Goal: Information Seeking & Learning: Find specific page/section

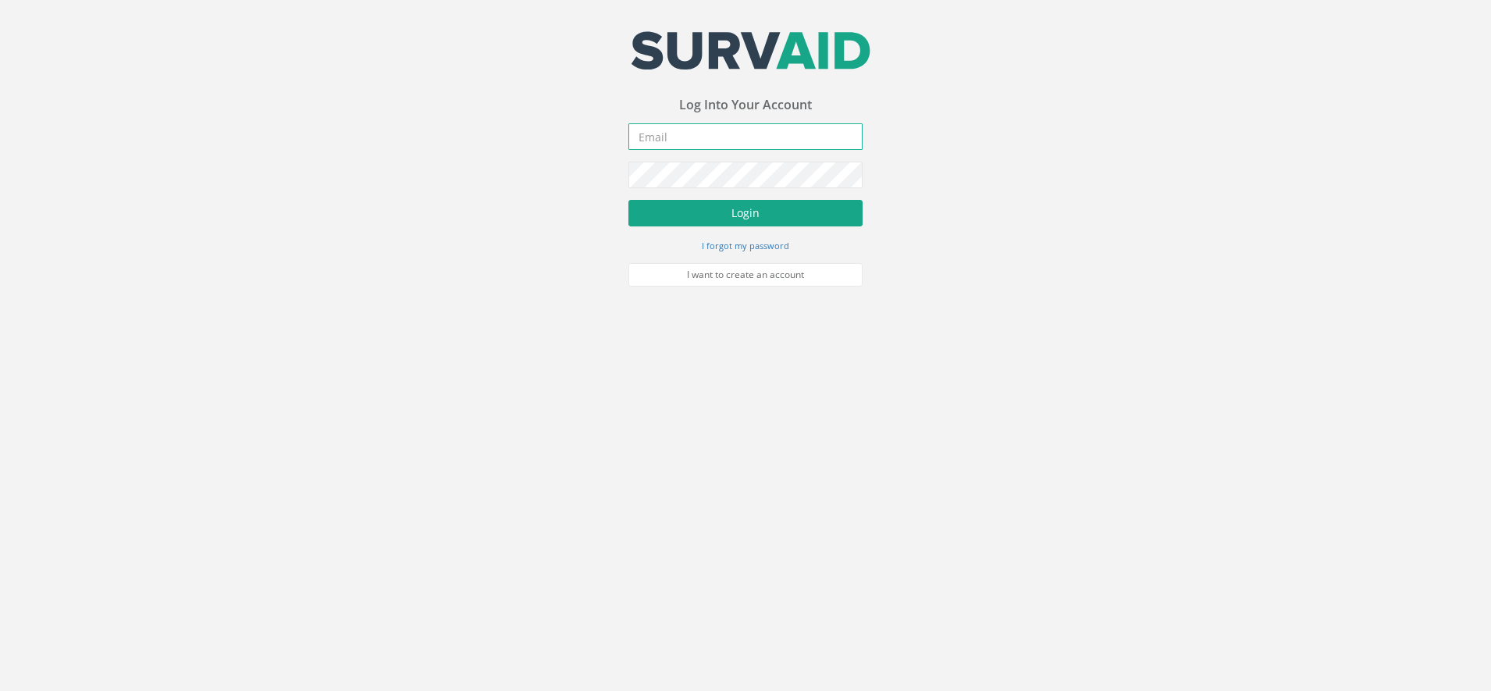
type input "[DOMAIN_NAME][EMAIL_ADDRESS][DOMAIN_NAME]"
click at [757, 216] on button "Login" at bounding box center [745, 213] width 234 height 27
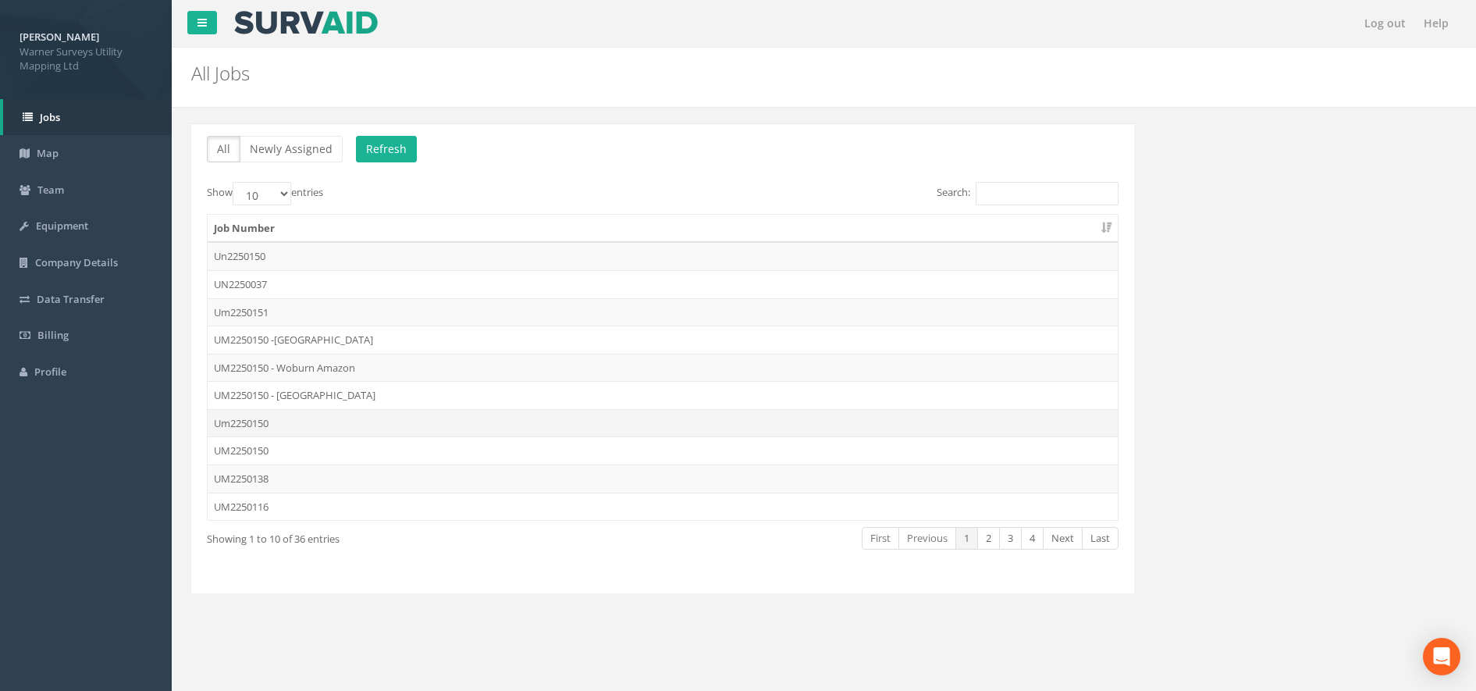
click at [272, 424] on td "Um2250150" at bounding box center [663, 423] width 910 height 28
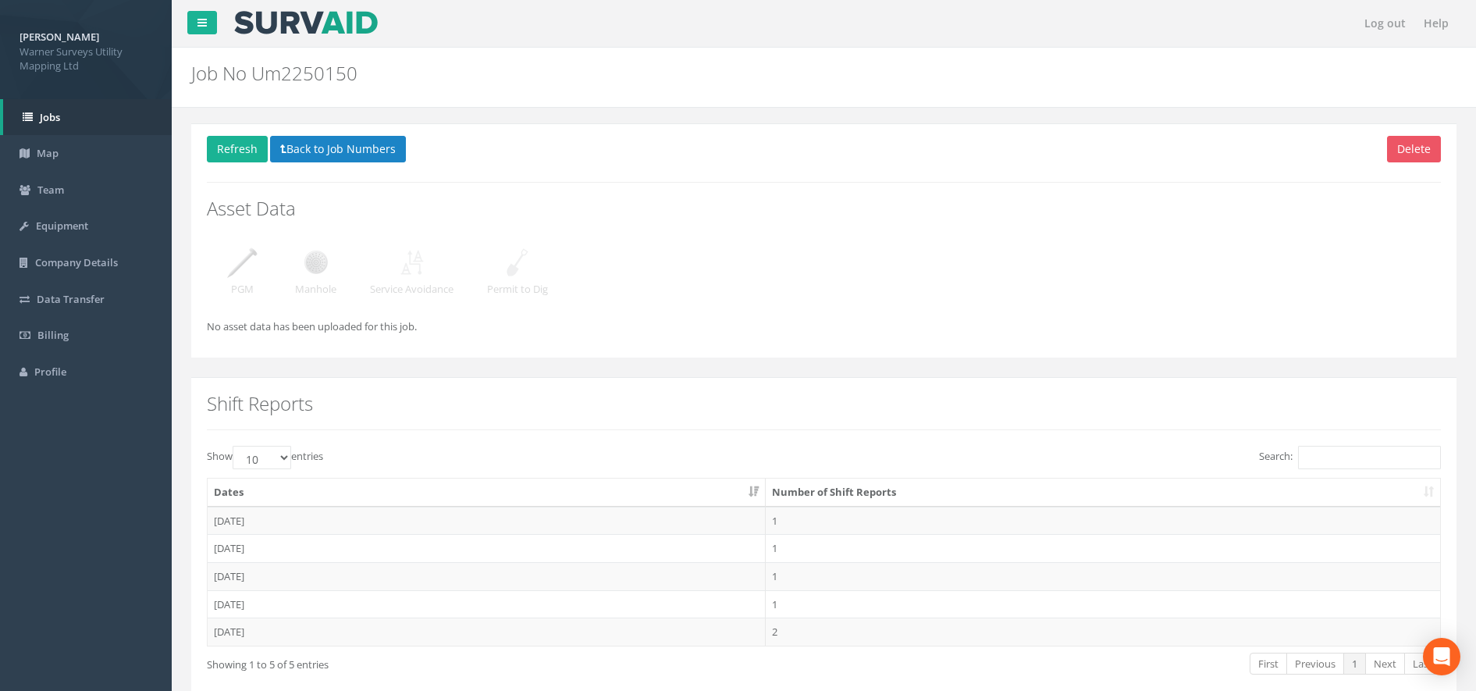
drag, startPoint x: 324, startPoint y: 262, endPoint x: 299, endPoint y: 262, distance: 25.0
click at [323, 262] on img at bounding box center [316, 262] width 39 height 39
click at [299, 258] on img at bounding box center [316, 262] width 39 height 39
click at [290, 144] on button "Back to Job Numbers" at bounding box center [338, 149] width 136 height 27
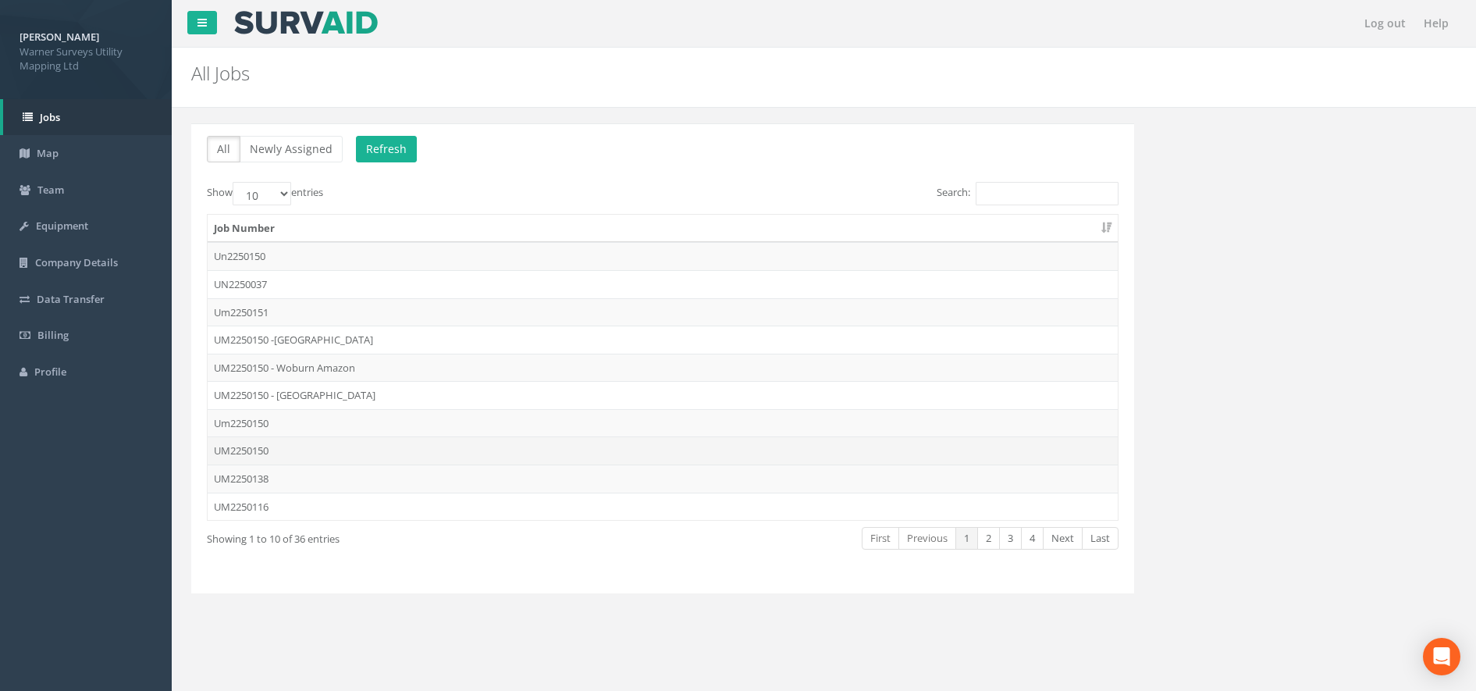
click at [275, 447] on td "UM2250150" at bounding box center [663, 450] width 910 height 28
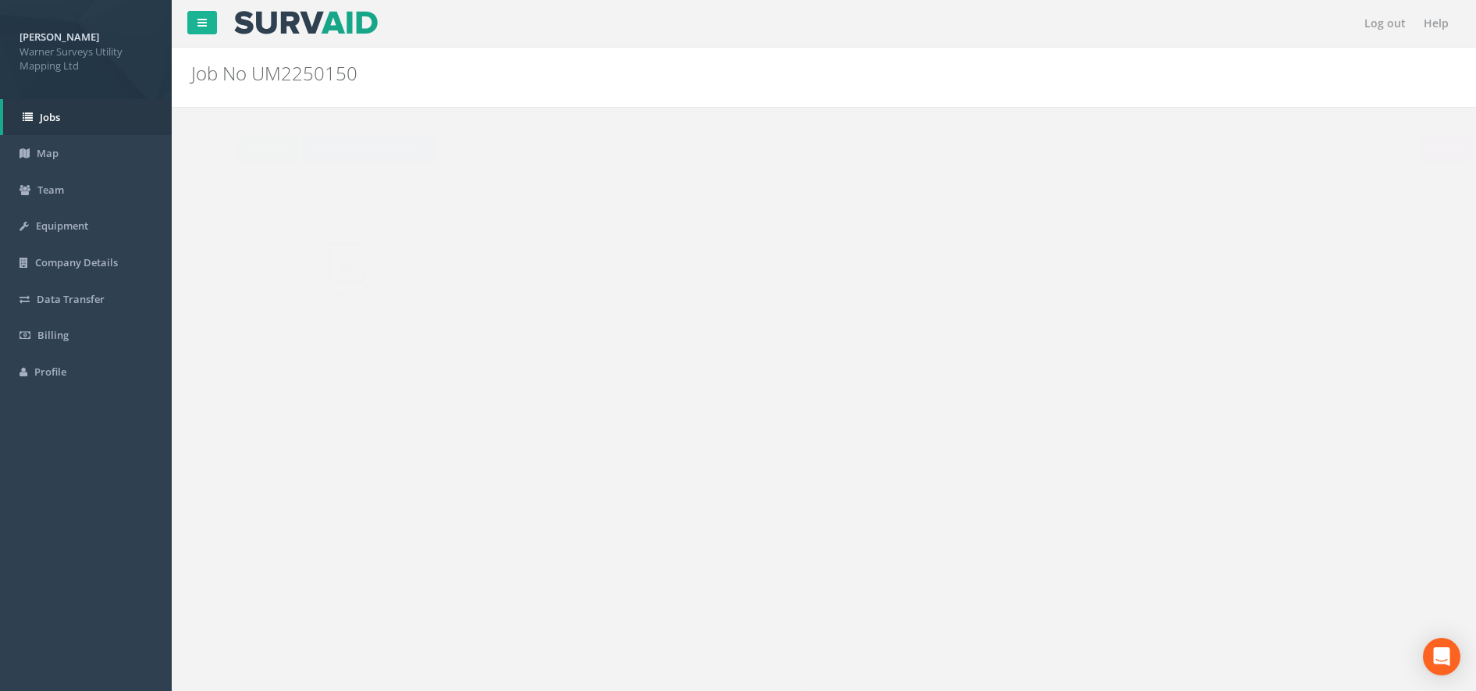
click at [313, 279] on img at bounding box center [316, 262] width 39 height 39
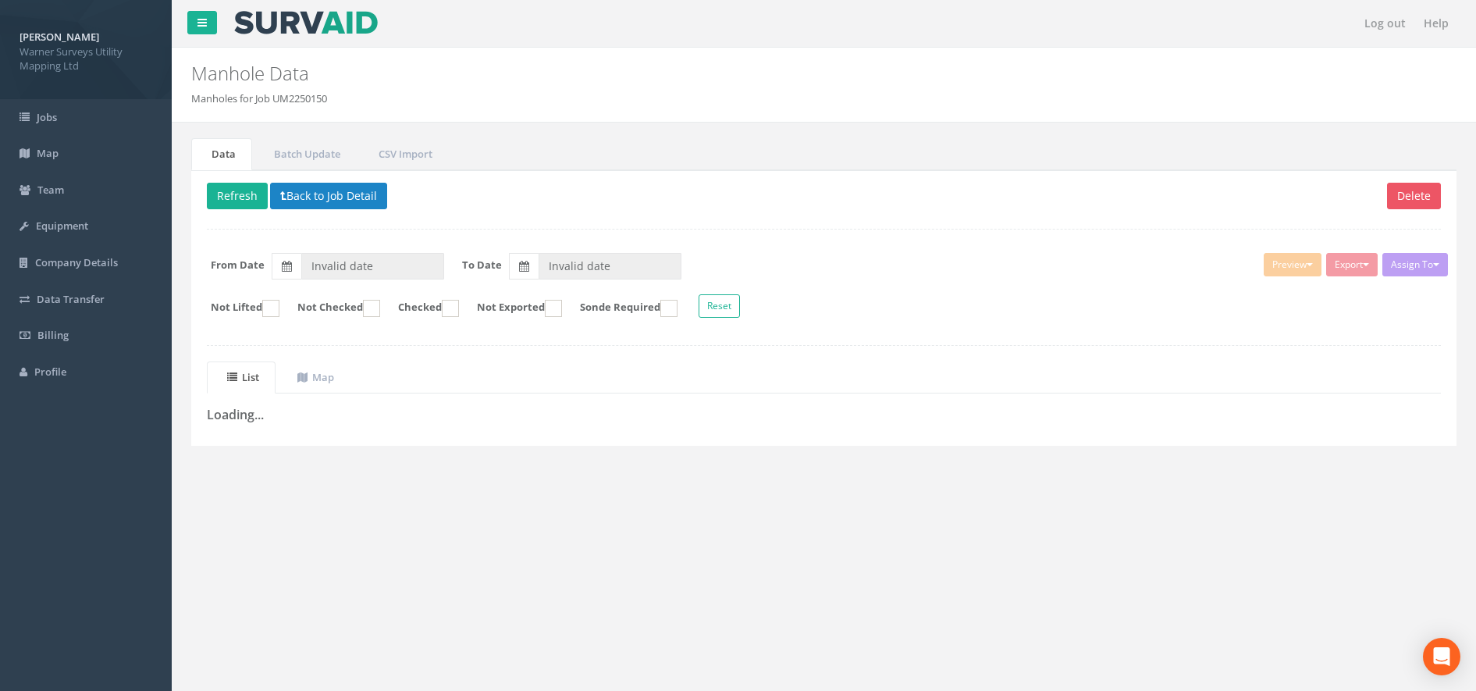
type input "[DATE]"
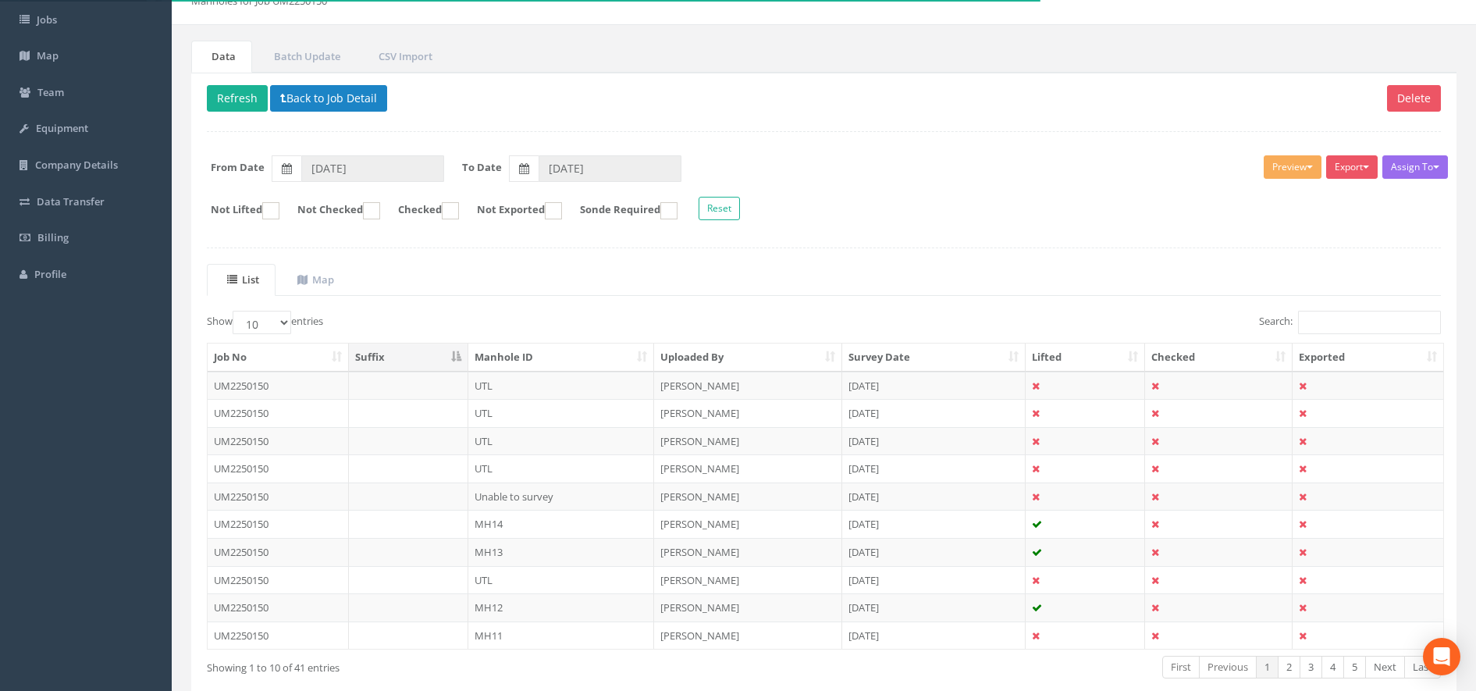
scroll to position [180, 0]
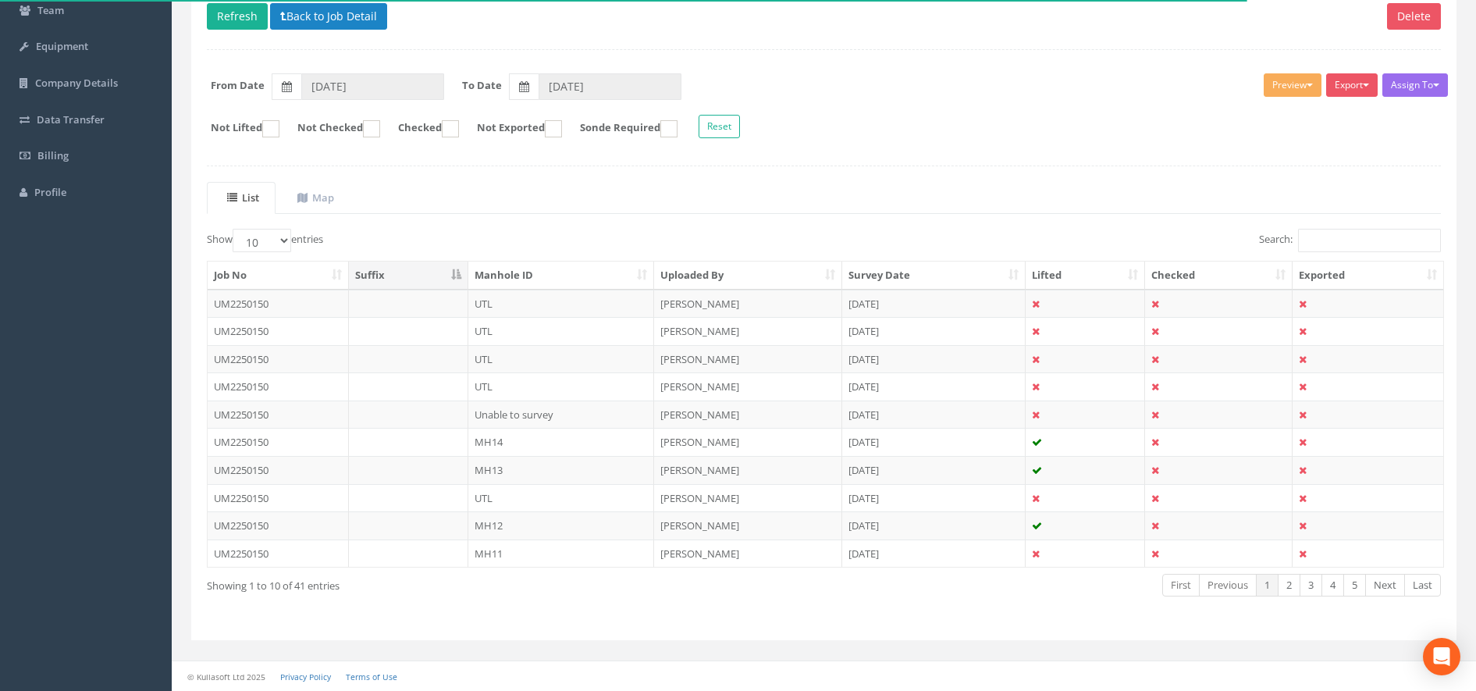
click at [507, 268] on th "Manhole ID" at bounding box center [561, 276] width 187 height 28
click at [270, 240] on select "10 25 50 100" at bounding box center [262, 240] width 59 height 23
select select "100"
click at [235, 229] on select "10 25 50 100" at bounding box center [262, 240] width 59 height 23
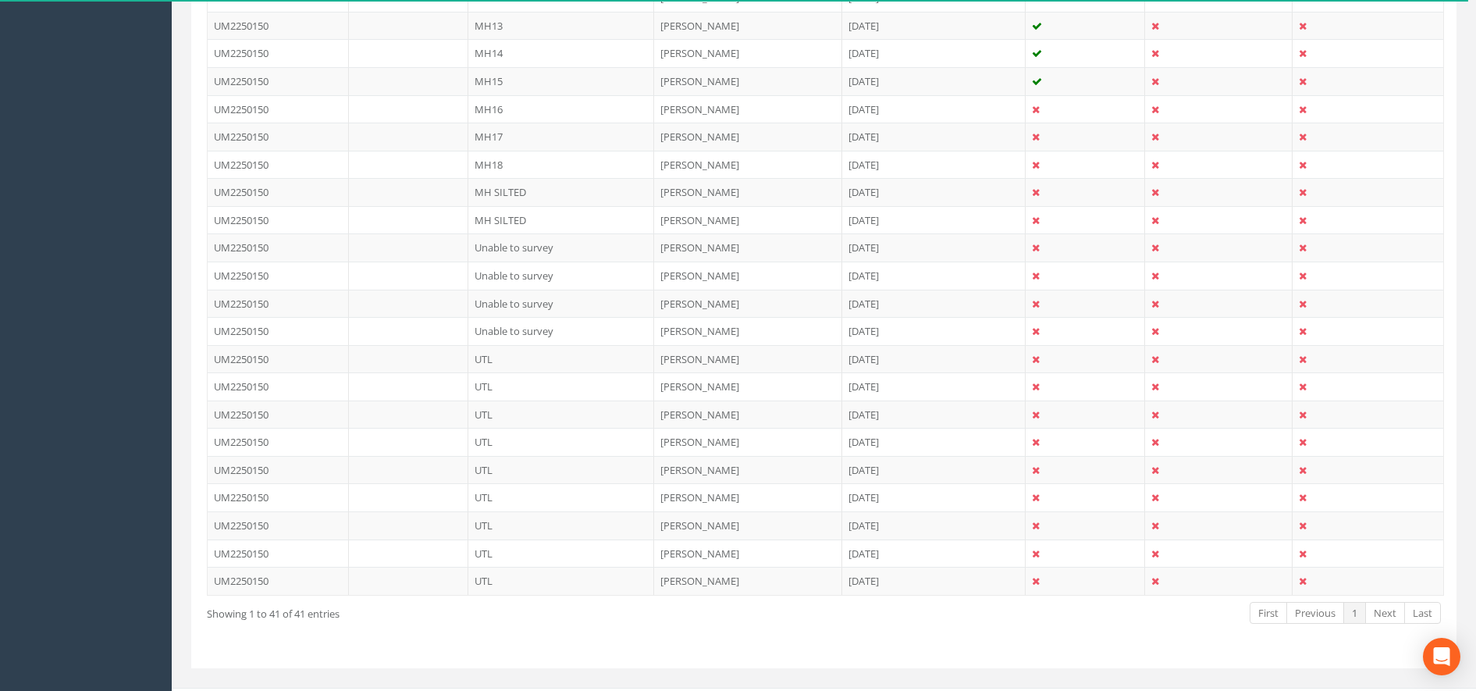
scroll to position [1041, 0]
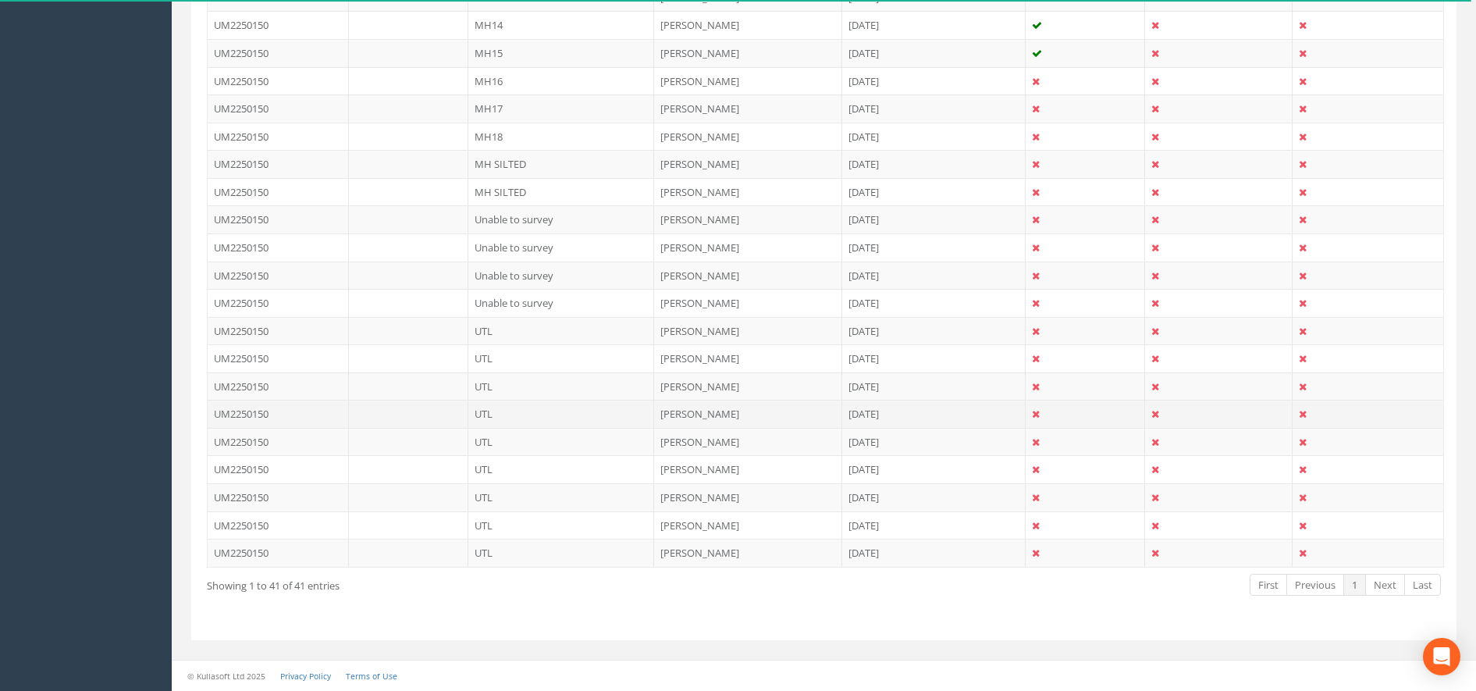
click at [472, 408] on td "UTL" at bounding box center [561, 414] width 187 height 28
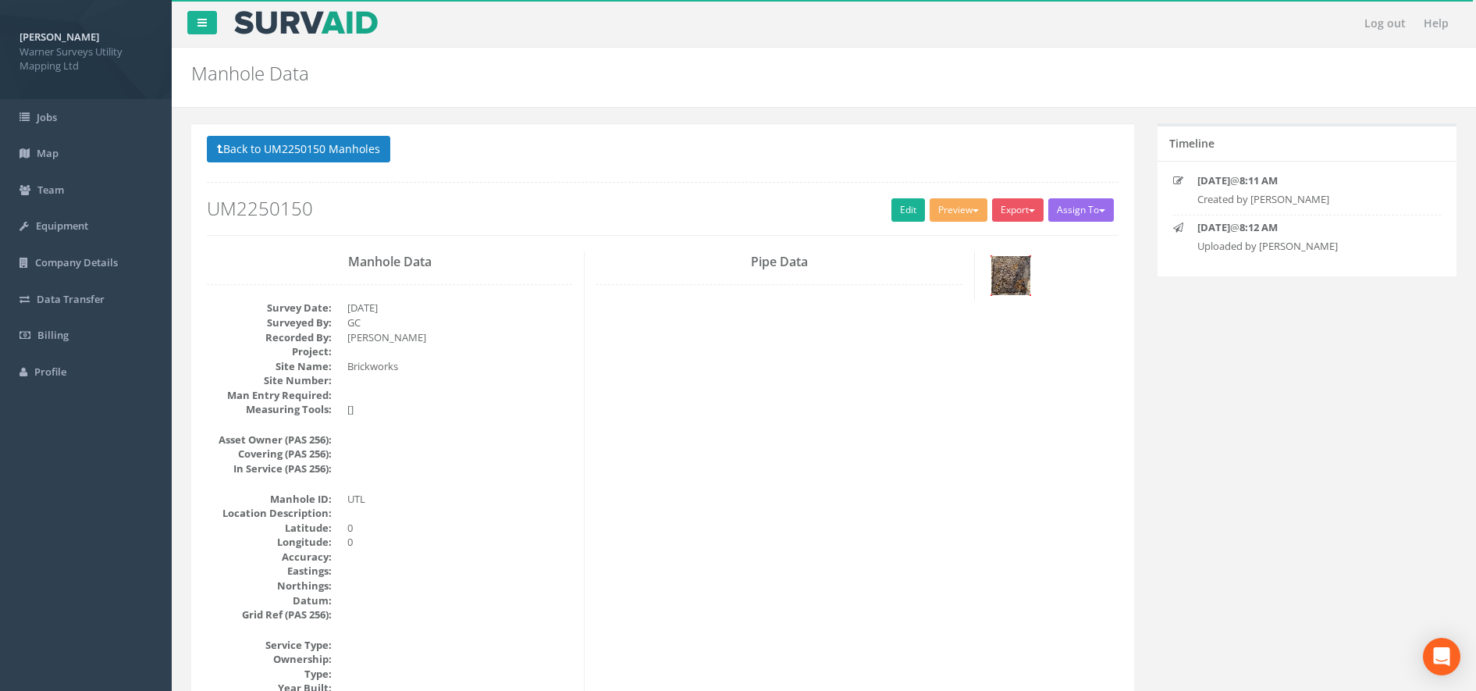
click at [1015, 272] on img at bounding box center [1011, 275] width 39 height 39
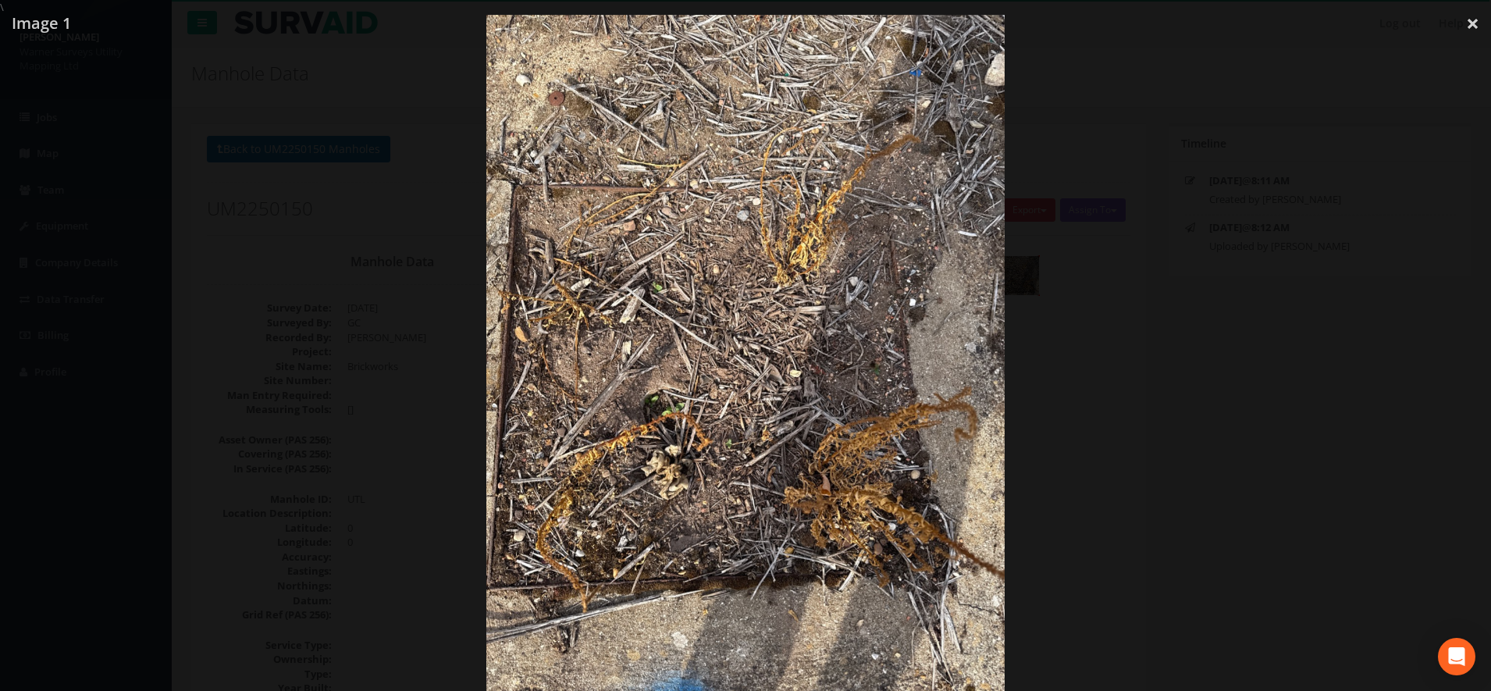
click at [180, 369] on div at bounding box center [745, 360] width 1491 height 691
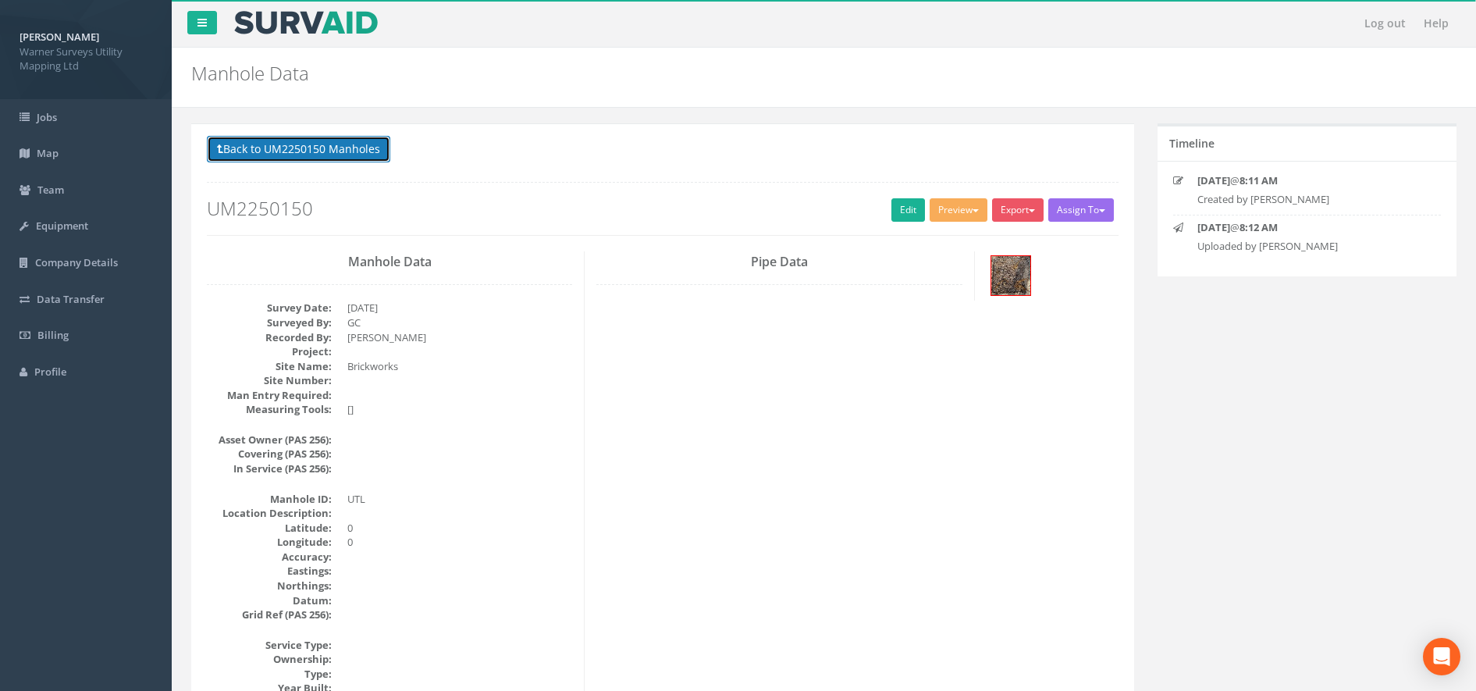
click at [336, 149] on button "Back to UM2250150 Manholes" at bounding box center [298, 149] width 183 height 27
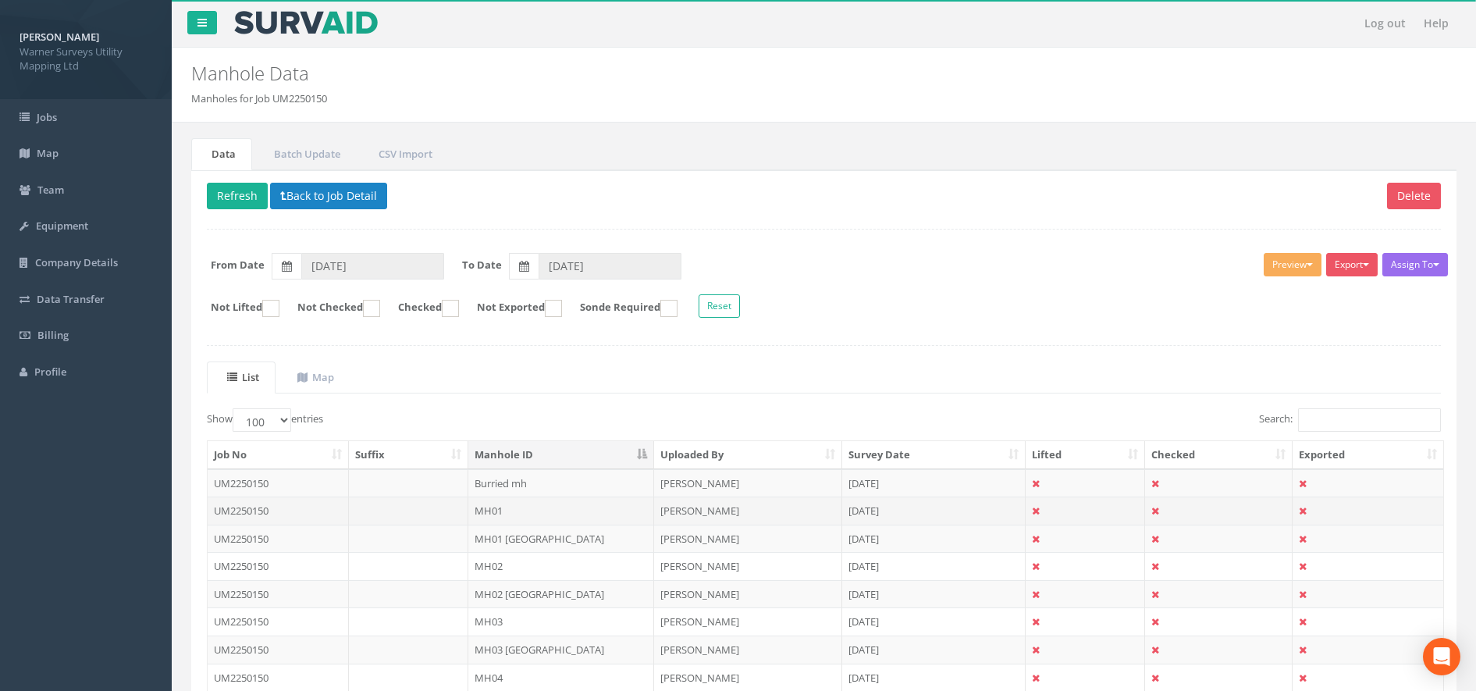
click at [421, 511] on td at bounding box center [408, 511] width 119 height 28
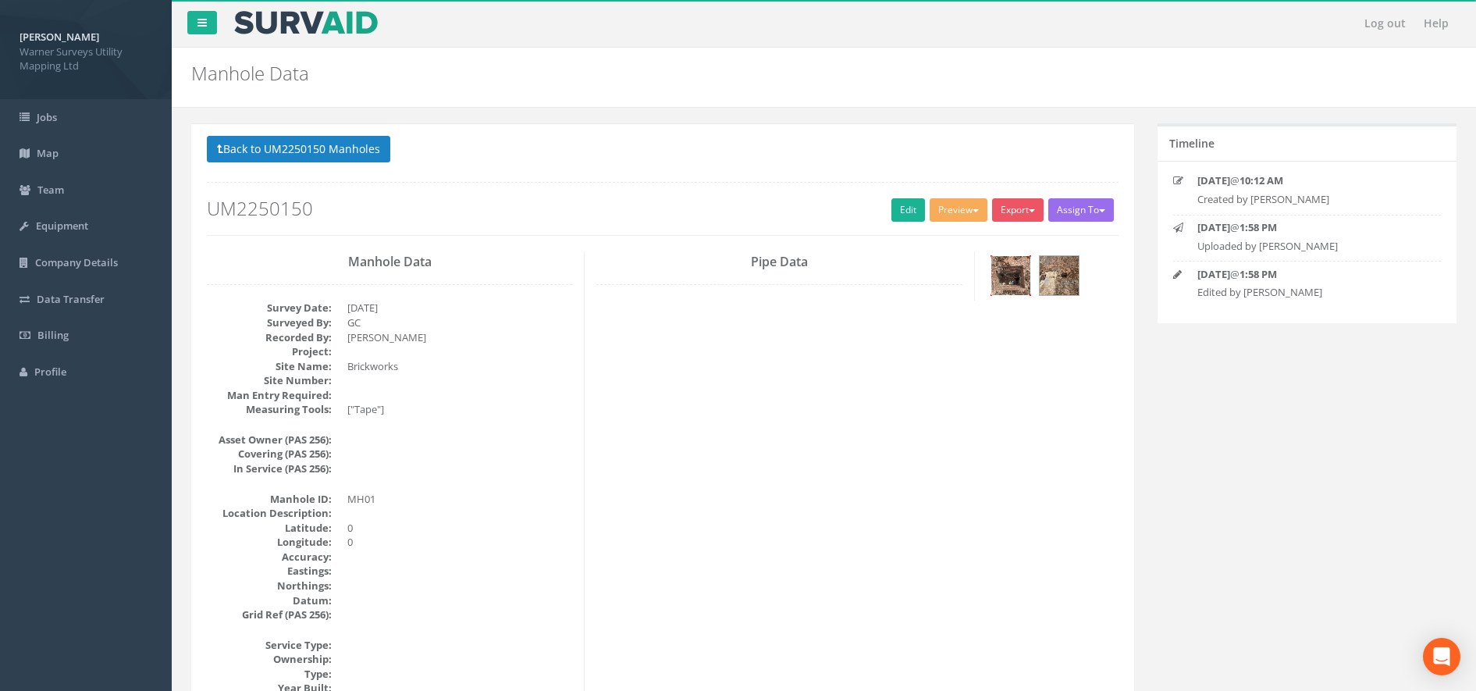
click at [1022, 269] on img at bounding box center [1011, 275] width 39 height 39
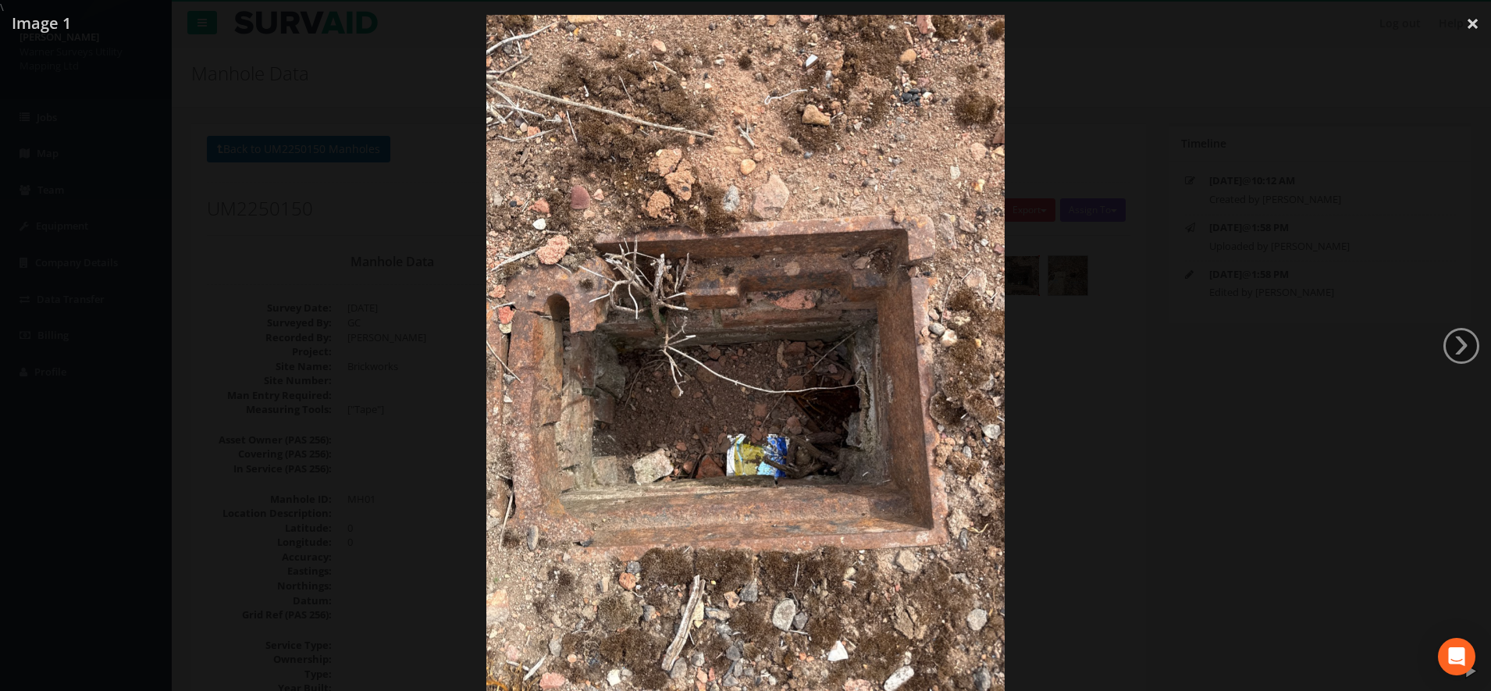
click at [350, 187] on div at bounding box center [745, 360] width 1491 height 691
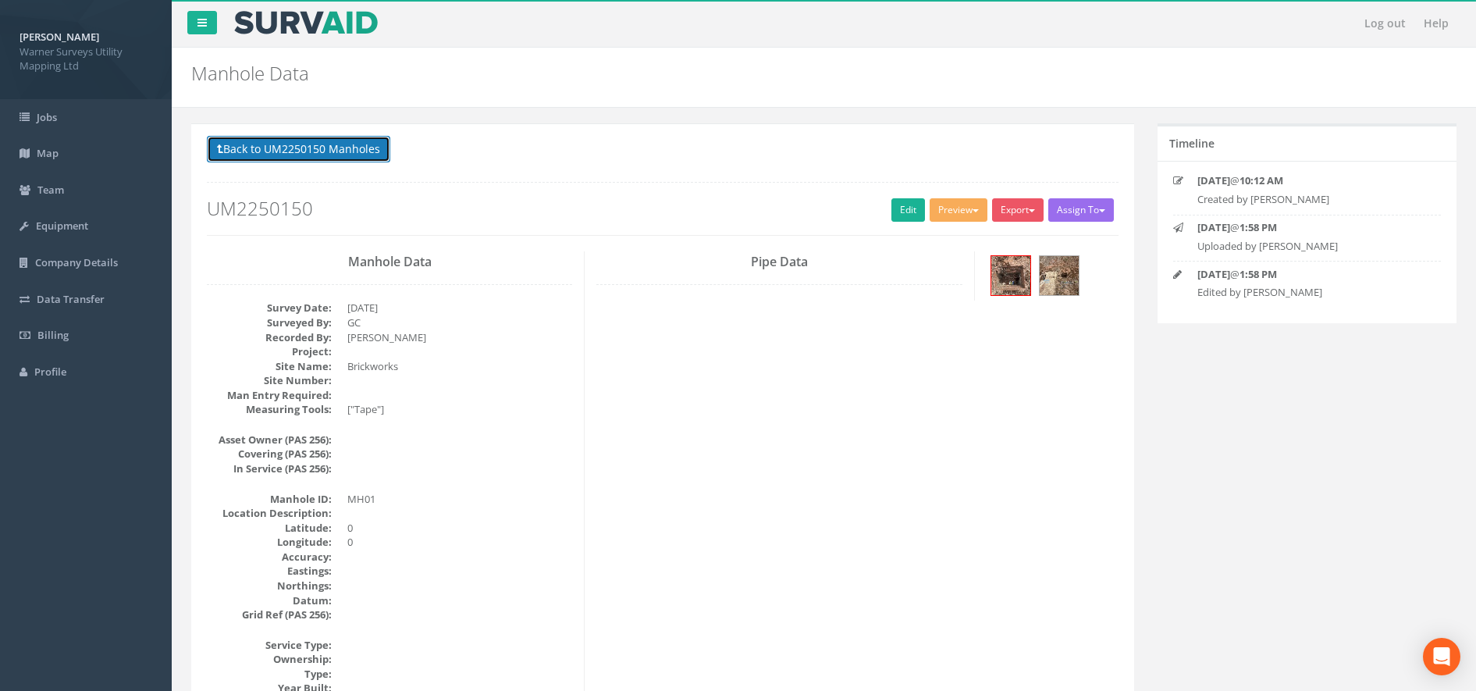
click at [279, 151] on button "Back to UM2250150 Manholes" at bounding box center [298, 149] width 183 height 27
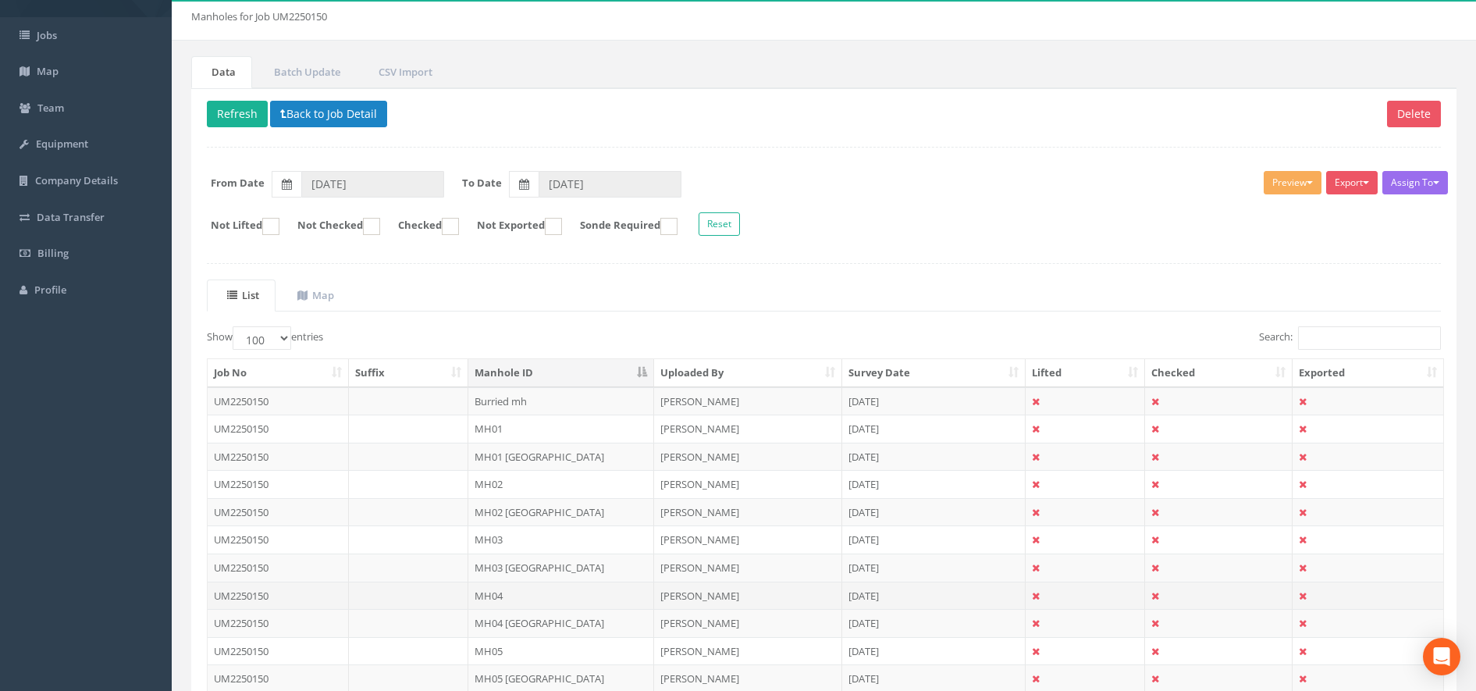
scroll to position [195, 0]
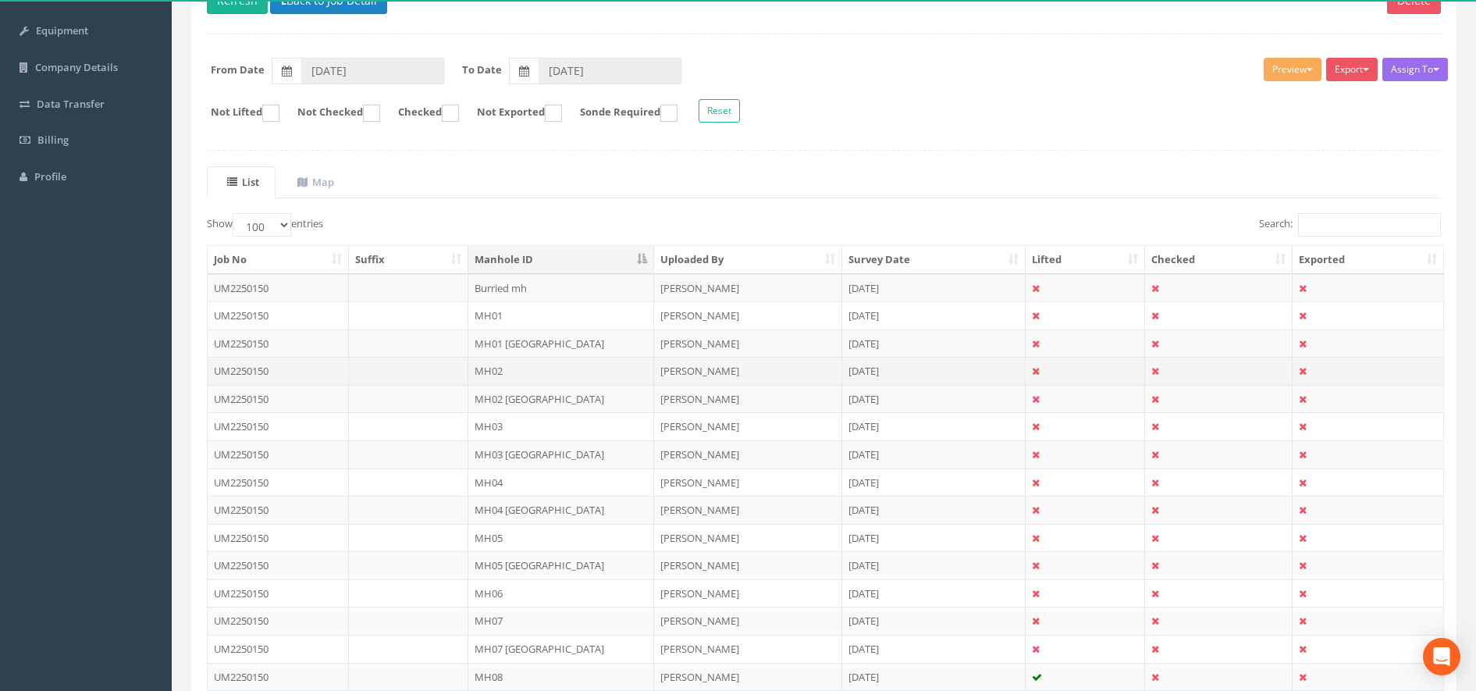
click at [505, 378] on td "MH02" at bounding box center [561, 371] width 187 height 28
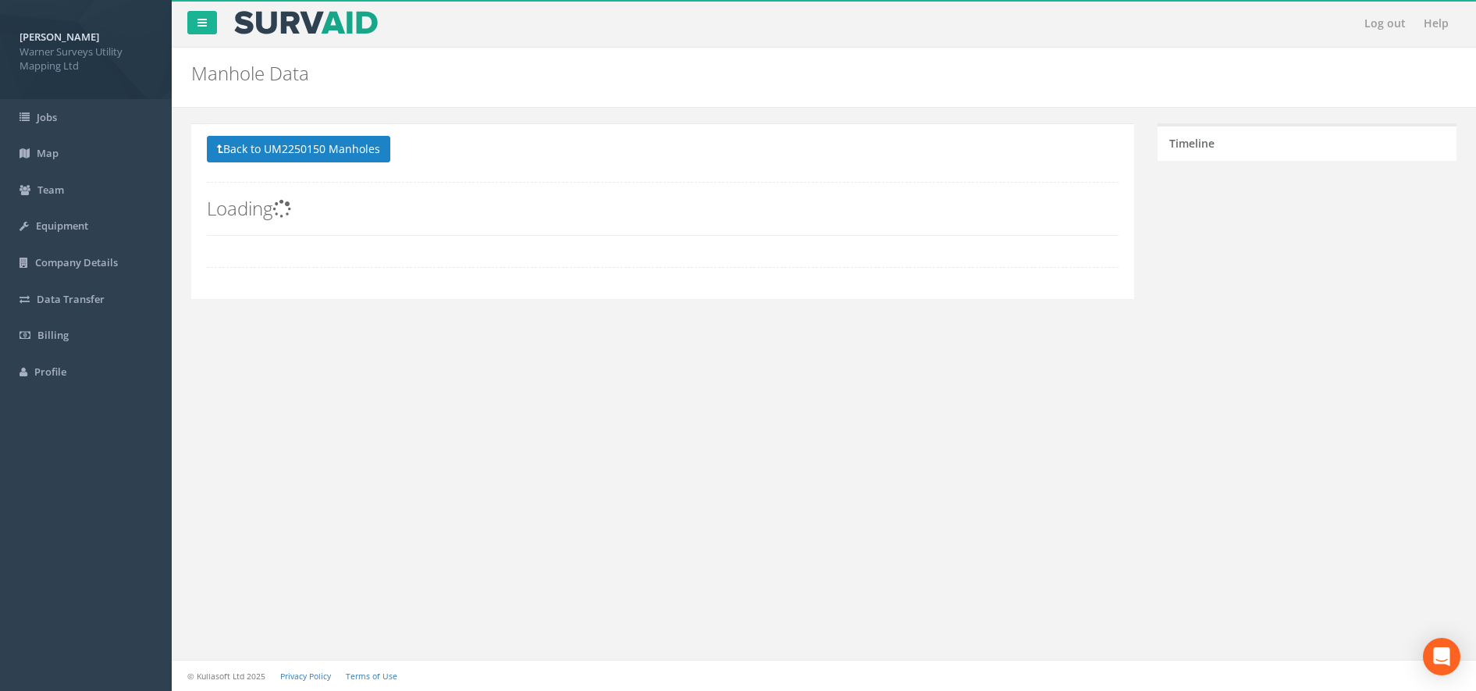
scroll to position [0, 0]
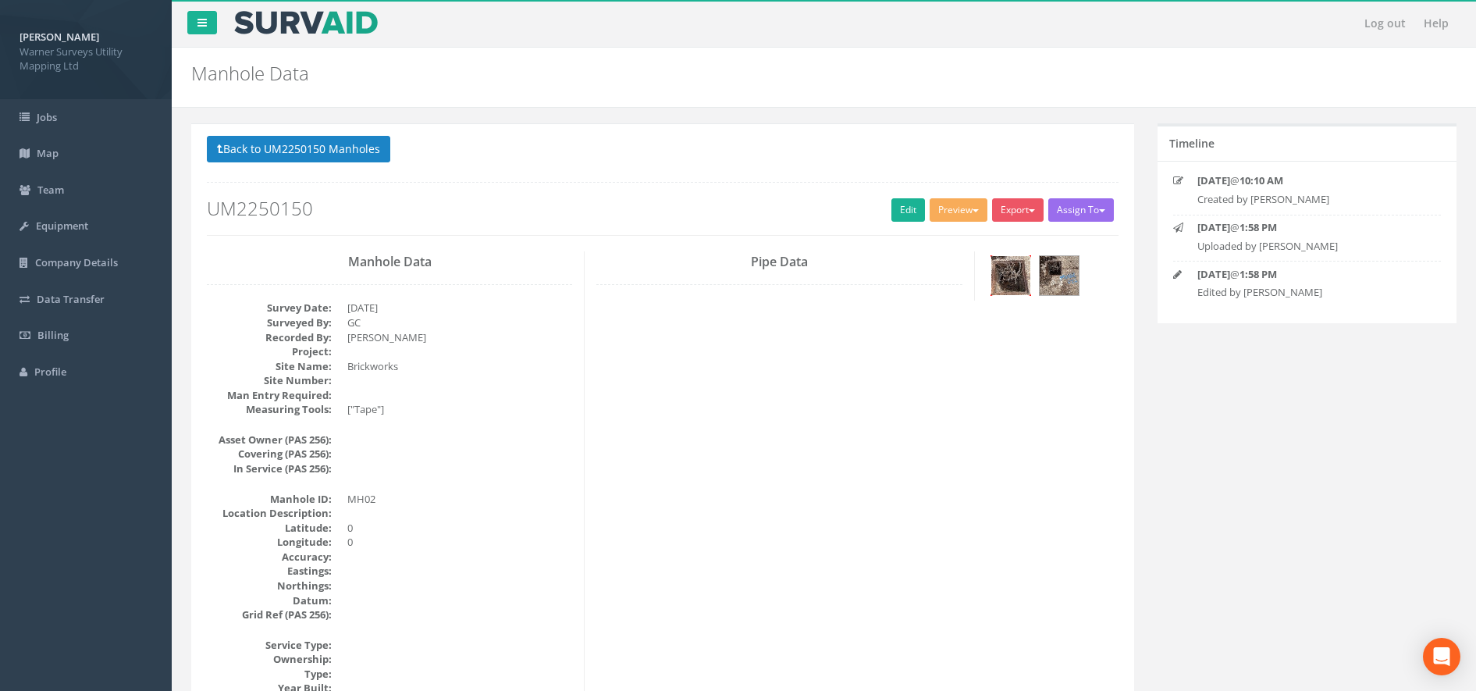
click at [1020, 285] on img at bounding box center [1011, 275] width 39 height 39
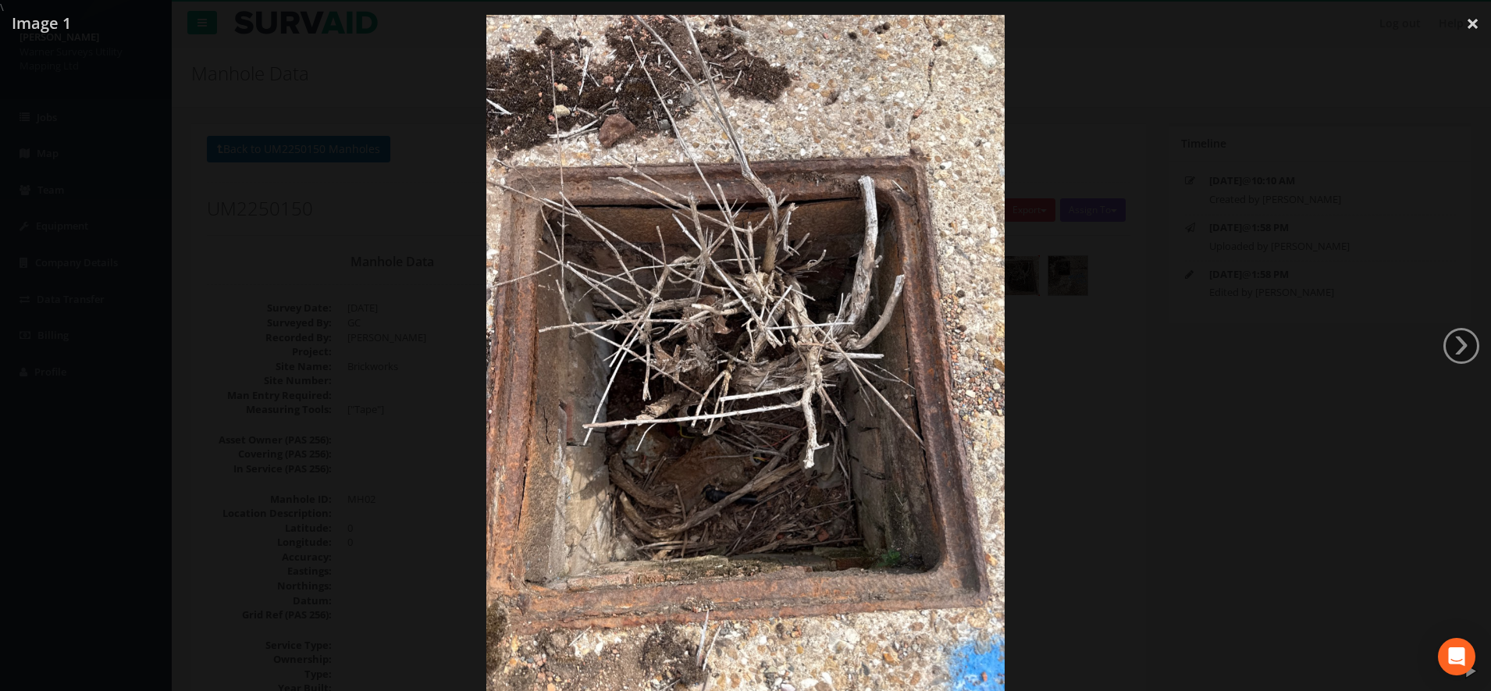
click at [310, 353] on div at bounding box center [745, 360] width 1491 height 691
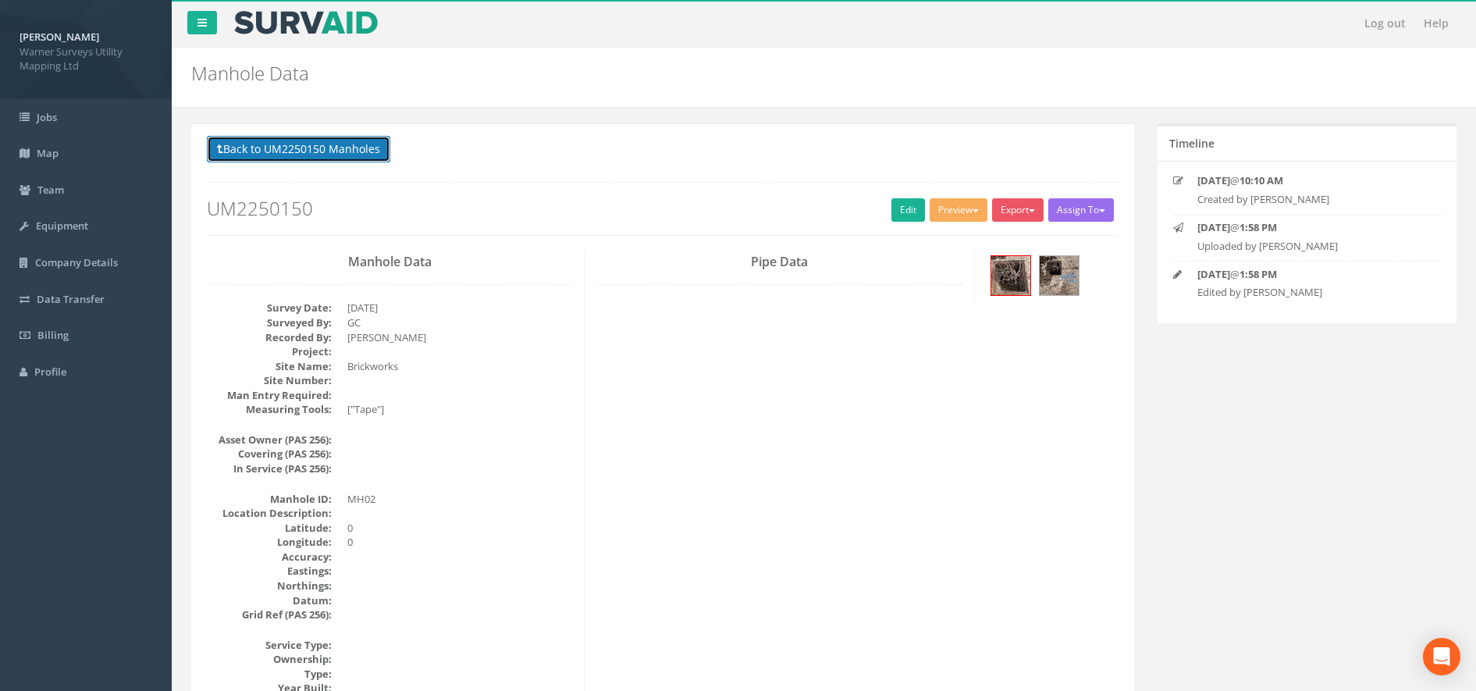
drag, startPoint x: 251, startPoint y: 147, endPoint x: 251, endPoint y: 155, distance: 7.8
click at [250, 147] on button "Back to UM2250150 Manholes" at bounding box center [298, 149] width 183 height 27
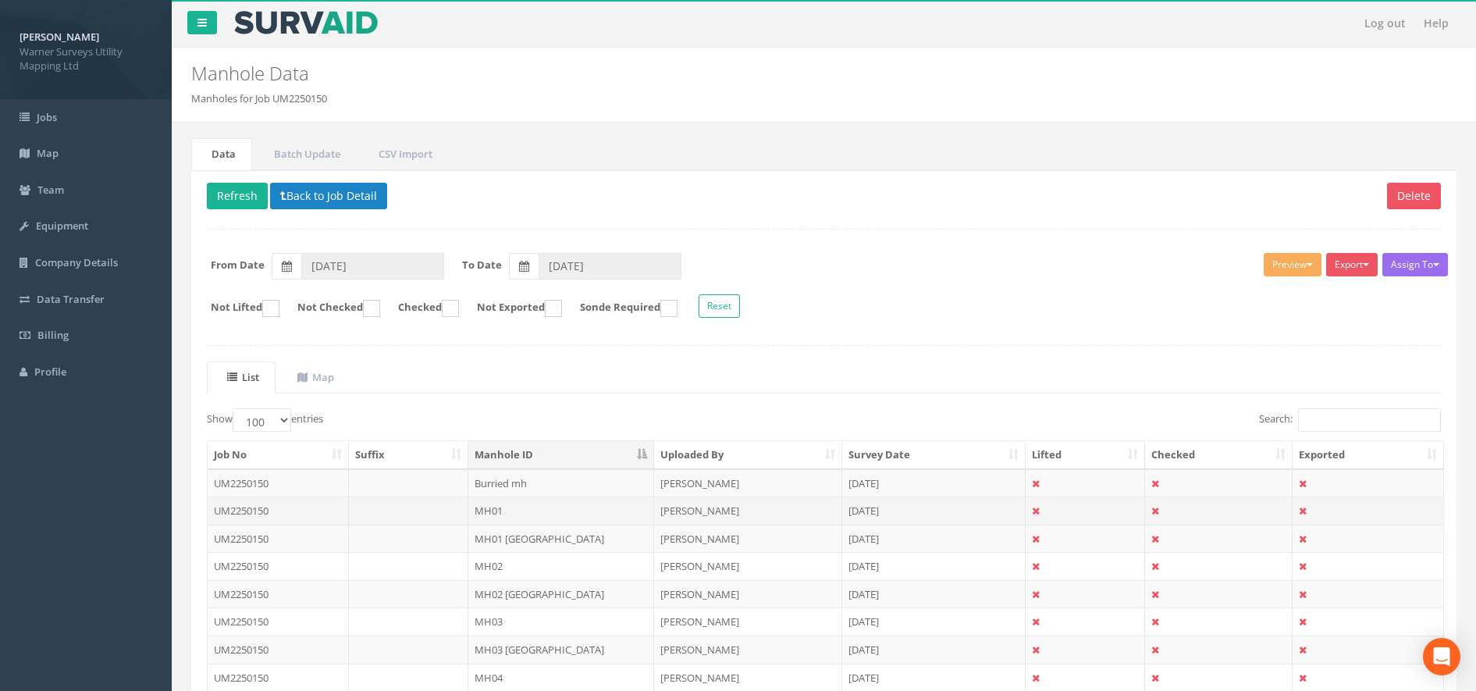
scroll to position [195, 0]
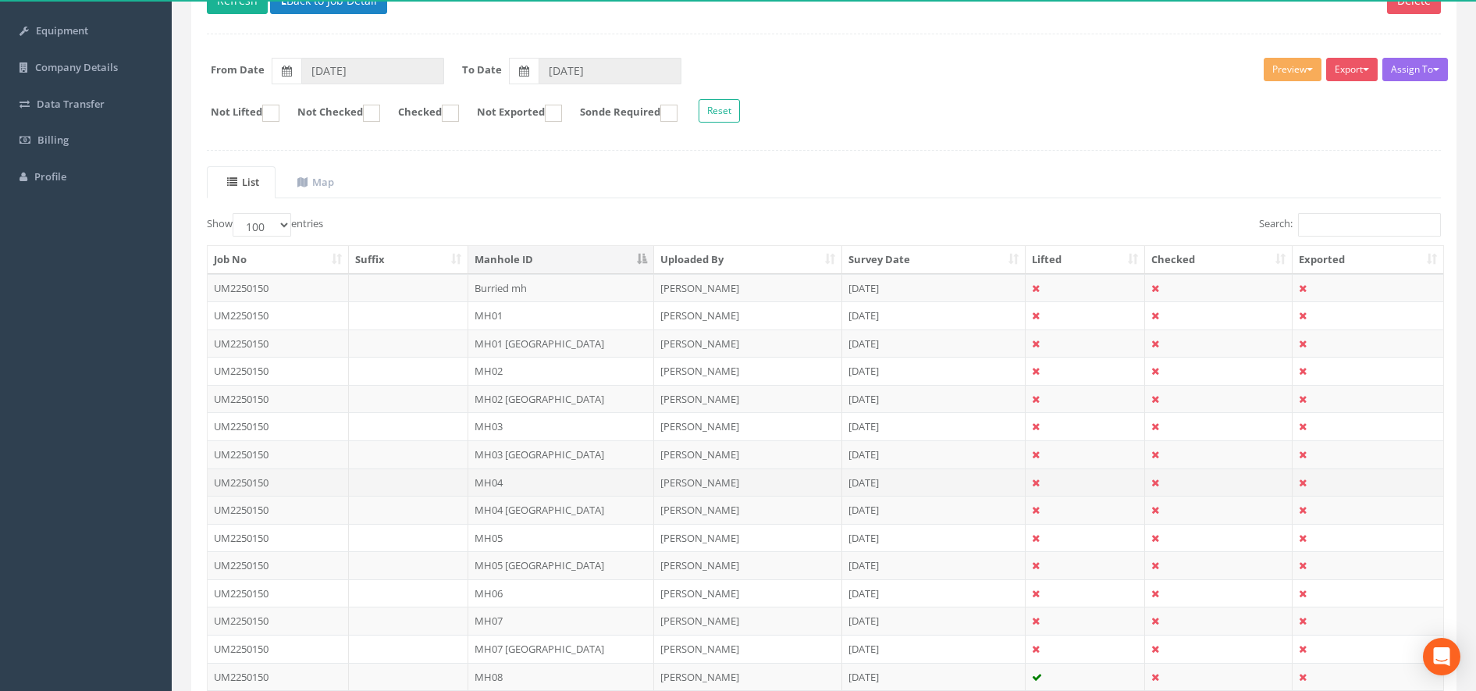
click at [500, 486] on td "MH04" at bounding box center [561, 482] width 187 height 28
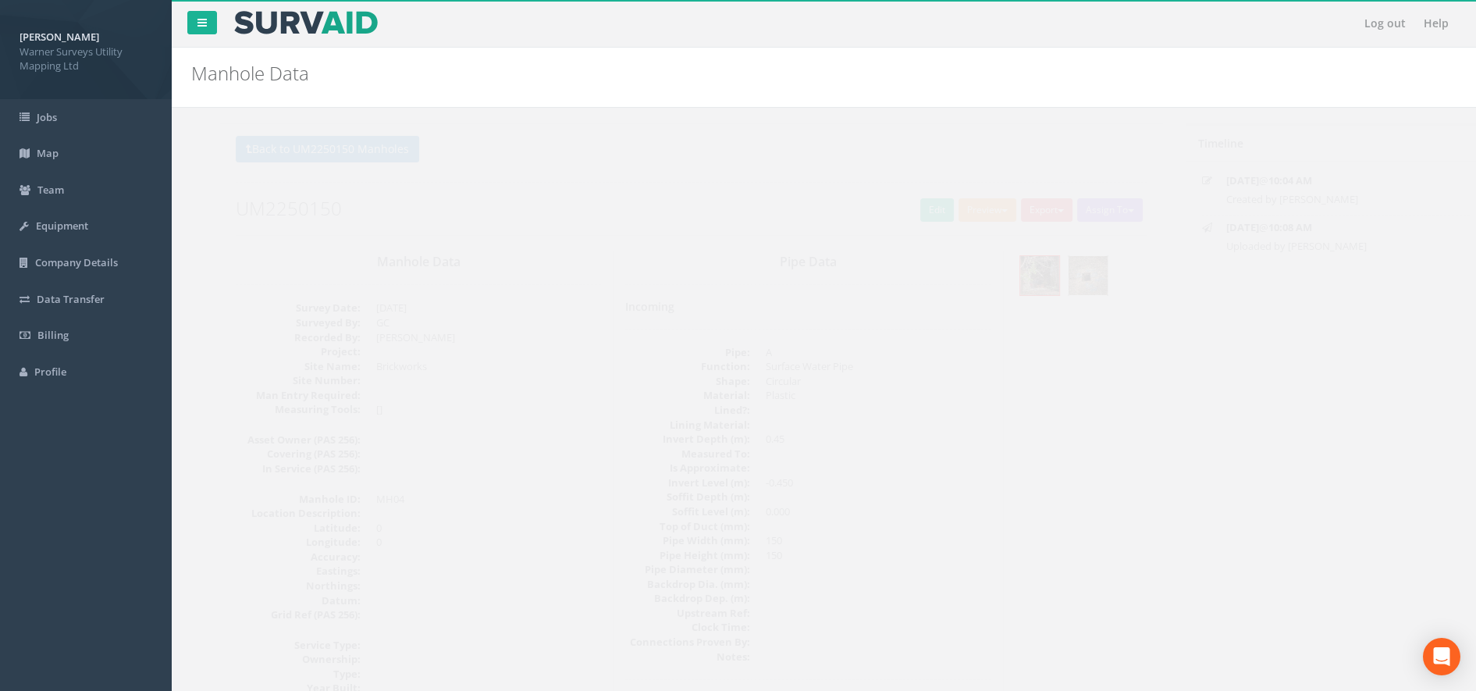
click at [1052, 271] on img at bounding box center [1059, 275] width 39 height 39
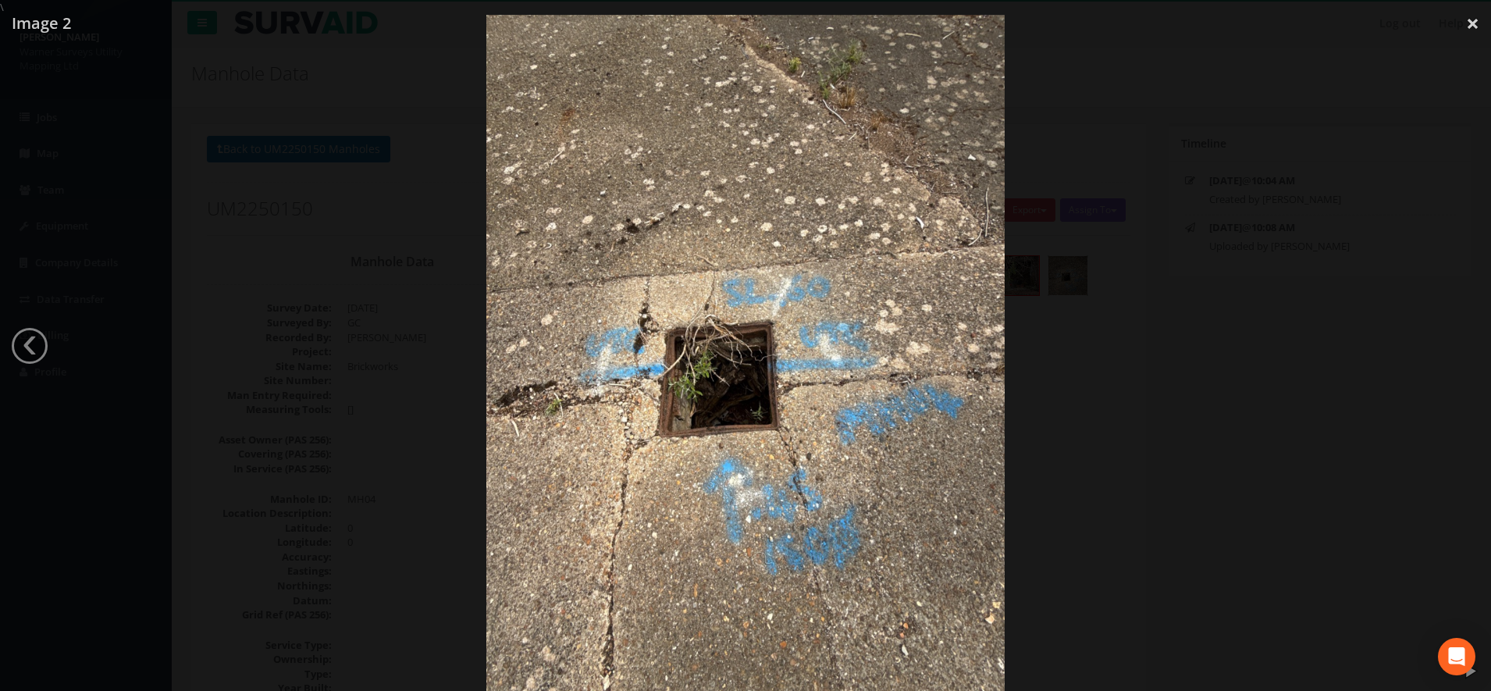
click at [290, 248] on div at bounding box center [745, 360] width 1491 height 691
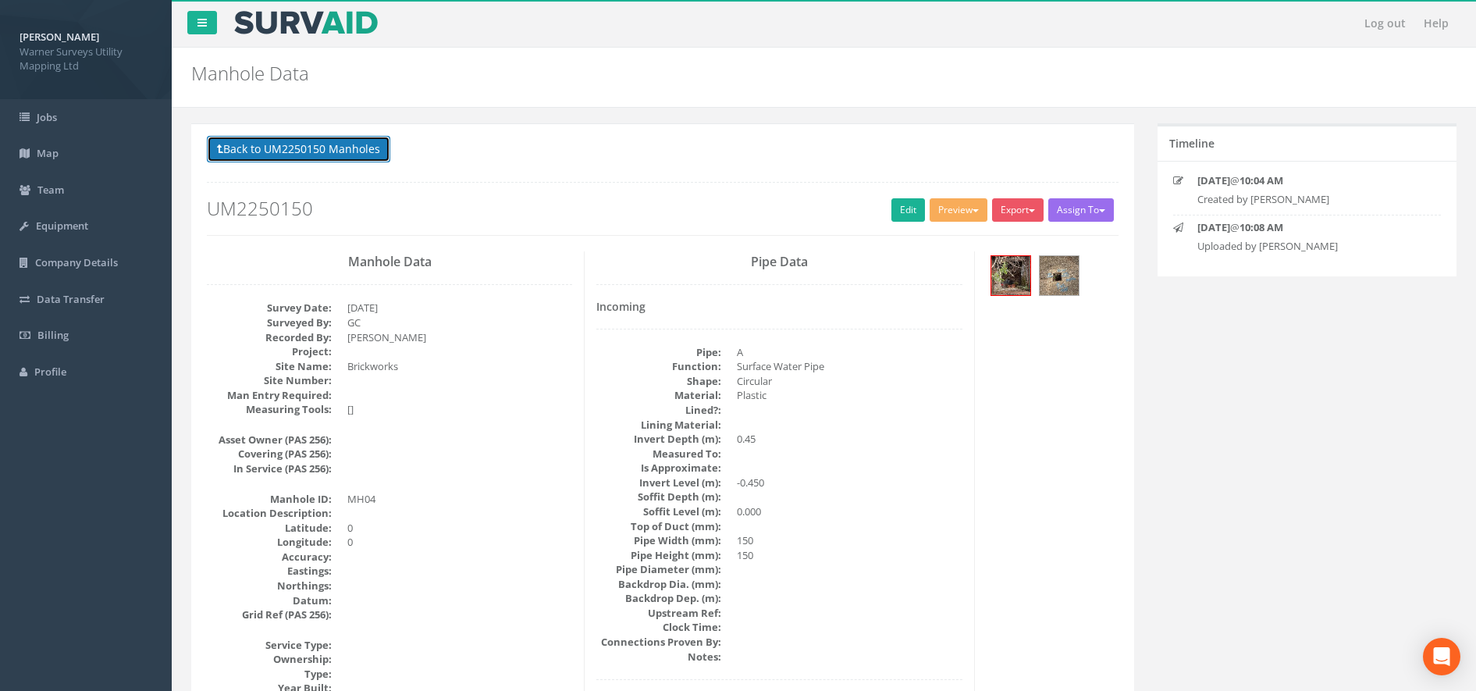
click at [308, 148] on button "Back to UM2250150 Manholes" at bounding box center [298, 149] width 183 height 27
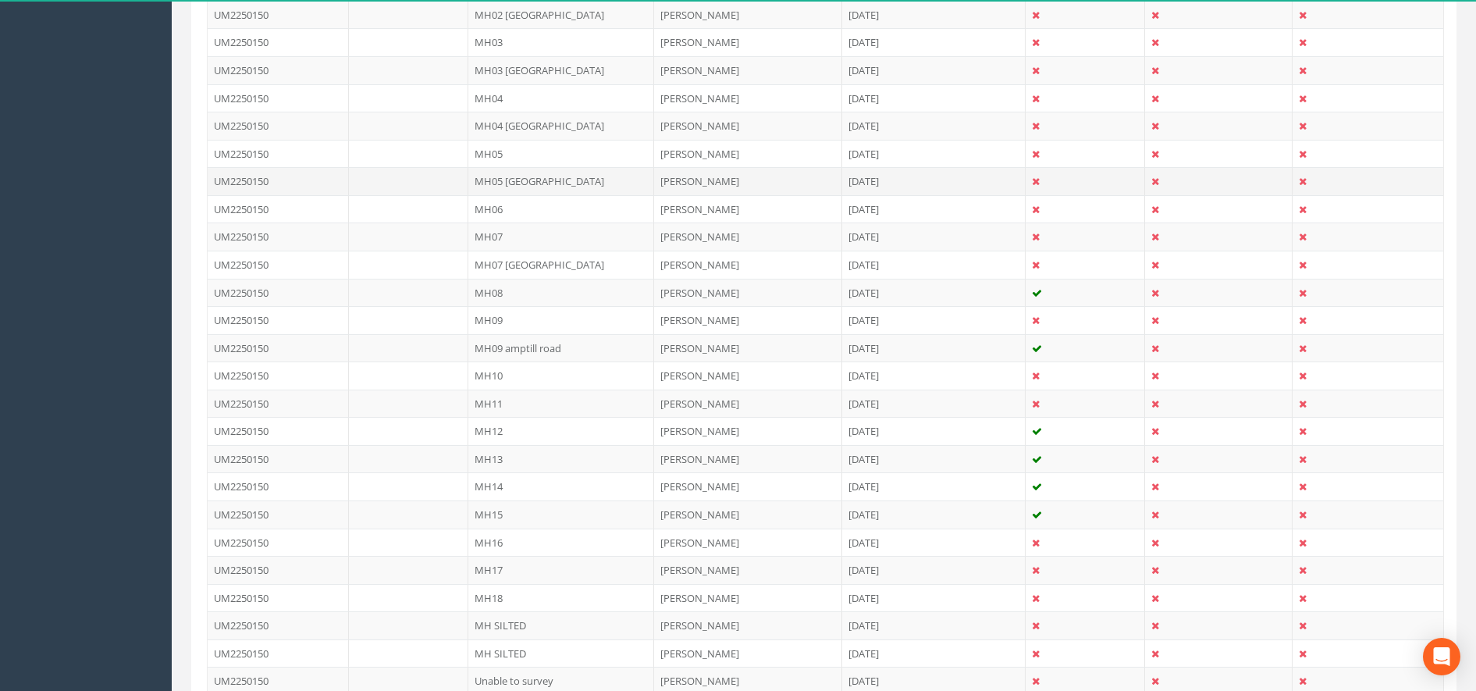
scroll to position [586, 0]
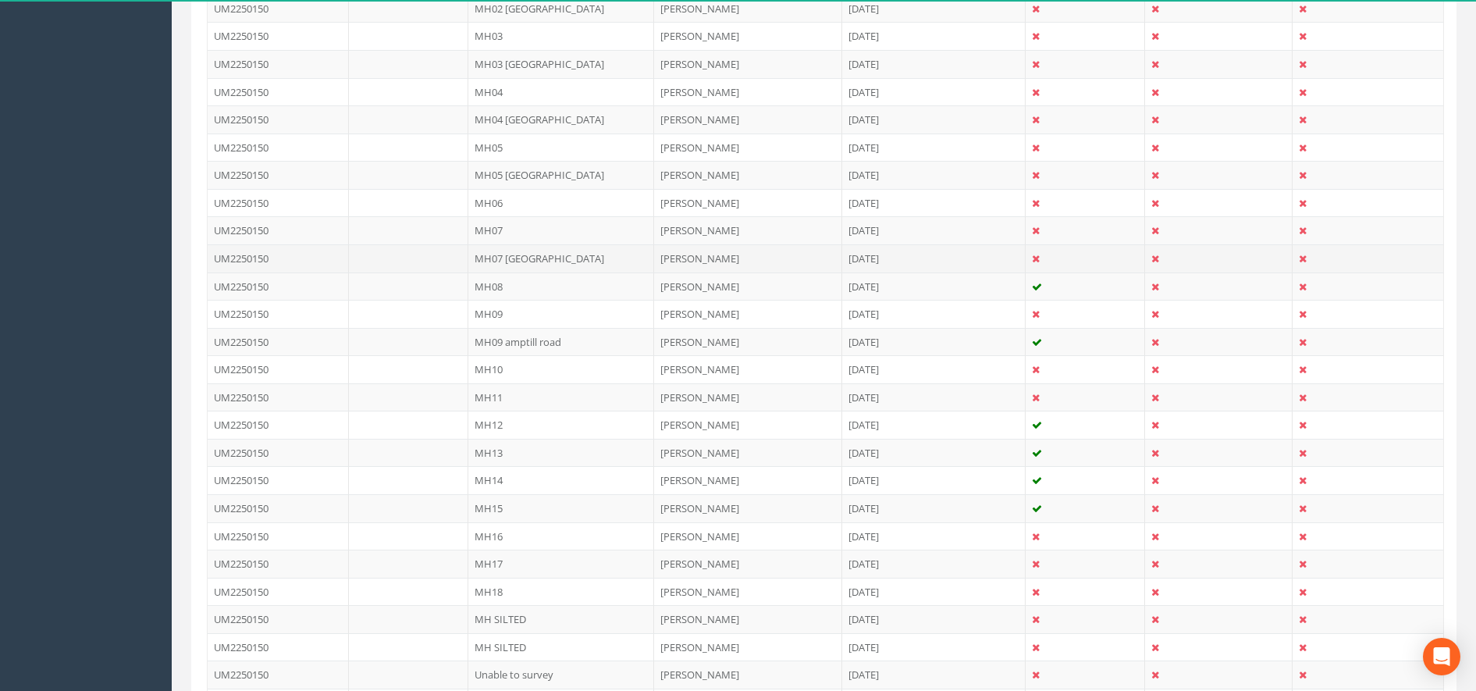
click at [595, 262] on td "MH07 [GEOGRAPHIC_DATA]" at bounding box center [561, 258] width 187 height 28
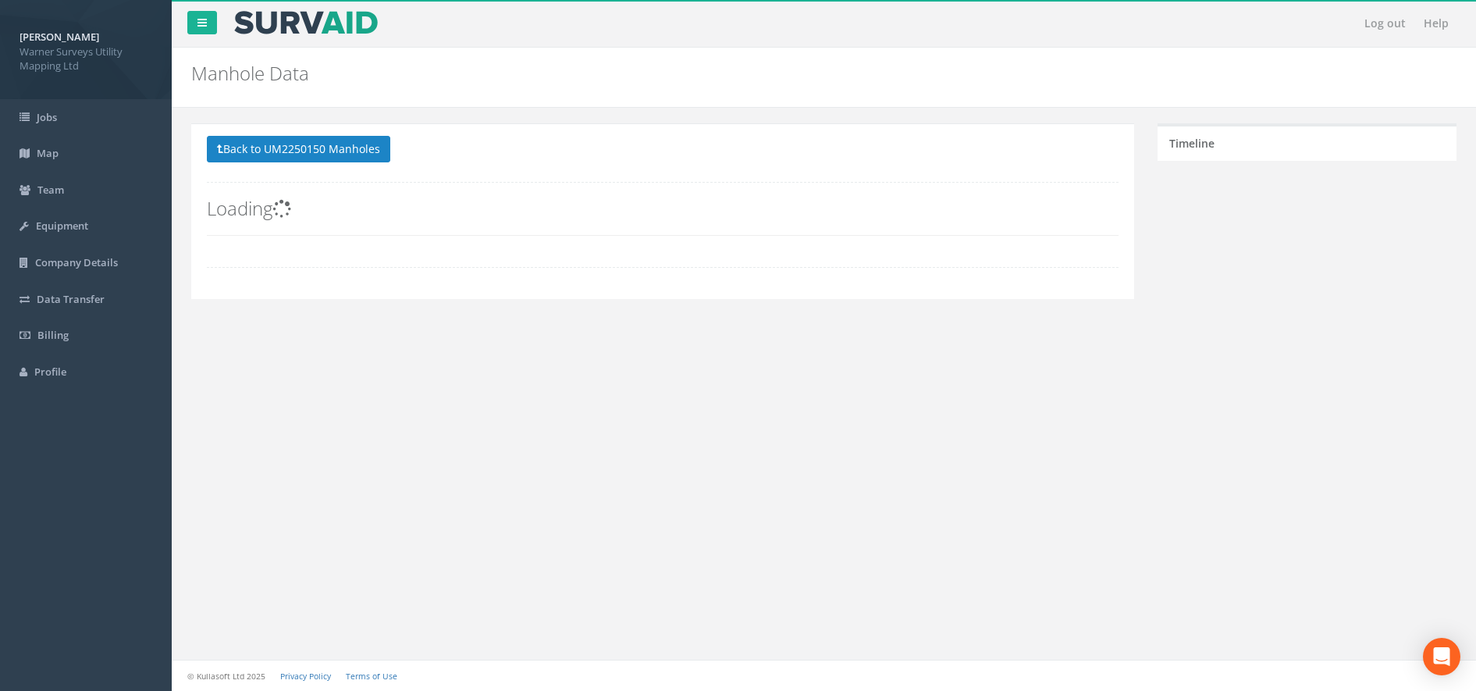
scroll to position [0, 0]
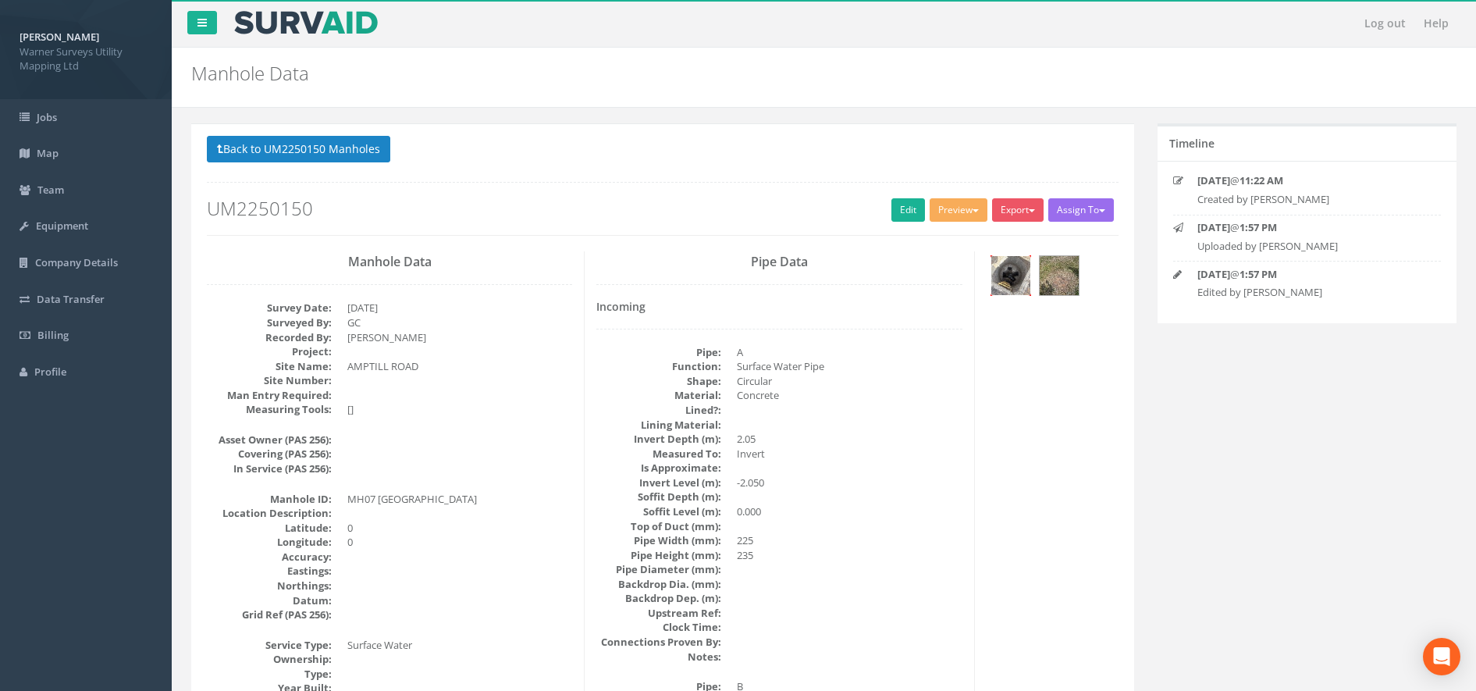
click at [1018, 282] on img at bounding box center [1011, 275] width 39 height 39
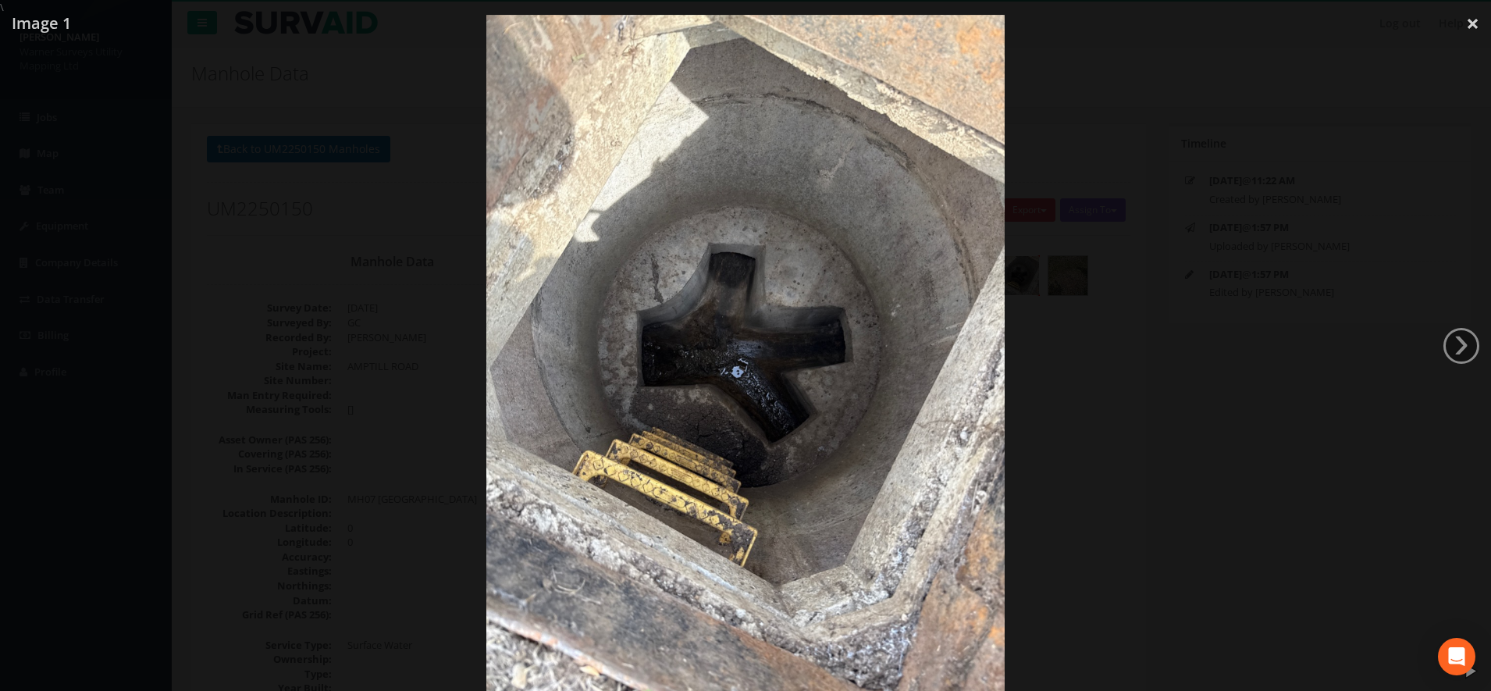
click at [1128, 424] on div at bounding box center [745, 360] width 1491 height 691
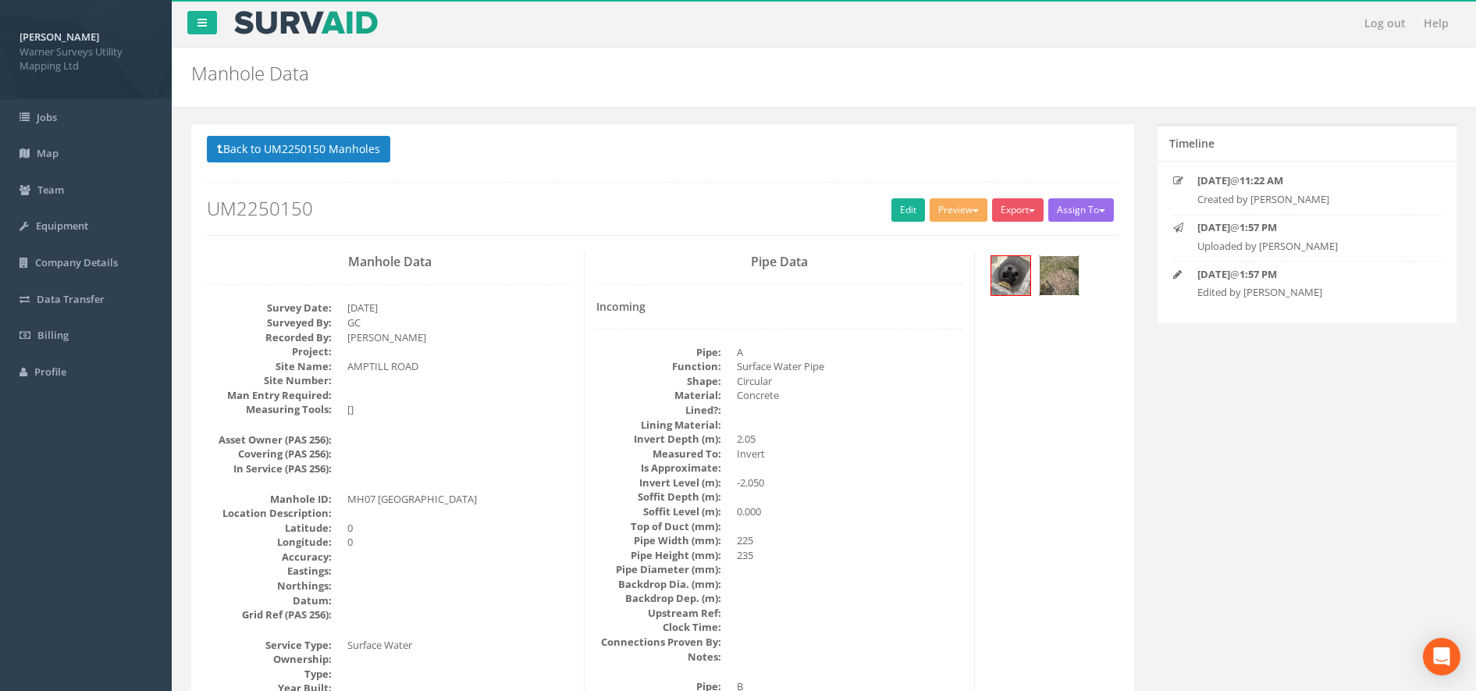
click at [1073, 285] on img at bounding box center [1059, 275] width 39 height 39
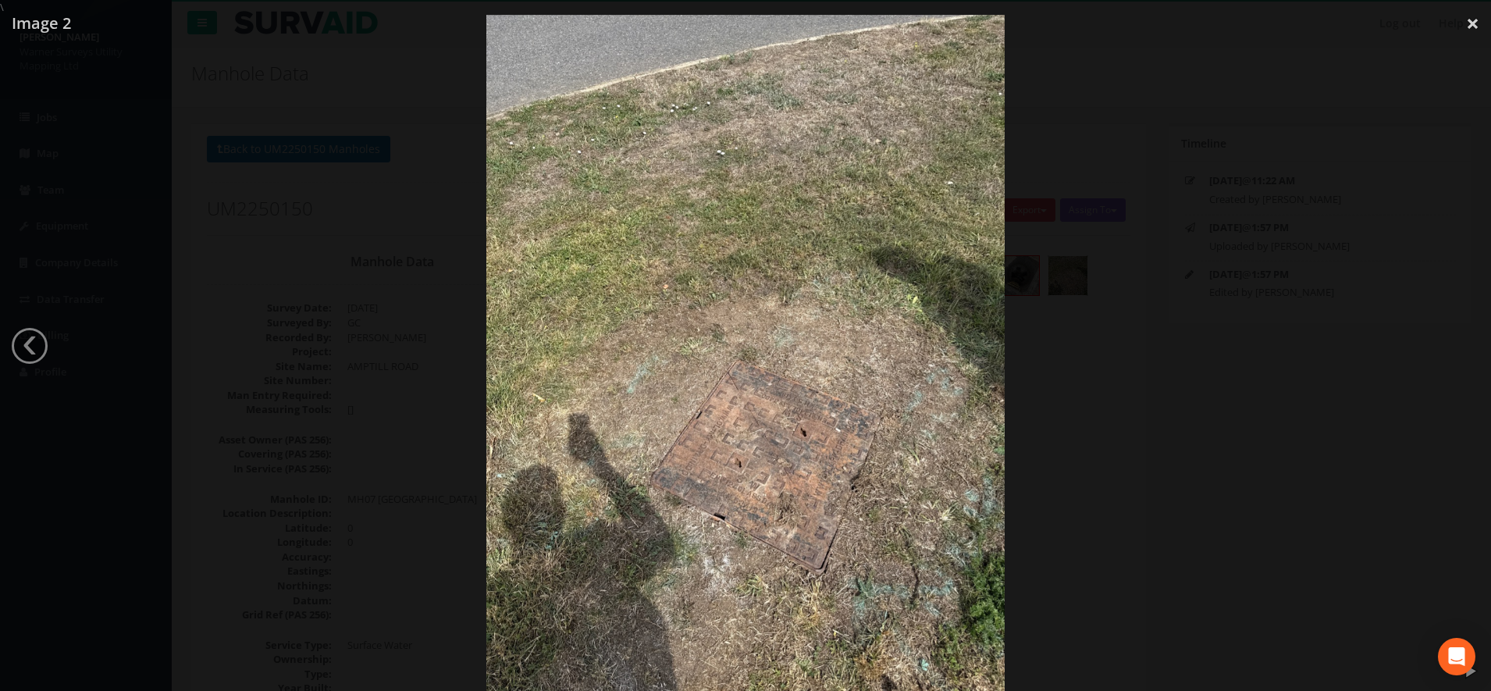
click at [1129, 514] on div at bounding box center [745, 360] width 1491 height 691
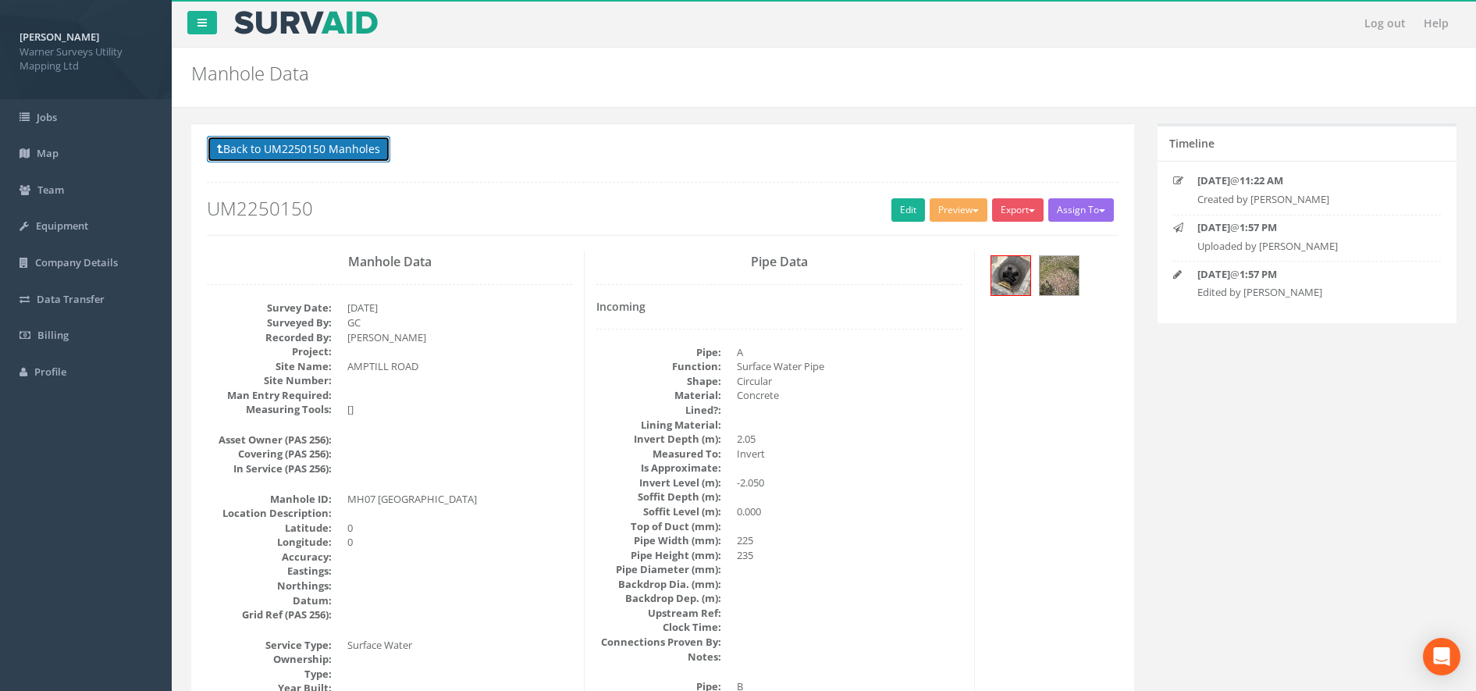
click at [290, 144] on button "Back to UM2250150 Manholes" at bounding box center [298, 149] width 183 height 27
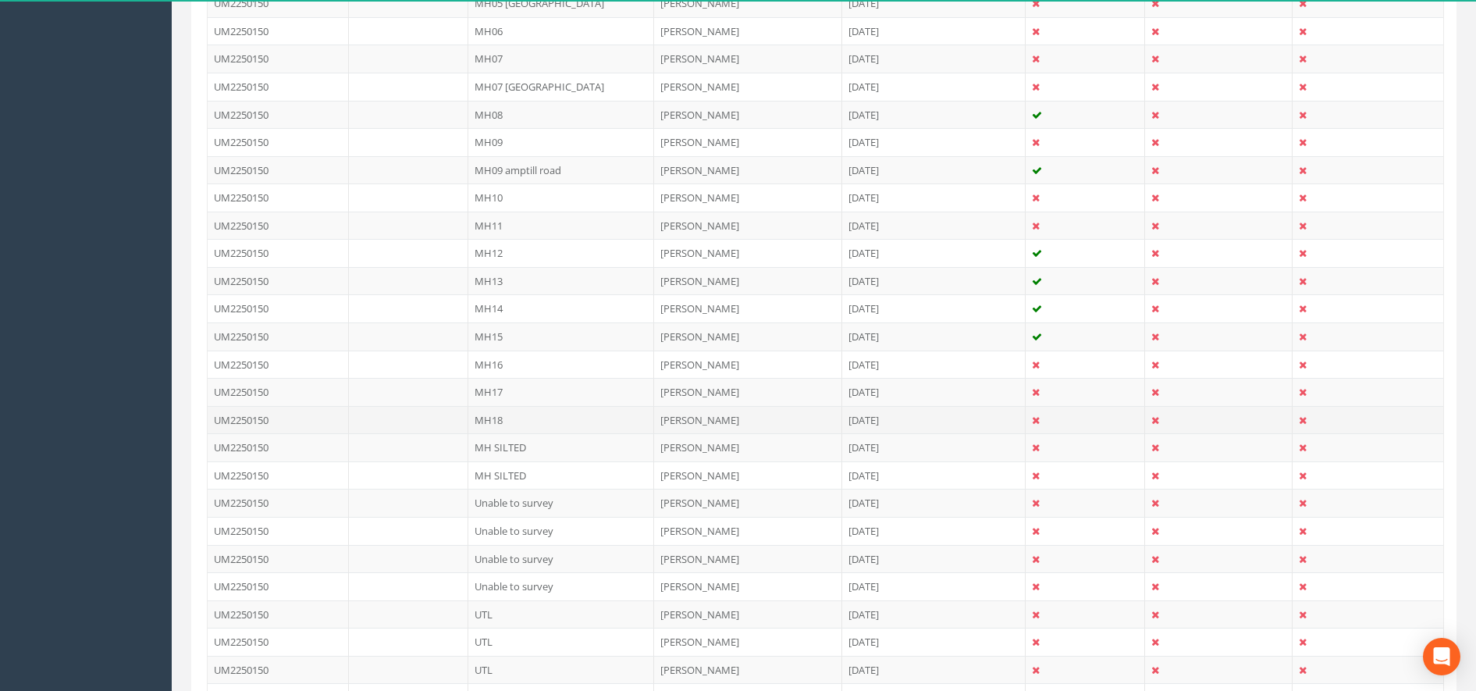
scroll to position [781, 0]
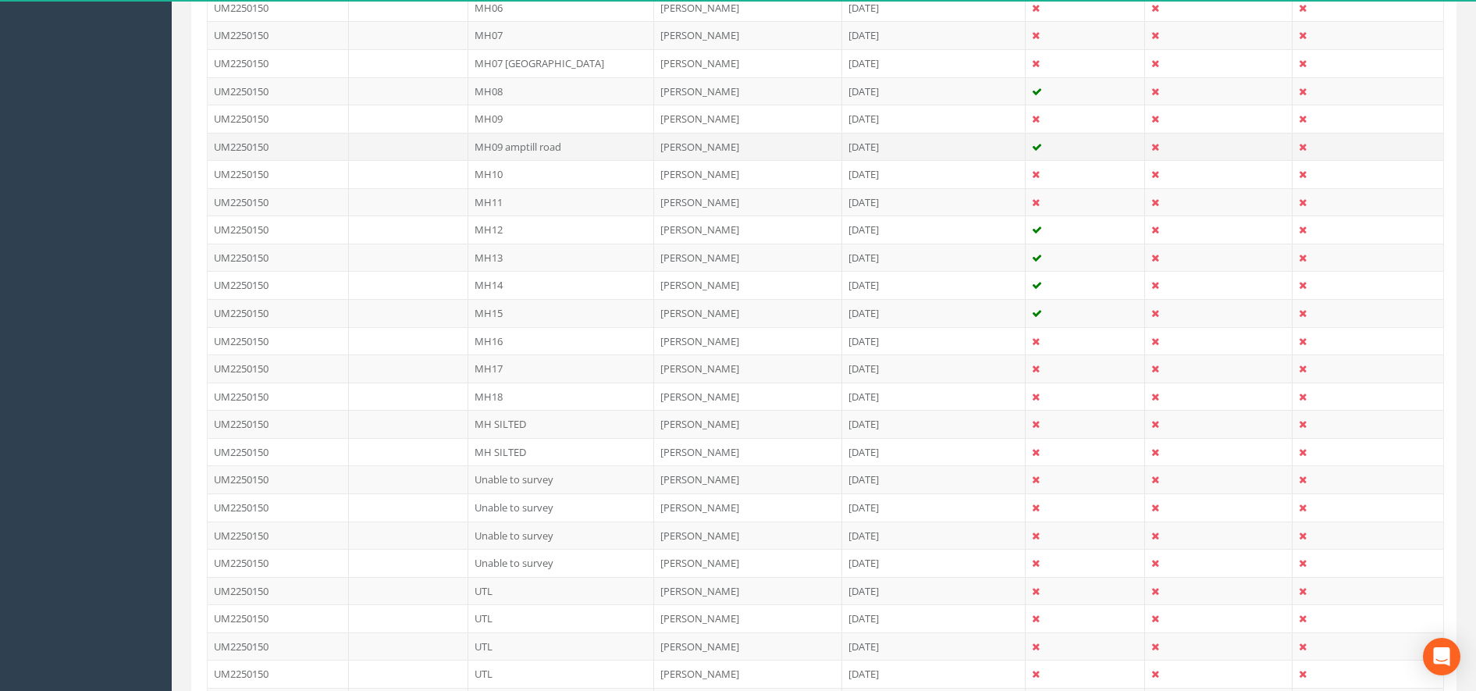
click at [543, 144] on td "MH09 amptill road" at bounding box center [561, 147] width 187 height 28
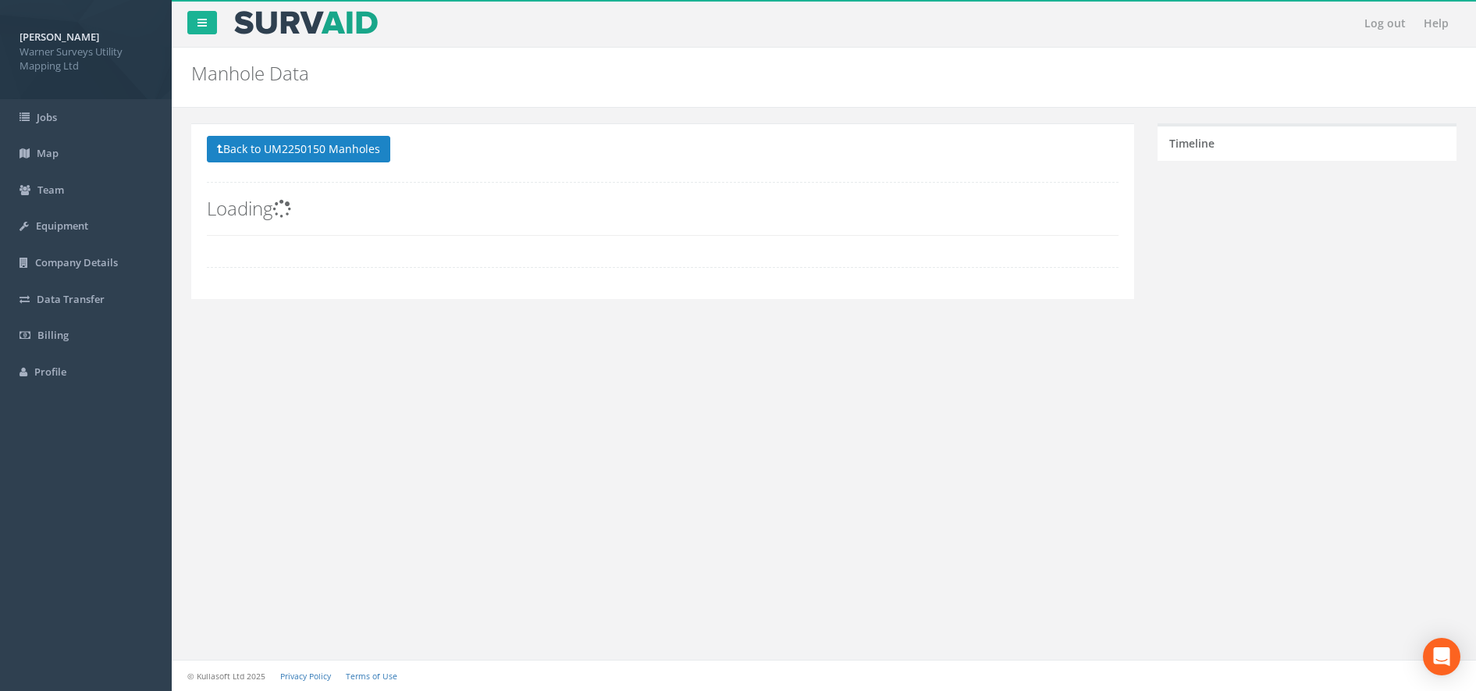
scroll to position [0, 0]
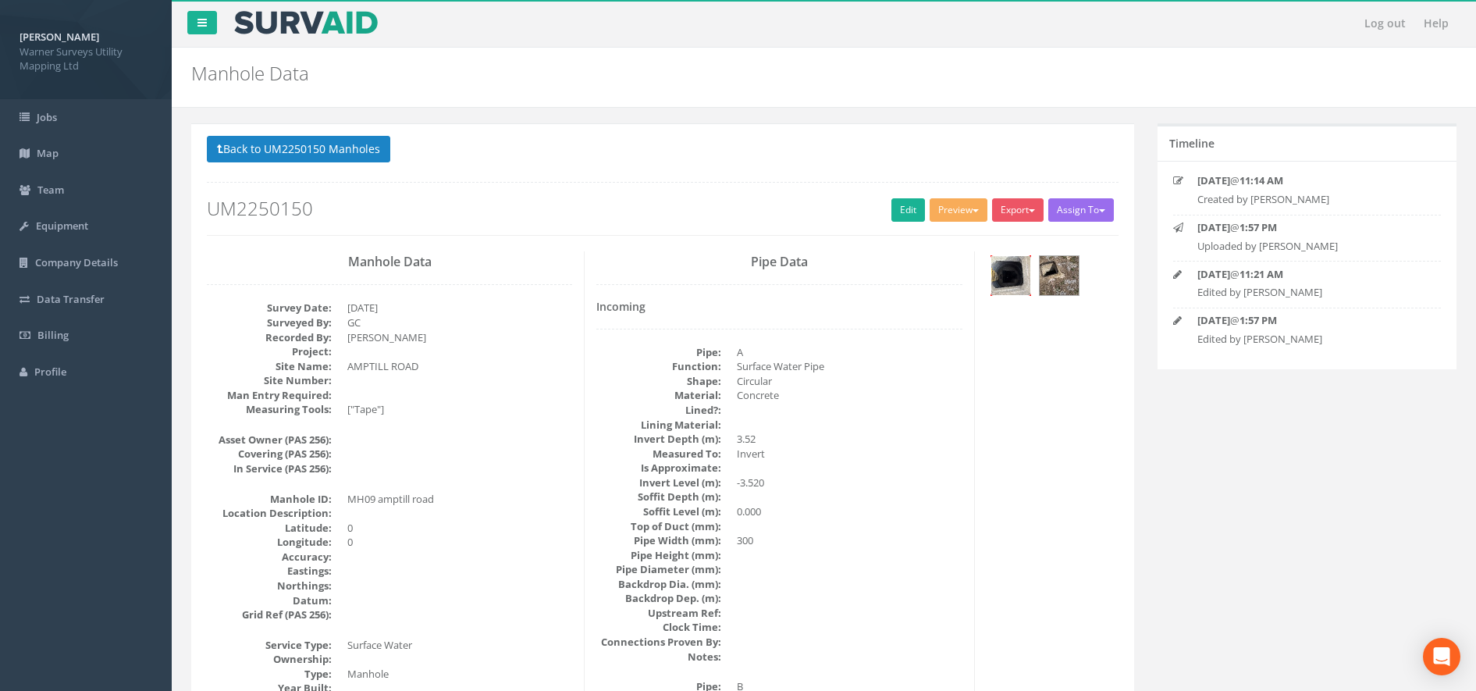
click at [1005, 288] on img at bounding box center [1011, 275] width 39 height 39
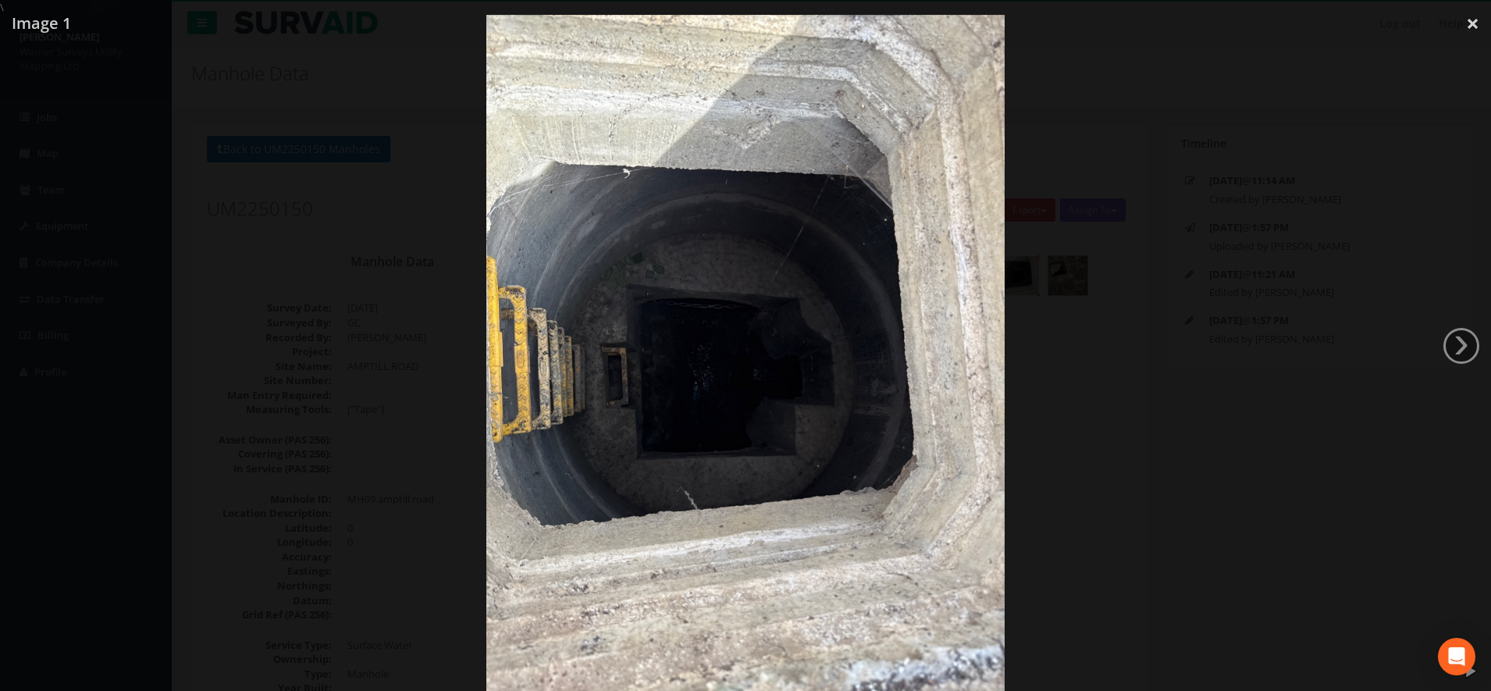
click at [1111, 456] on div at bounding box center [745, 360] width 1491 height 691
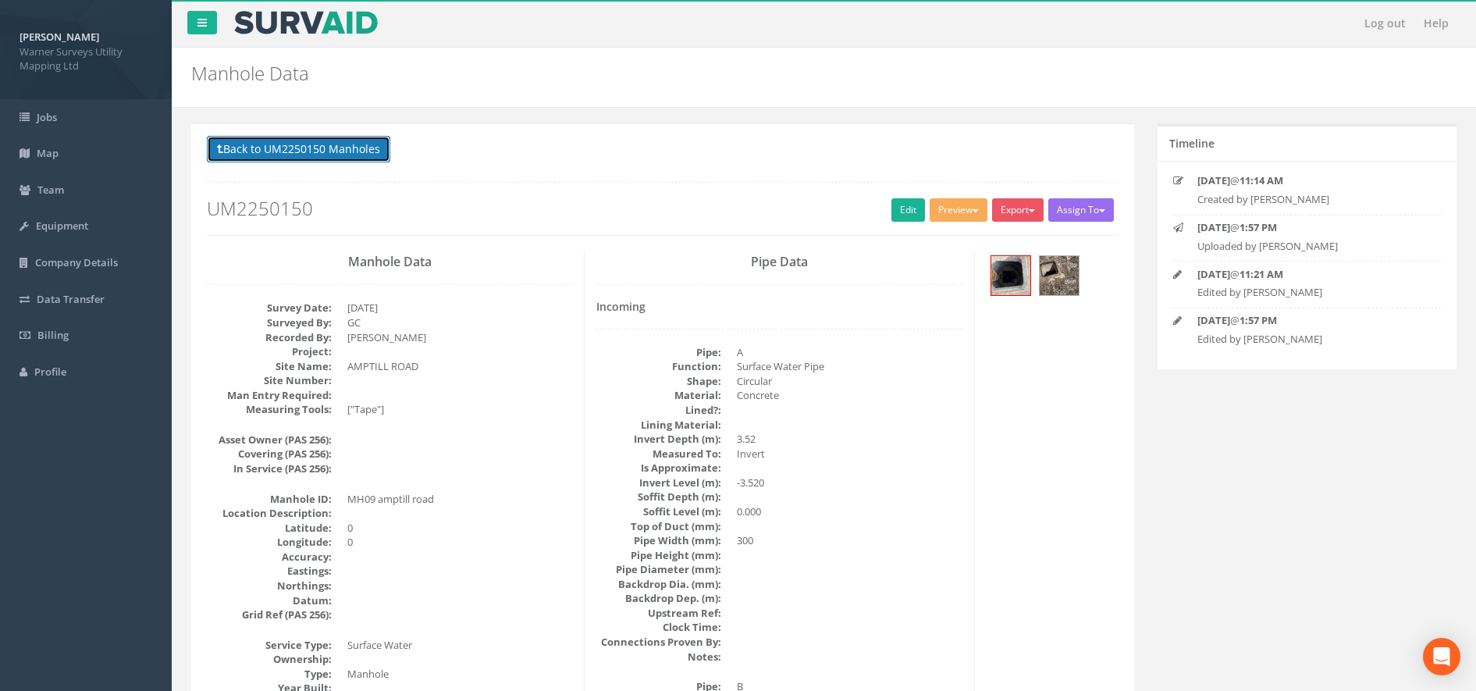
click at [323, 151] on button "Back to UM2250150 Manholes" at bounding box center [298, 149] width 183 height 27
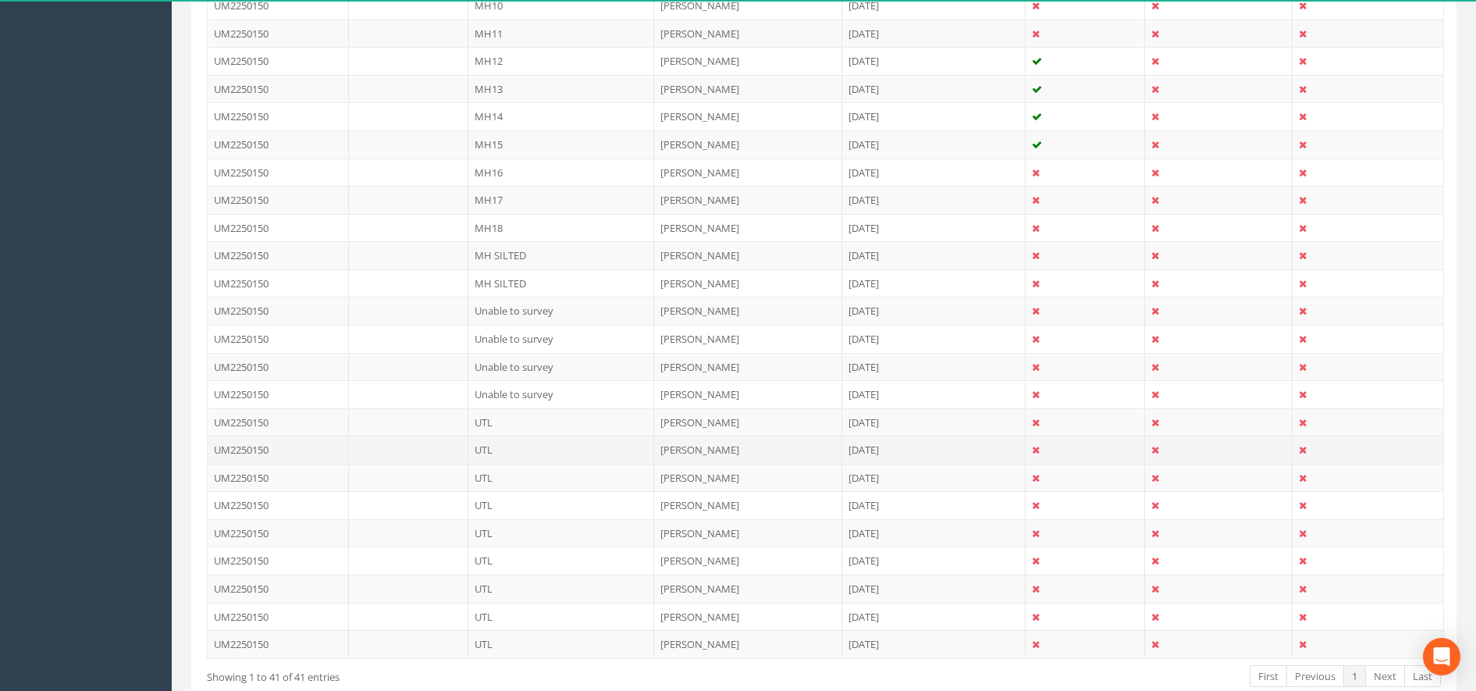
scroll to position [846, 0]
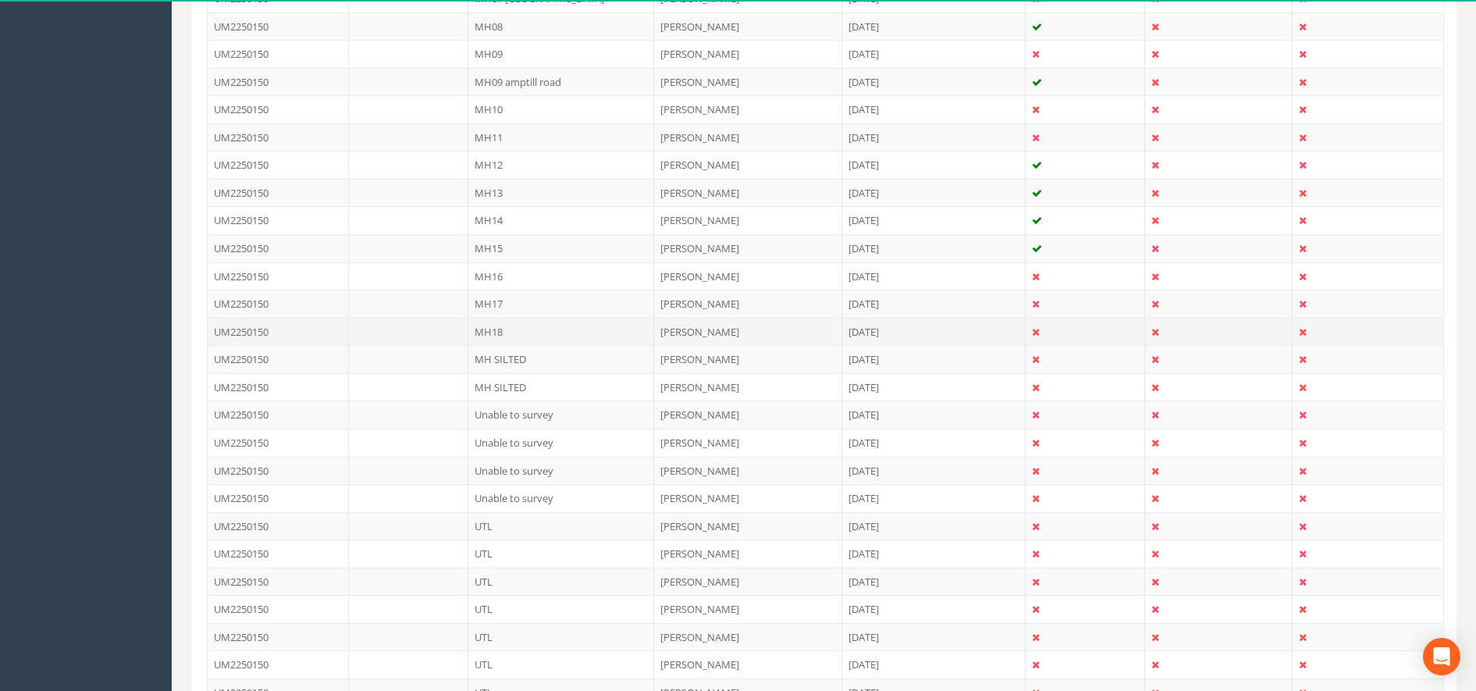
click at [468, 328] on td "MH18" at bounding box center [561, 332] width 187 height 28
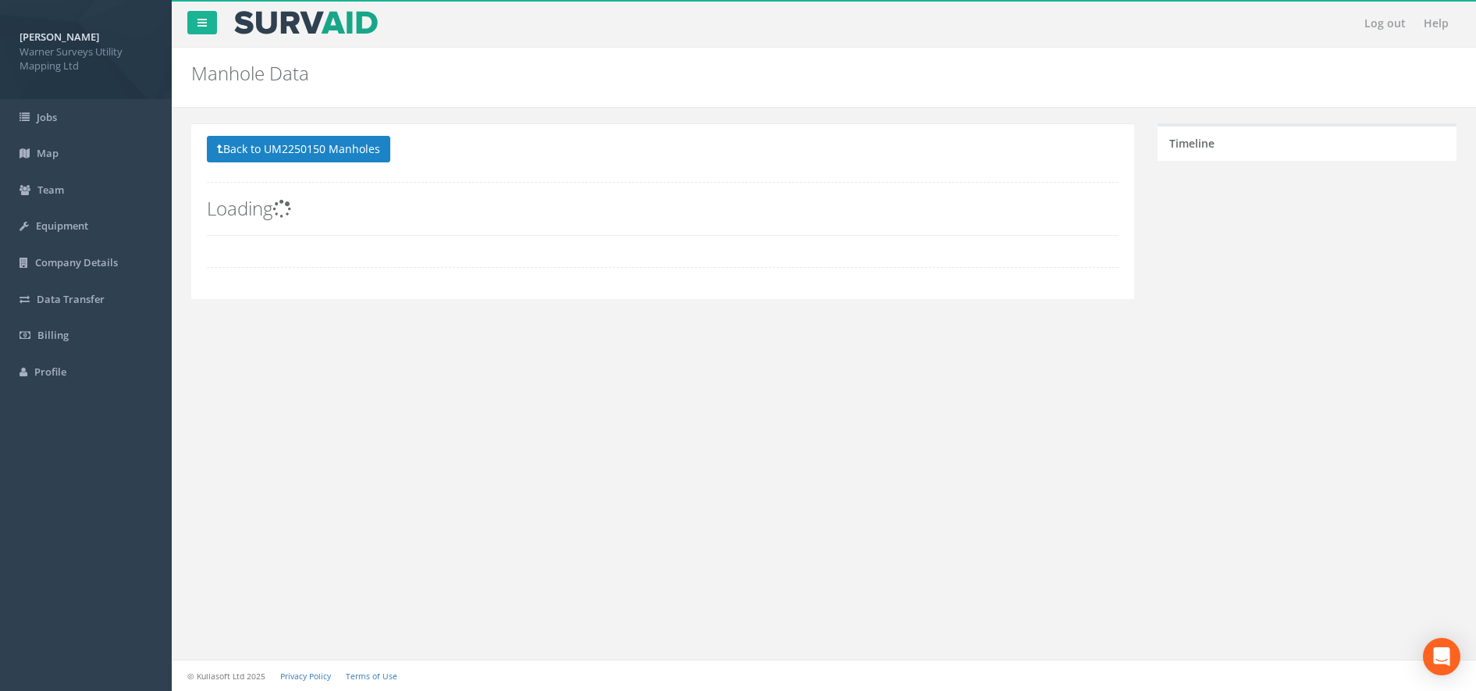
scroll to position [0, 0]
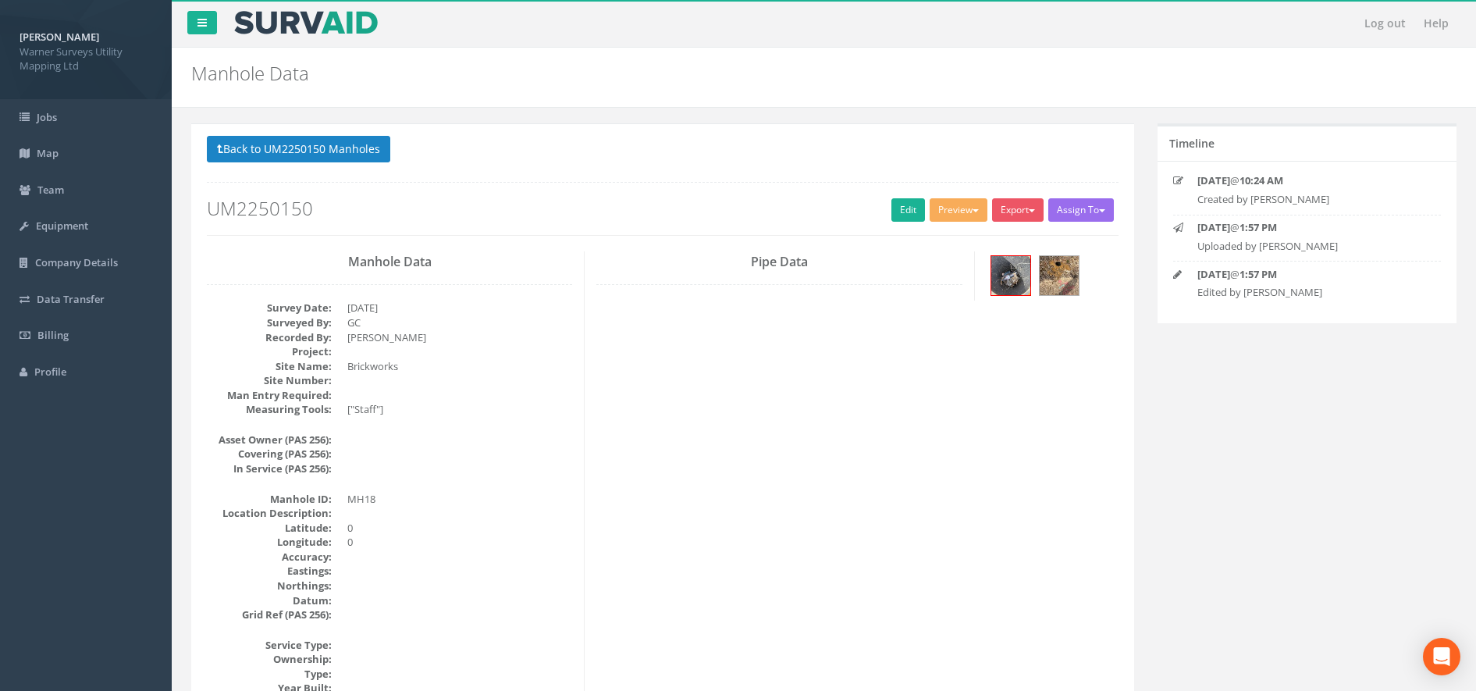
click at [985, 260] on div at bounding box center [1053, 277] width 156 height 52
click at [1034, 272] on div at bounding box center [1053, 277] width 133 height 52
click at [1016, 273] on img at bounding box center [1011, 275] width 39 height 39
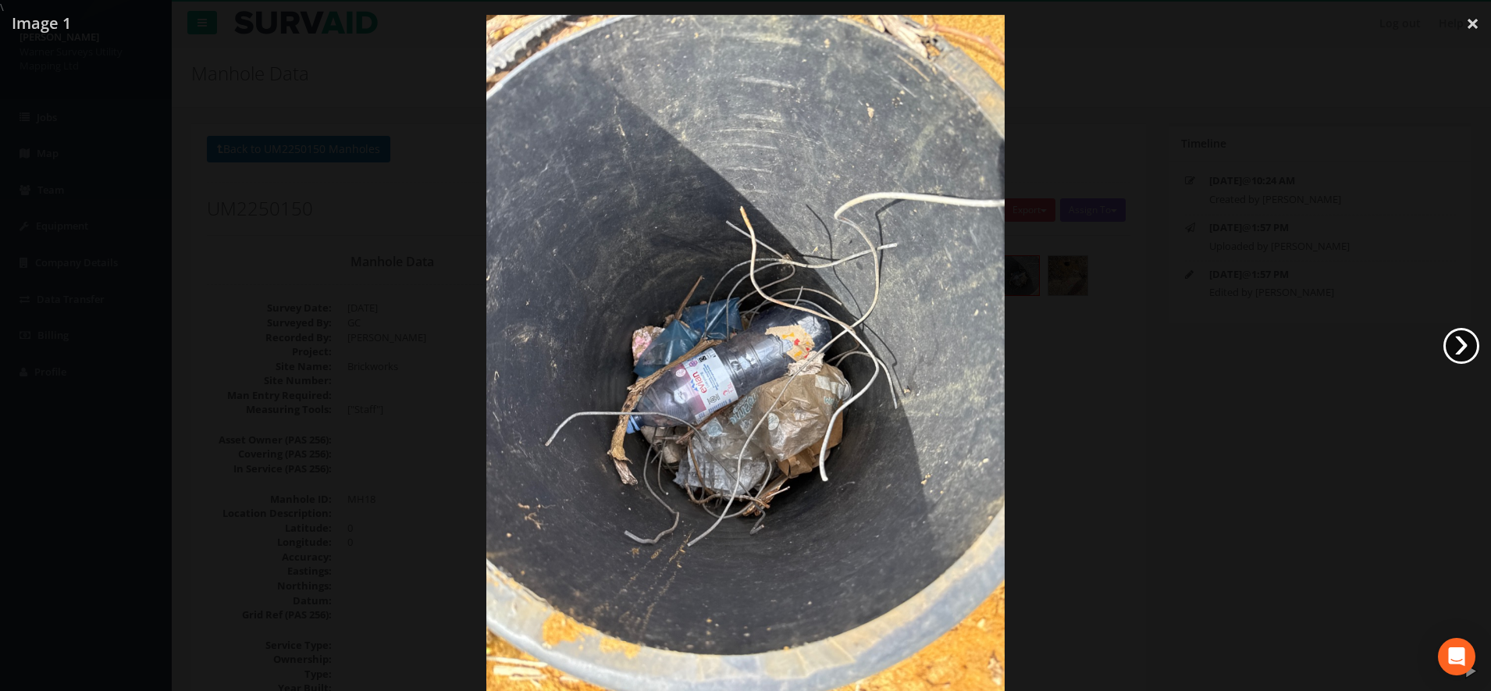
click at [1463, 336] on link "›" at bounding box center [1462, 346] width 36 height 36
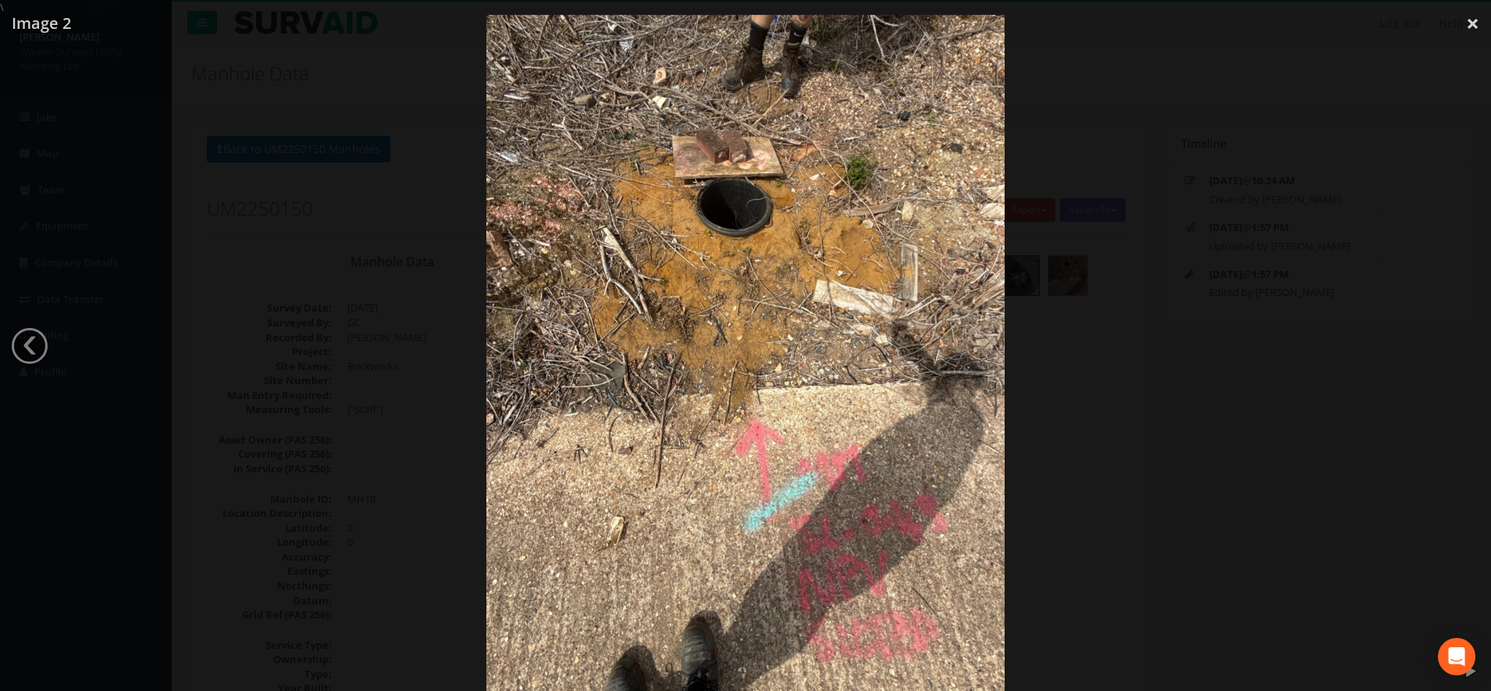
click at [291, 285] on div at bounding box center [745, 360] width 1491 height 691
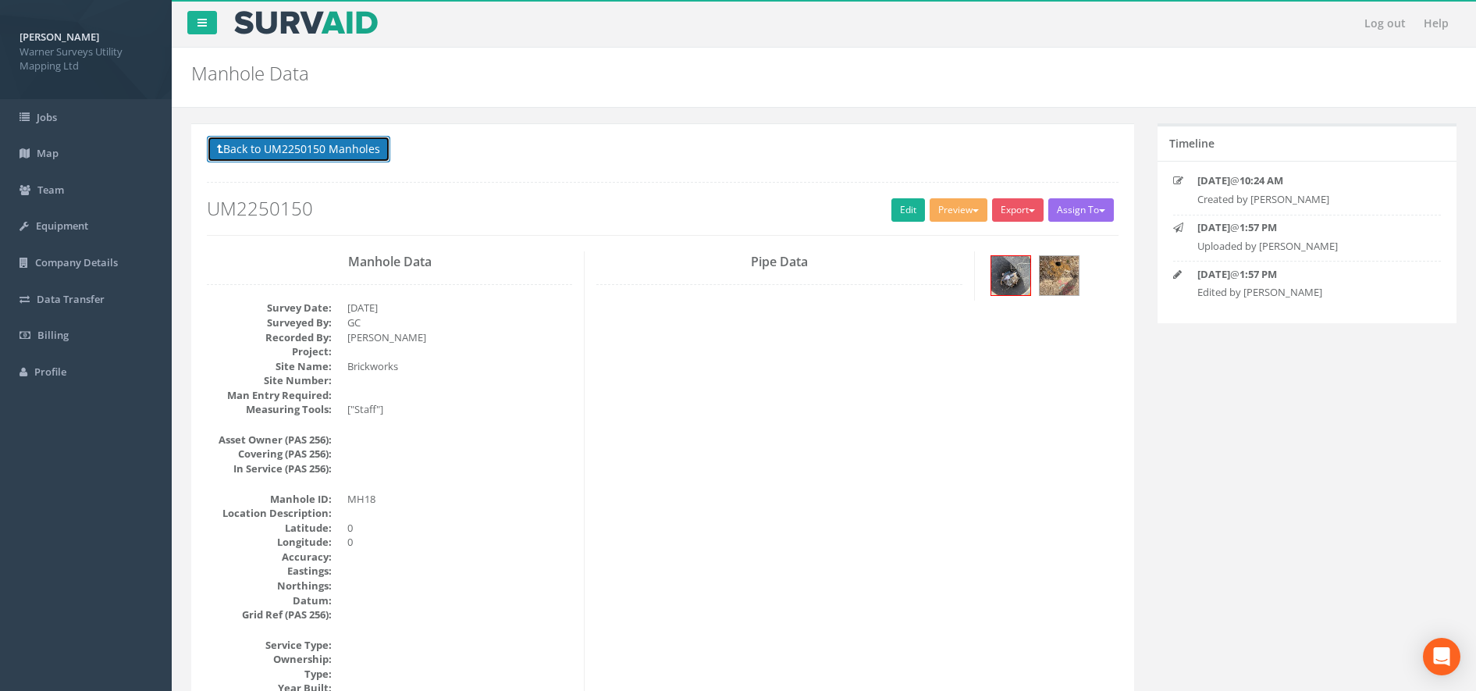
click at [297, 139] on button "Back to UM2250150 Manholes" at bounding box center [298, 149] width 183 height 27
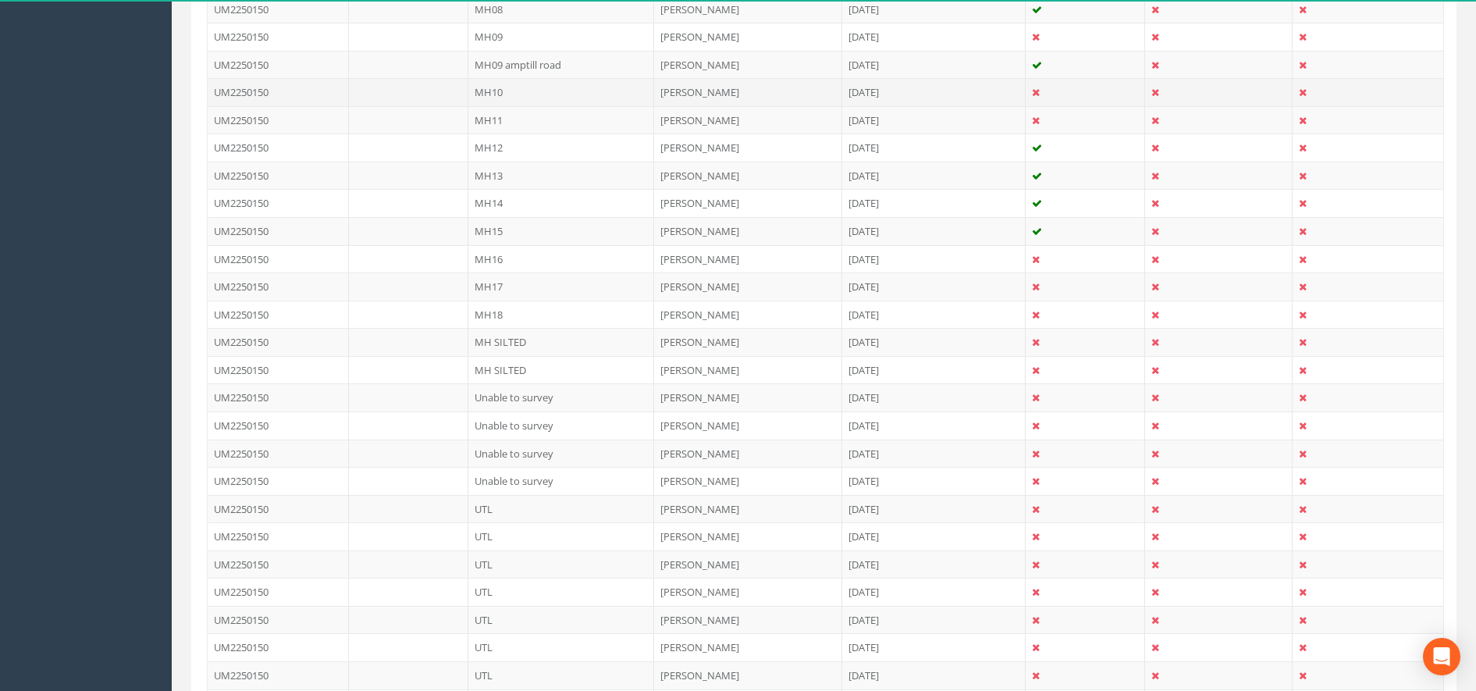
scroll to position [878, 0]
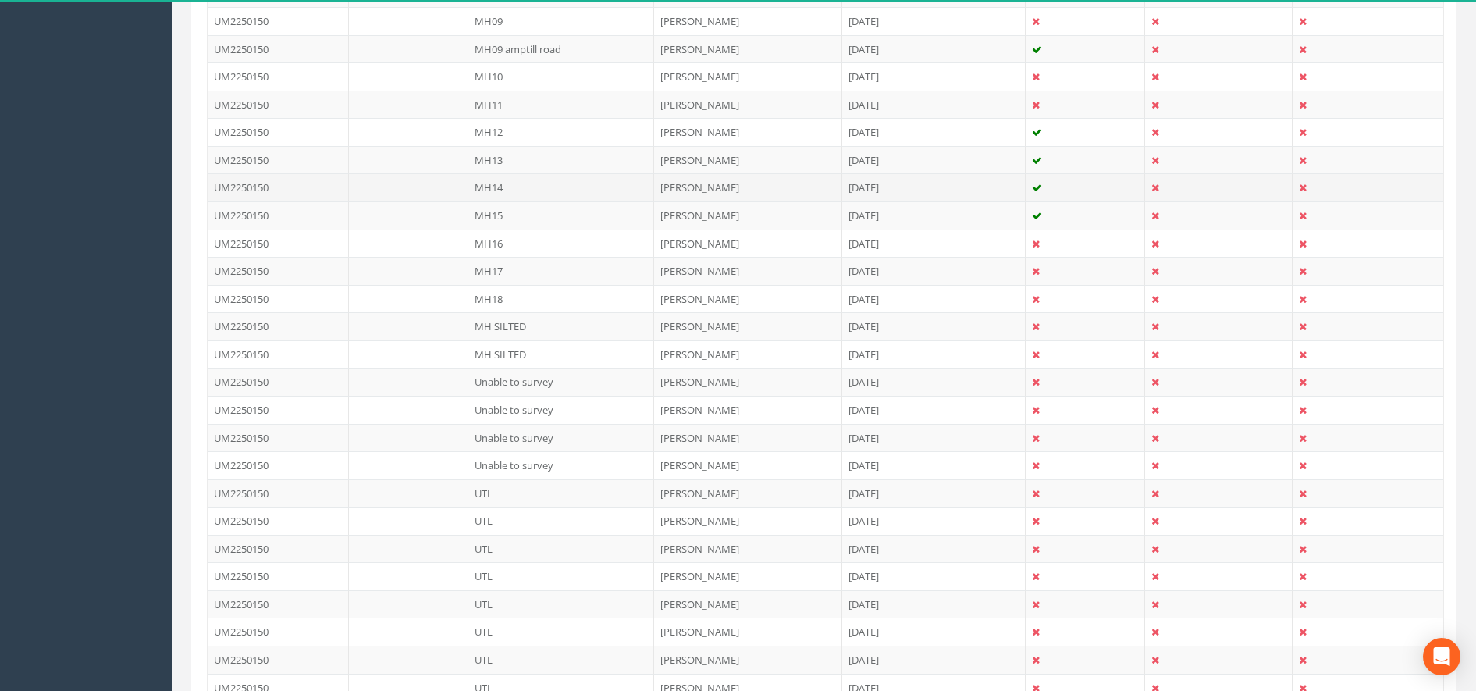
click at [526, 188] on td "MH14" at bounding box center [561, 187] width 187 height 28
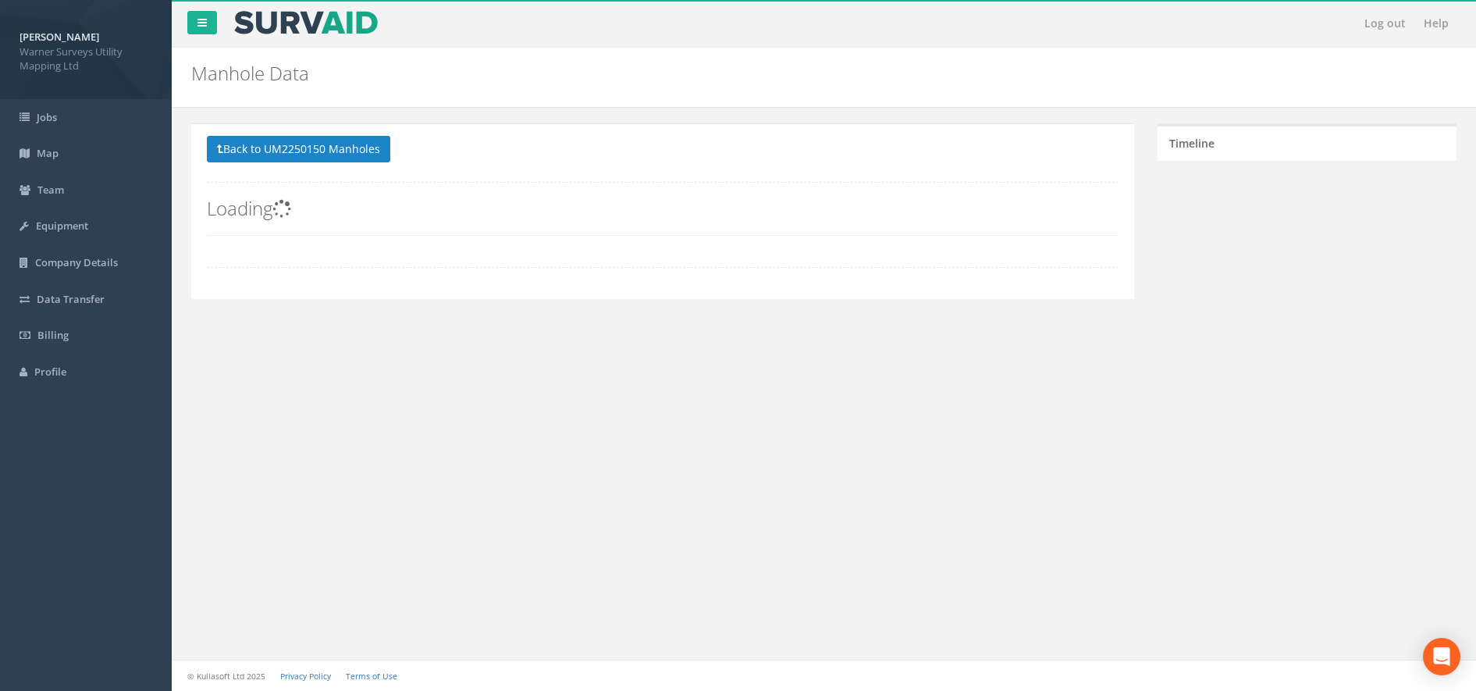
scroll to position [0, 0]
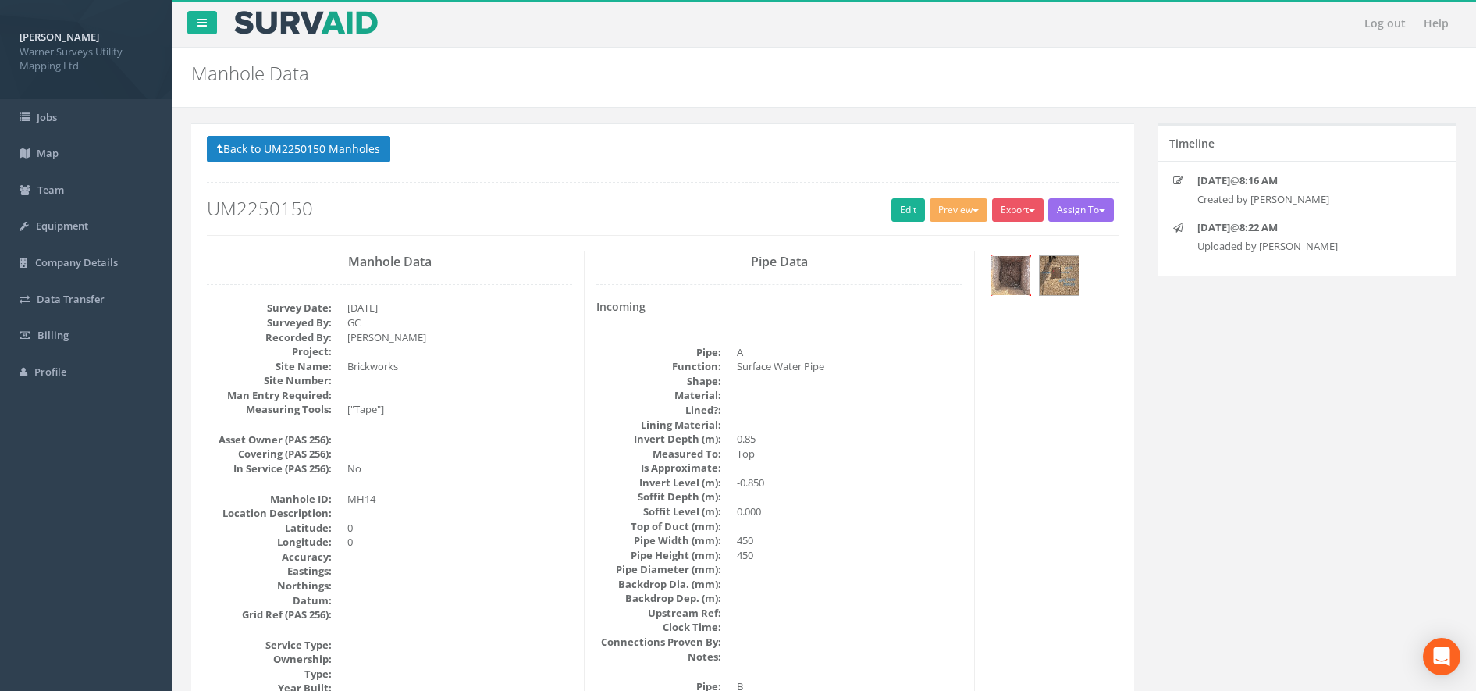
click at [1023, 277] on img at bounding box center [1011, 275] width 39 height 39
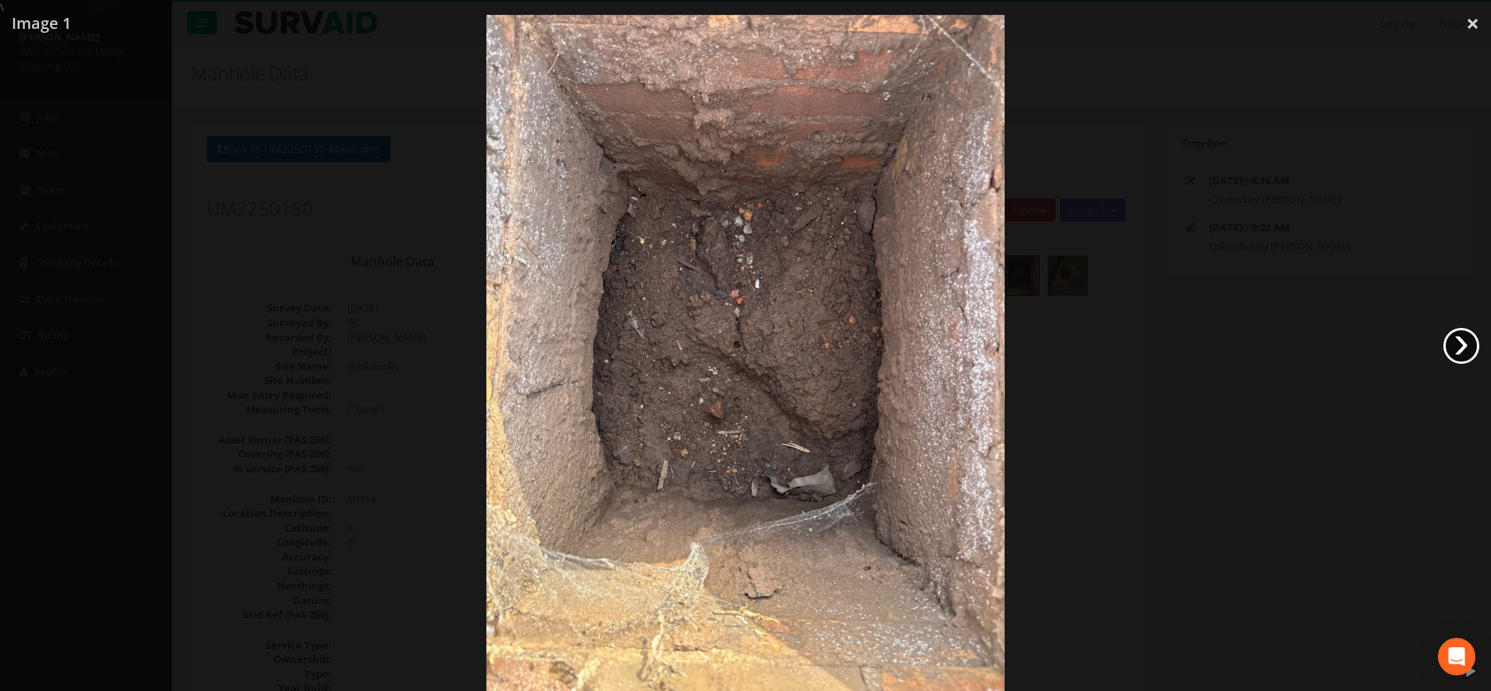
click at [1457, 347] on link "›" at bounding box center [1462, 346] width 36 height 36
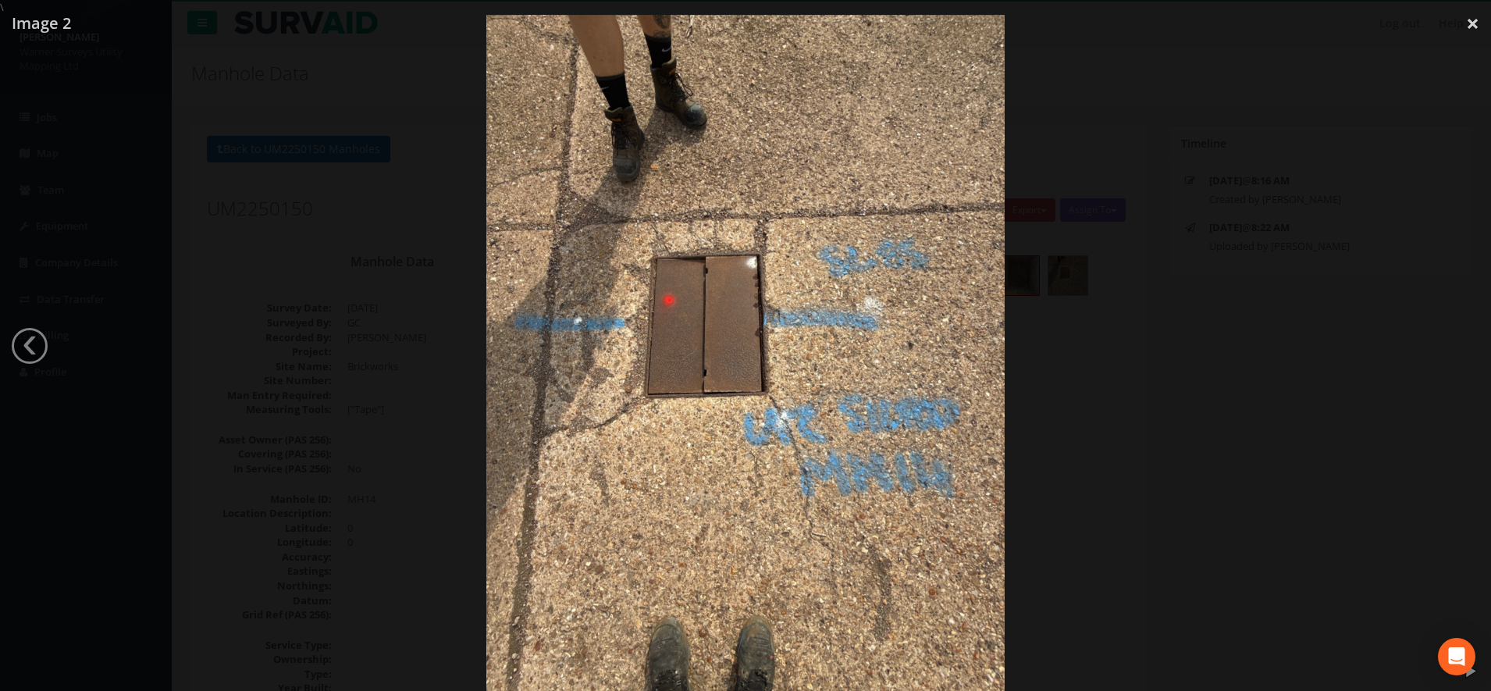
click at [1293, 371] on div at bounding box center [745, 360] width 1491 height 691
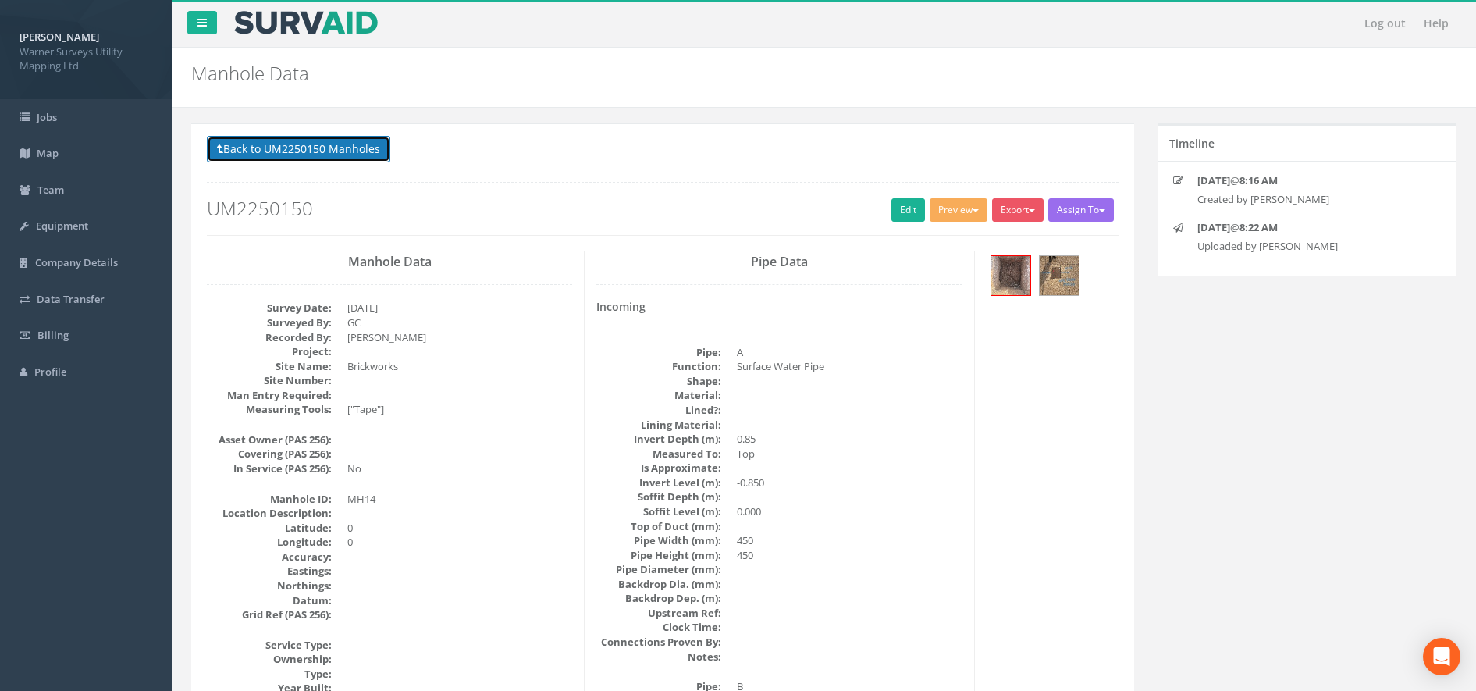
click at [336, 146] on button "Back to UM2250150 Manholes" at bounding box center [298, 149] width 183 height 27
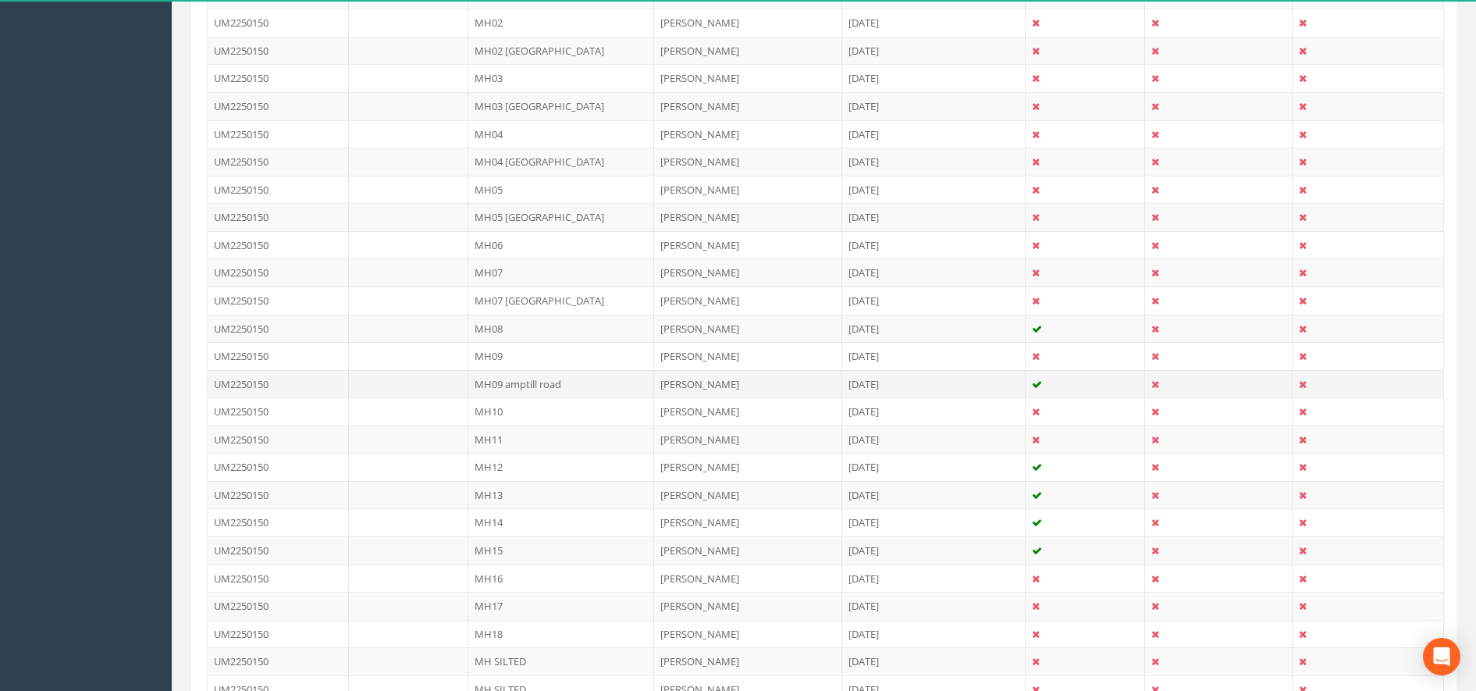
scroll to position [683, 0]
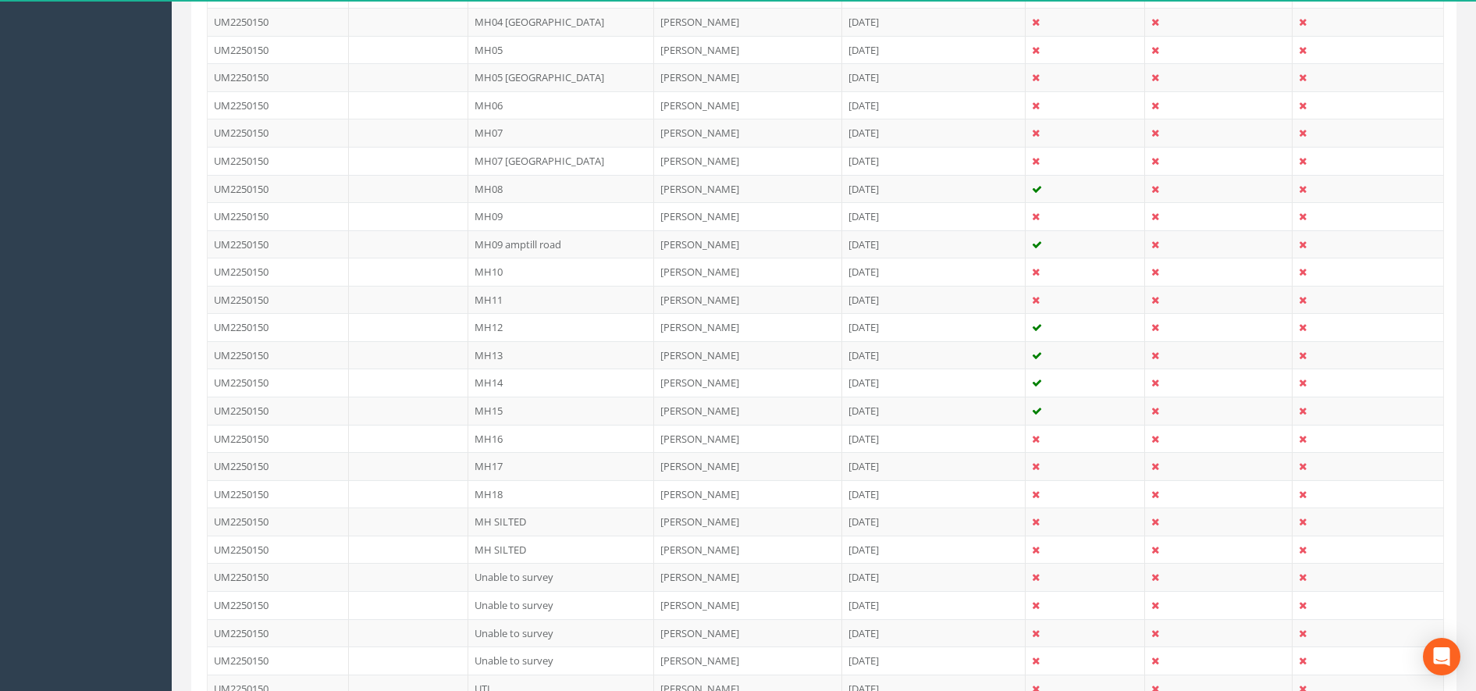
click at [506, 379] on td "MH14" at bounding box center [561, 382] width 187 height 28
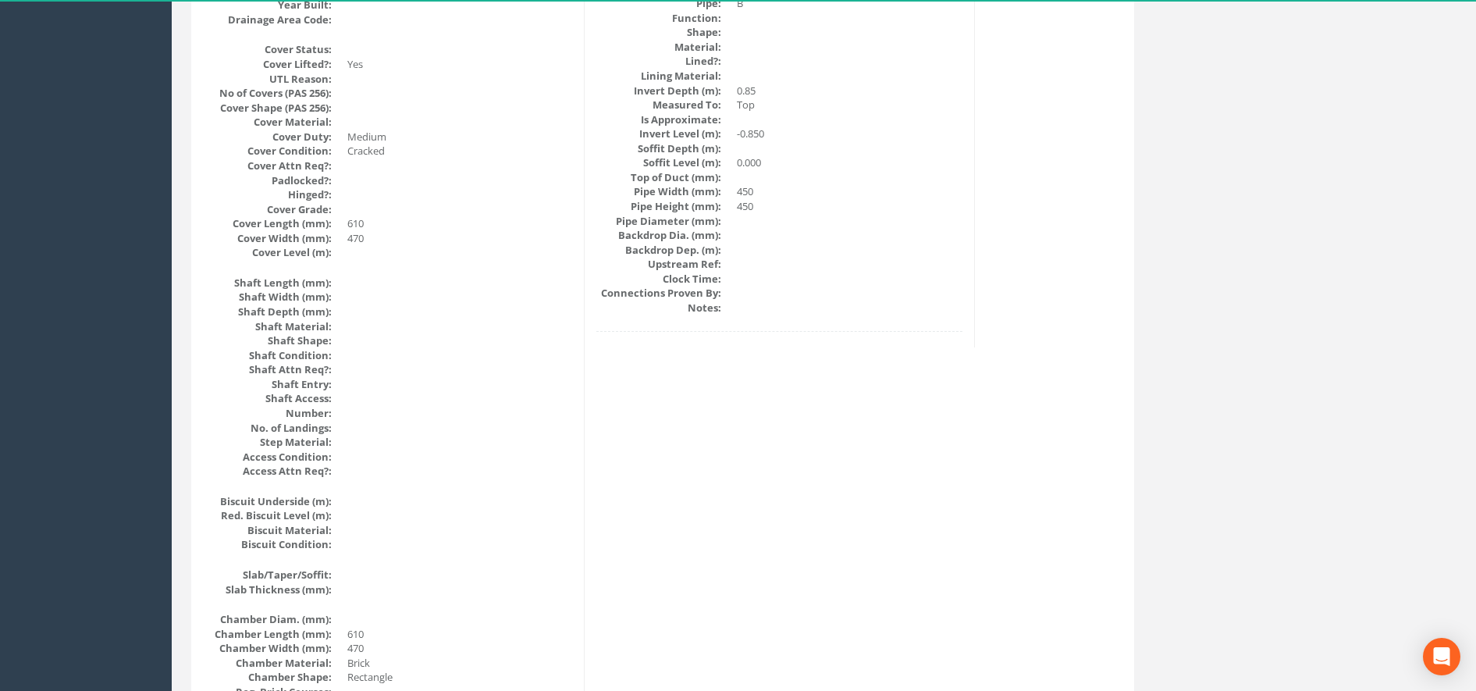
scroll to position [0, 0]
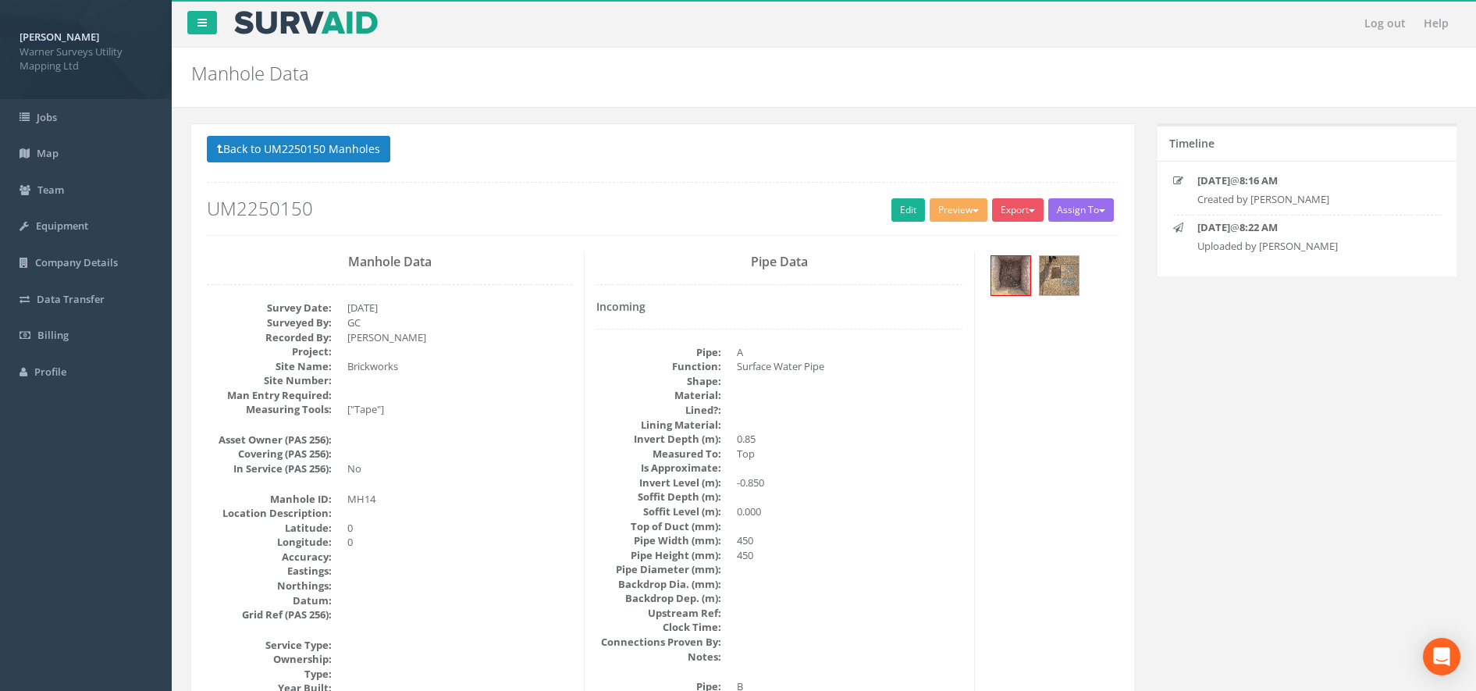
click at [1090, 269] on div at bounding box center [1053, 277] width 133 height 52
click at [1059, 279] on img at bounding box center [1059, 275] width 39 height 39
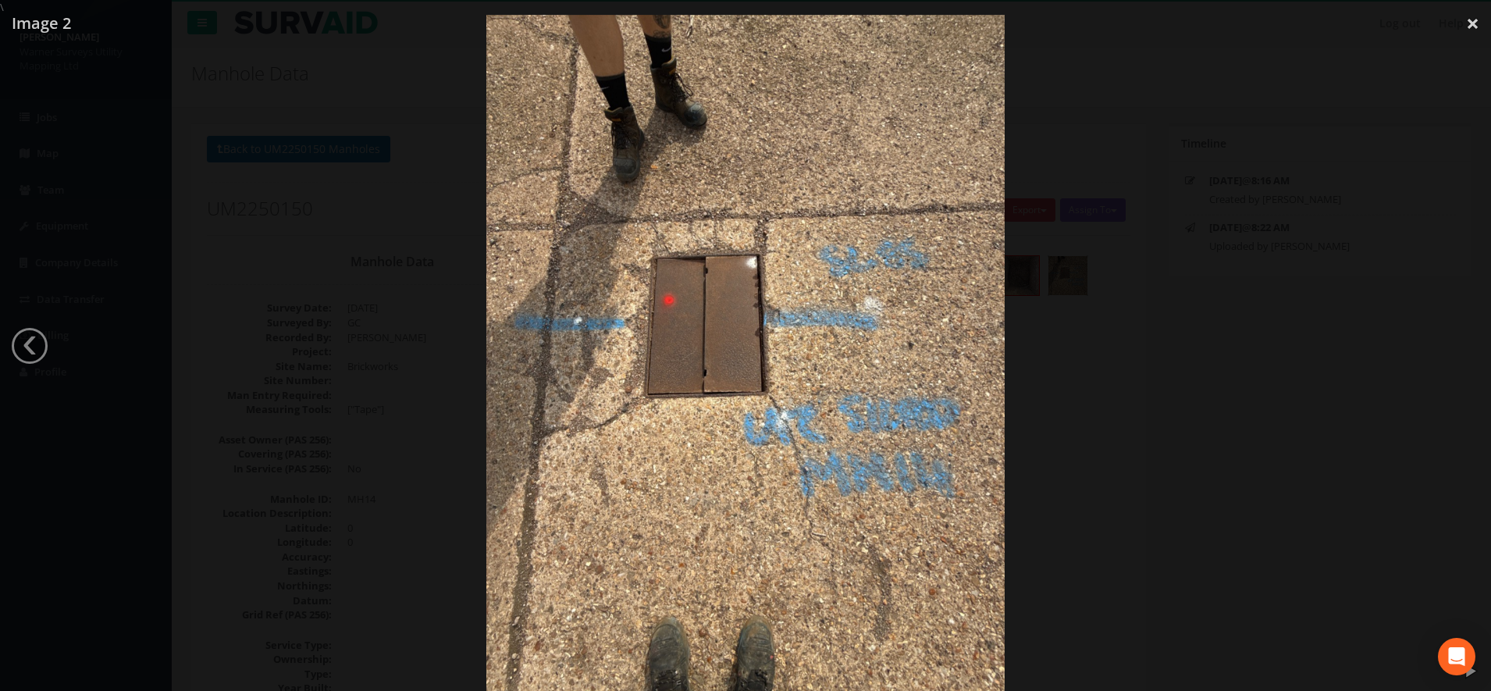
click at [1205, 272] on div at bounding box center [745, 360] width 1491 height 691
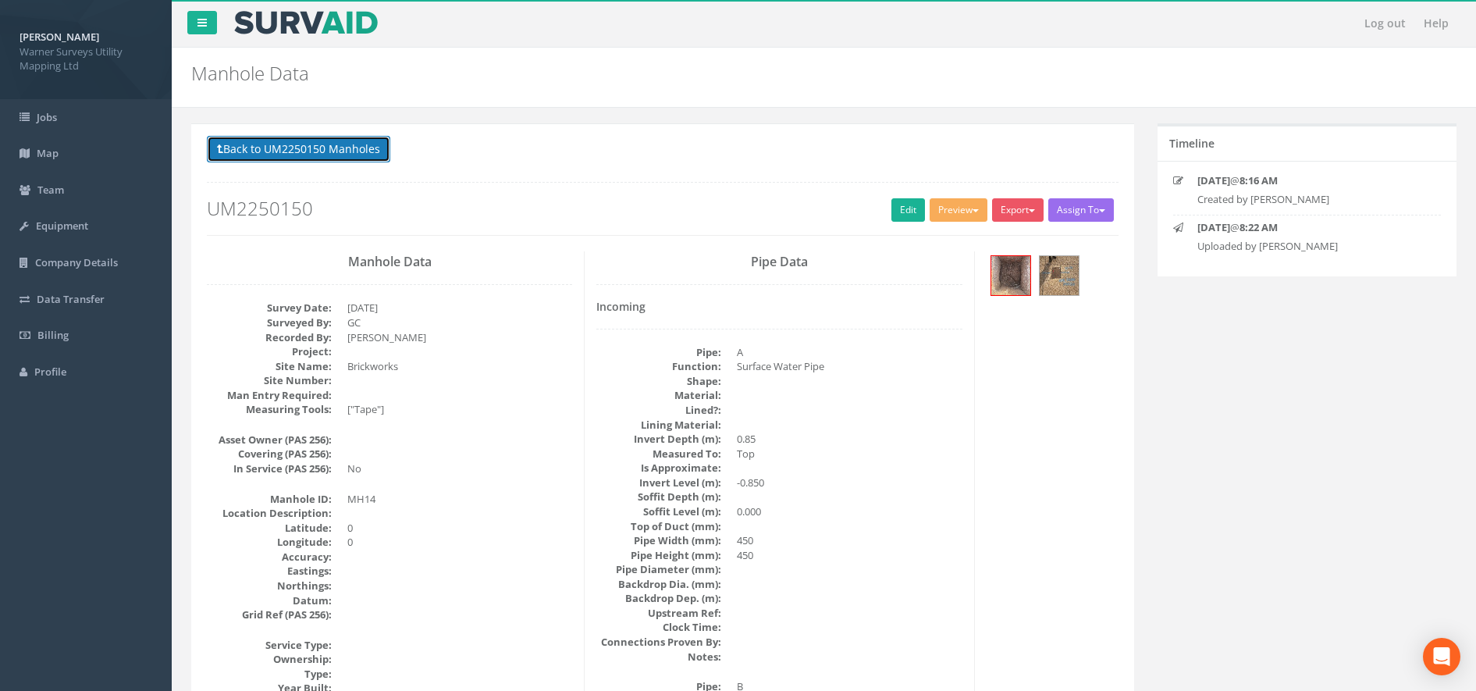
click at [297, 157] on button "Back to UM2250150 Manholes" at bounding box center [298, 149] width 183 height 27
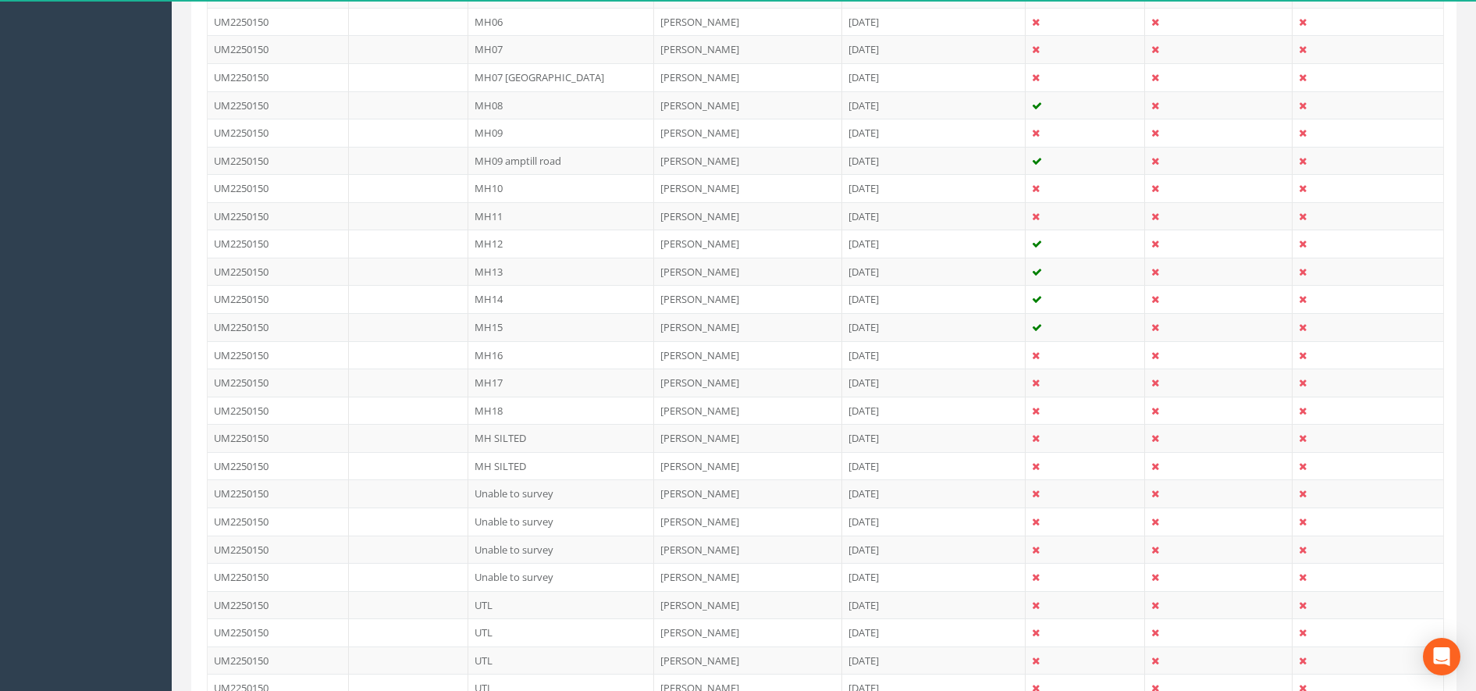
scroll to position [976, 0]
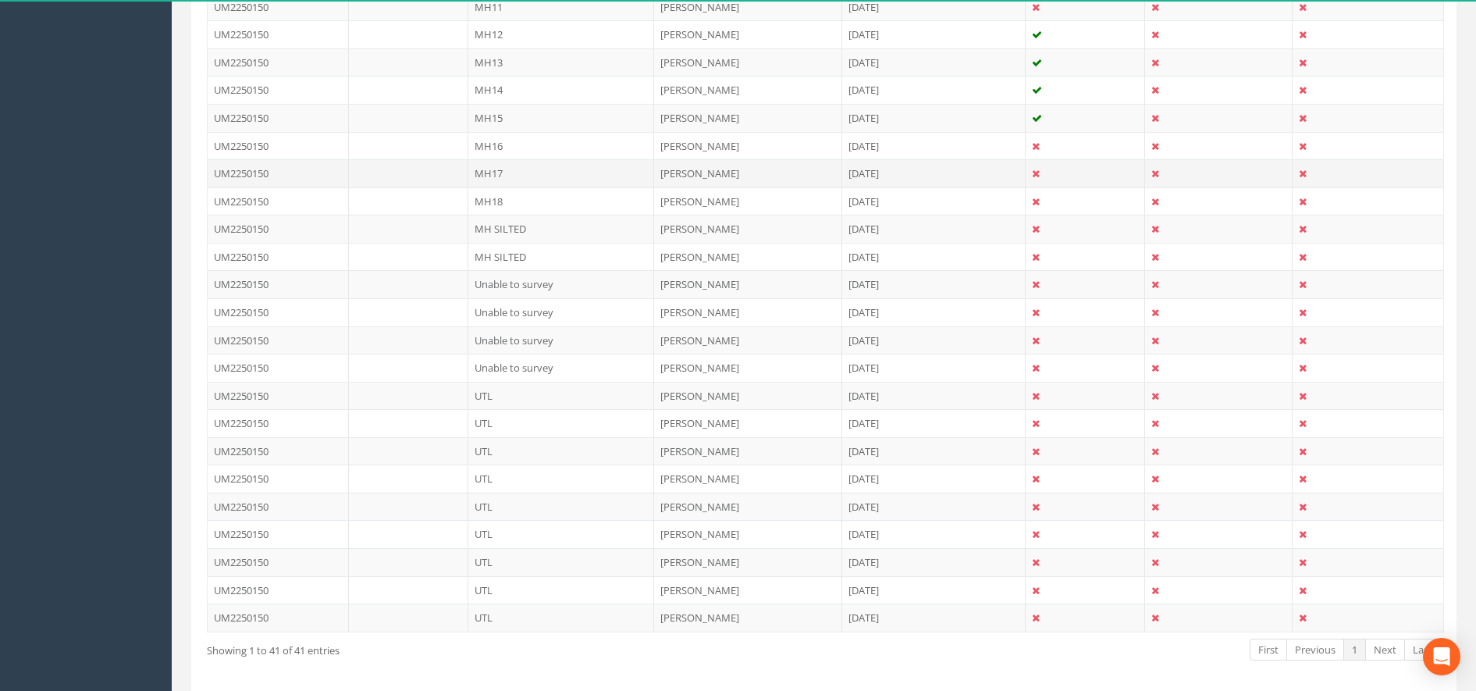
click at [510, 166] on td "MH17" at bounding box center [561, 173] width 187 height 28
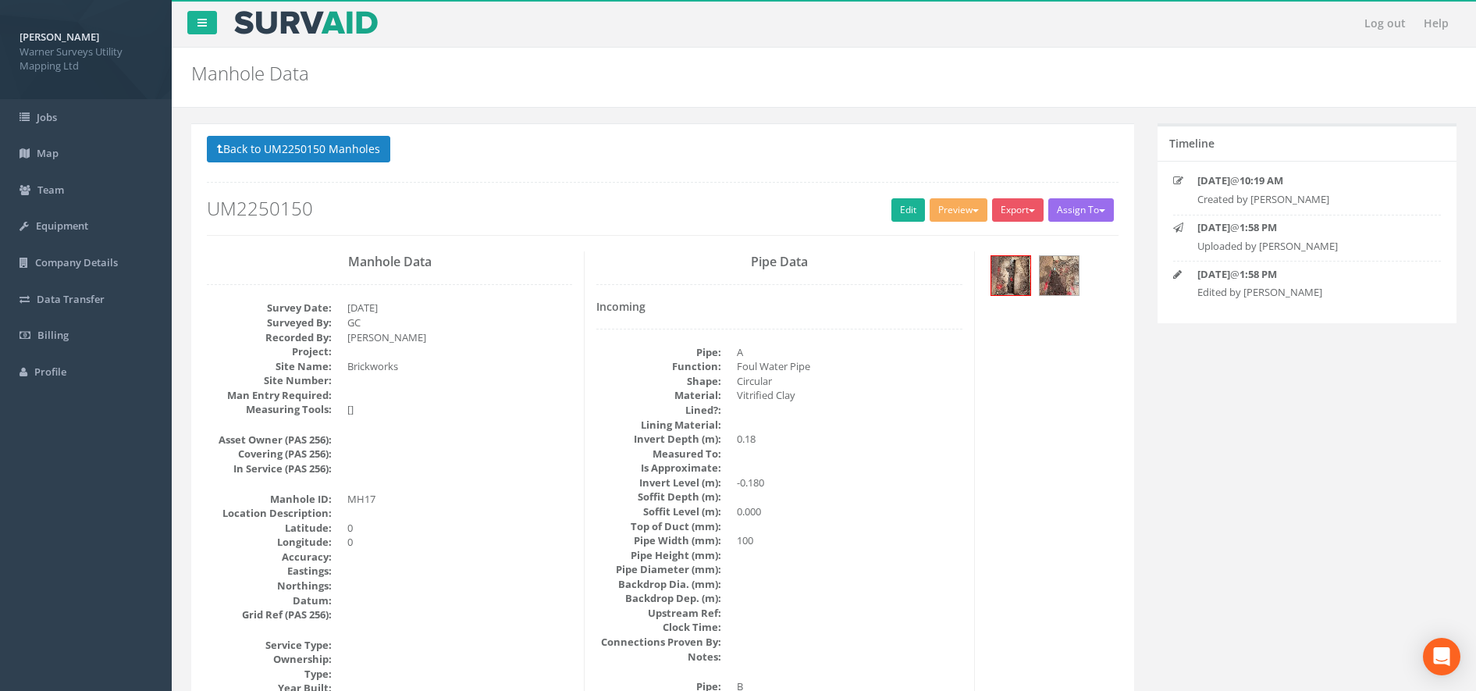
click at [1033, 275] on div at bounding box center [1053, 277] width 133 height 52
click at [1011, 274] on img at bounding box center [1011, 275] width 39 height 39
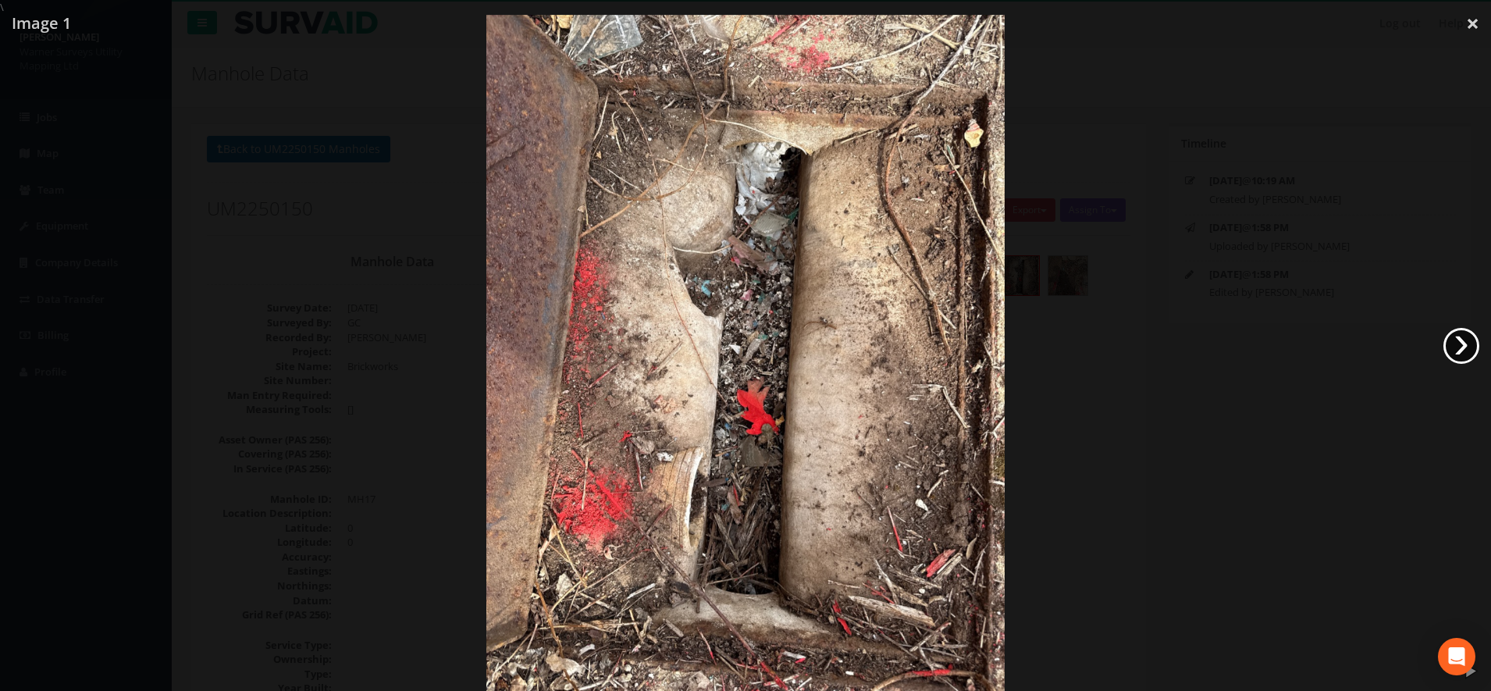
click at [1460, 345] on link "›" at bounding box center [1462, 346] width 36 height 36
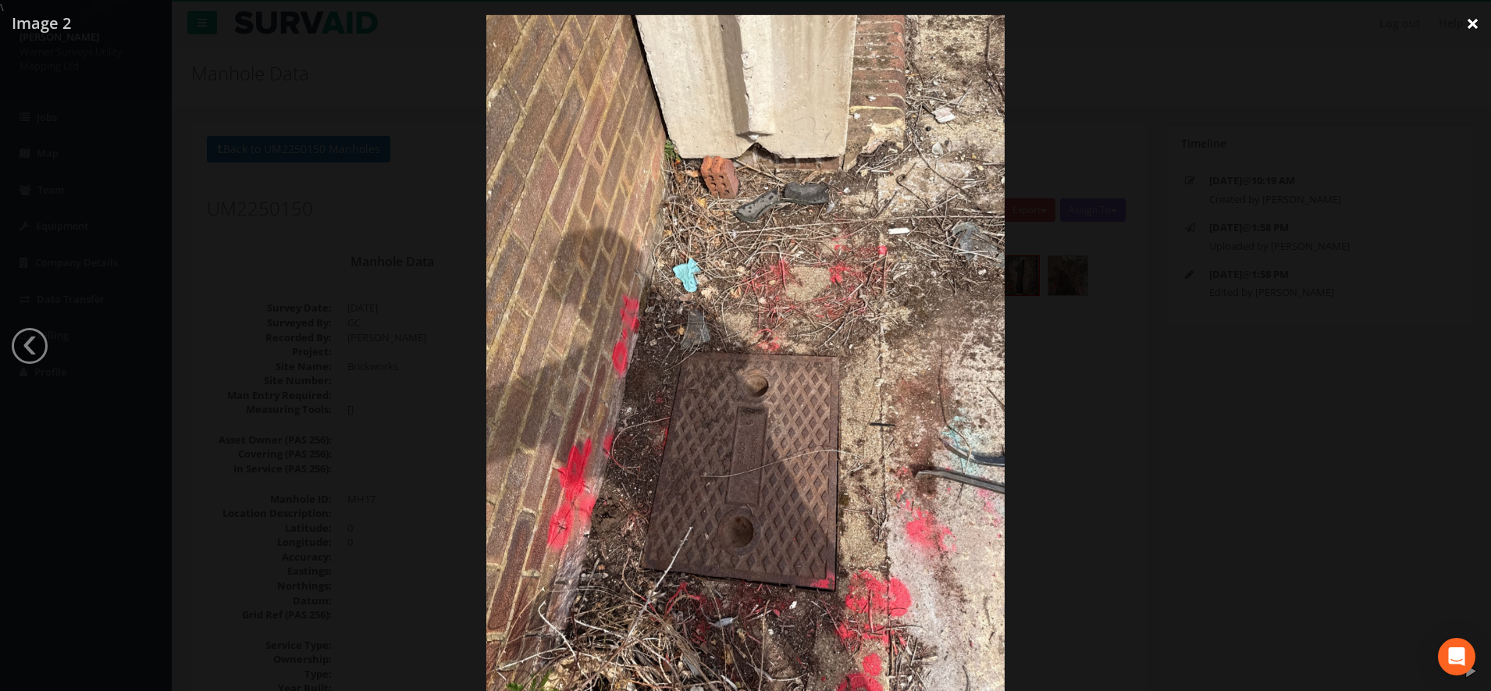
click at [1475, 19] on link "×" at bounding box center [1472, 23] width 37 height 47
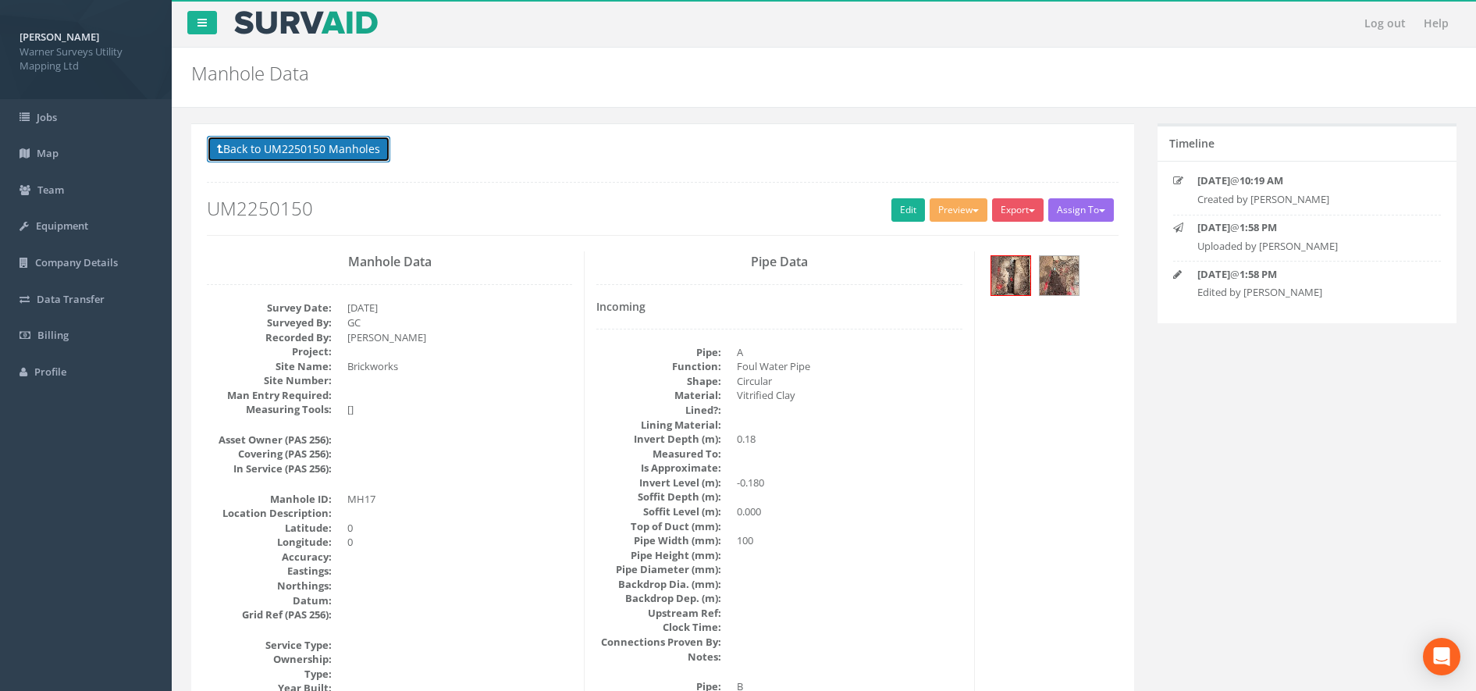
click at [346, 150] on button "Back to UM2250150 Manholes" at bounding box center [298, 149] width 183 height 27
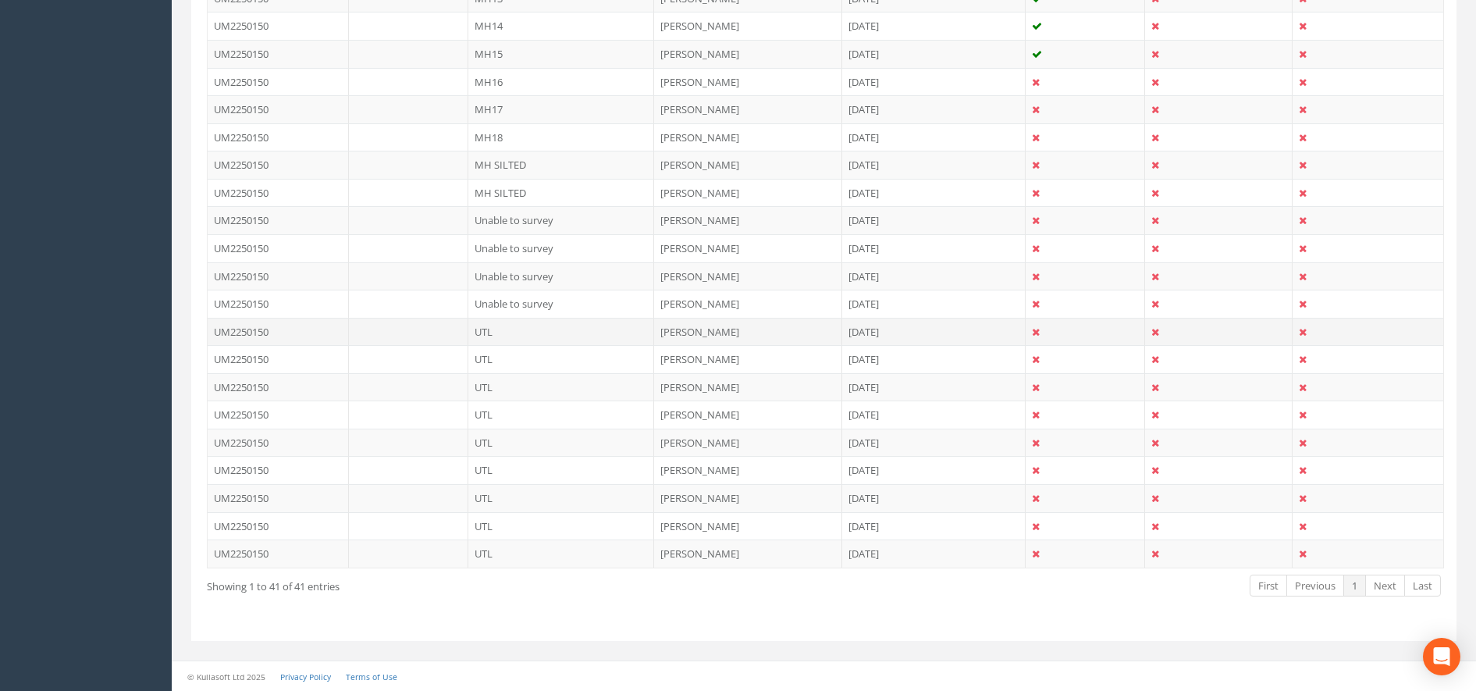
scroll to position [1041, 0]
click at [536, 372] on td "UTL" at bounding box center [561, 386] width 187 height 28
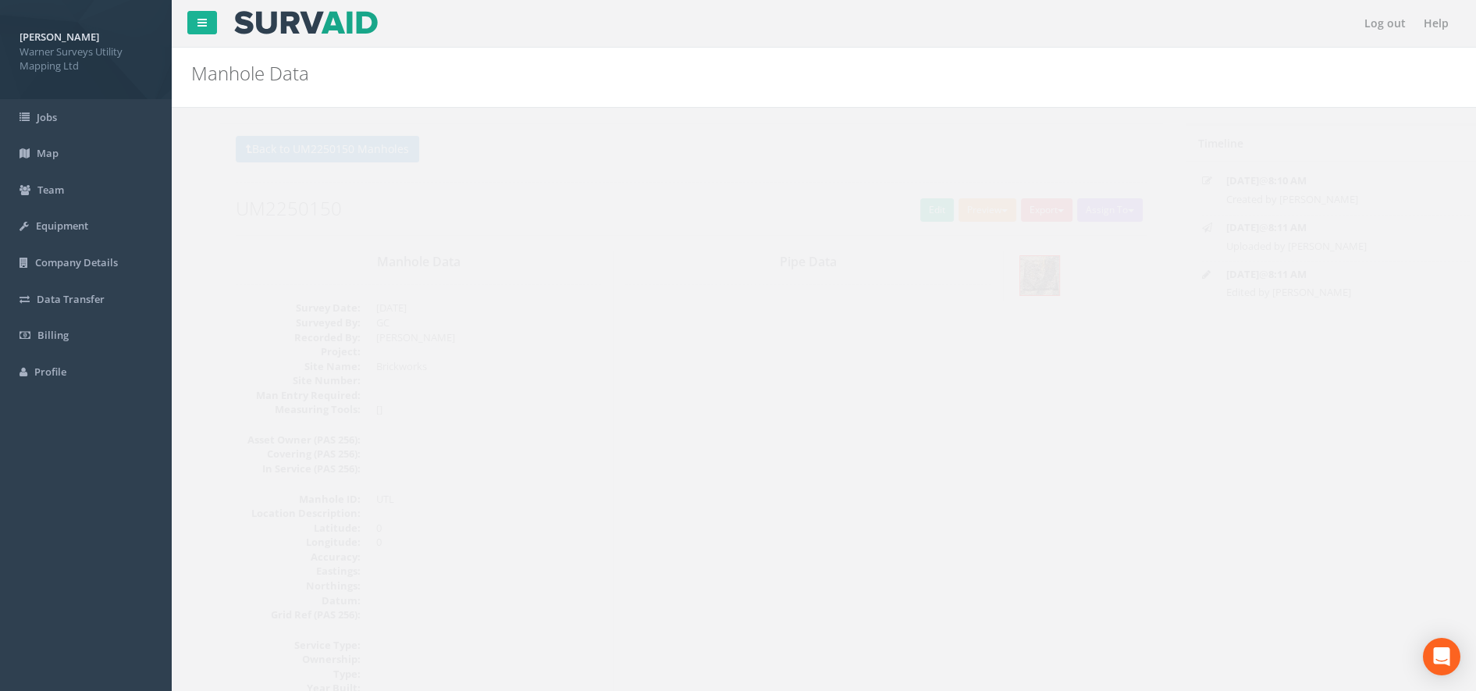
click at [313, 172] on div "Back to UM2250150 Manholes Back to Map Assign To No Companies Added Export Warn…" at bounding box center [663, 185] width 912 height 99
click at [340, 155] on button "Back to UM2250150 Manholes" at bounding box center [298, 149] width 183 height 27
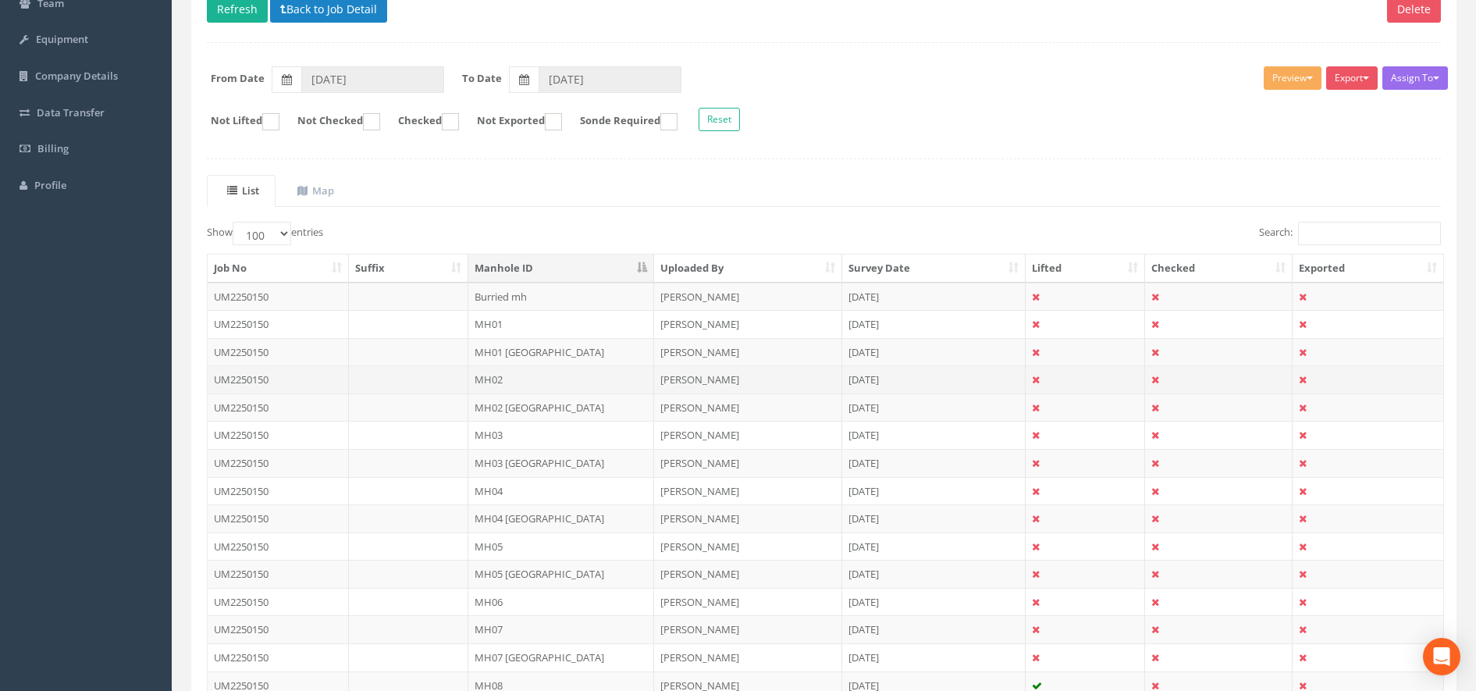
scroll to position [195, 0]
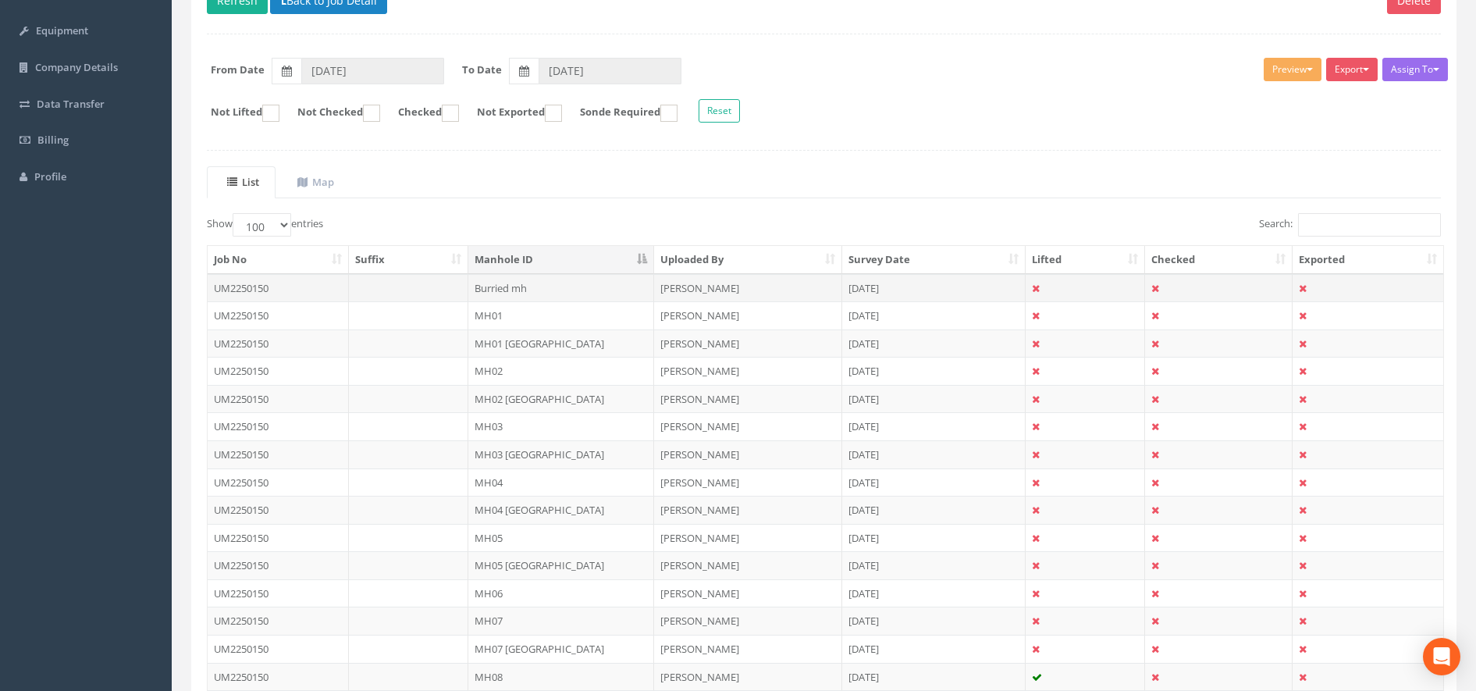
click at [525, 287] on td "Burried mh" at bounding box center [561, 288] width 187 height 28
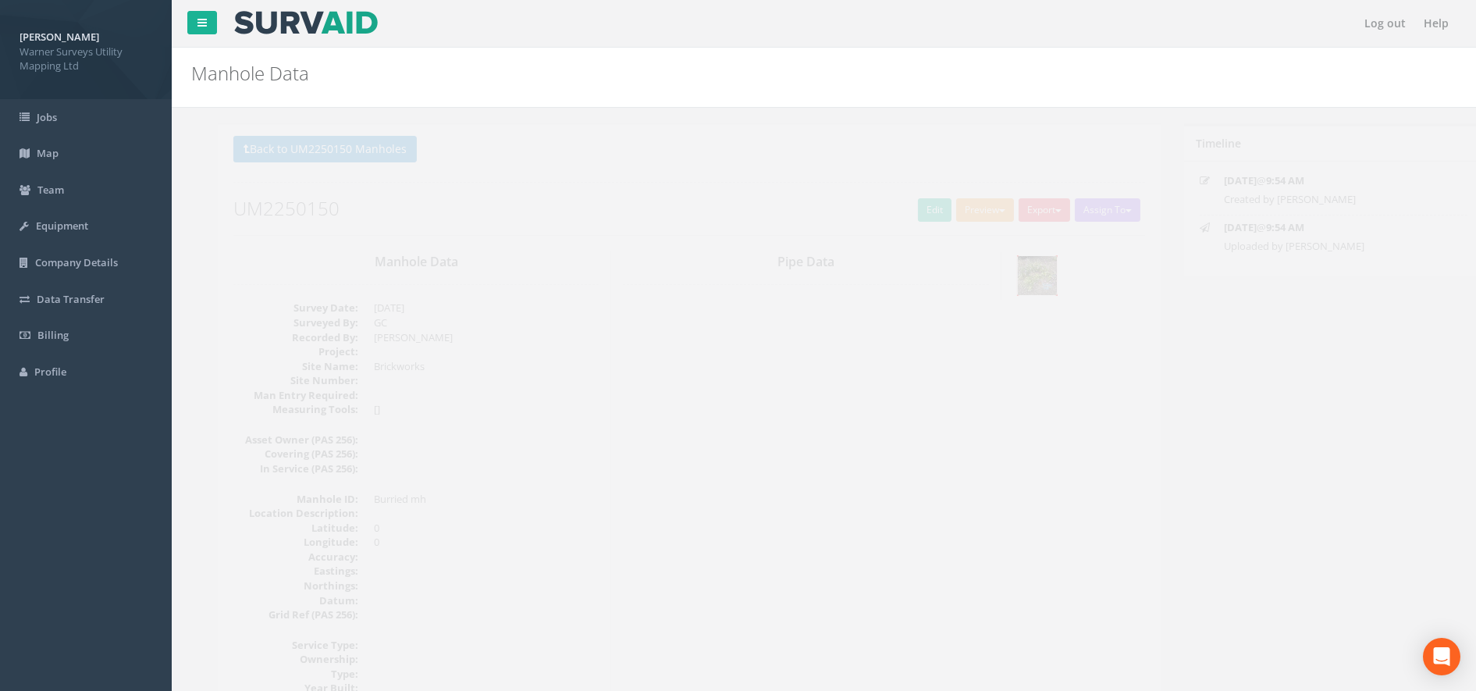
click at [1010, 272] on img at bounding box center [1011, 275] width 39 height 39
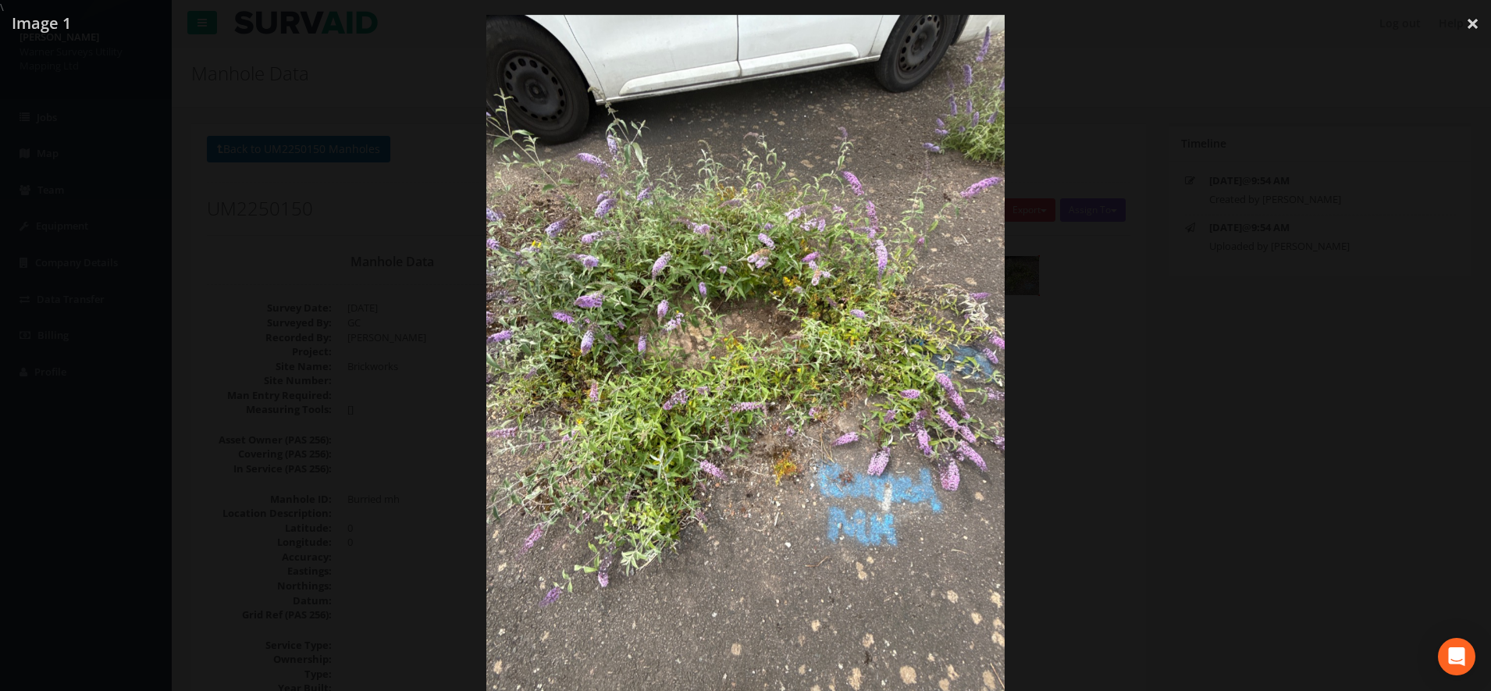
click at [1192, 518] on div at bounding box center [745, 360] width 1491 height 691
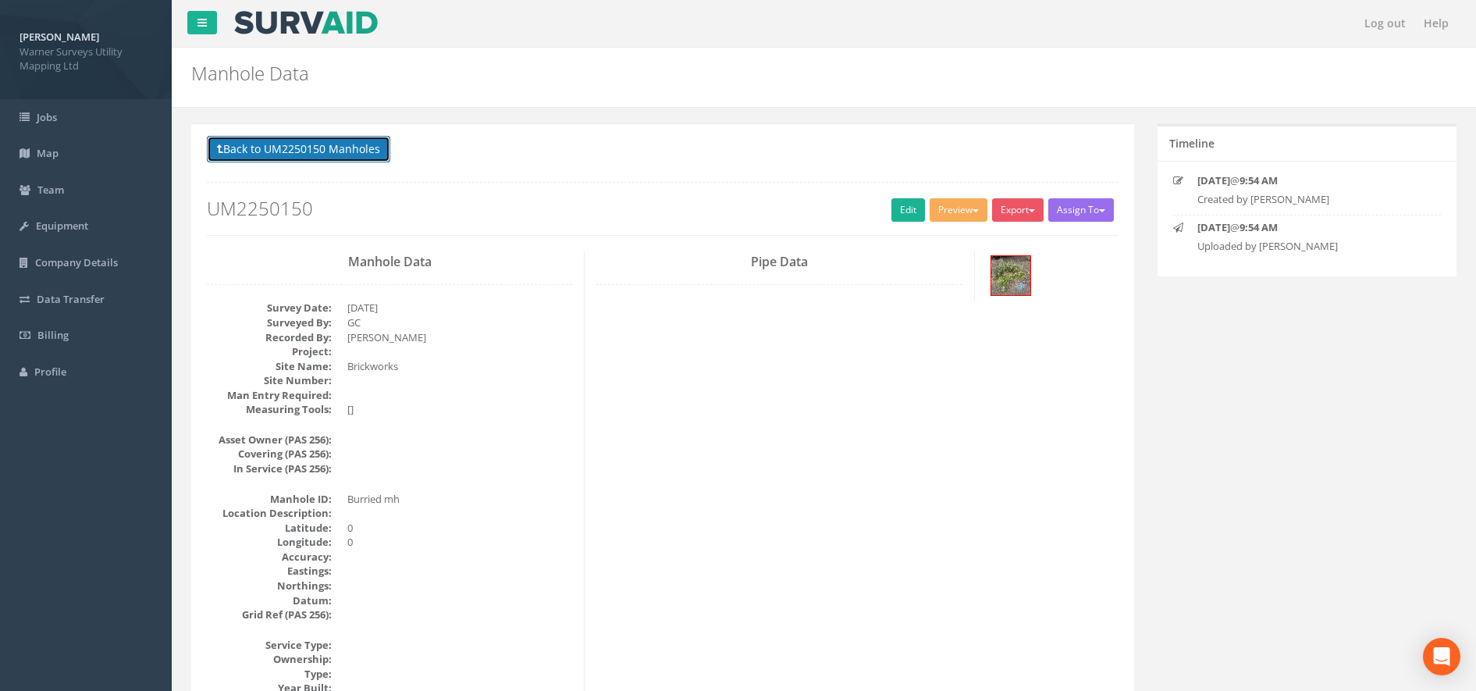
click at [301, 138] on button "Back to UM2250150 Manholes" at bounding box center [298, 149] width 183 height 27
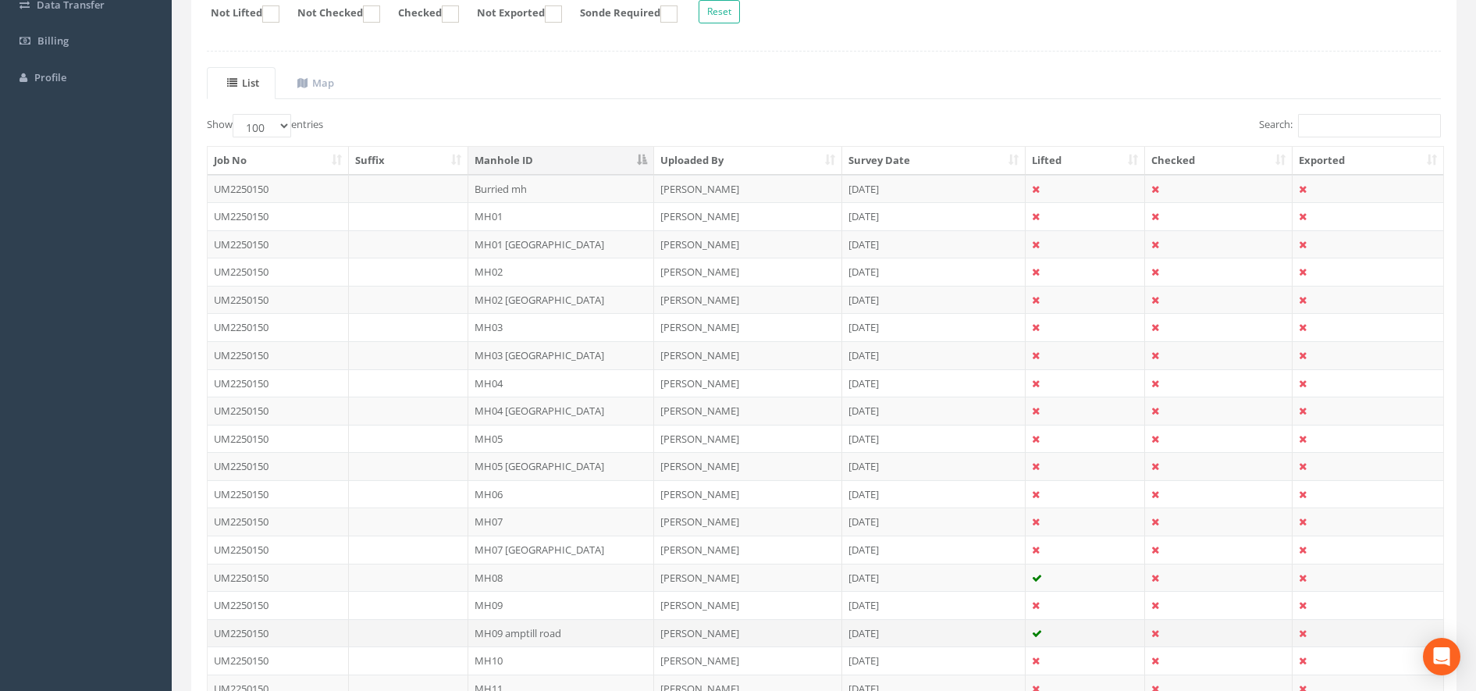
scroll to position [260, 0]
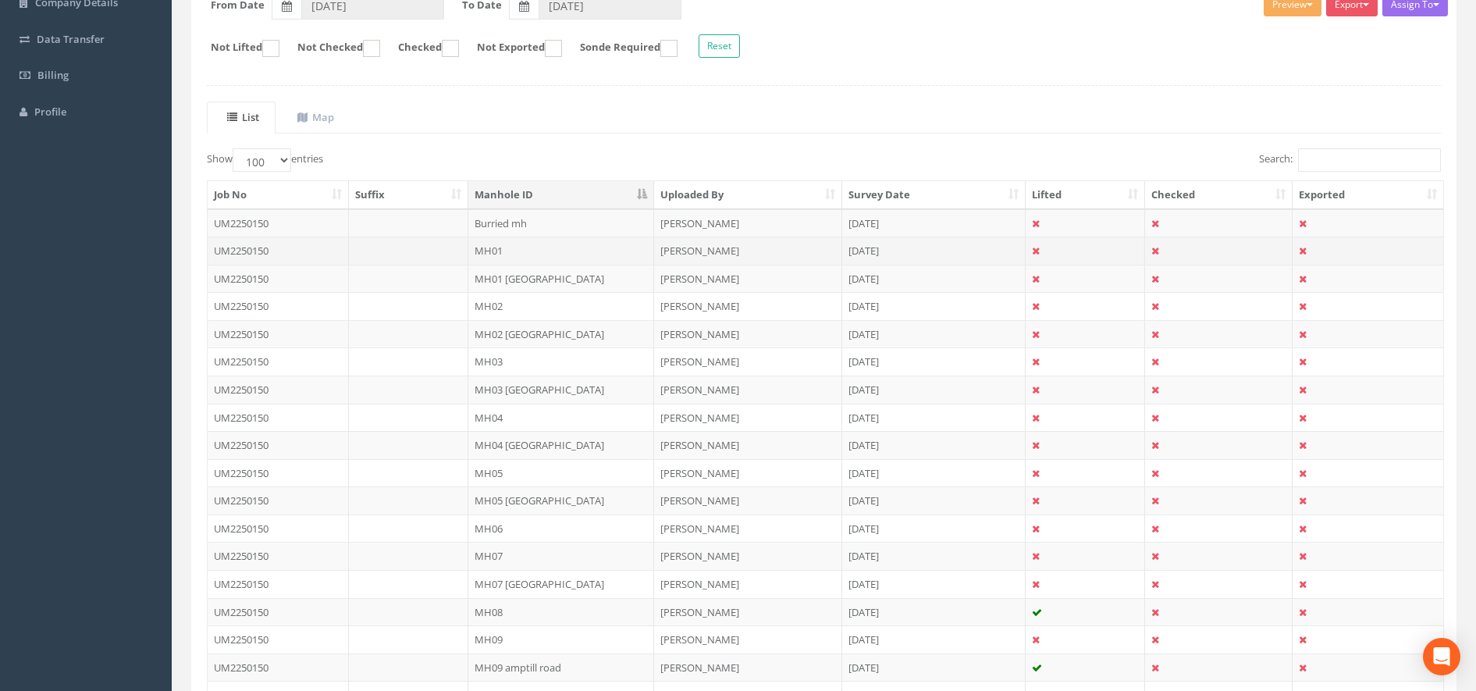
click at [1160, 253] on td at bounding box center [1219, 251] width 148 height 28
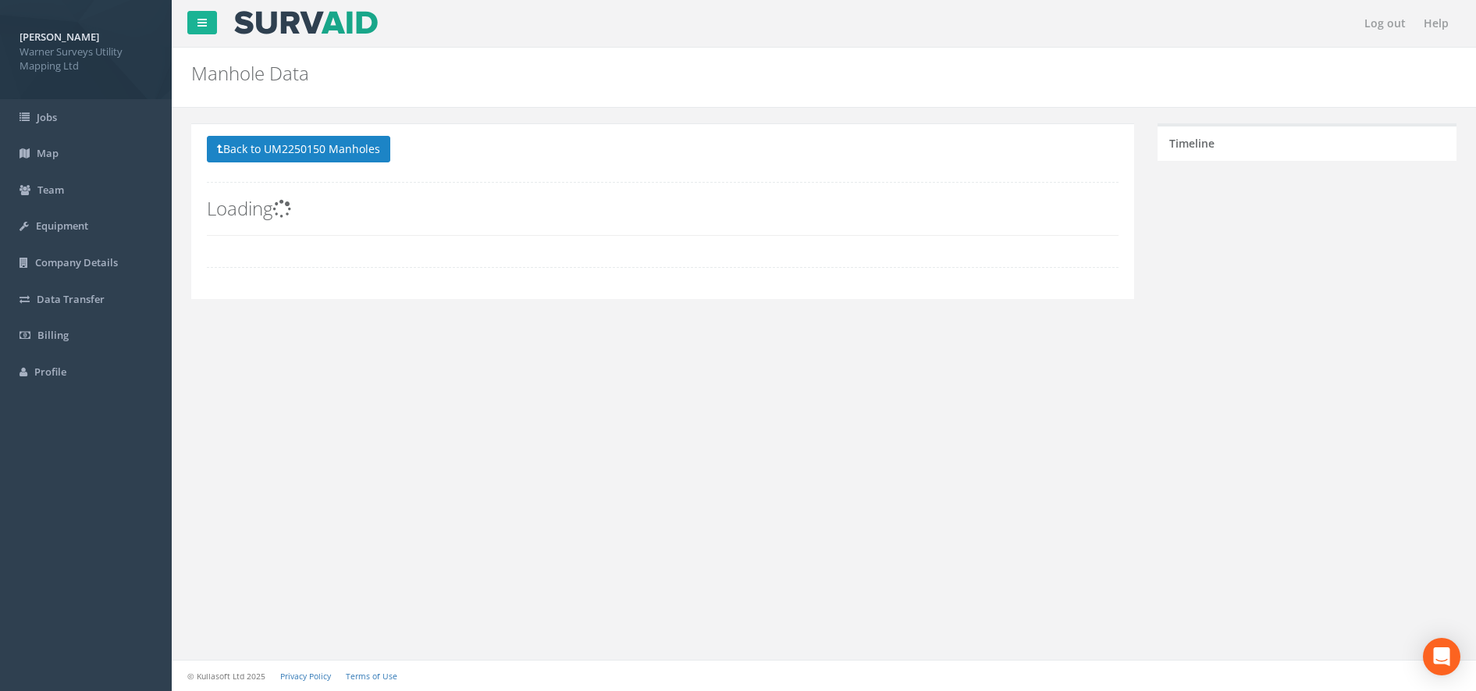
scroll to position [0, 0]
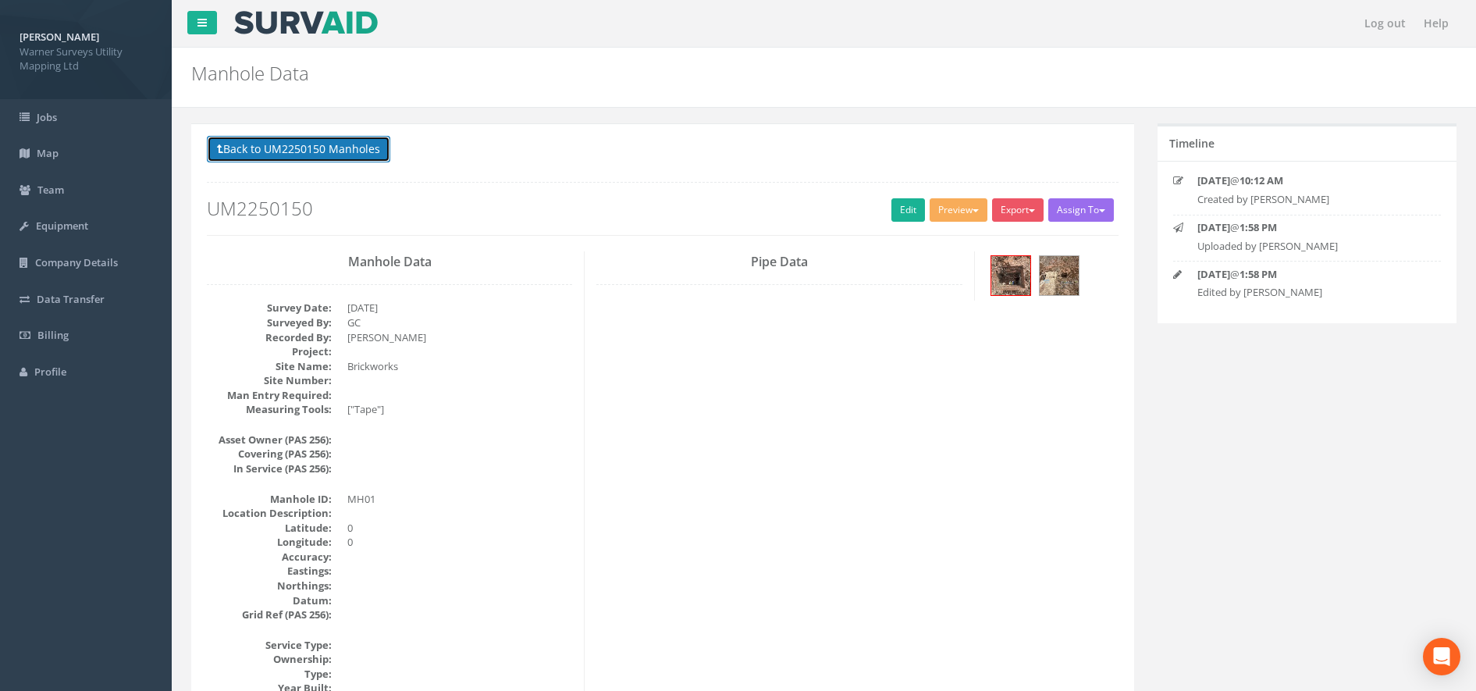
click at [340, 158] on button "Back to UM2250150 Manholes" at bounding box center [298, 149] width 183 height 27
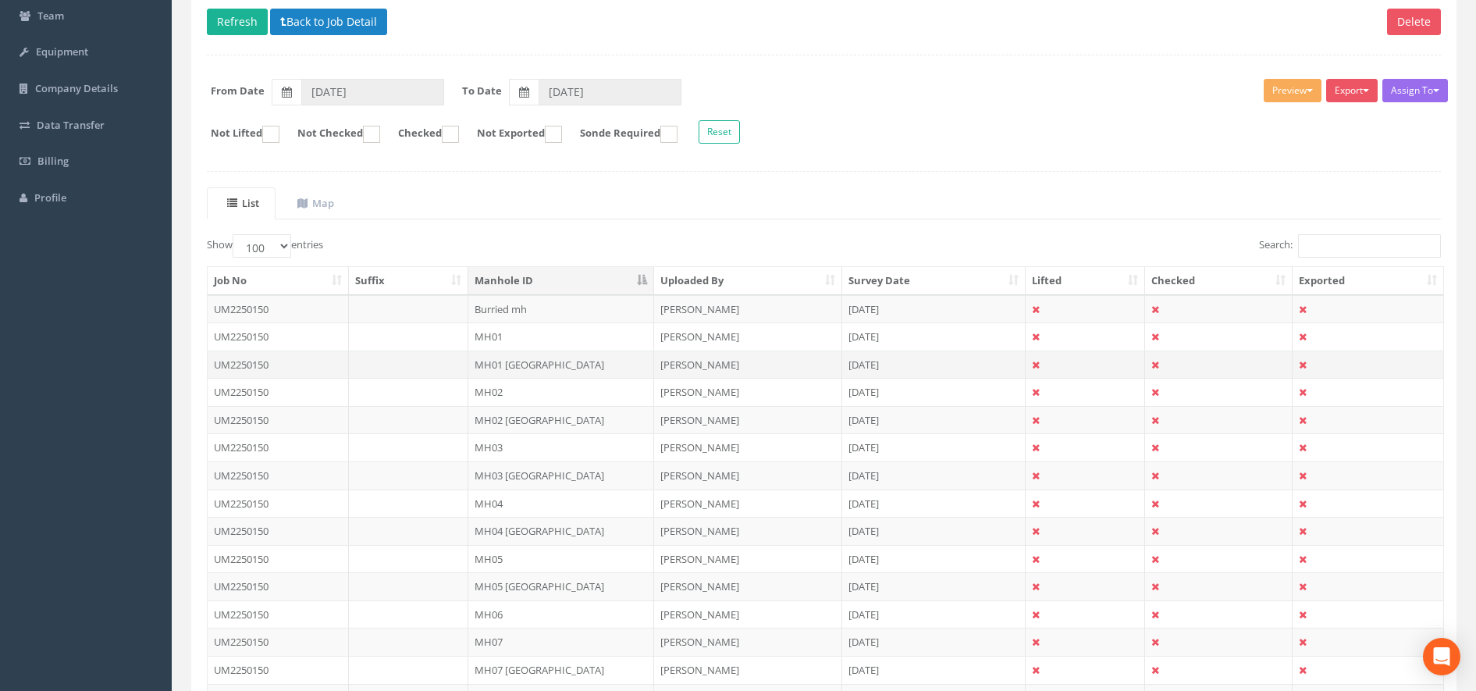
scroll to position [195, 0]
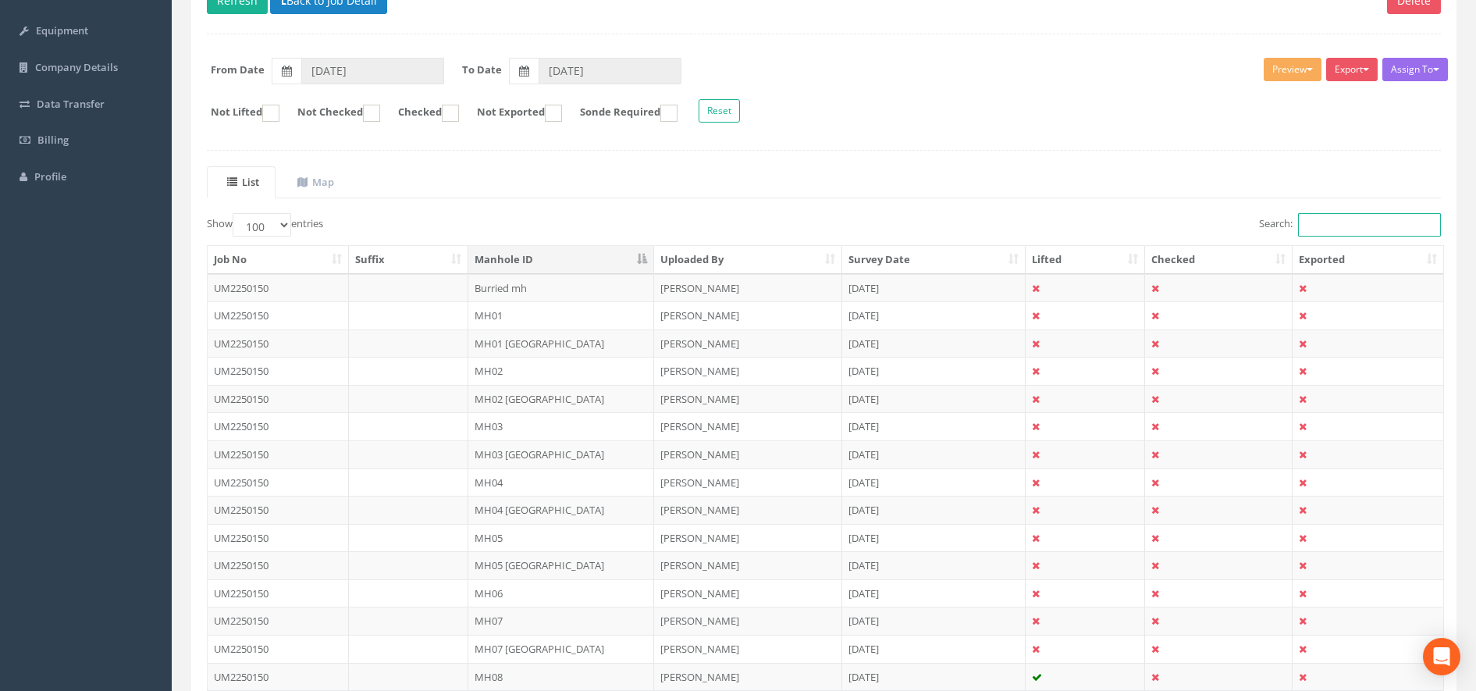
click at [1321, 220] on input "Search:" at bounding box center [1369, 224] width 143 height 23
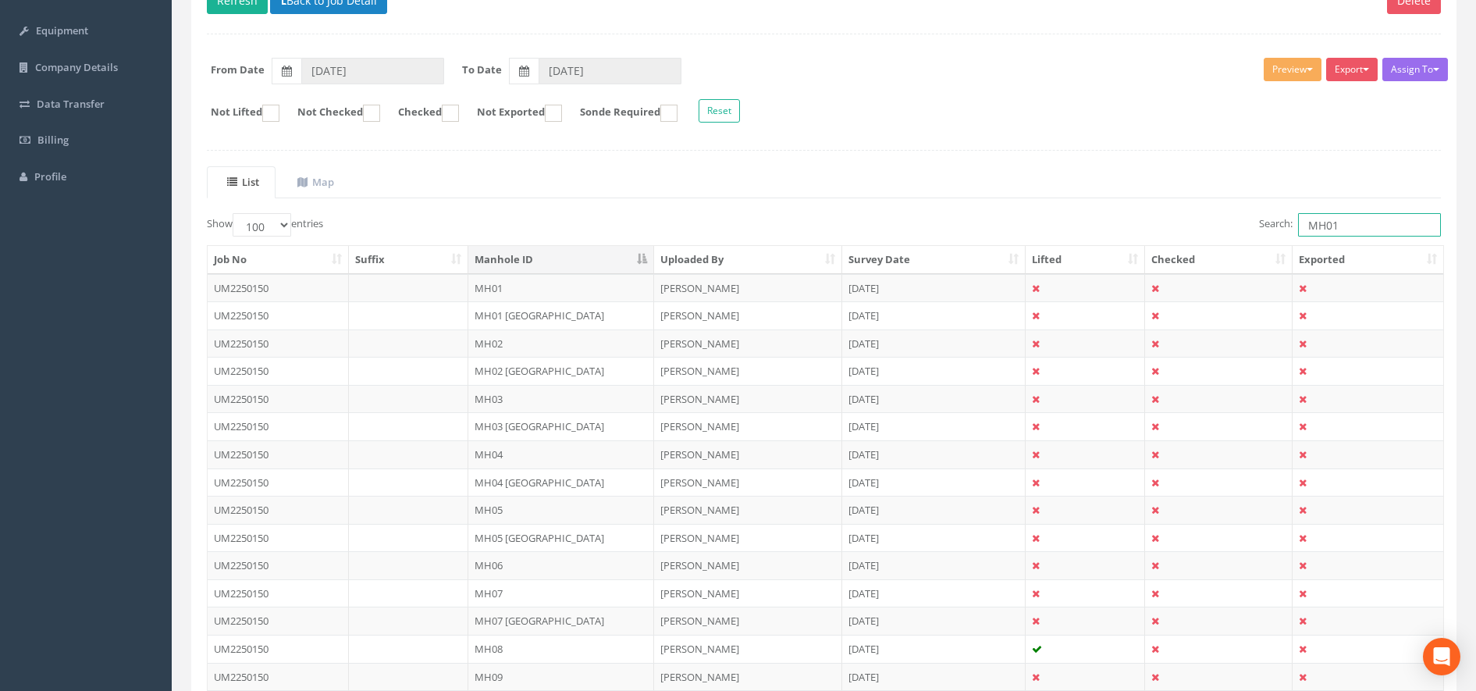
scroll to position [0, 0]
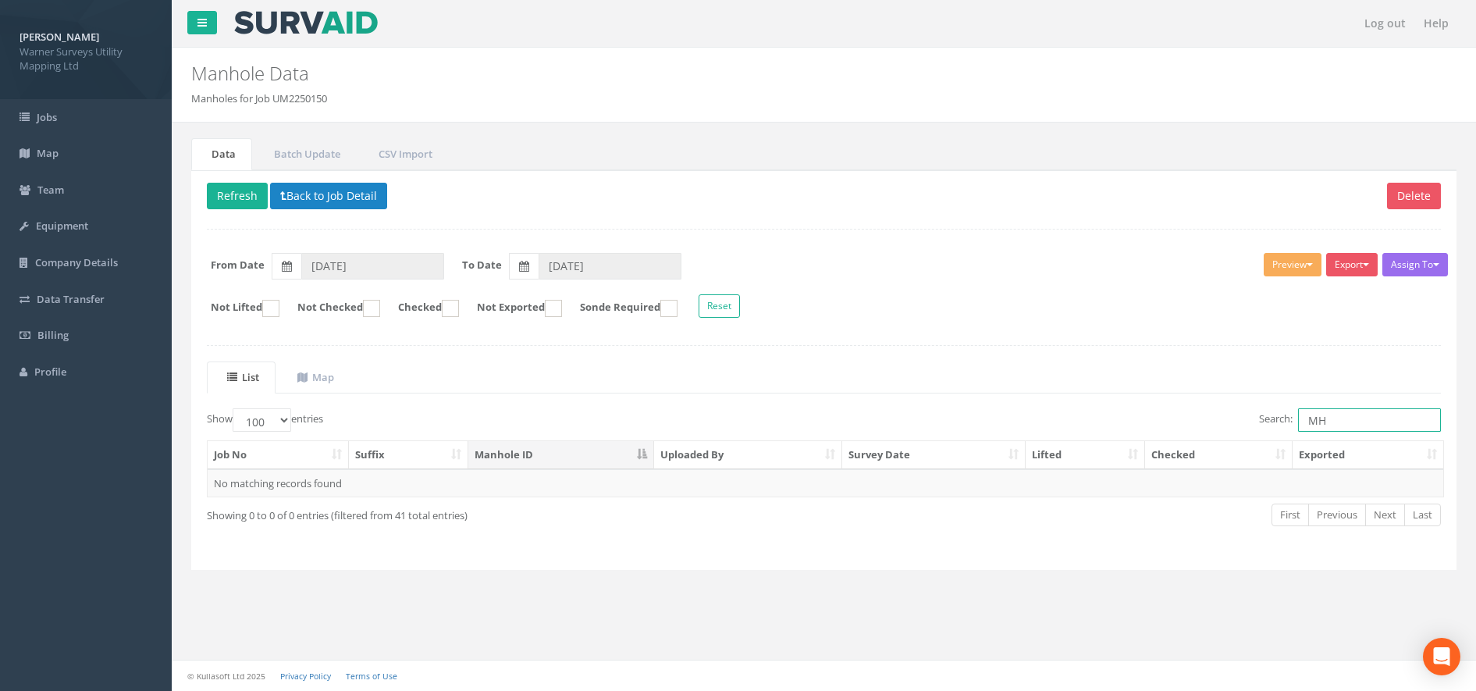
type input "M"
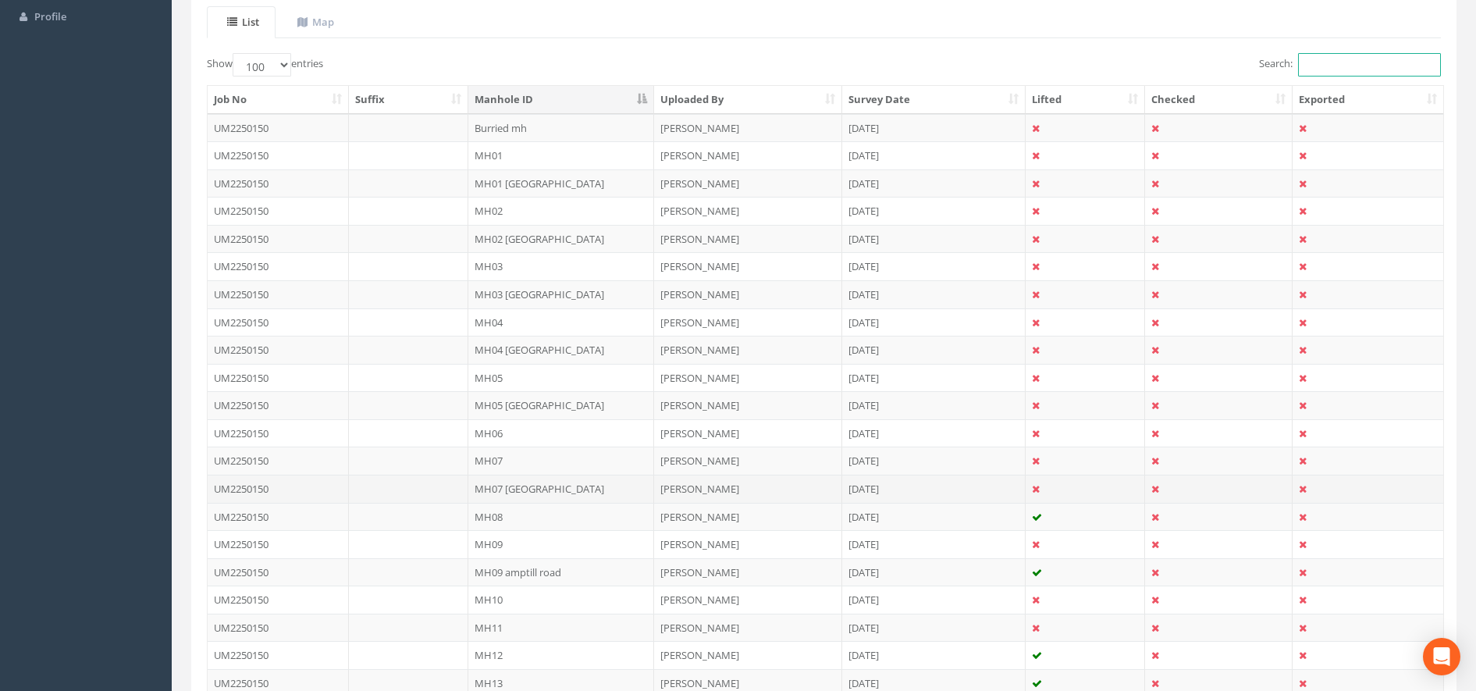
scroll to position [162, 0]
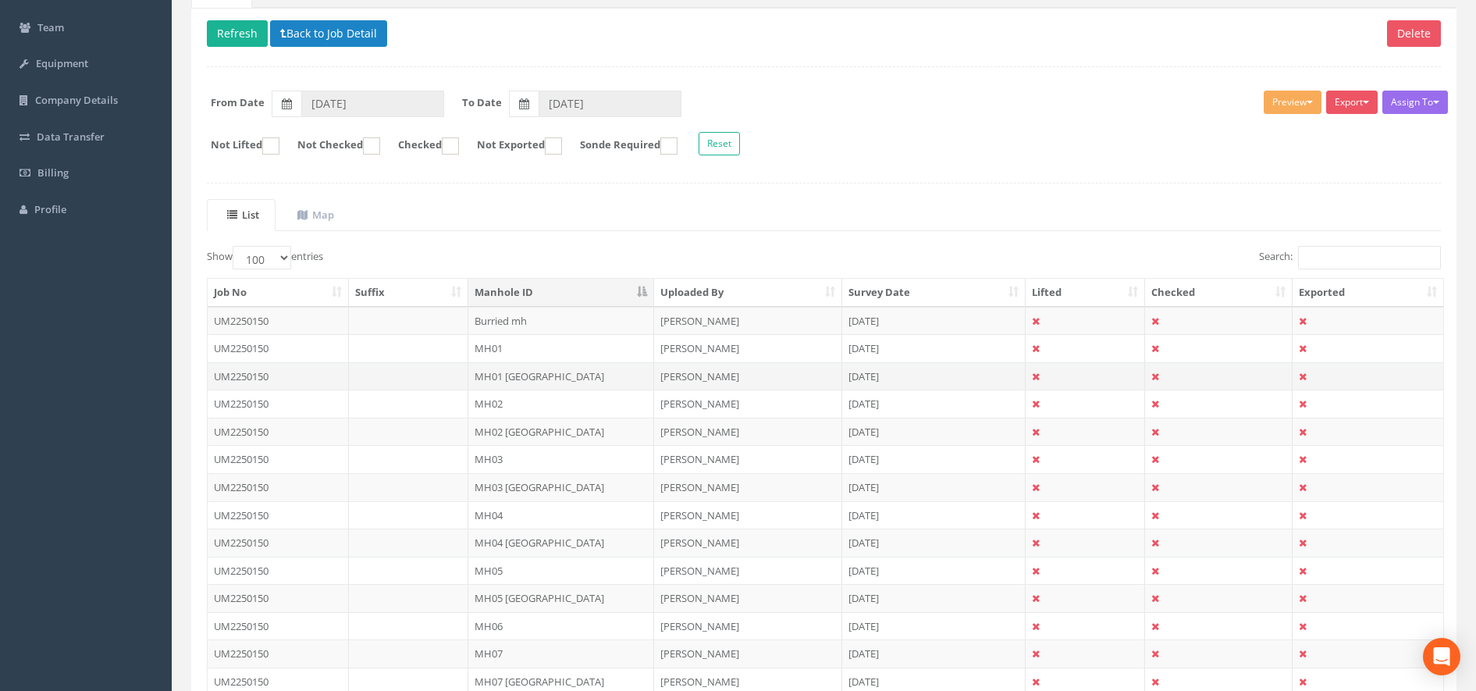
drag, startPoint x: 518, startPoint y: 346, endPoint x: 1156, endPoint y: 378, distance: 639.4
click at [1156, 378] on icon at bounding box center [1156, 377] width 8 height 10
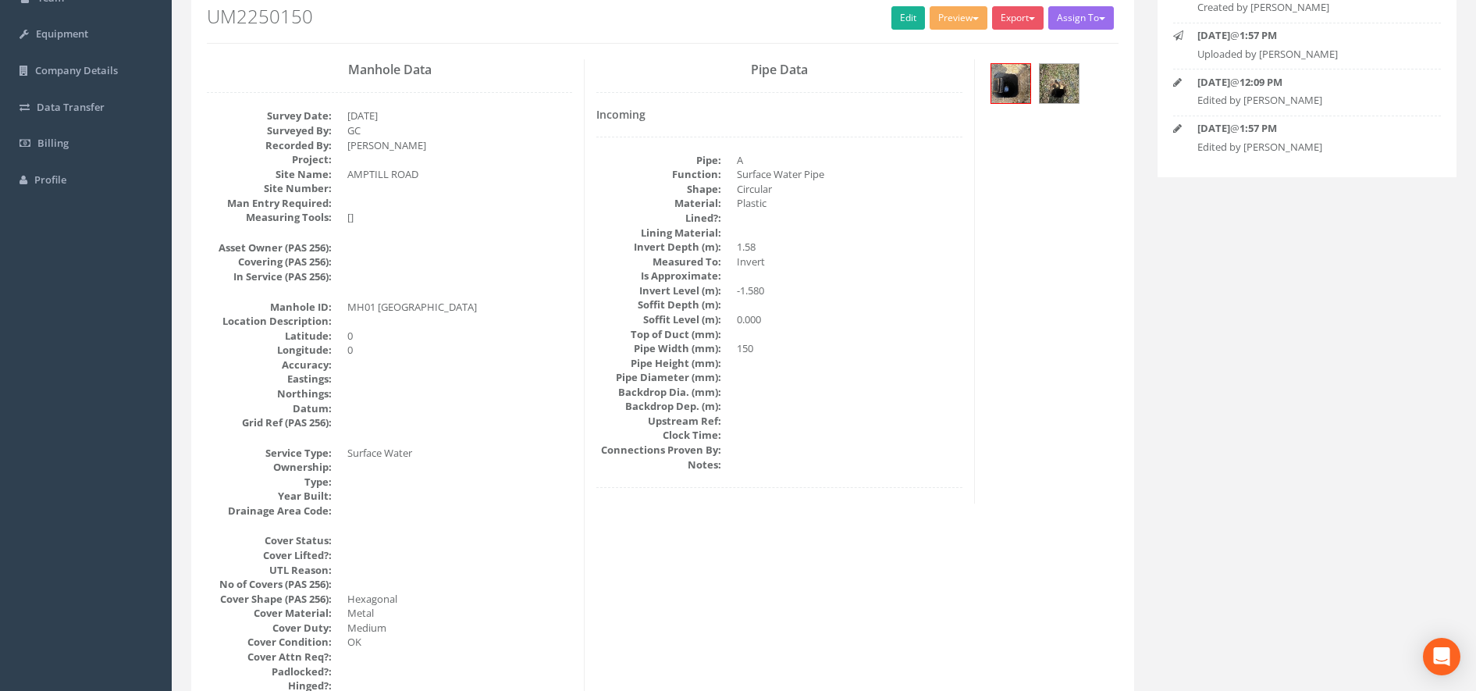
scroll to position [0, 0]
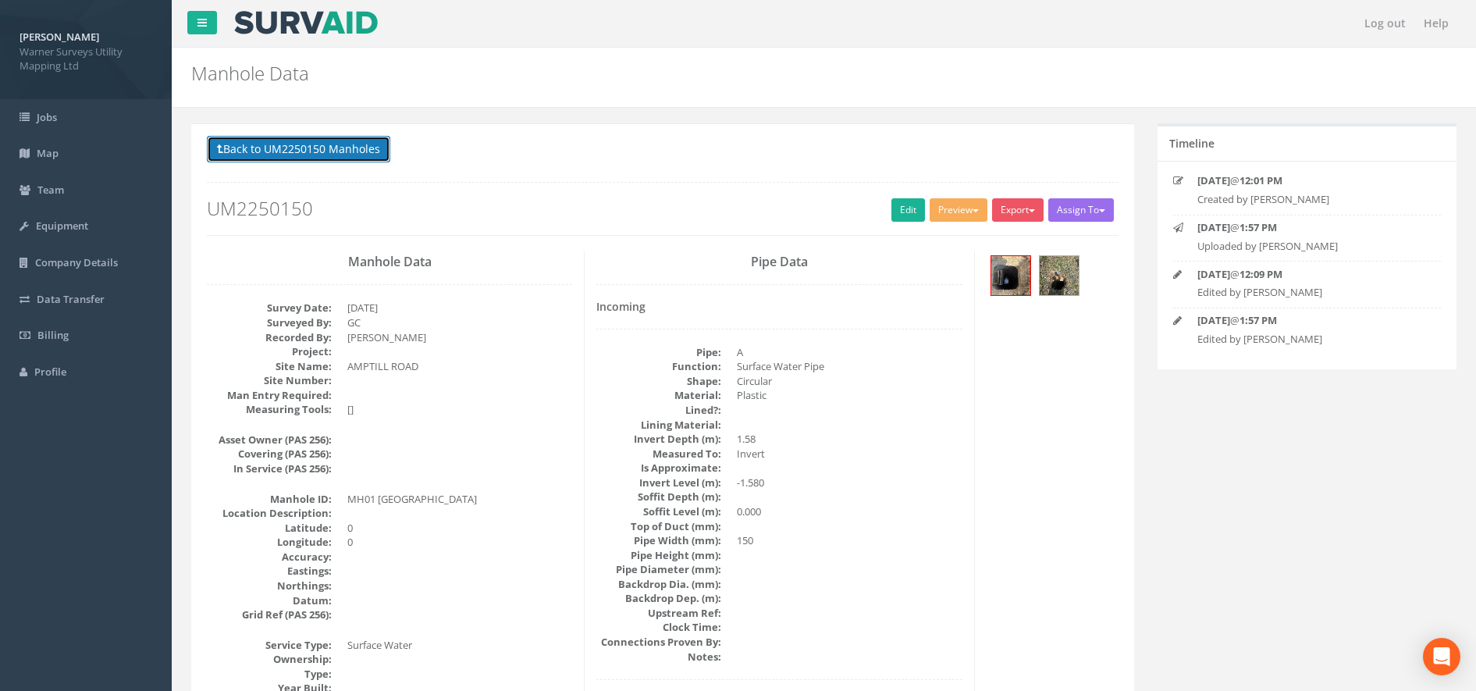
click at [358, 155] on button "Back to UM2250150 Manholes" at bounding box center [298, 149] width 183 height 27
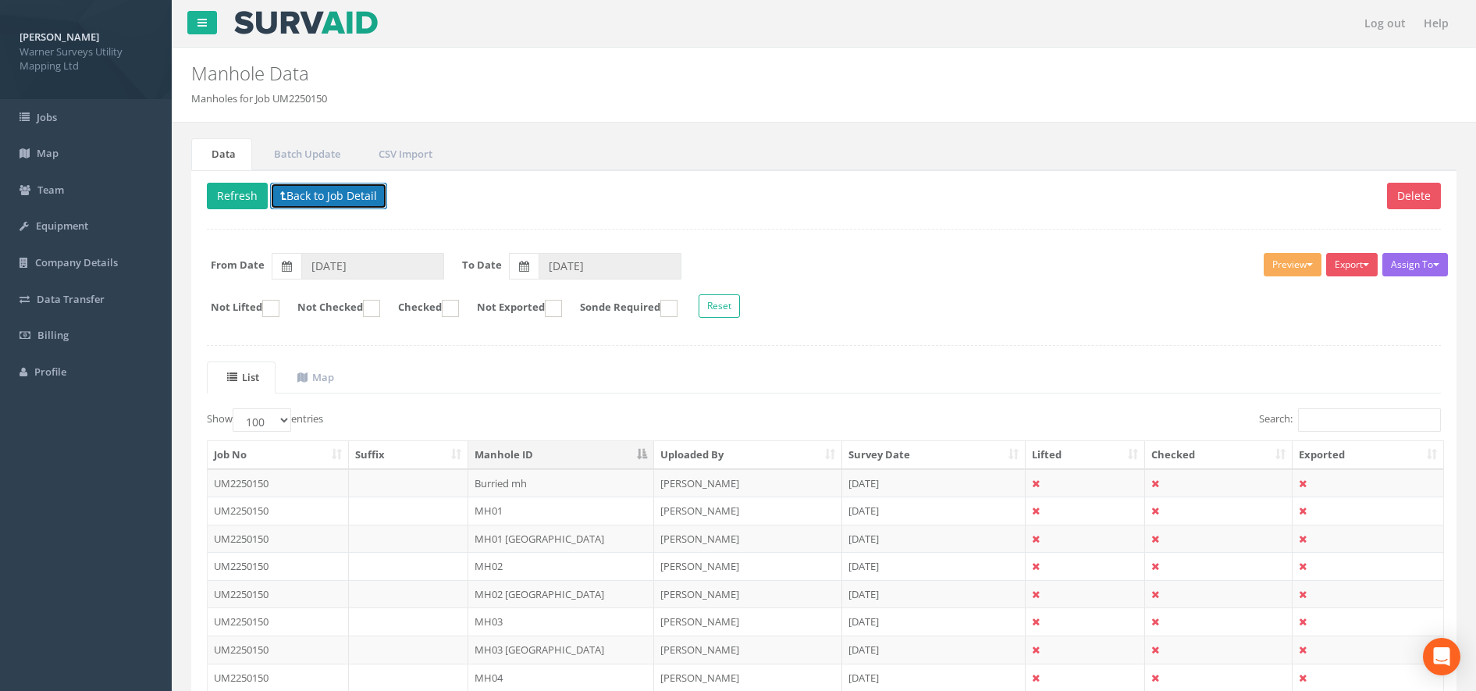
click at [294, 196] on button "Back to Job Detail" at bounding box center [328, 196] width 117 height 27
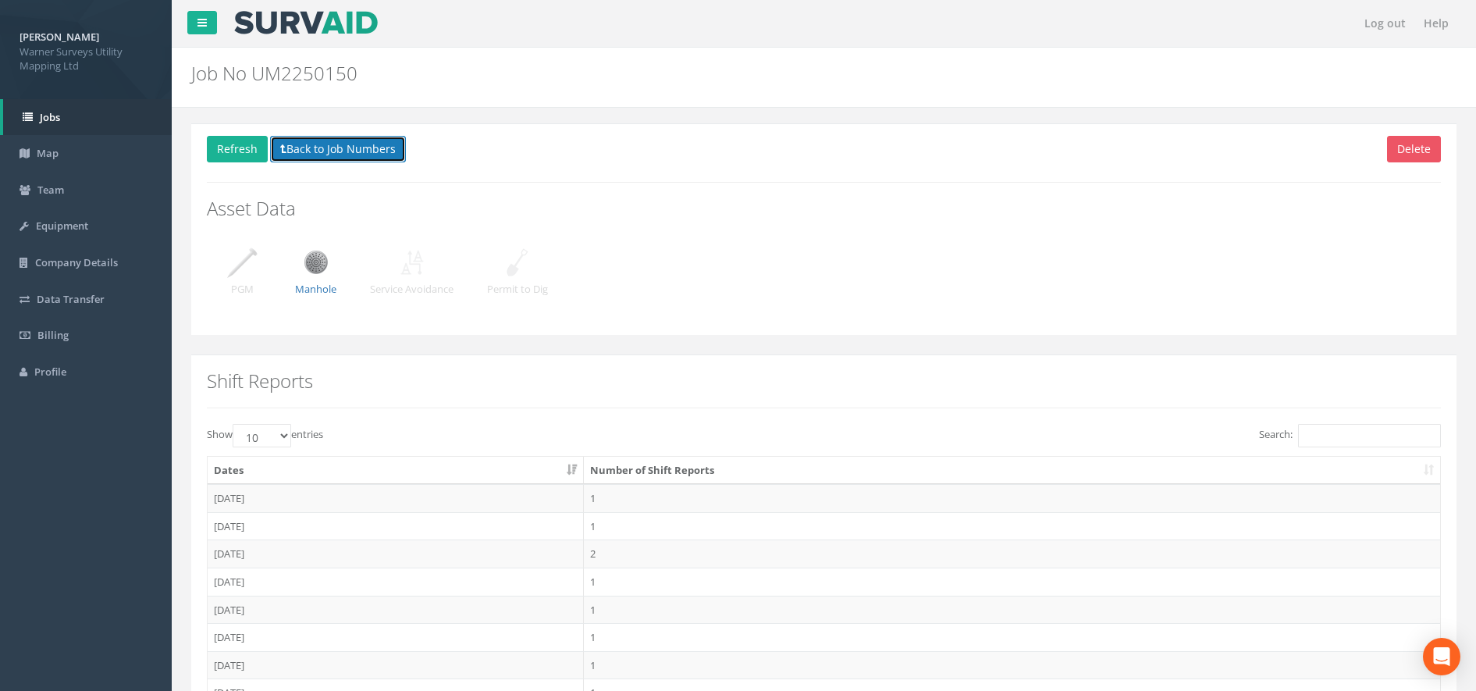
click at [341, 159] on button "Back to Job Numbers" at bounding box center [338, 149] width 136 height 27
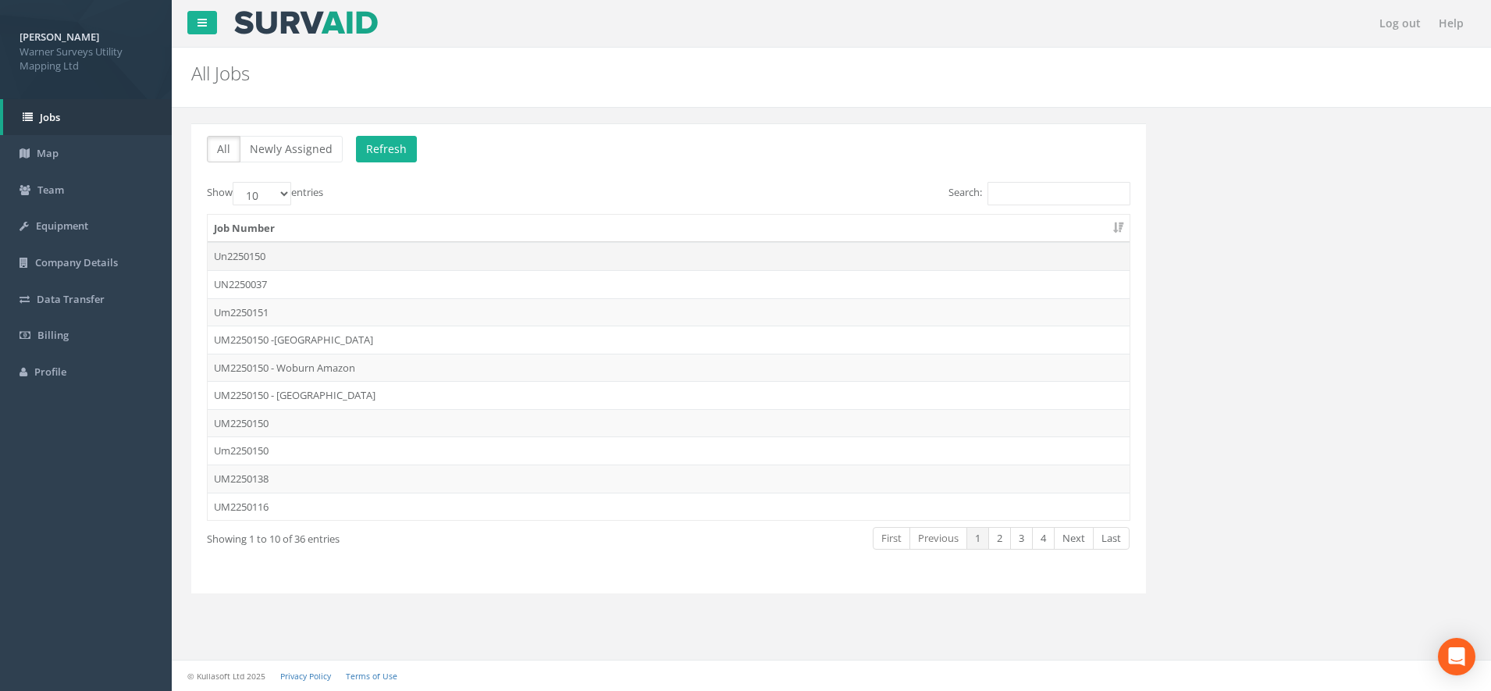
click at [265, 254] on td "Un2250150" at bounding box center [669, 256] width 922 height 28
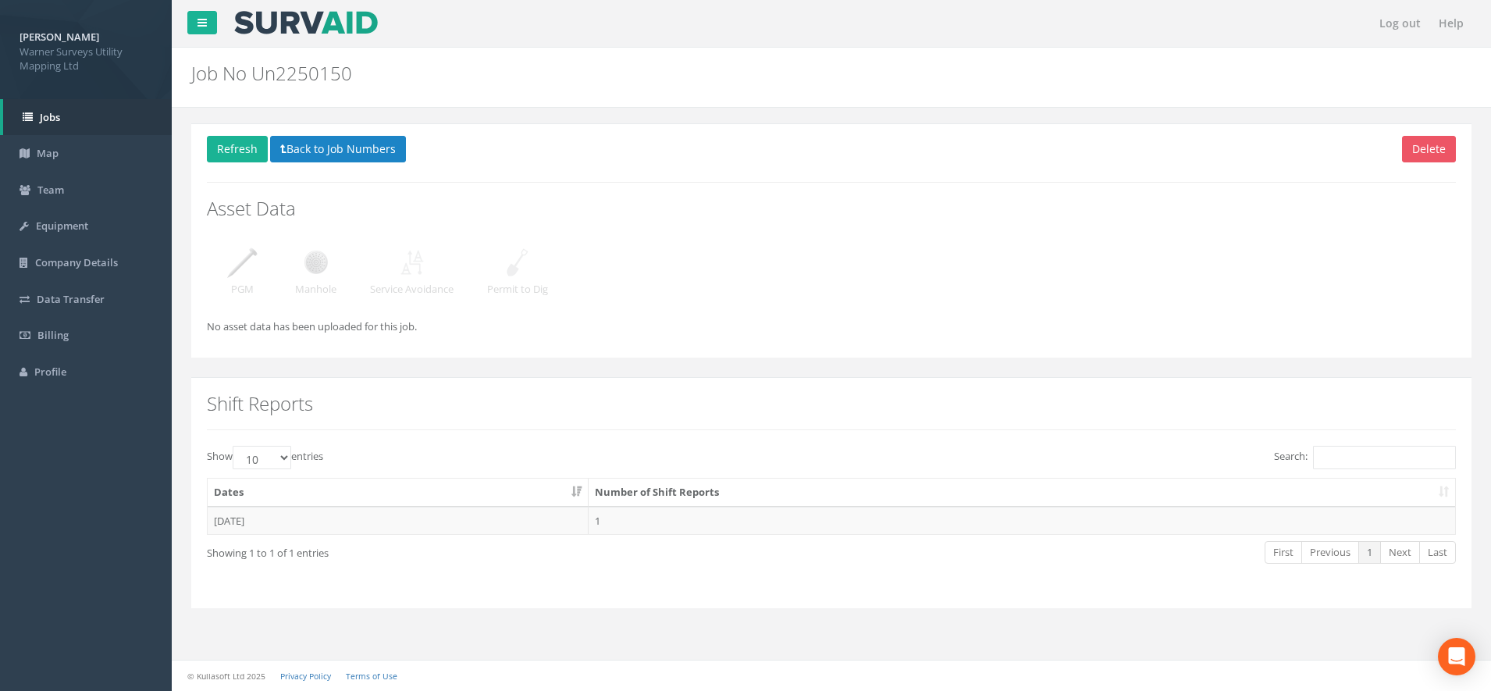
click at [322, 275] on img at bounding box center [316, 262] width 39 height 39
click at [312, 144] on button "Back to Job Numbers" at bounding box center [338, 149] width 136 height 27
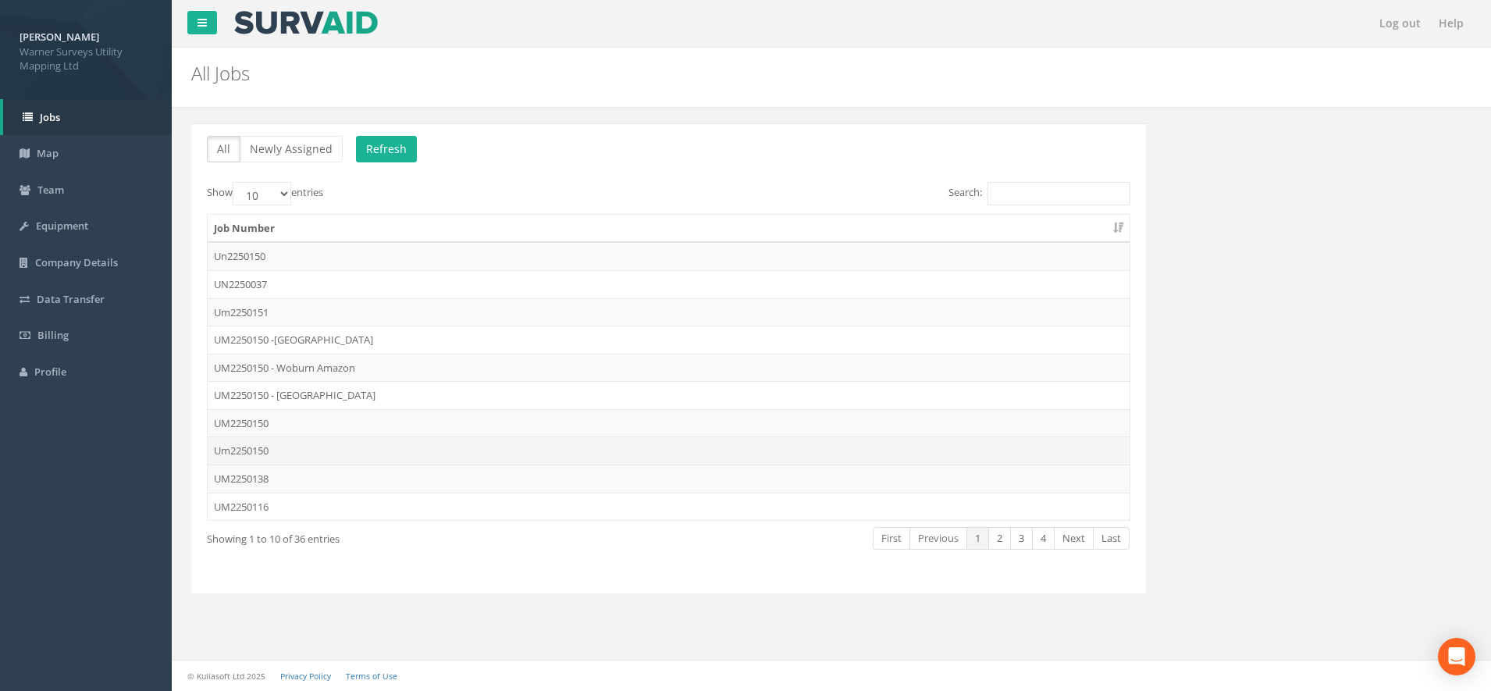
click at [296, 451] on td "Um2250150" at bounding box center [669, 450] width 922 height 28
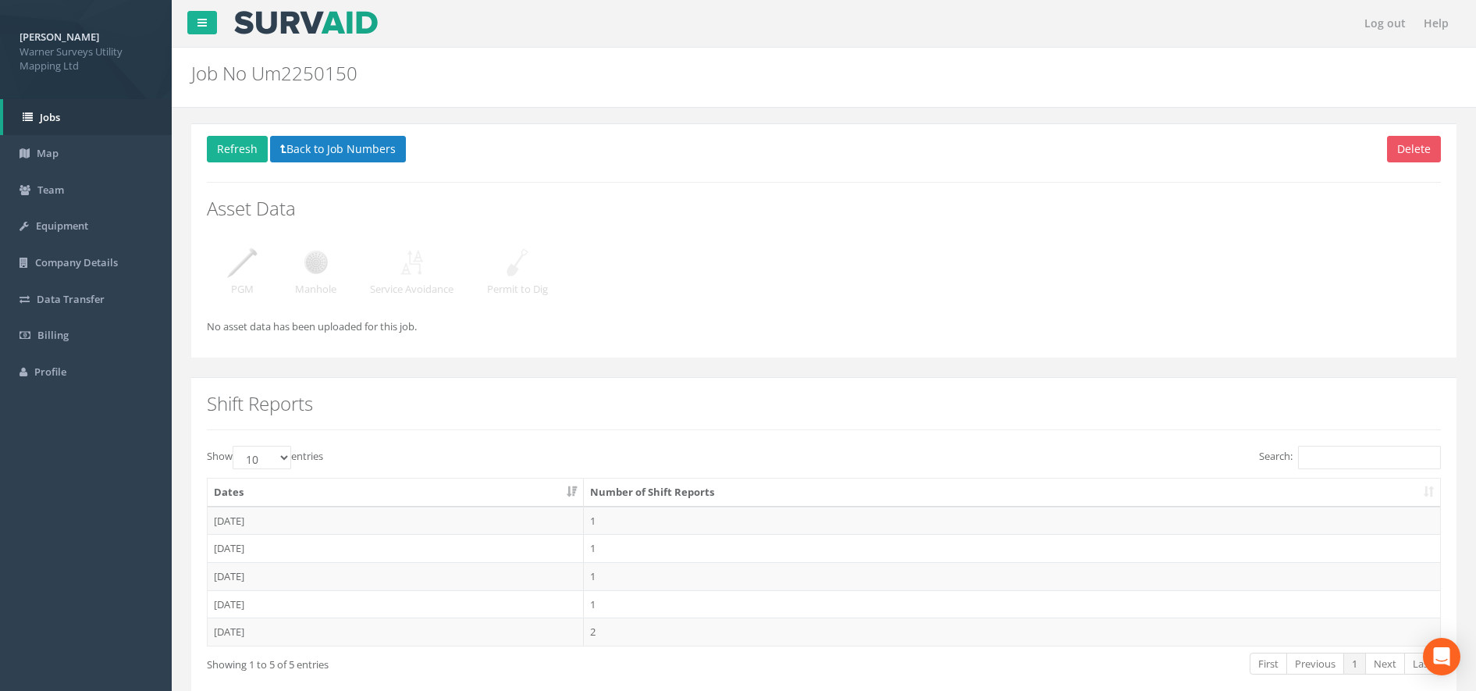
click at [303, 259] on img at bounding box center [316, 262] width 39 height 39
click at [336, 154] on button "Back to Job Numbers" at bounding box center [338, 149] width 136 height 27
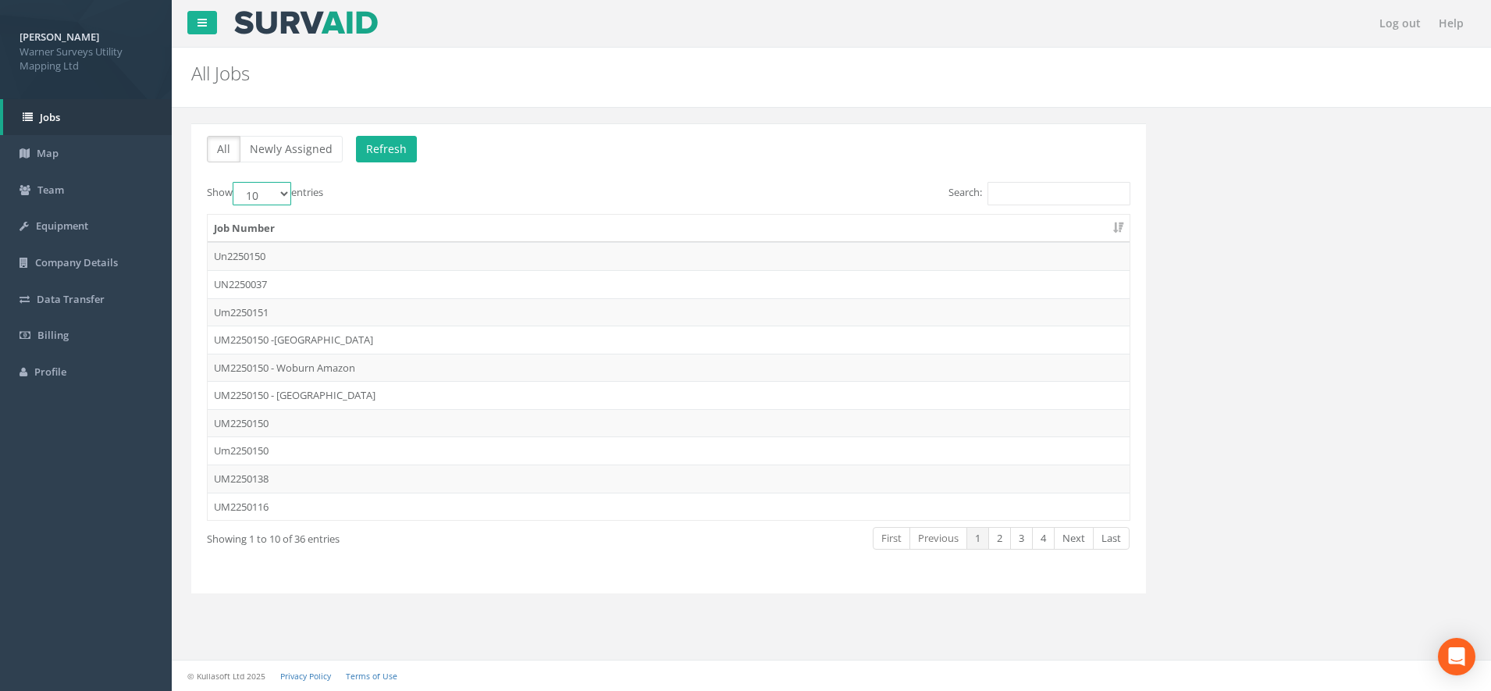
click at [281, 197] on select "10 25 50 100" at bounding box center [262, 193] width 59 height 23
select select "100"
click at [235, 182] on select "10 25 50 100" at bounding box center [262, 193] width 59 height 23
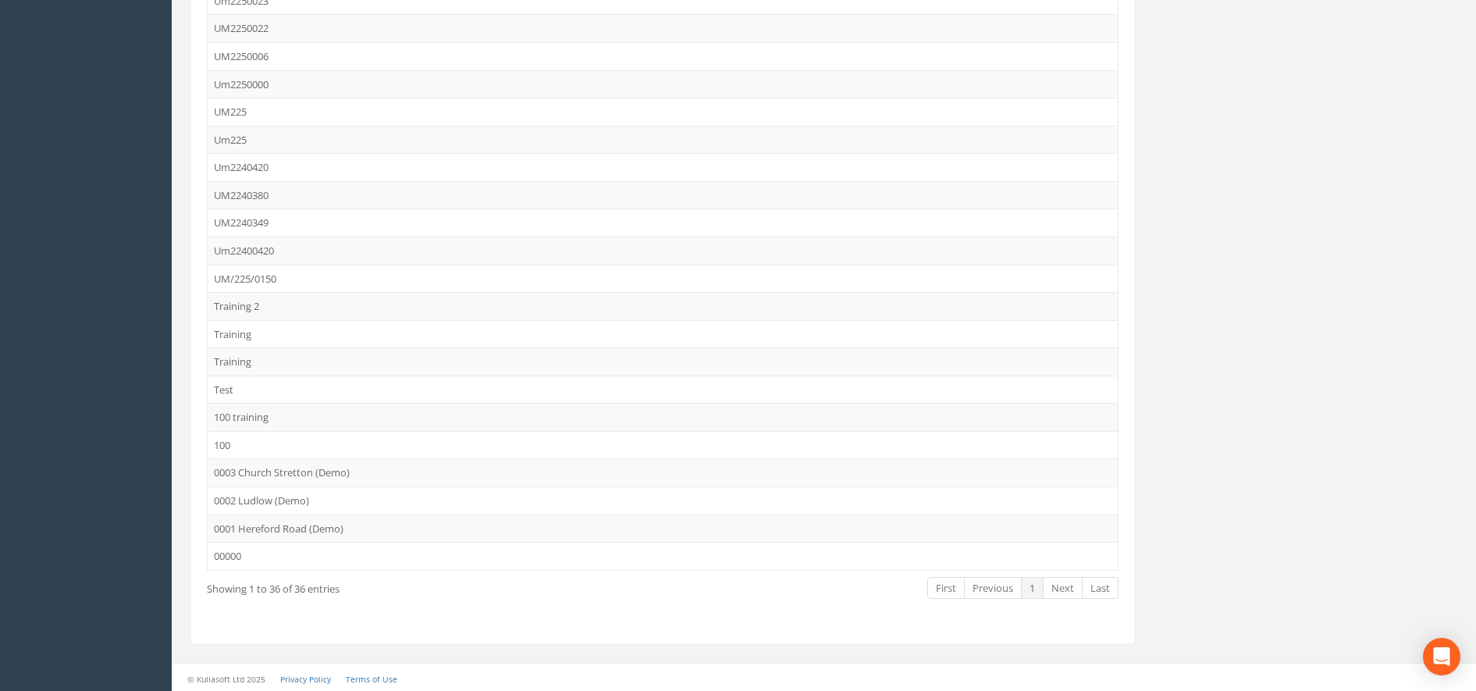
scroll to position [675, 0]
click at [283, 271] on td "UM/225/0150" at bounding box center [663, 276] width 910 height 28
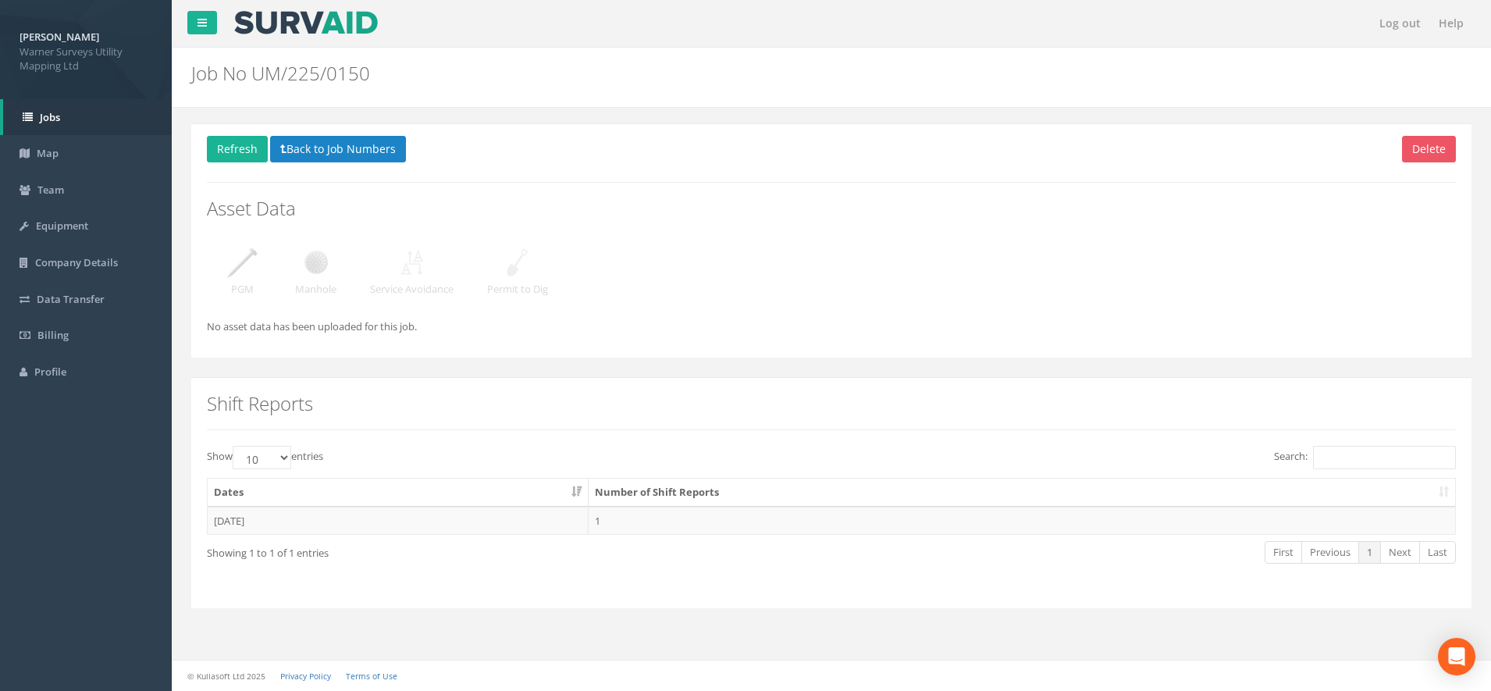
click at [307, 267] on img at bounding box center [316, 262] width 39 height 39
click at [336, 148] on button "Back to Job Numbers" at bounding box center [338, 149] width 136 height 27
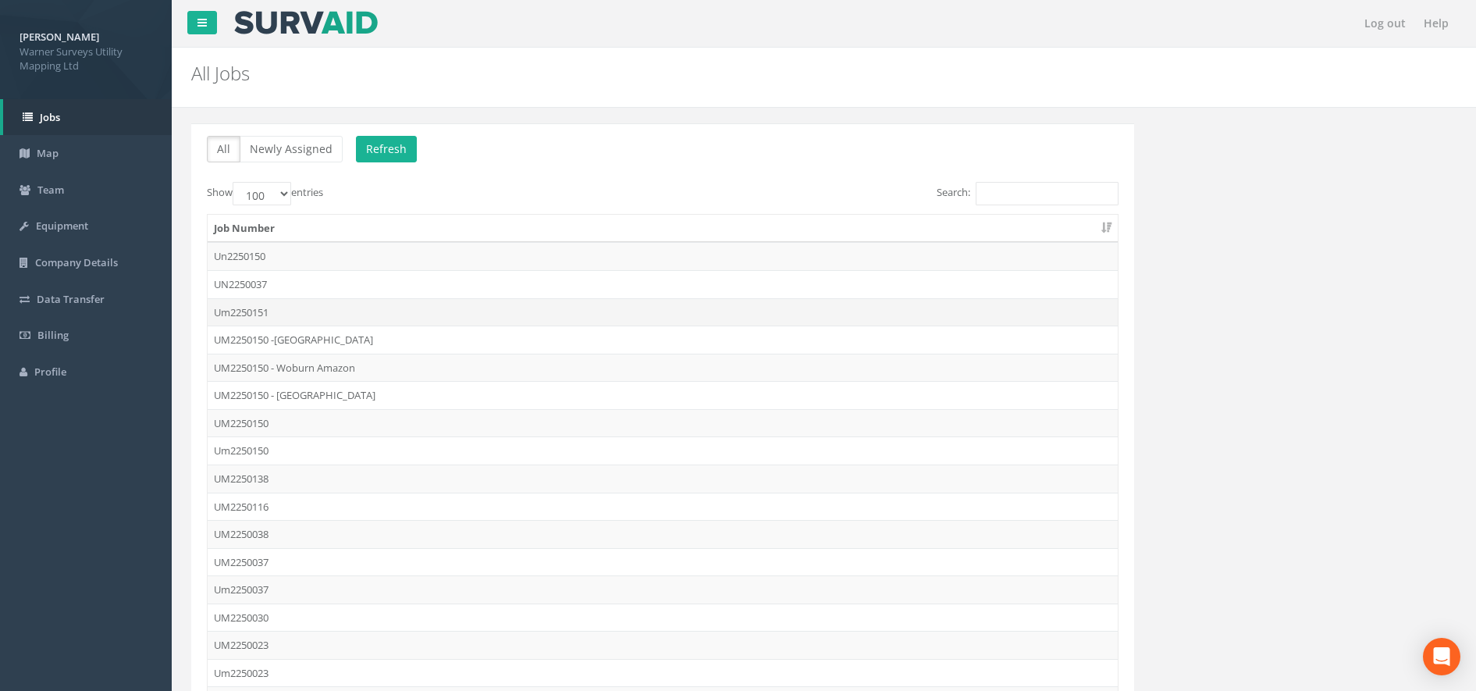
click at [305, 313] on td "Um2250151" at bounding box center [663, 312] width 910 height 28
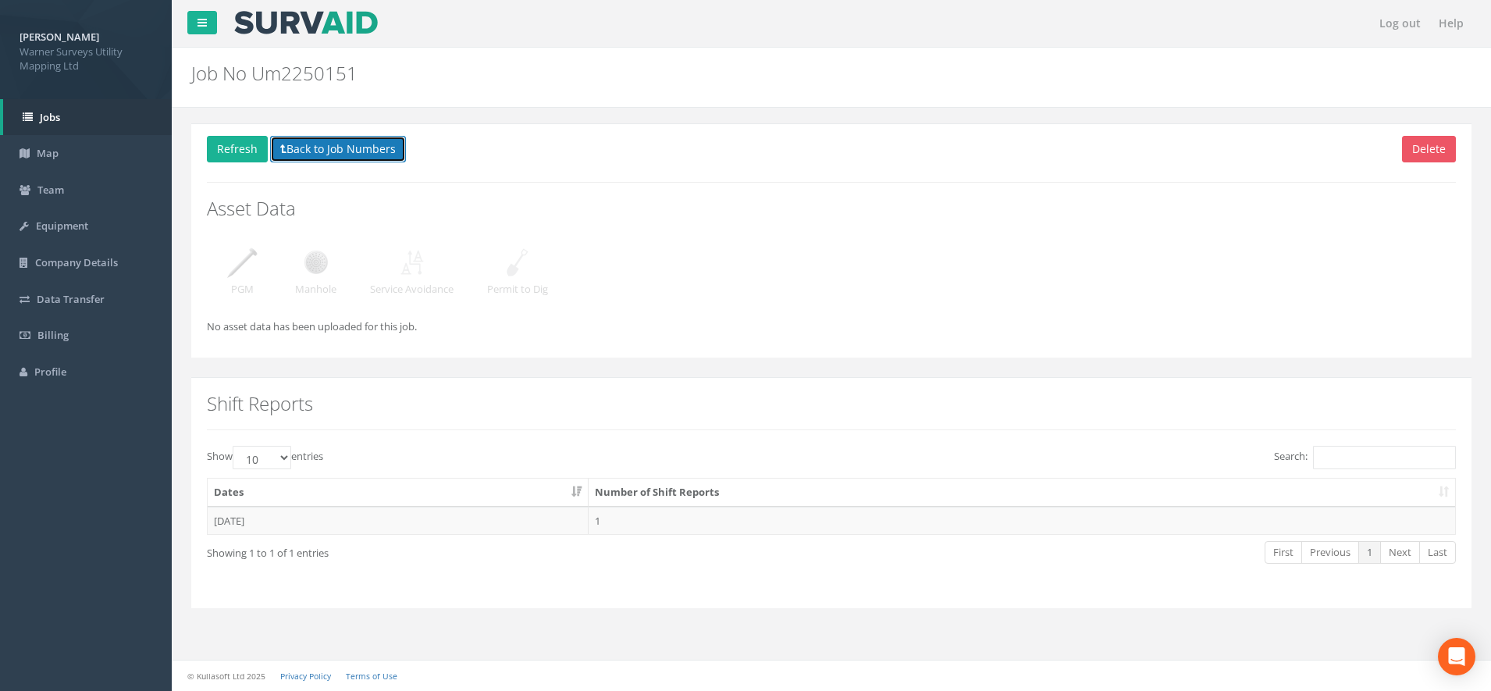
click at [320, 141] on button "Back to Job Numbers" at bounding box center [338, 149] width 136 height 27
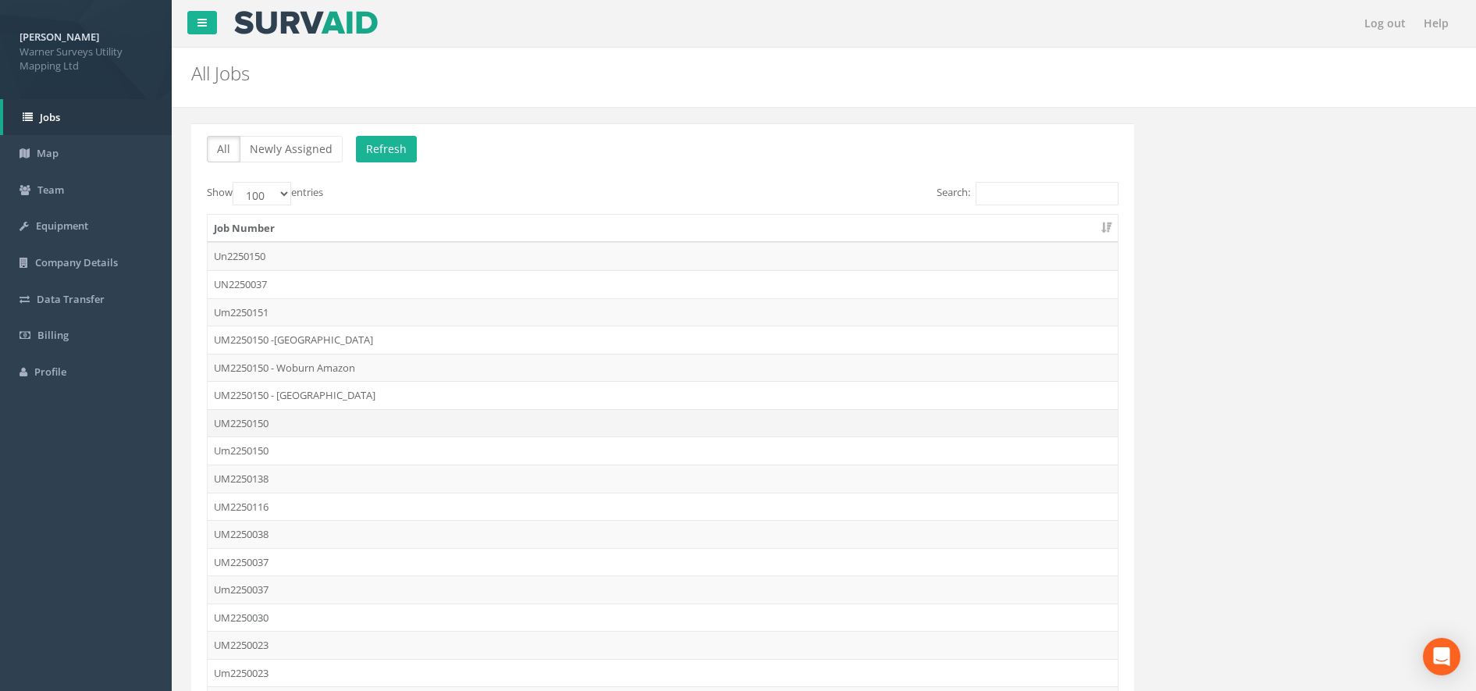
click at [327, 429] on td "UM2250150" at bounding box center [663, 423] width 910 height 28
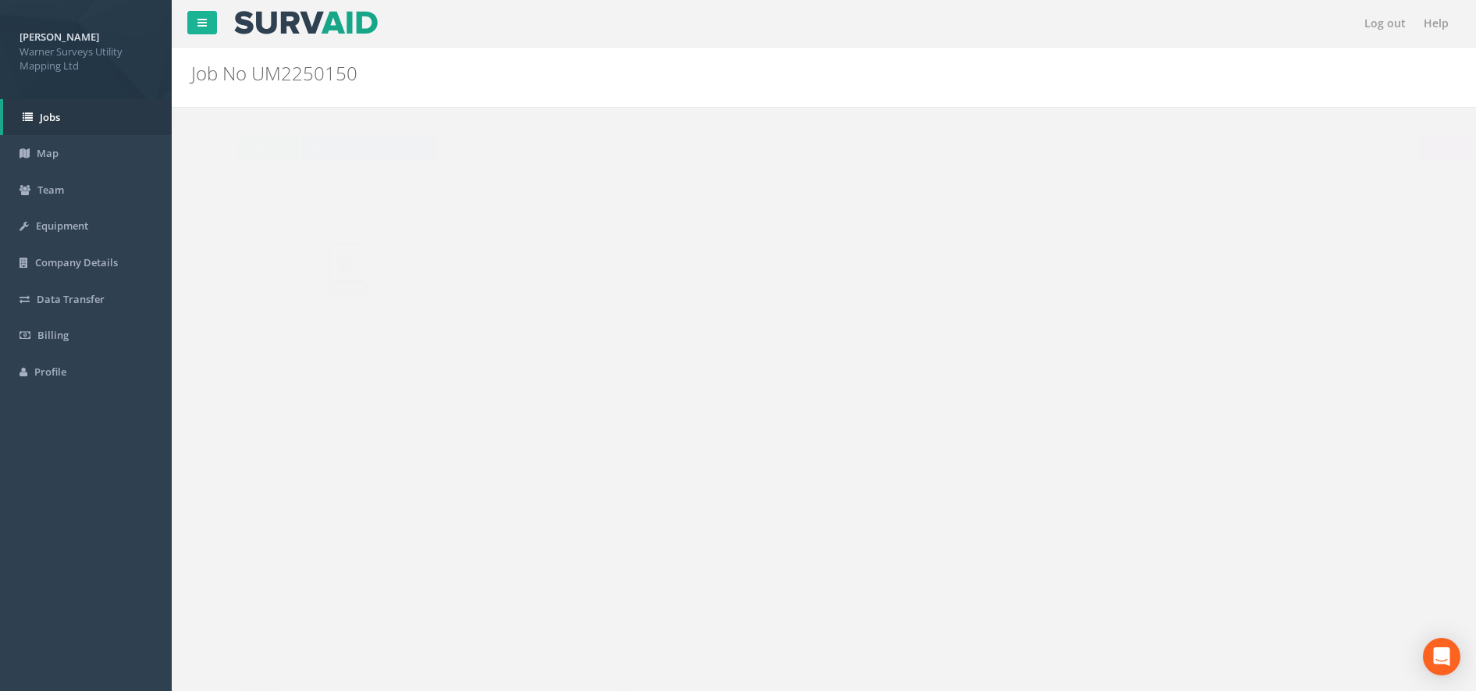
click at [328, 280] on img at bounding box center [316, 262] width 39 height 39
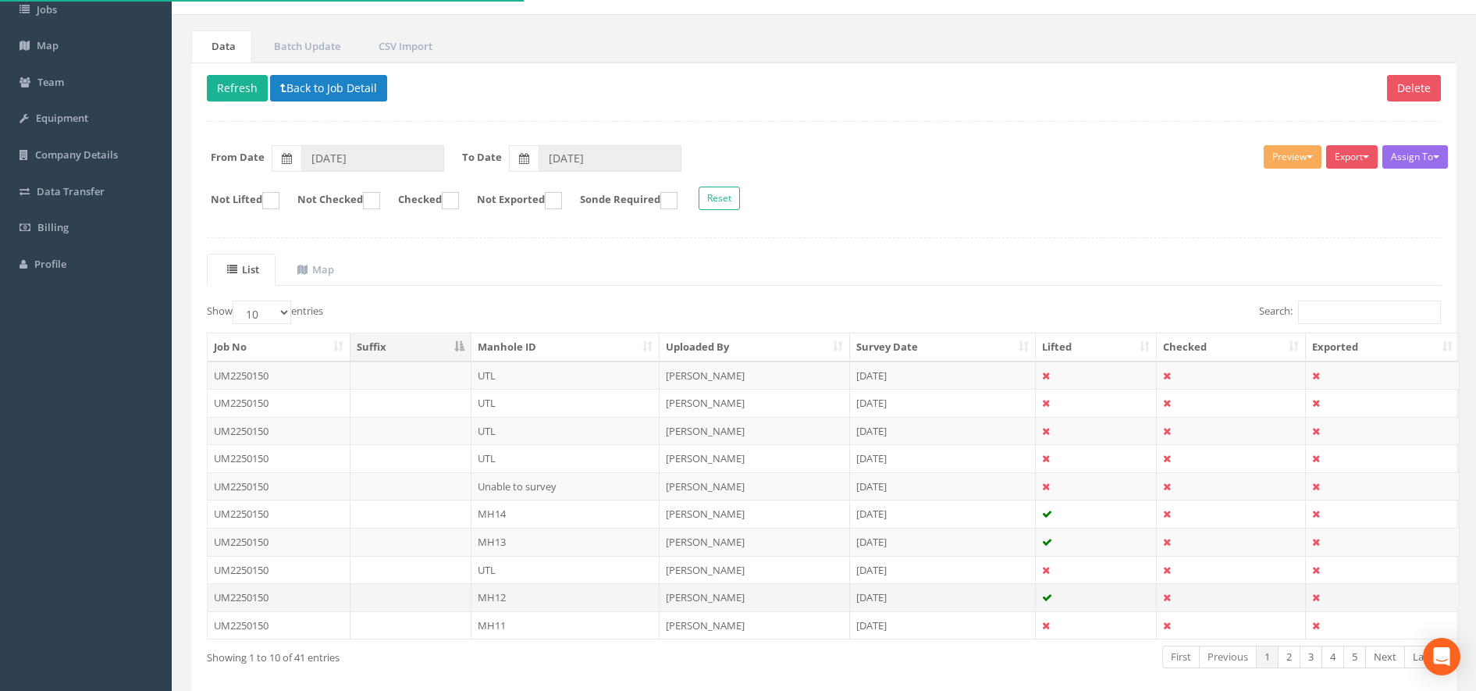
scroll to position [180, 0]
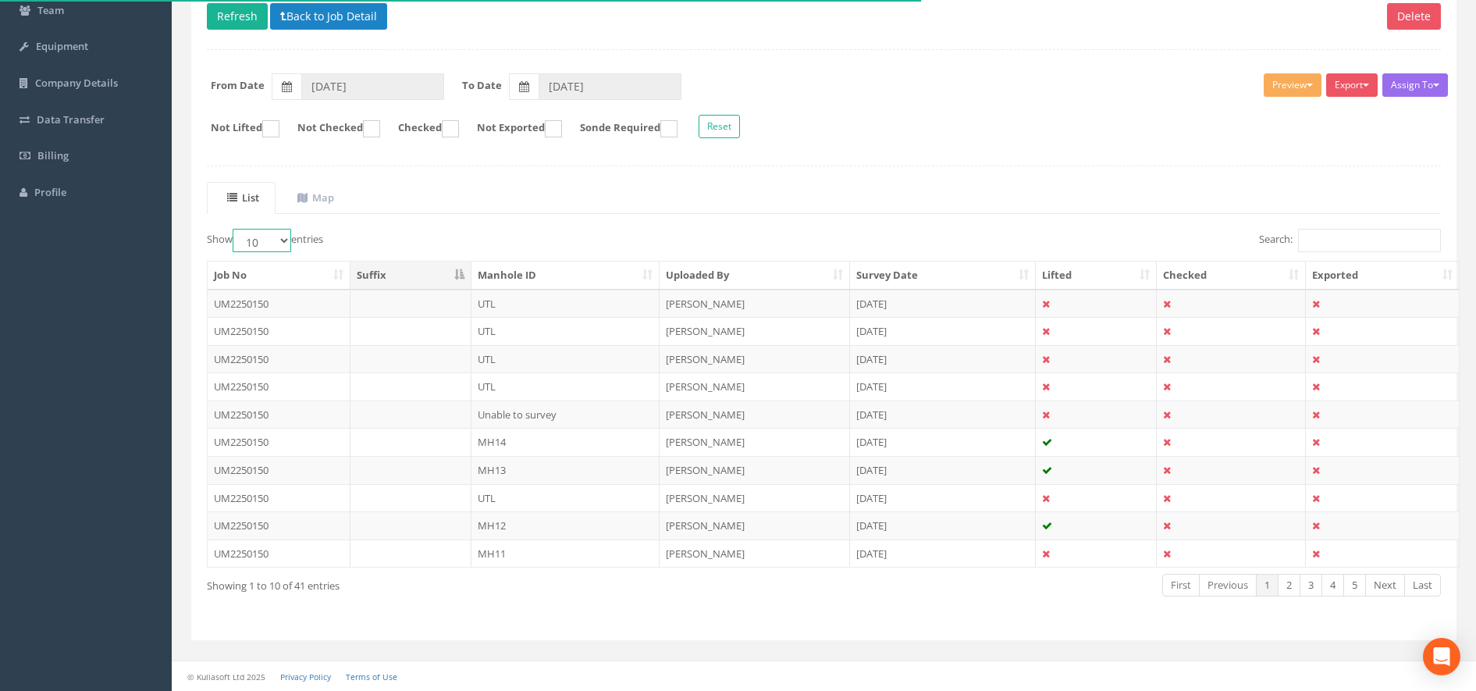
click at [283, 237] on select "10 25 50 100" at bounding box center [262, 240] width 59 height 23
select select "100"
click at [235, 229] on select "10 25 50 100" at bounding box center [262, 240] width 59 height 23
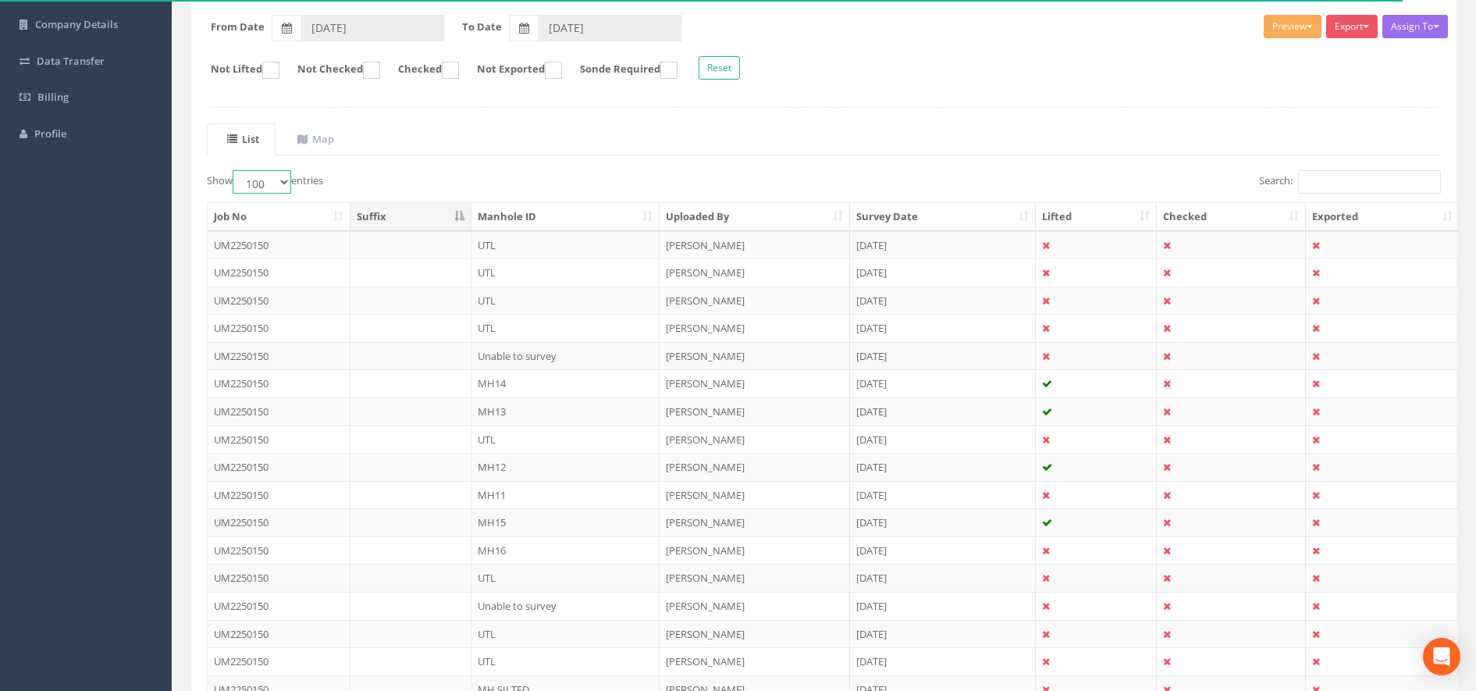
scroll to position [0, 0]
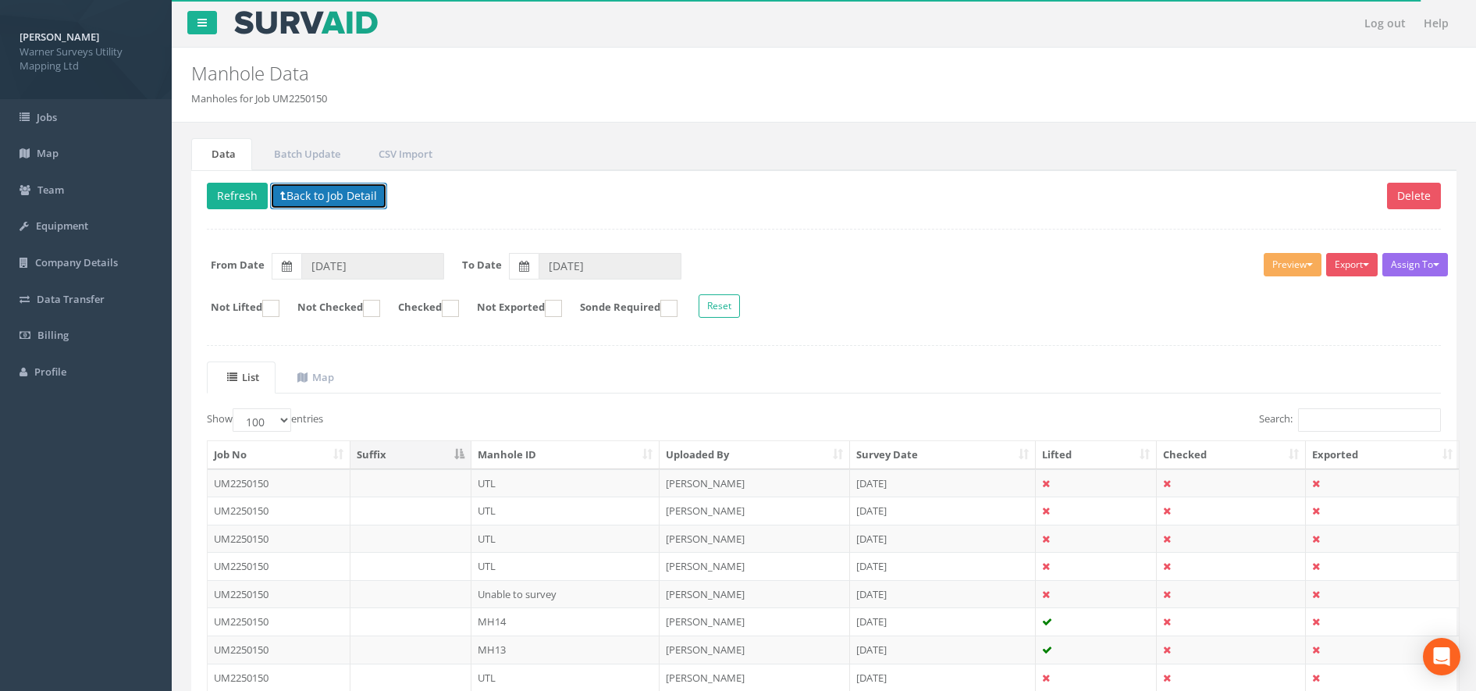
click at [338, 195] on button "Back to Job Detail" at bounding box center [328, 196] width 117 height 27
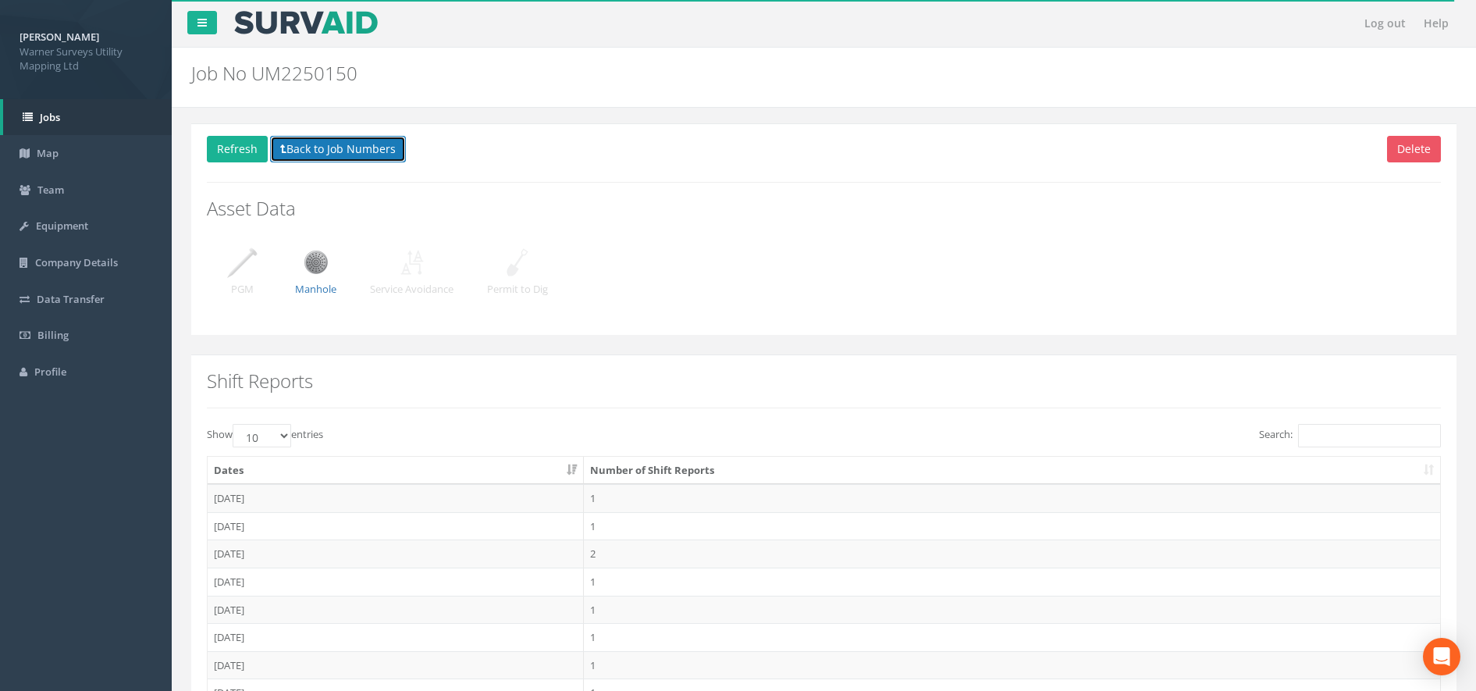
click at [324, 155] on button "Back to Job Numbers" at bounding box center [338, 149] width 136 height 27
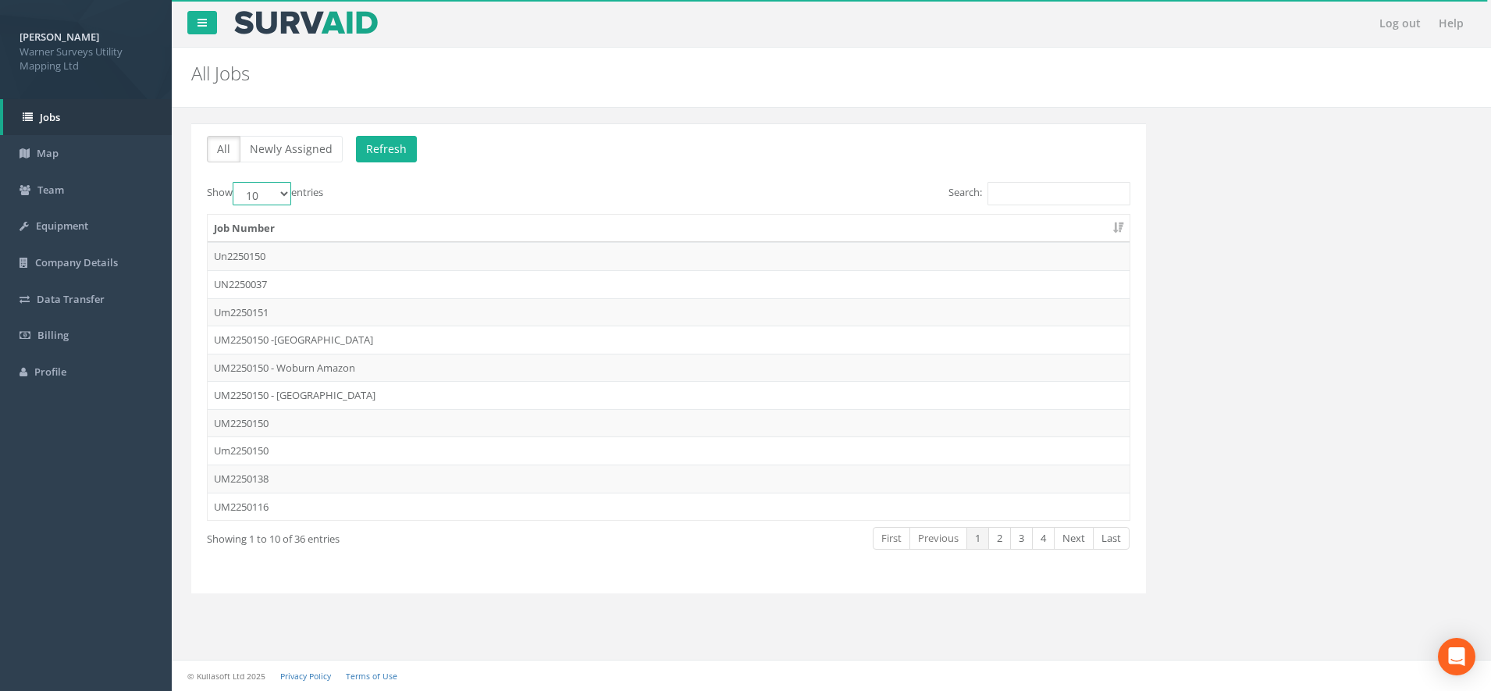
drag, startPoint x: 258, startPoint y: 189, endPoint x: 260, endPoint y: 198, distance: 9.5
click at [258, 189] on select "10 25 50 100" at bounding box center [262, 193] width 59 height 23
select select "100"
click at [235, 182] on select "10 25 50 100" at bounding box center [262, 193] width 59 height 23
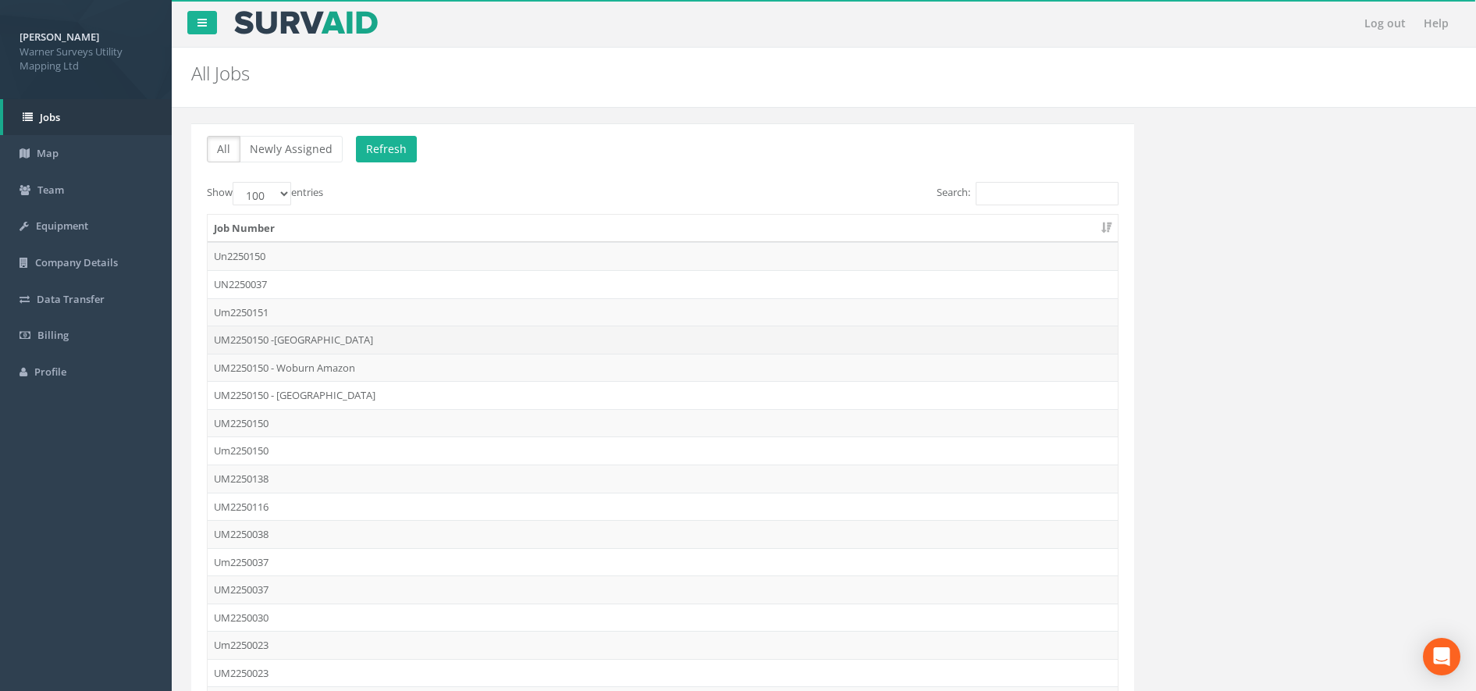
click at [330, 348] on td "UM2250150 -[GEOGRAPHIC_DATA]" at bounding box center [663, 340] width 910 height 28
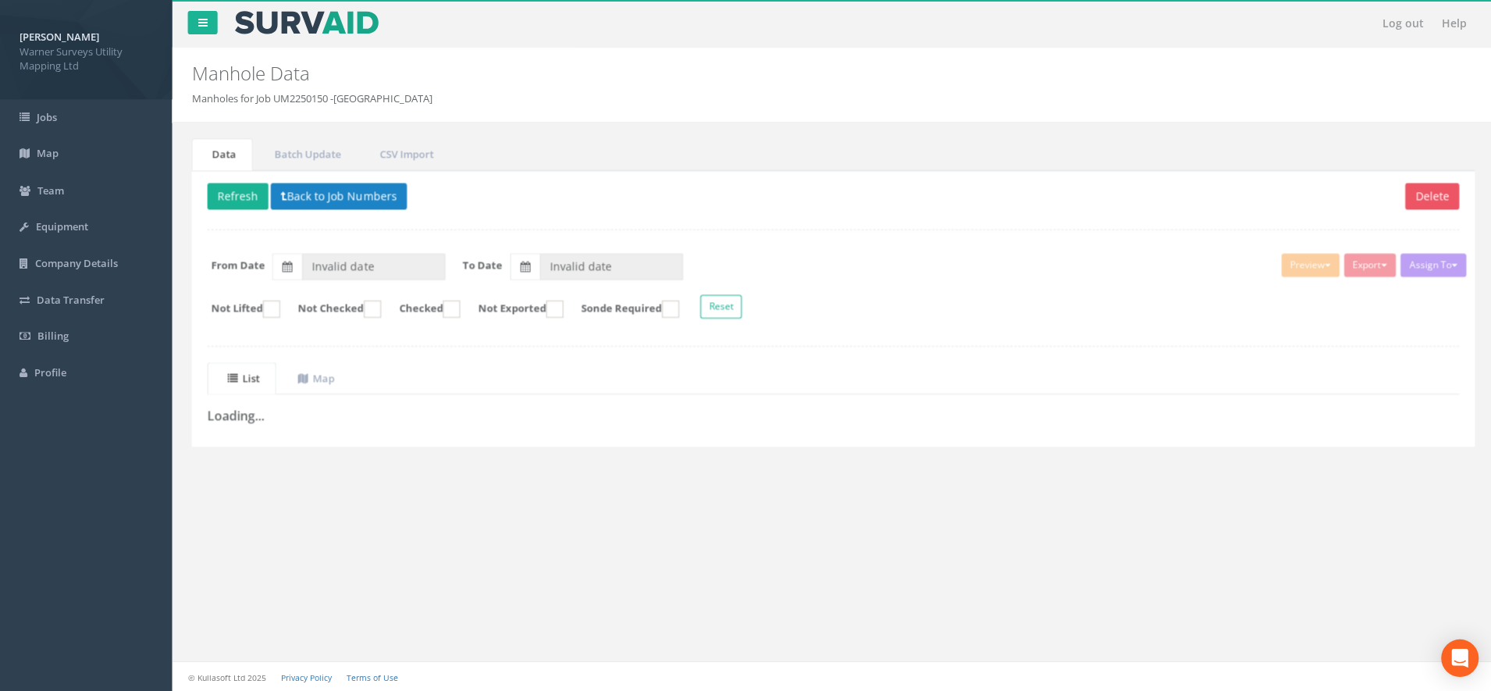
type input "[DATE]"
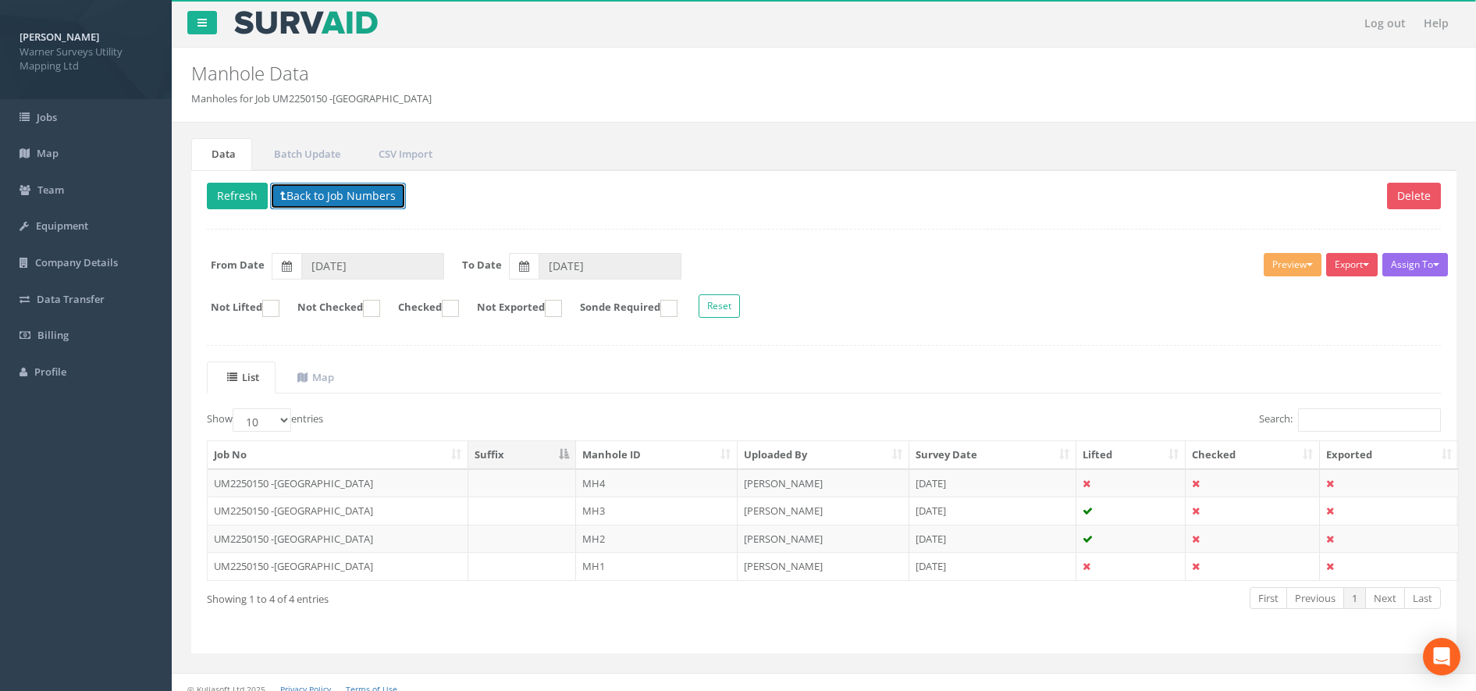
click at [308, 198] on button "Back to Job Numbers" at bounding box center [338, 196] width 136 height 27
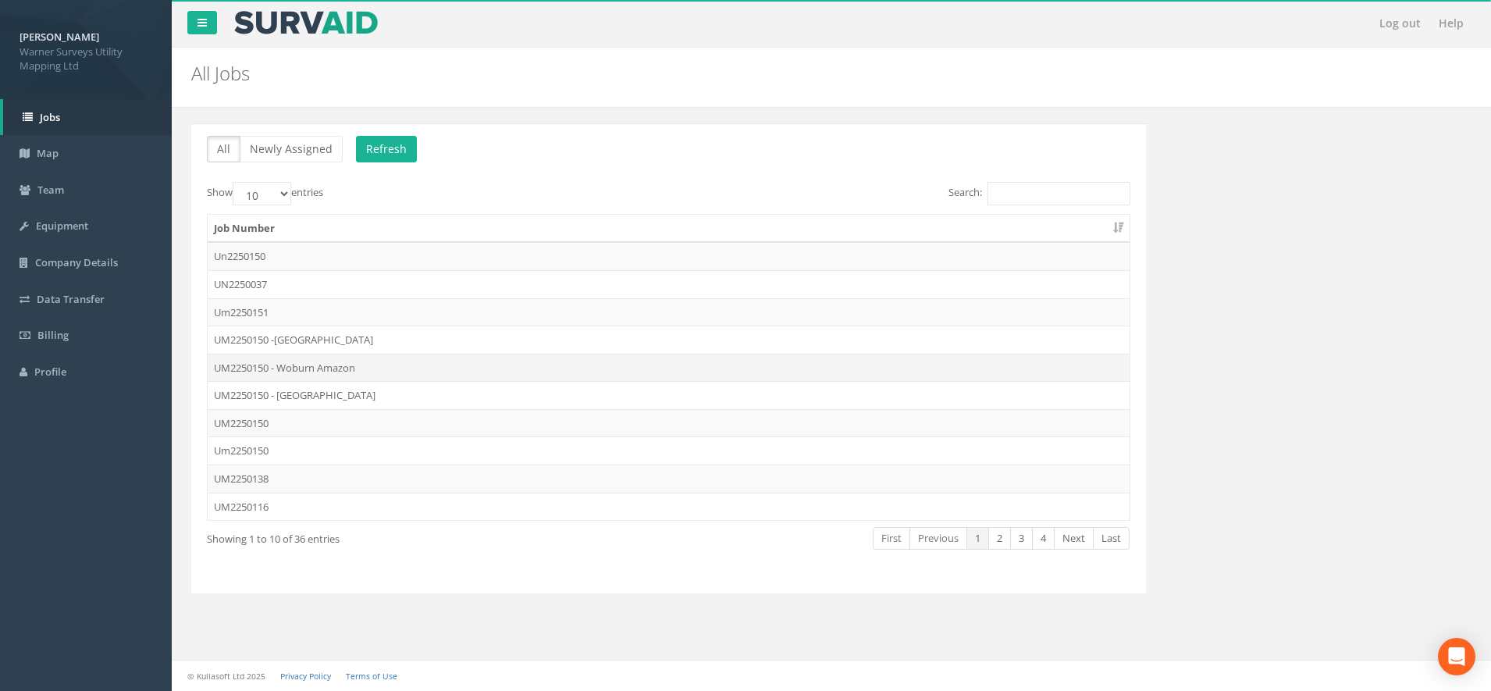
click at [333, 371] on td "UM2250150 - Woburn Amazon" at bounding box center [669, 368] width 922 height 28
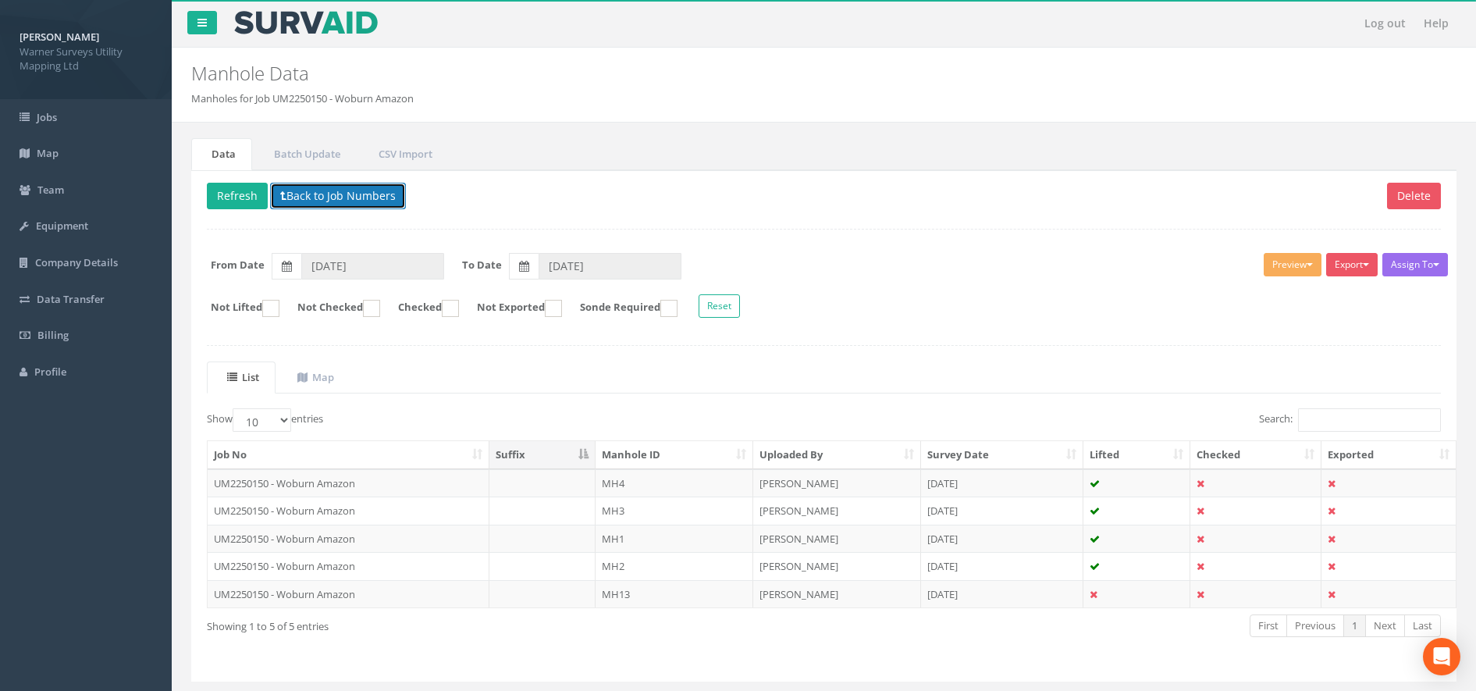
click at [320, 201] on button "Back to Job Numbers" at bounding box center [338, 196] width 136 height 27
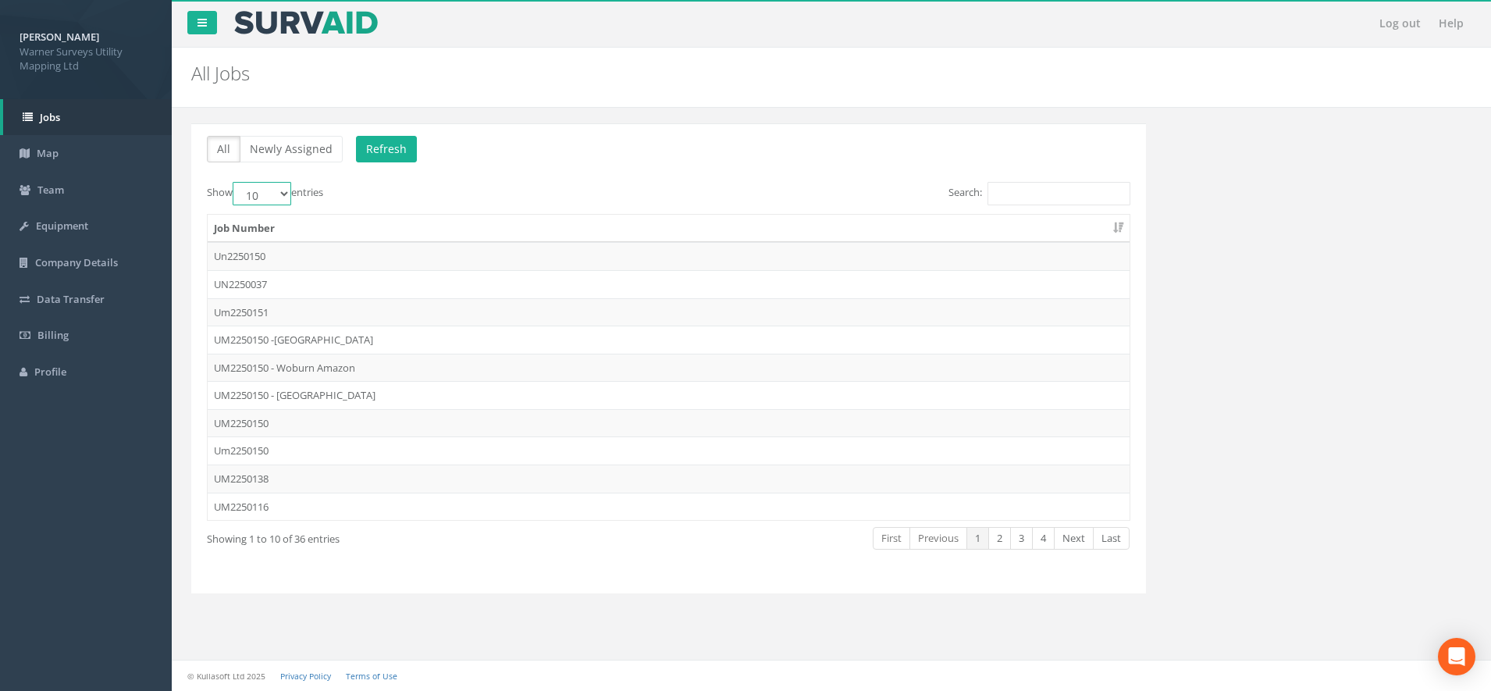
click at [282, 190] on select "10 25 50 100" at bounding box center [262, 193] width 59 height 23
select select "100"
click at [235, 182] on select "10 25 50 100" at bounding box center [262, 193] width 59 height 23
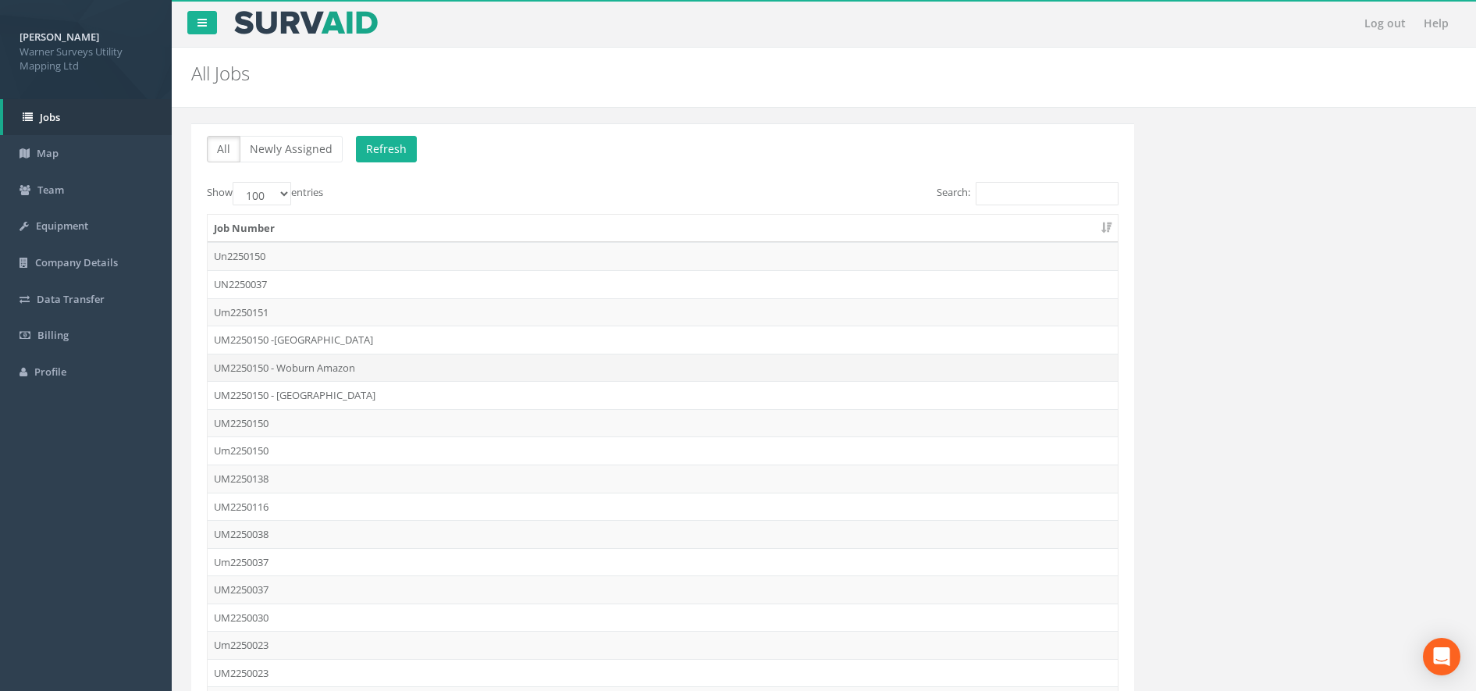
click at [340, 365] on td "UM2250150 - Woburn Amazon" at bounding box center [663, 368] width 910 height 28
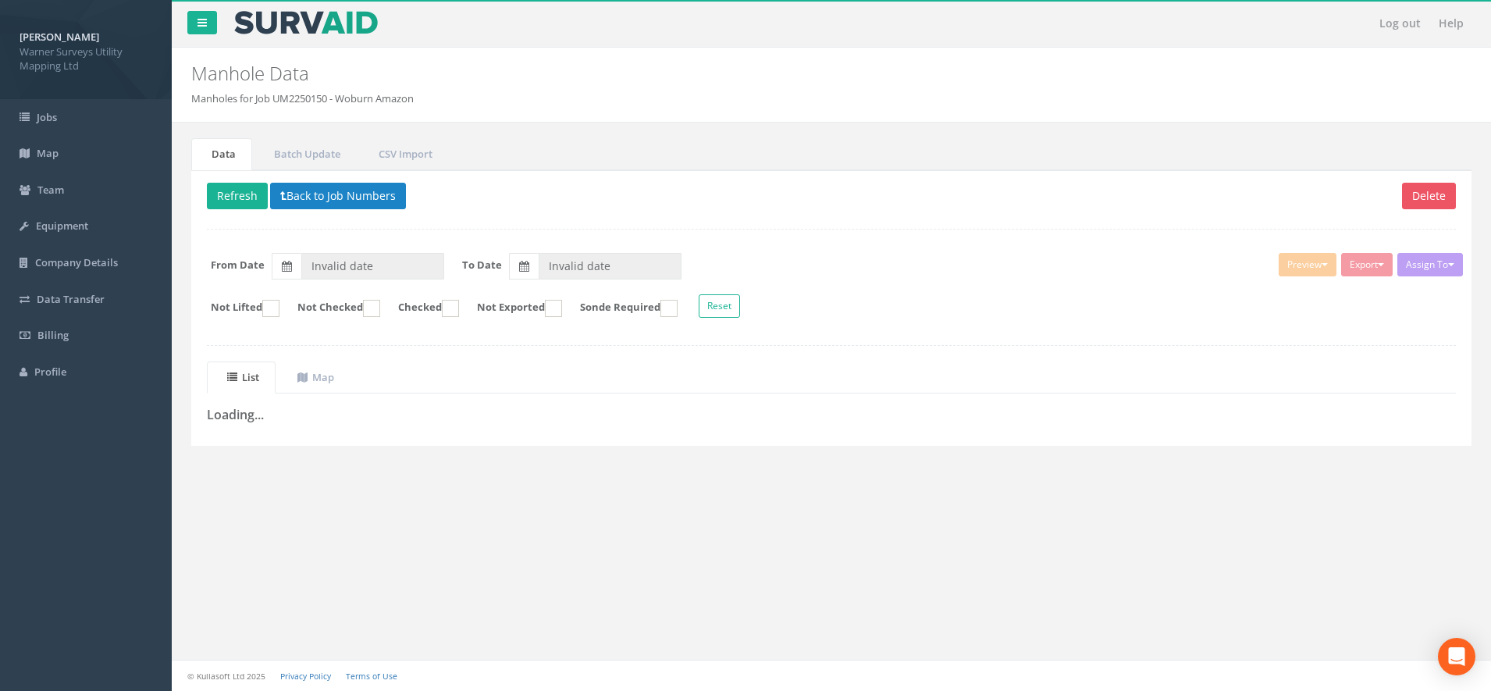
type input "[DATE]"
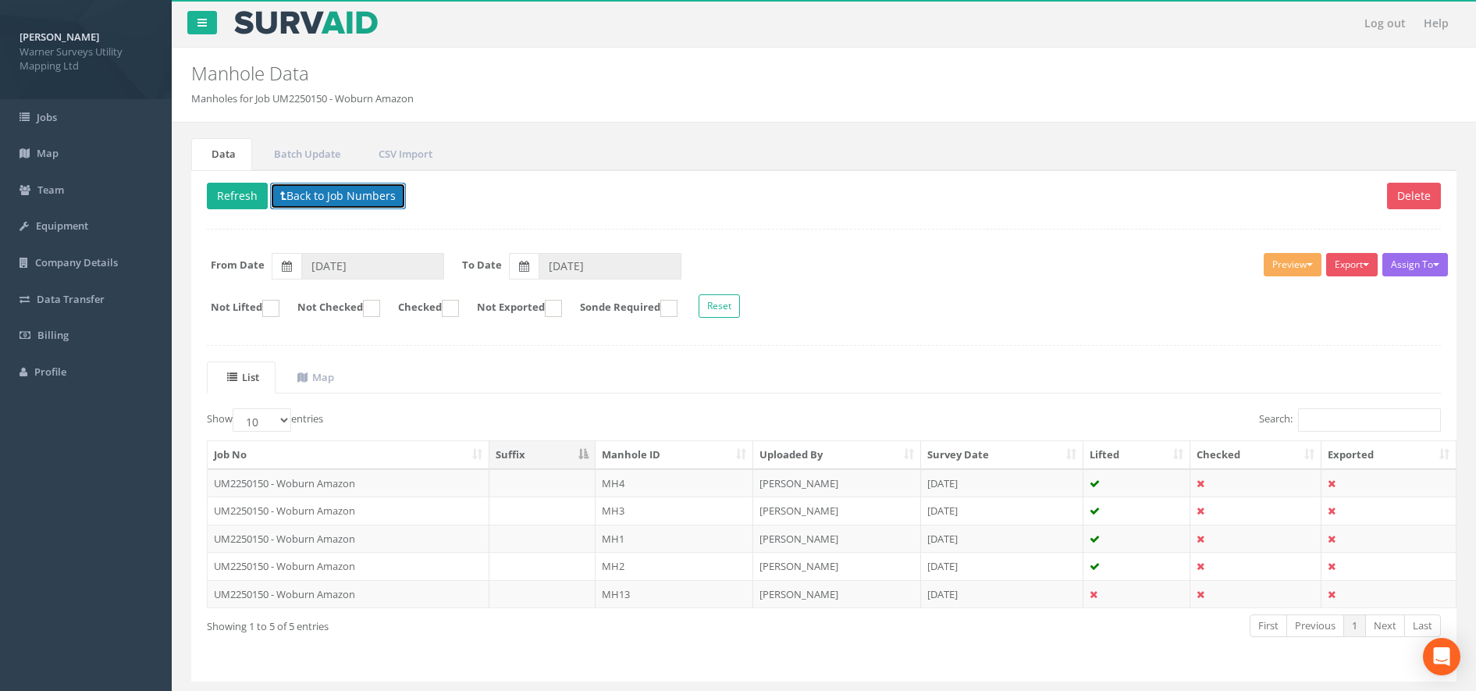
click at [333, 200] on button "Back to Job Numbers" at bounding box center [338, 196] width 136 height 27
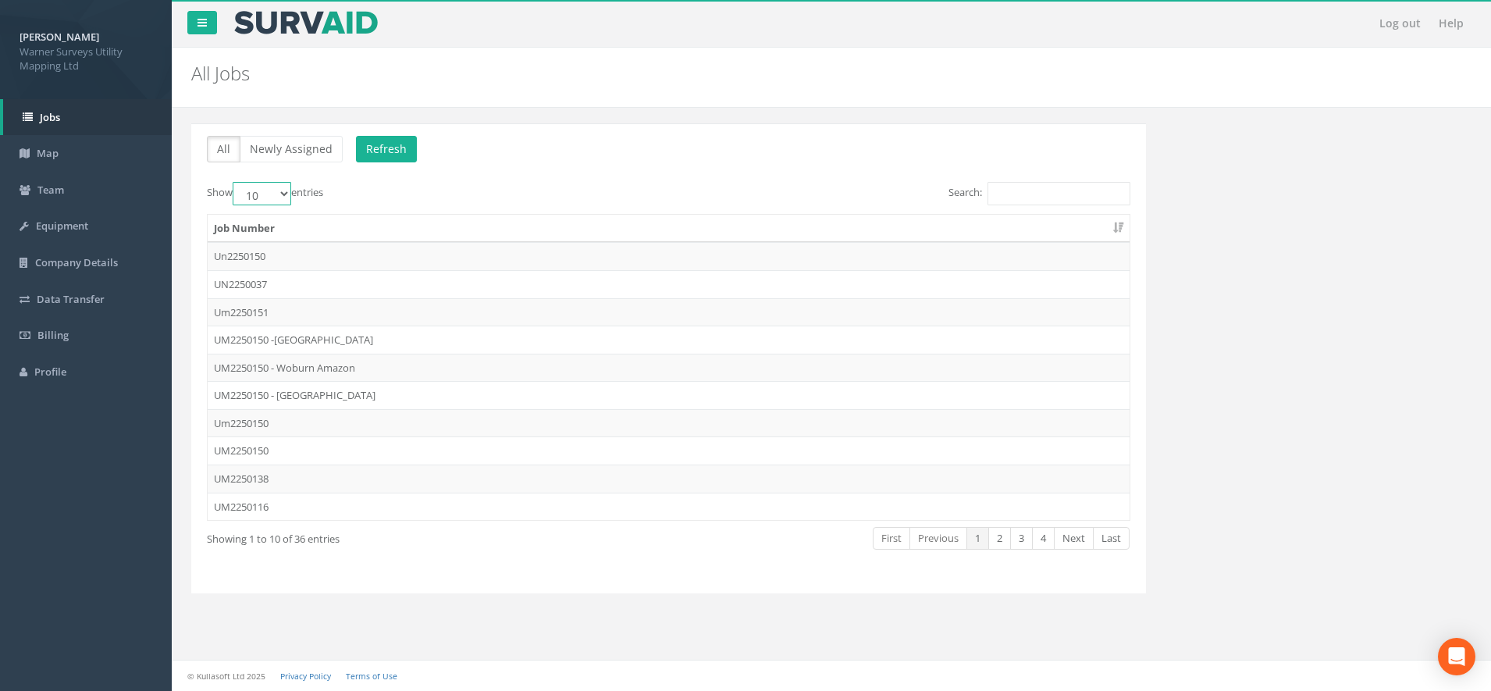
click at [270, 186] on select "10 25 50 100" at bounding box center [262, 193] width 59 height 23
select select "100"
click at [235, 182] on select "10 25 50 100" at bounding box center [262, 193] width 59 height 23
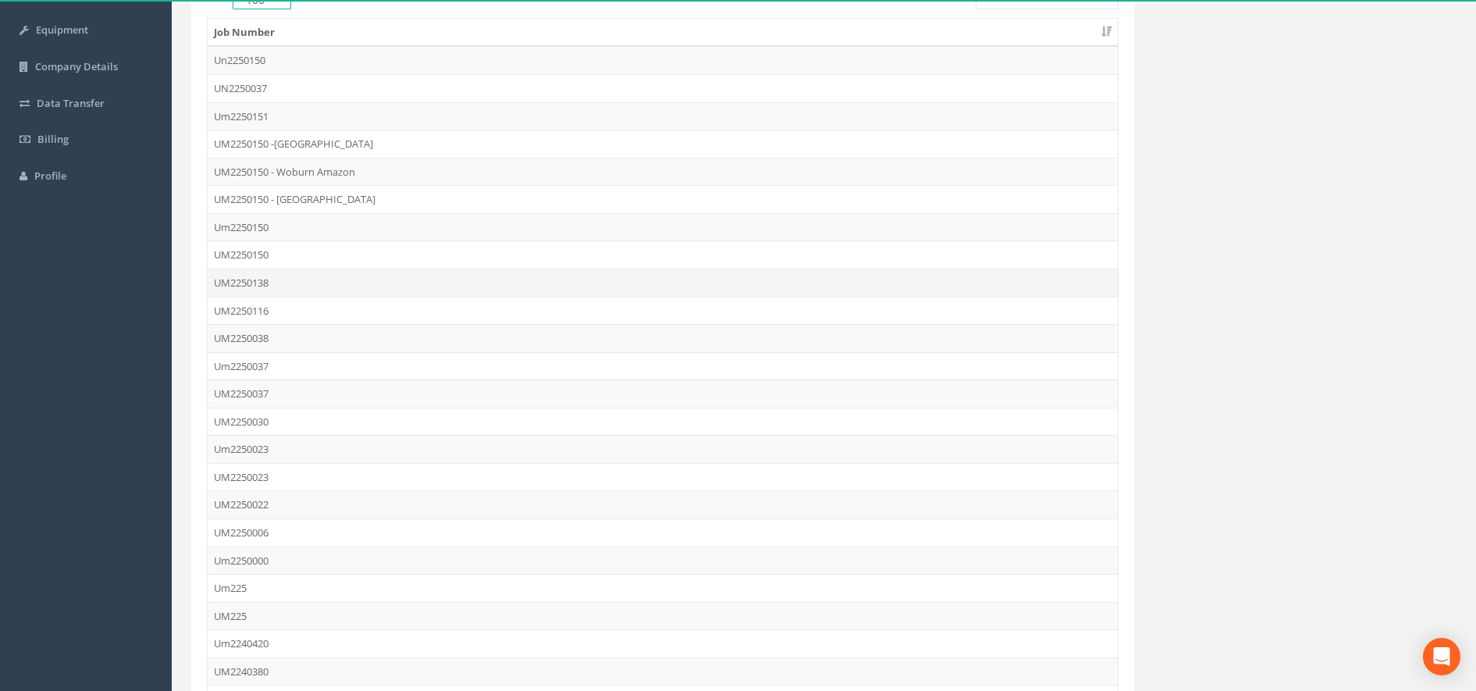
scroll to position [187, 0]
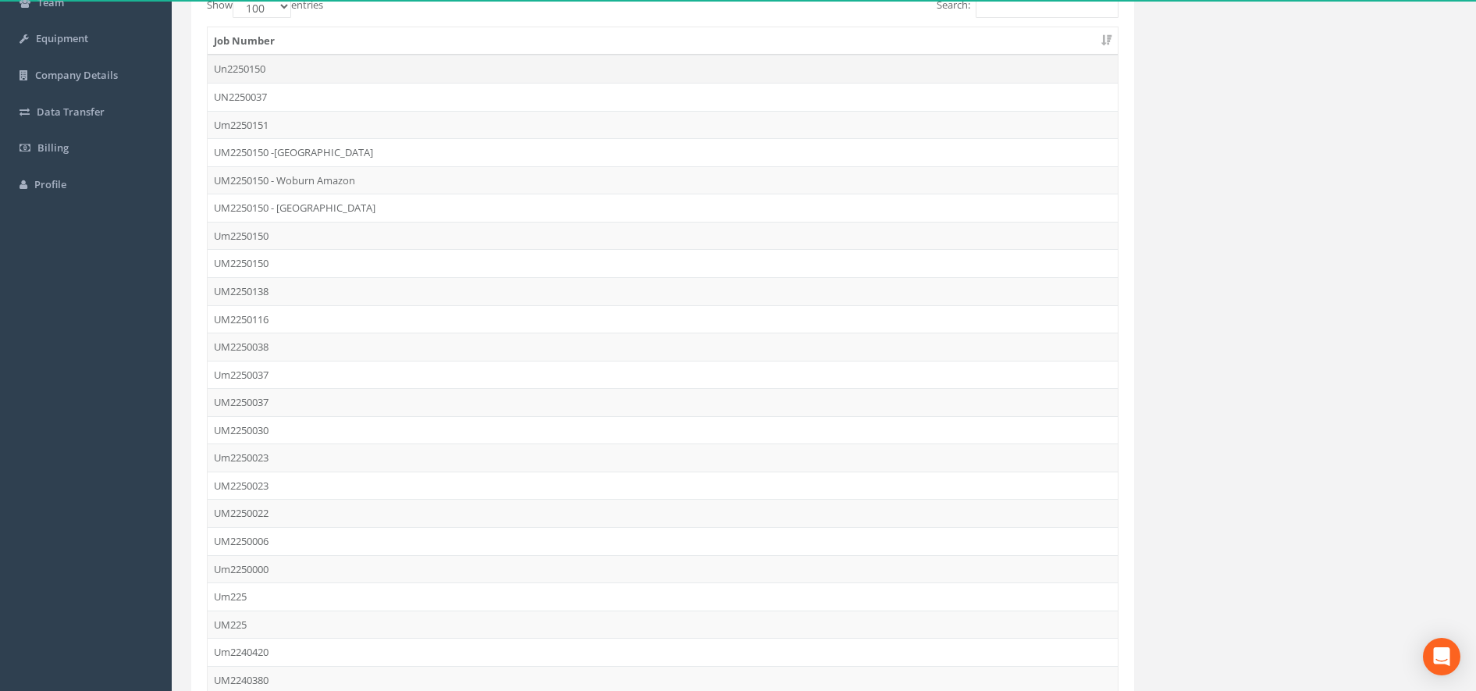
click at [299, 62] on td "Un2250150" at bounding box center [663, 69] width 910 height 28
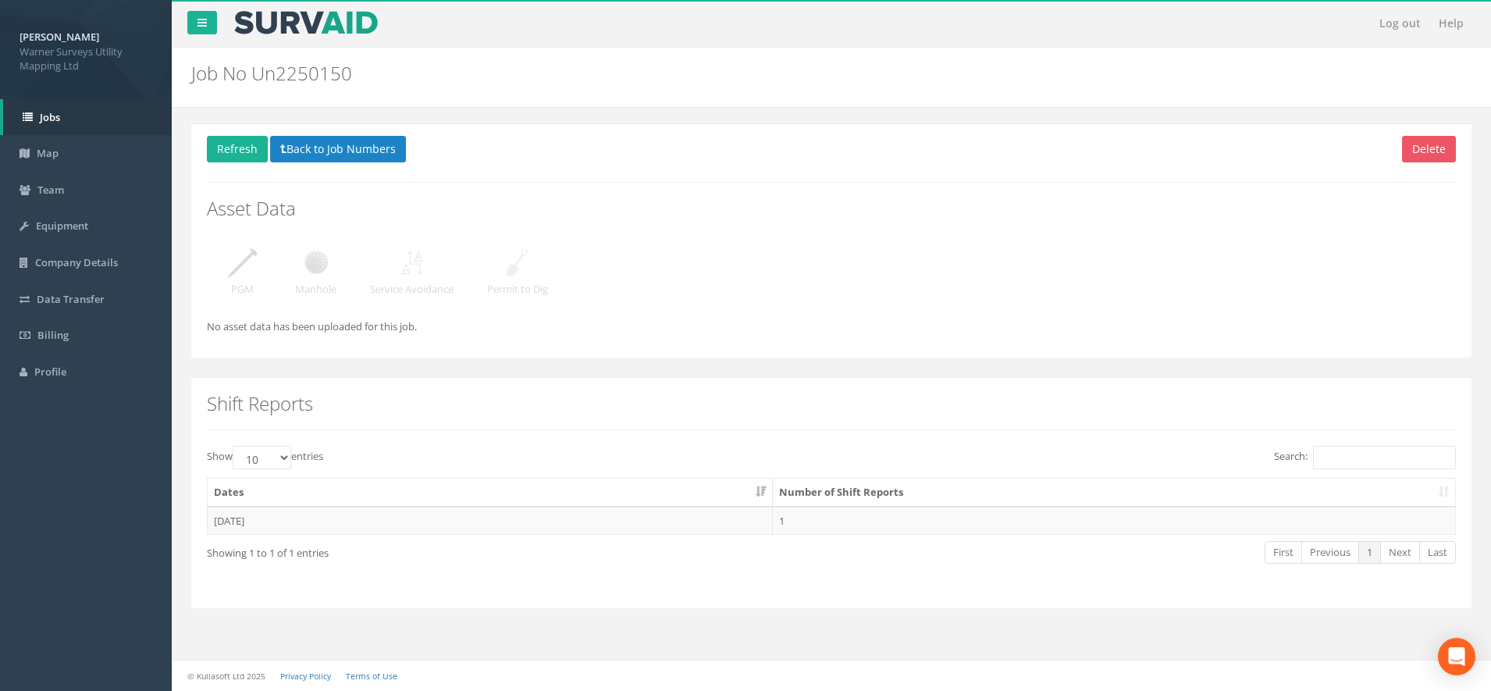
click at [320, 272] on img at bounding box center [316, 262] width 39 height 39
click at [293, 154] on button "Back to Job Numbers" at bounding box center [338, 149] width 136 height 27
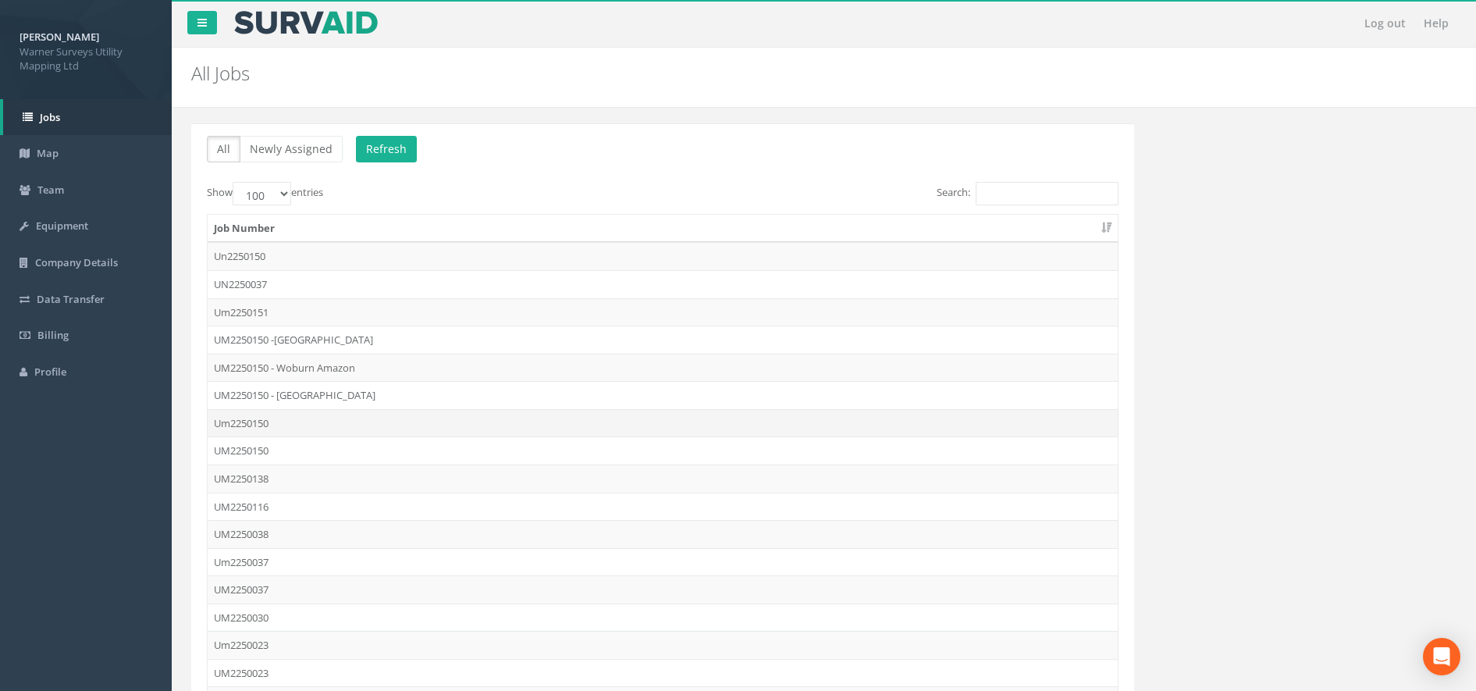
click at [332, 429] on td "Um2250150" at bounding box center [663, 423] width 910 height 28
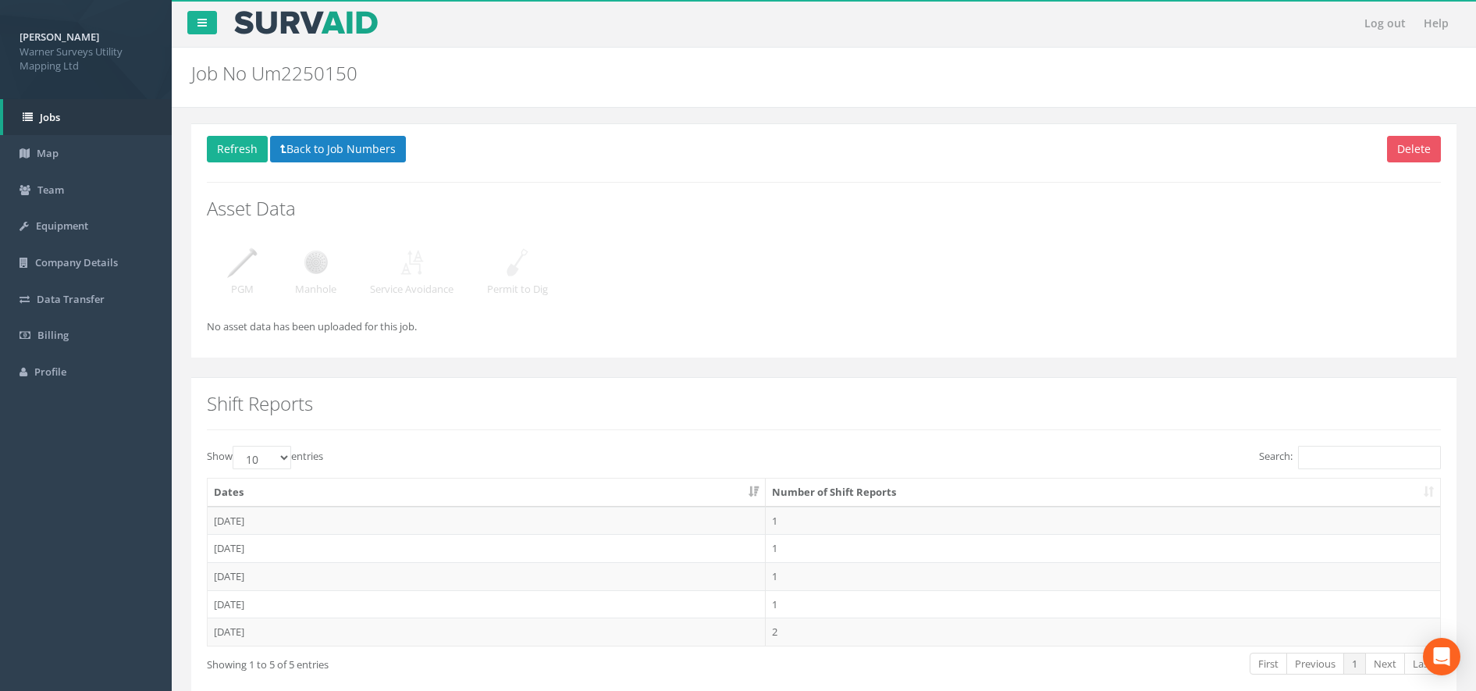
click at [324, 276] on img at bounding box center [316, 262] width 39 height 39
click at [313, 141] on button "Back to Job Numbers" at bounding box center [338, 149] width 136 height 27
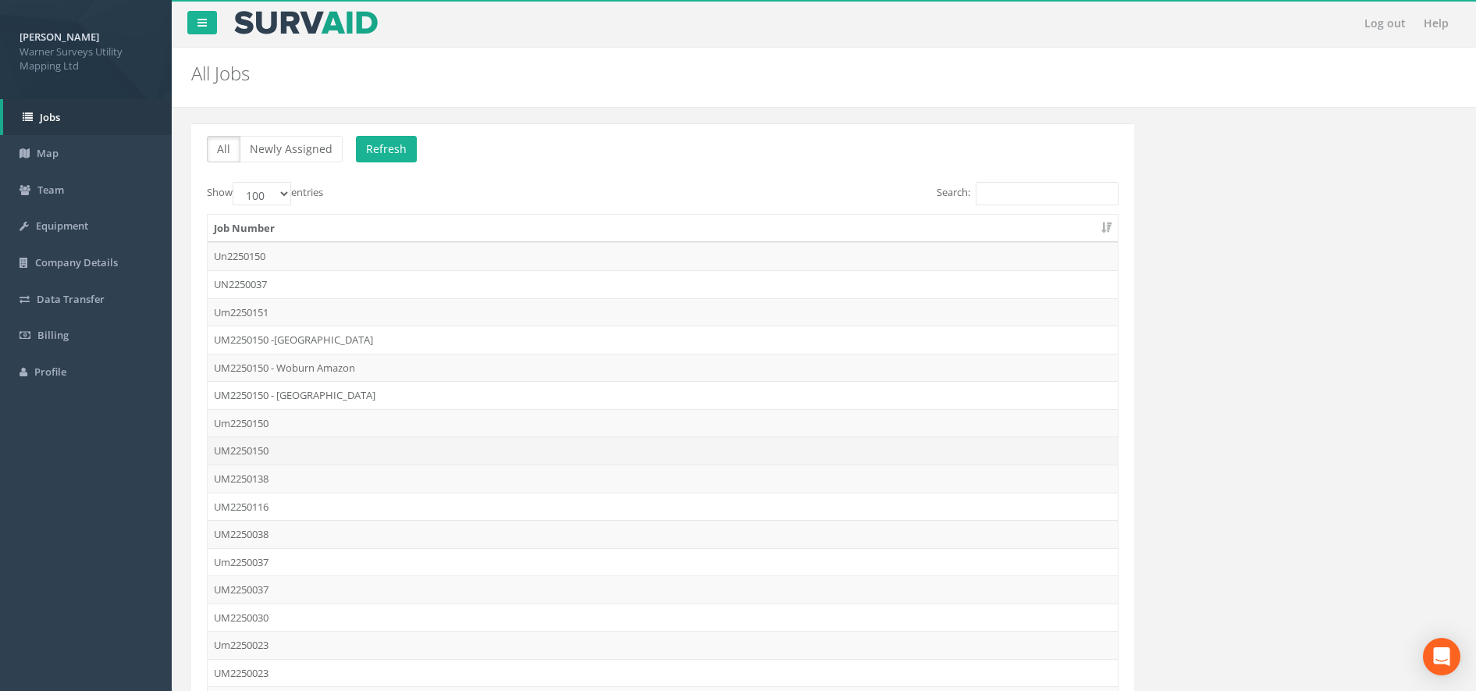
click at [286, 447] on td "UM2250150" at bounding box center [663, 450] width 910 height 28
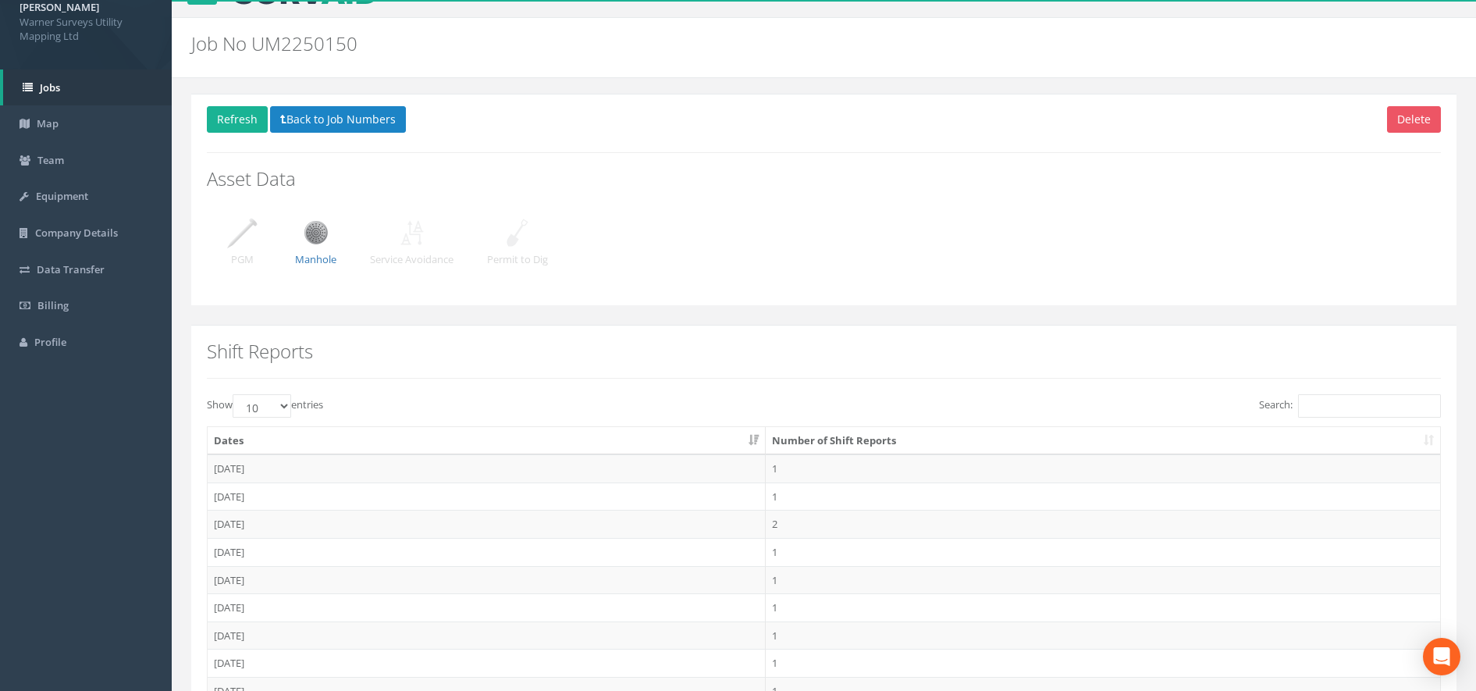
scroll to position [195, 0]
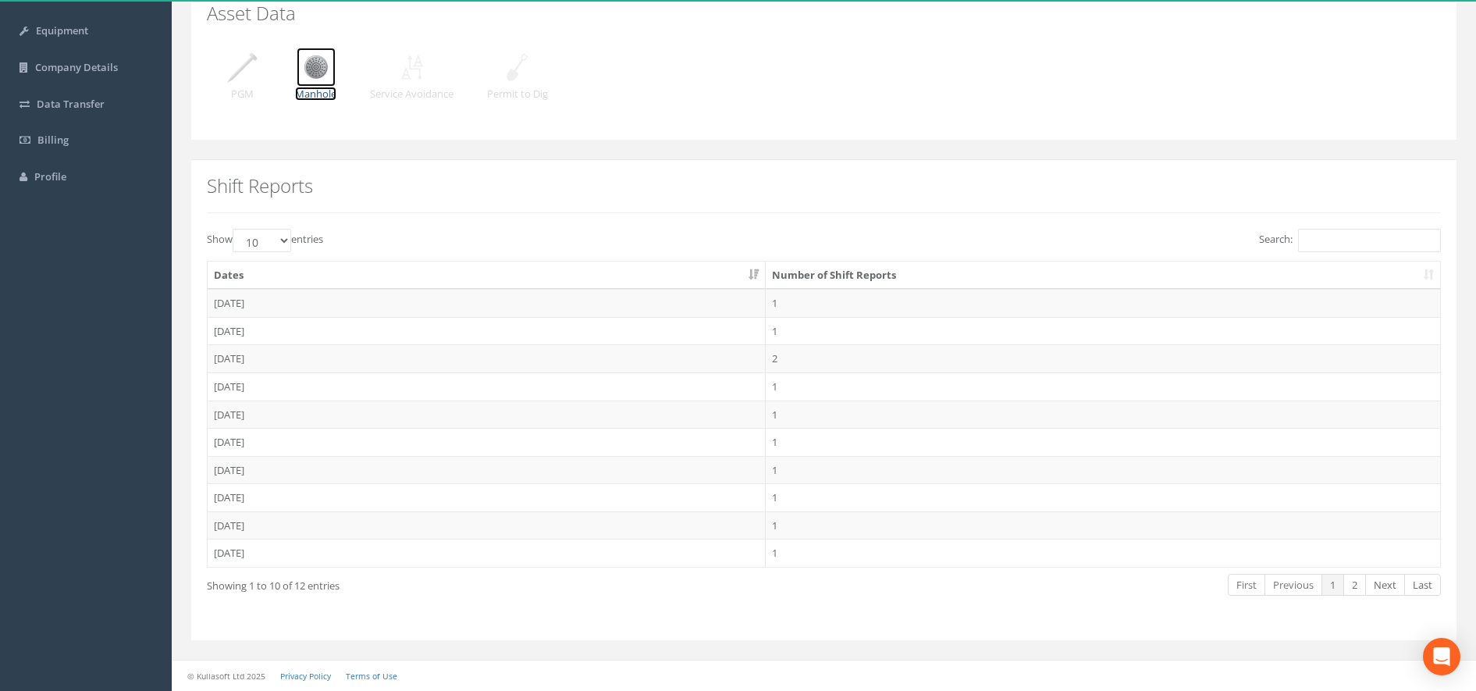
click at [315, 95] on p "Manhole" at bounding box center [315, 94] width 41 height 15
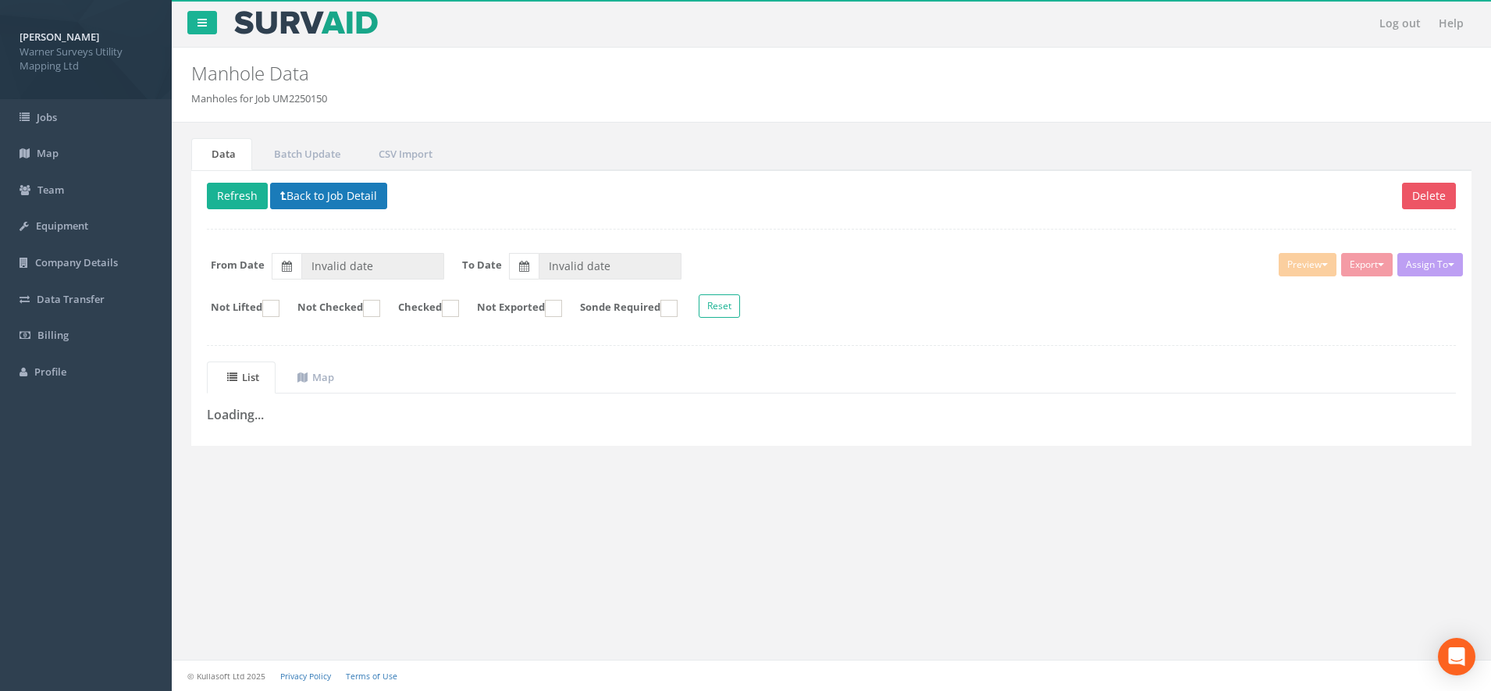
type input "[DATE]"
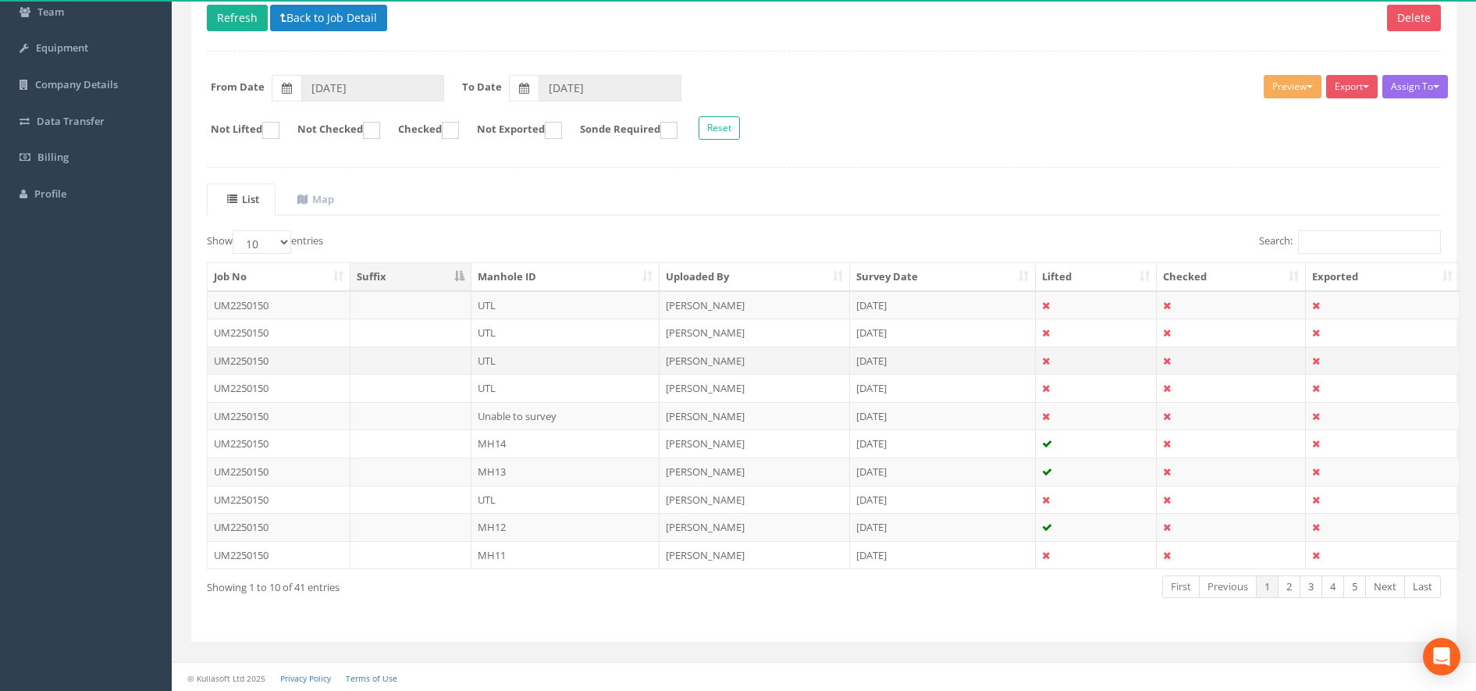
scroll to position [180, 0]
click at [287, 236] on select "10 25 50 100" at bounding box center [262, 240] width 59 height 23
select select "100"
click at [235, 229] on select "10 25 50 100" at bounding box center [262, 240] width 59 height 23
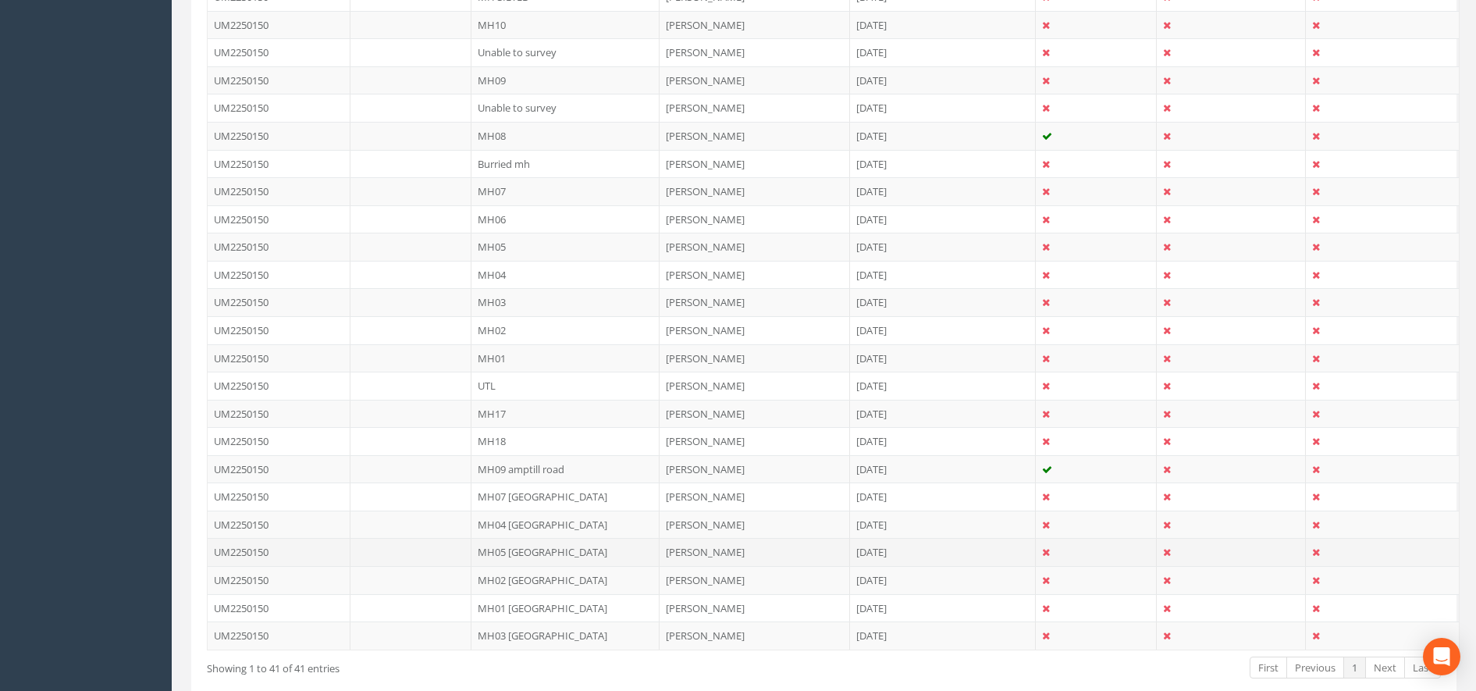
scroll to position [976, 0]
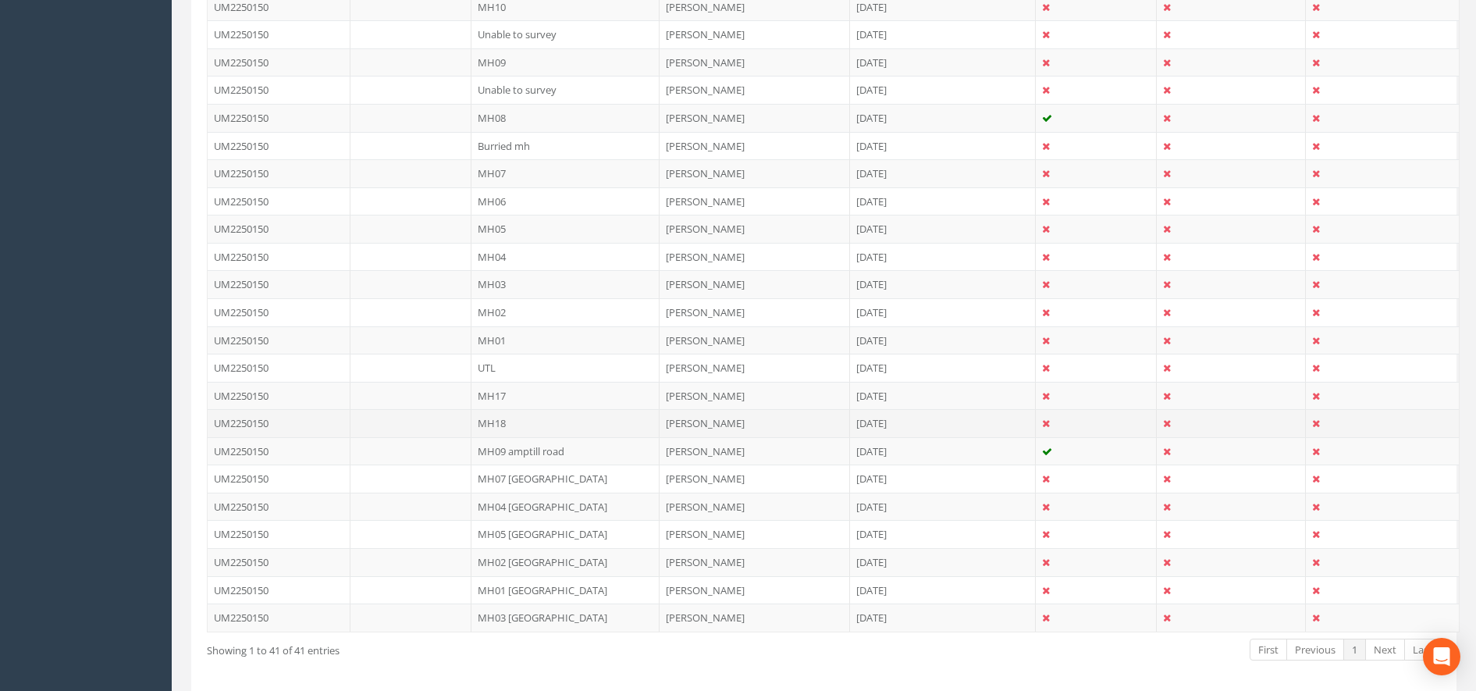
click at [527, 425] on td "MH18" at bounding box center [566, 423] width 189 height 28
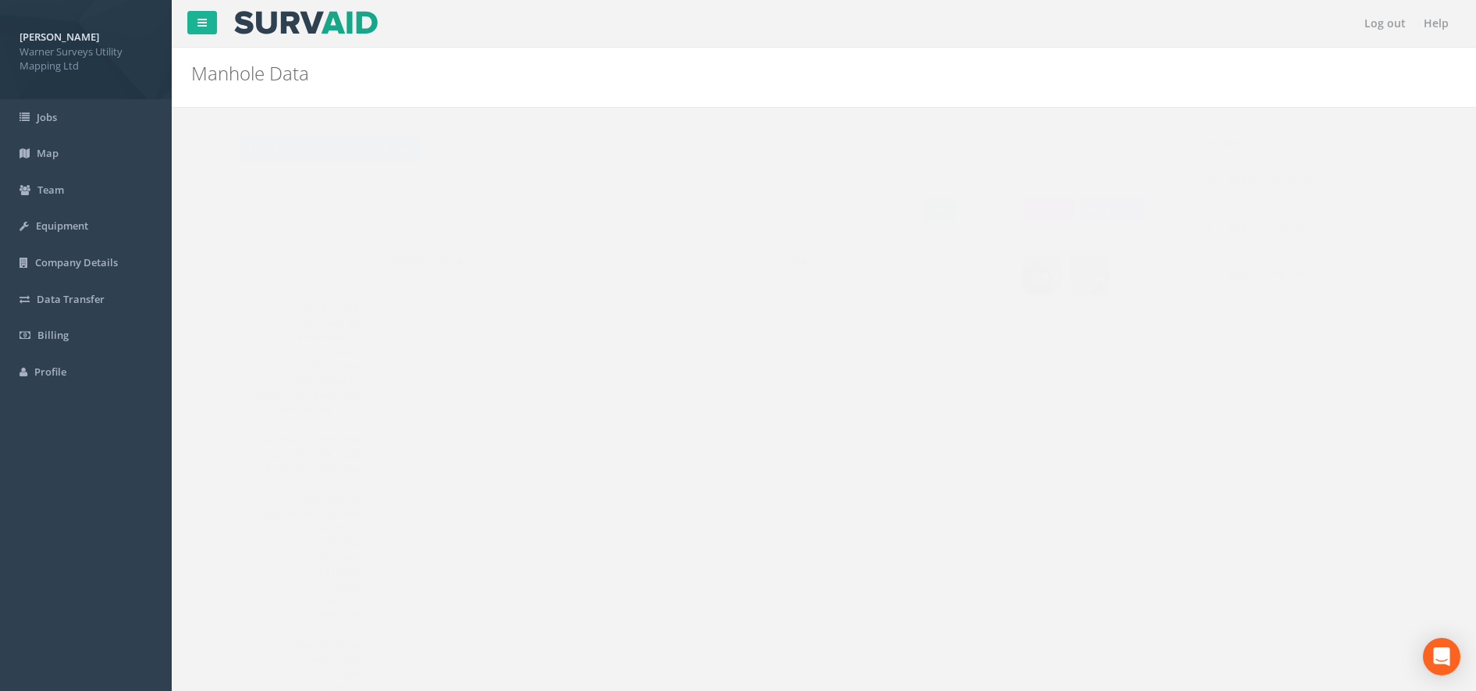
click at [1011, 286] on img at bounding box center [1011, 275] width 39 height 39
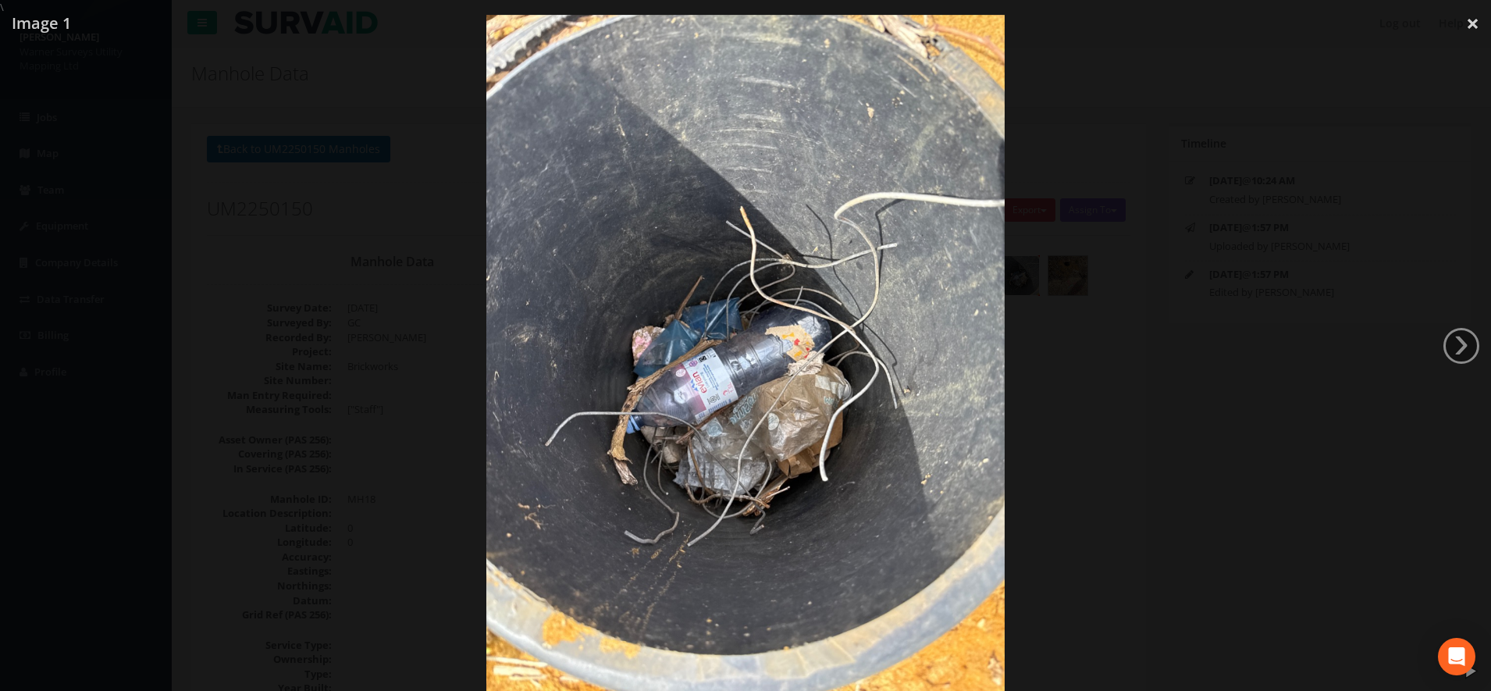
drag, startPoint x: 229, startPoint y: 138, endPoint x: 203, endPoint y: 123, distance: 30.1
click at [229, 138] on div at bounding box center [745, 360] width 1491 height 691
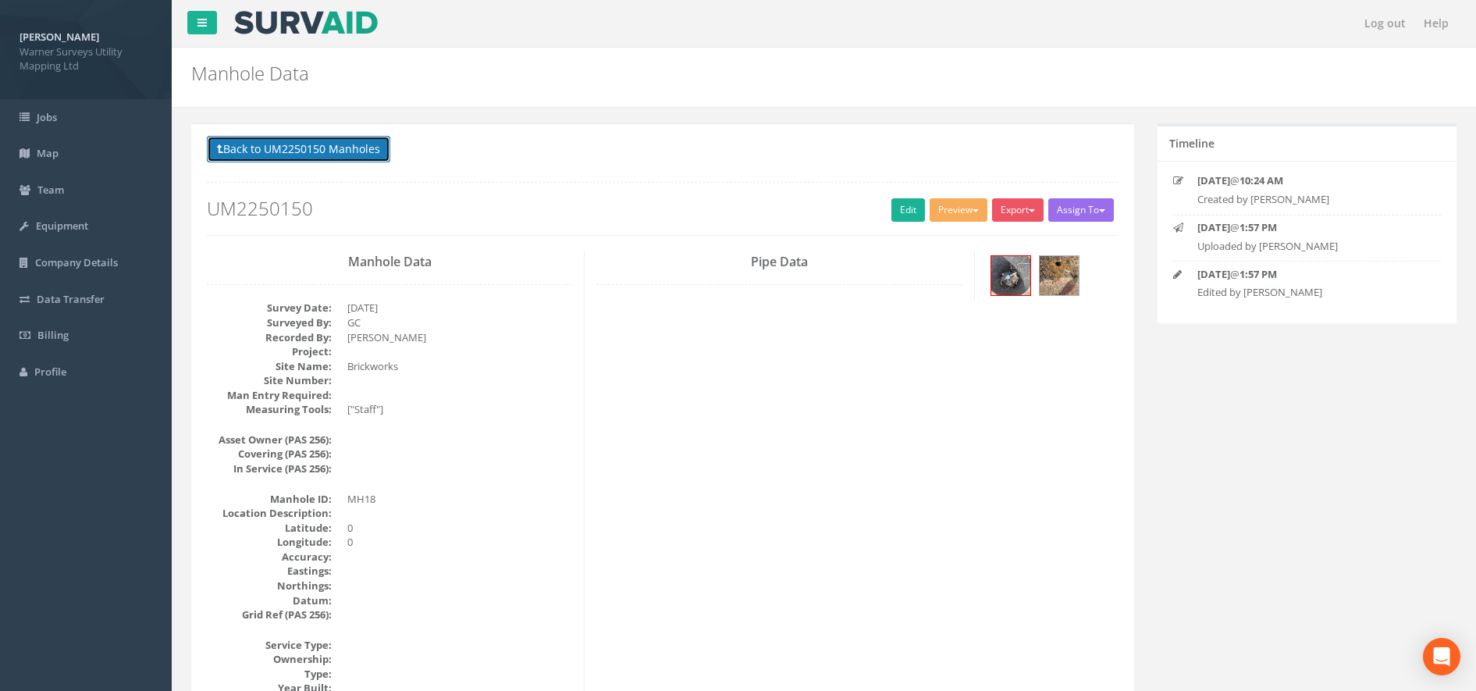
click at [269, 155] on button "Back to UM2250150 Manholes" at bounding box center [298, 149] width 183 height 27
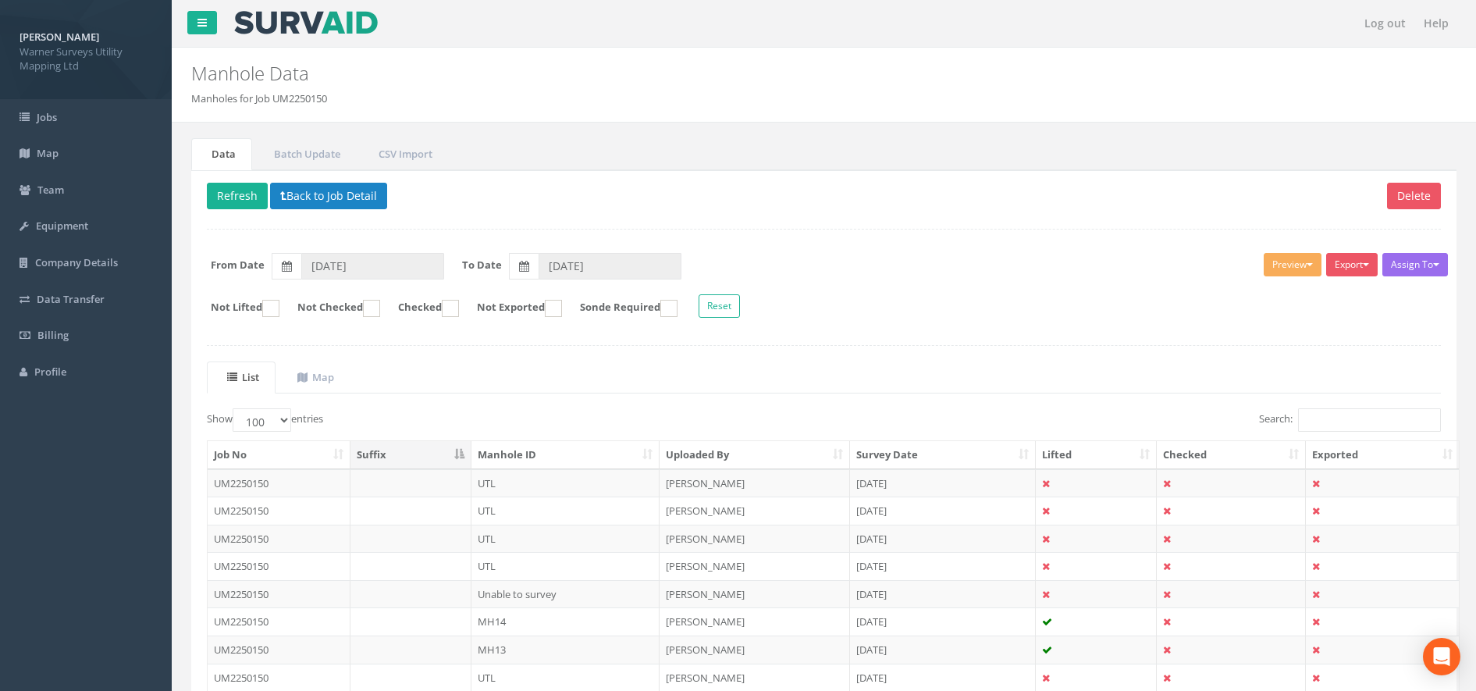
click at [526, 454] on th "Manhole ID" at bounding box center [566, 455] width 189 height 28
click at [62, 179] on link "Team" at bounding box center [86, 190] width 172 height 37
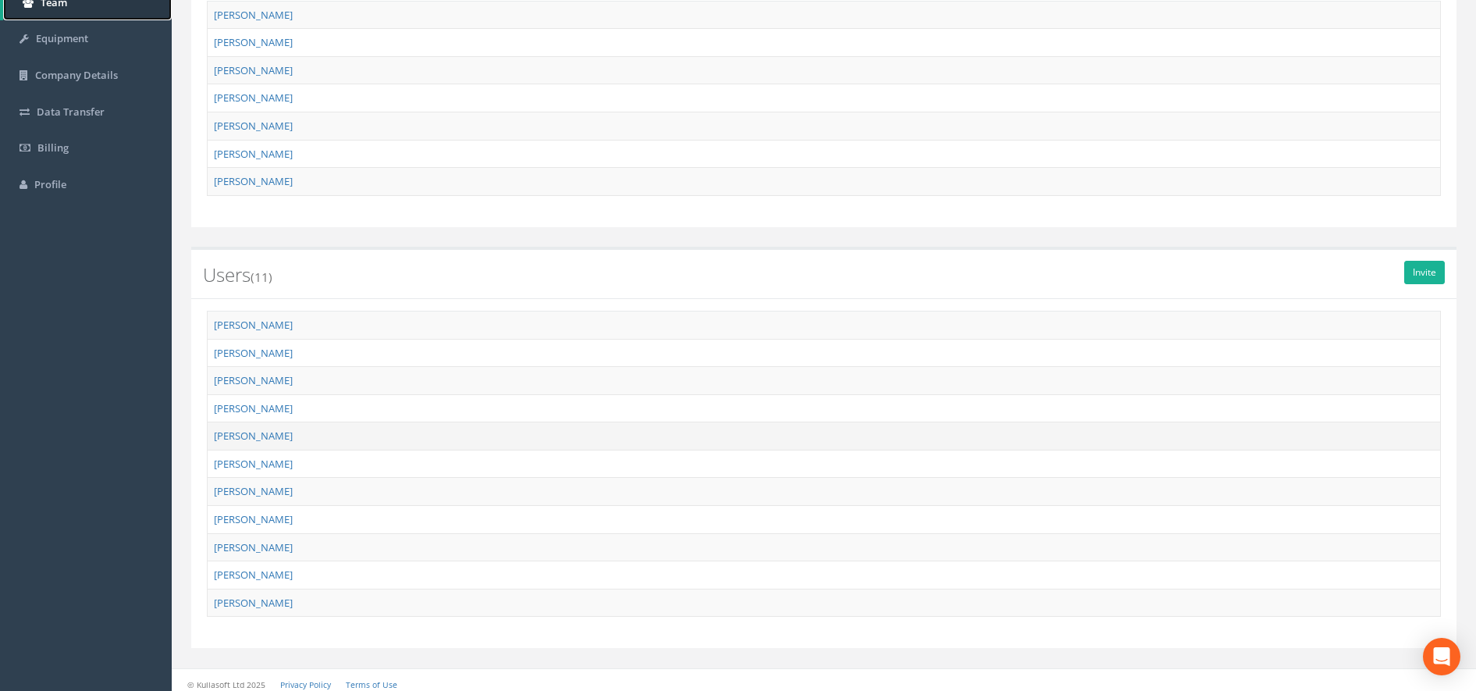
scroll to position [195, 0]
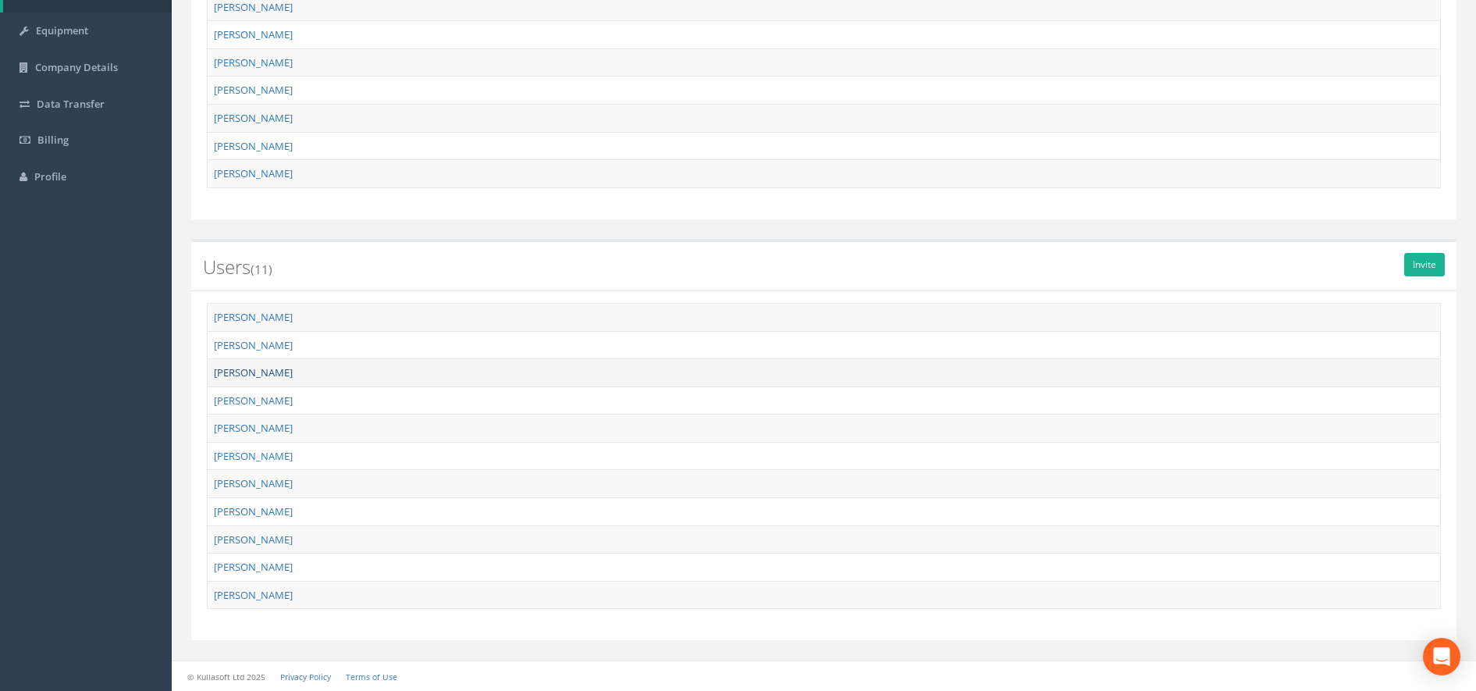
click at [293, 379] on link "[PERSON_NAME]" at bounding box center [253, 372] width 79 height 14
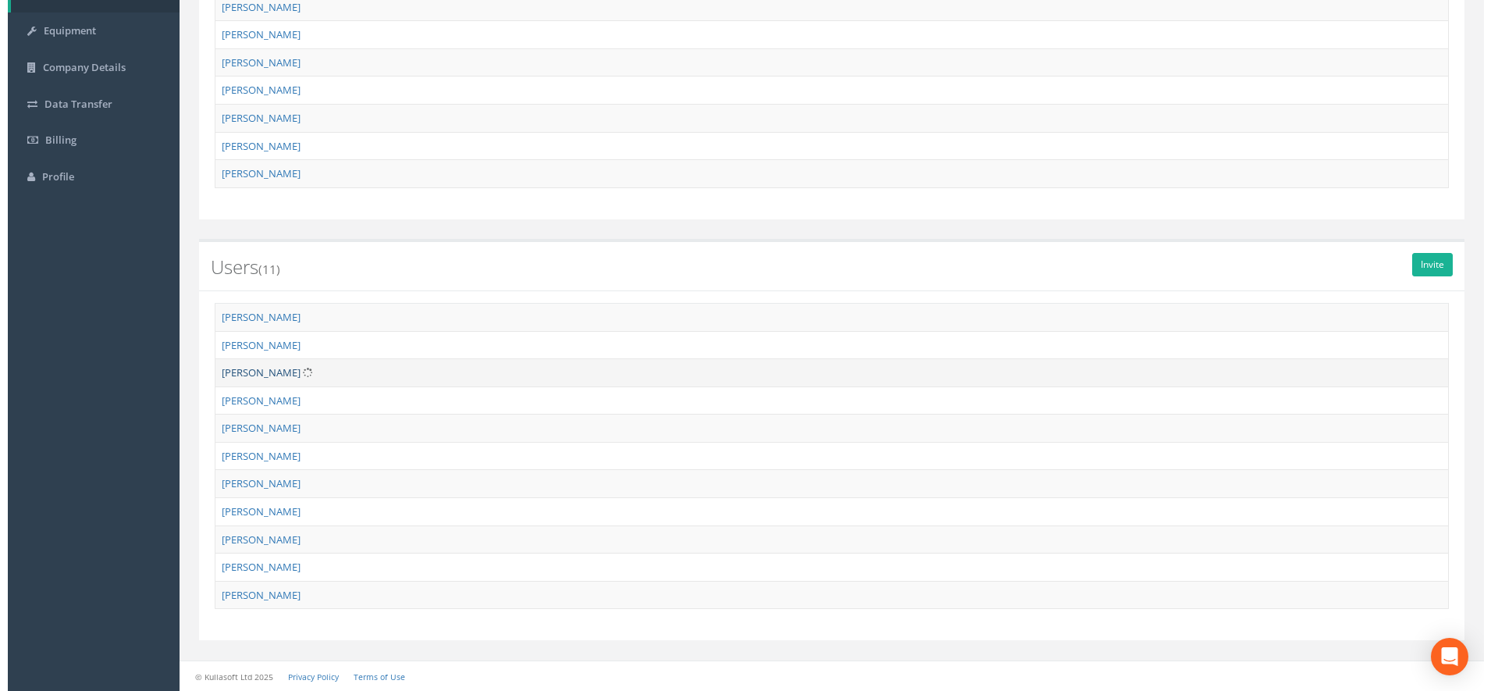
scroll to position [0, 0]
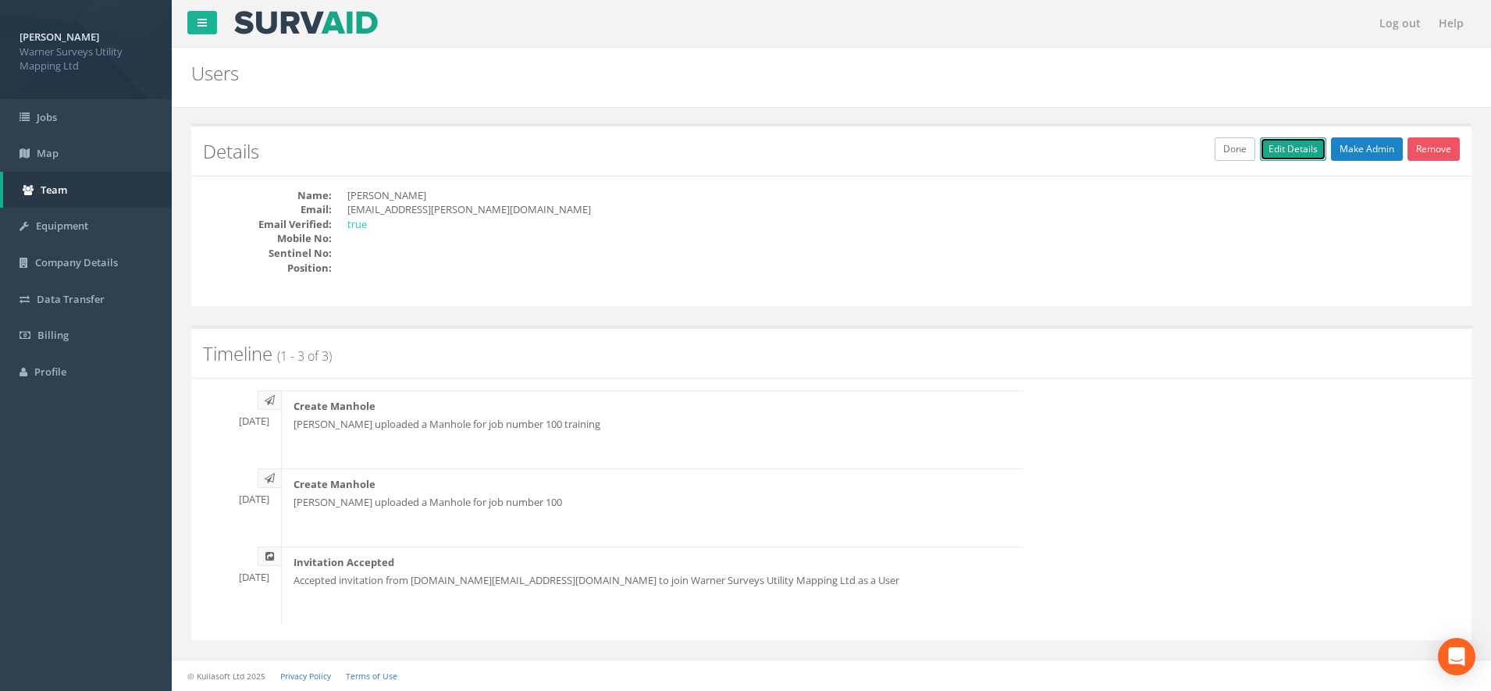
click at [1272, 152] on link "Edit Details" at bounding box center [1293, 148] width 66 height 23
type input "[PERSON_NAME]"
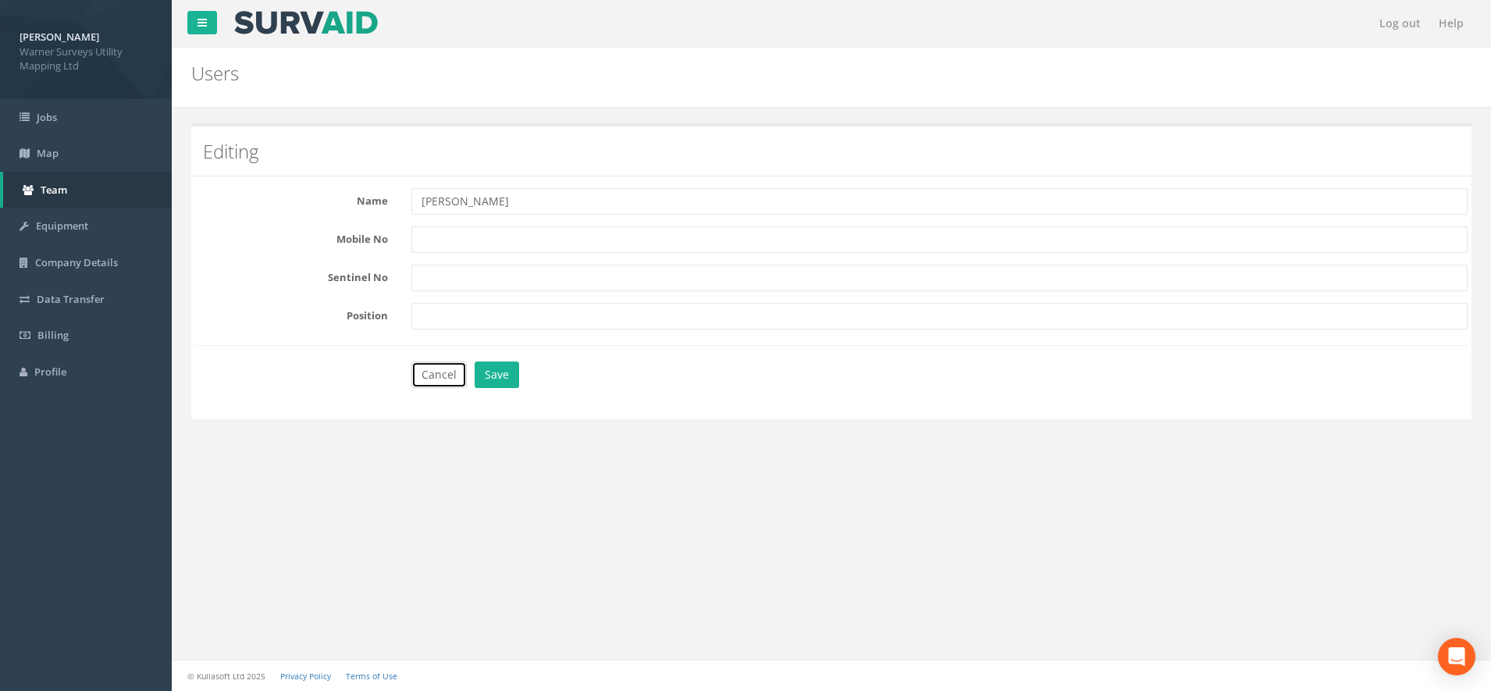
click at [439, 382] on button "Cancel" at bounding box center [438, 374] width 55 height 27
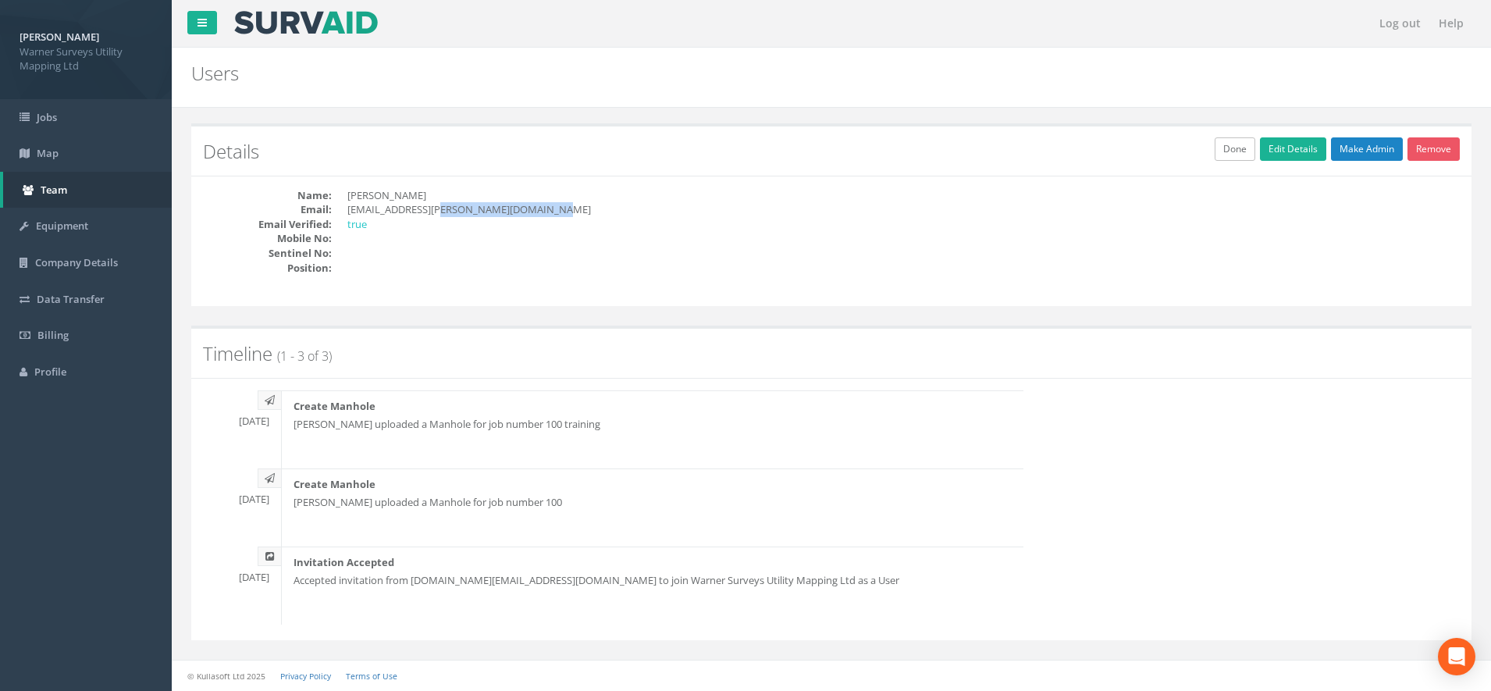
drag, startPoint x: 443, startPoint y: 210, endPoint x: 618, endPoint y: 205, distance: 175.7
click at [618, 205] on dd "[EMAIL_ADDRESS][PERSON_NAME][DOMAIN_NAME]" at bounding box center [583, 209] width 472 height 15
